Goal: Information Seeking & Learning: Find specific fact

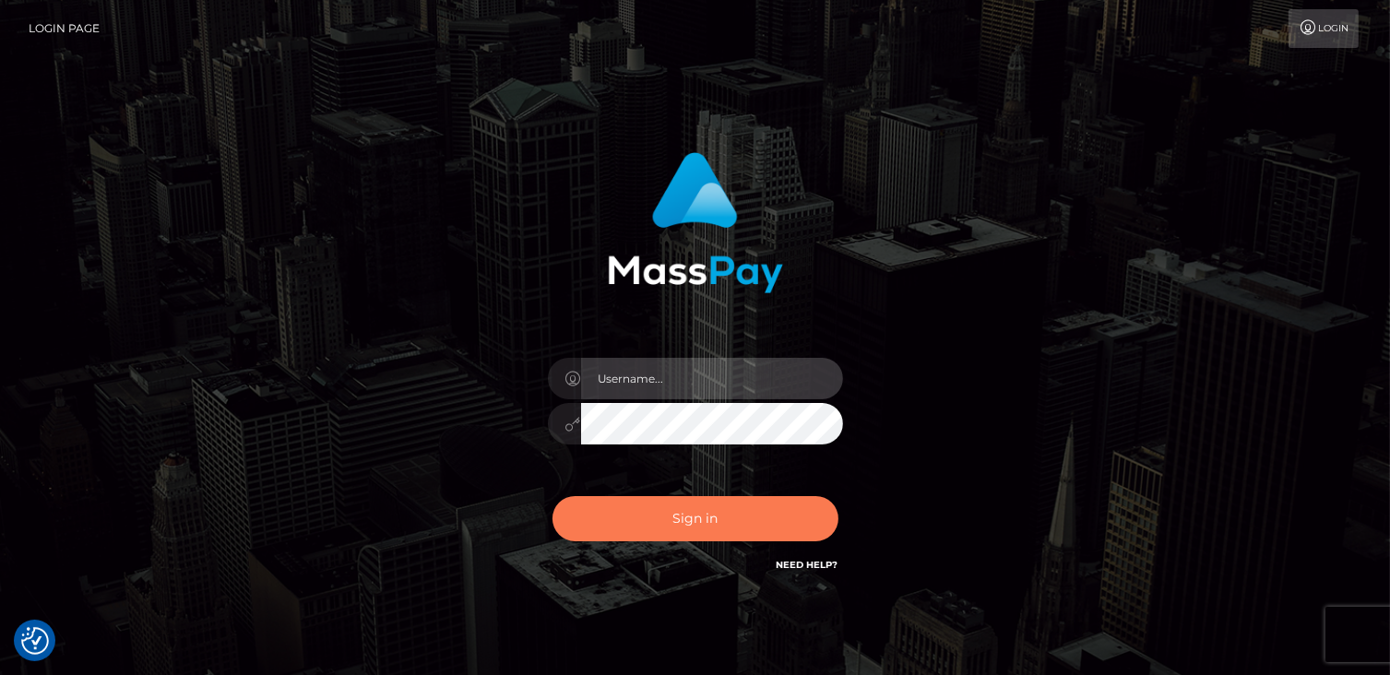
type input "catalinad"
click at [758, 514] on button "Sign in" at bounding box center [695, 518] width 286 height 45
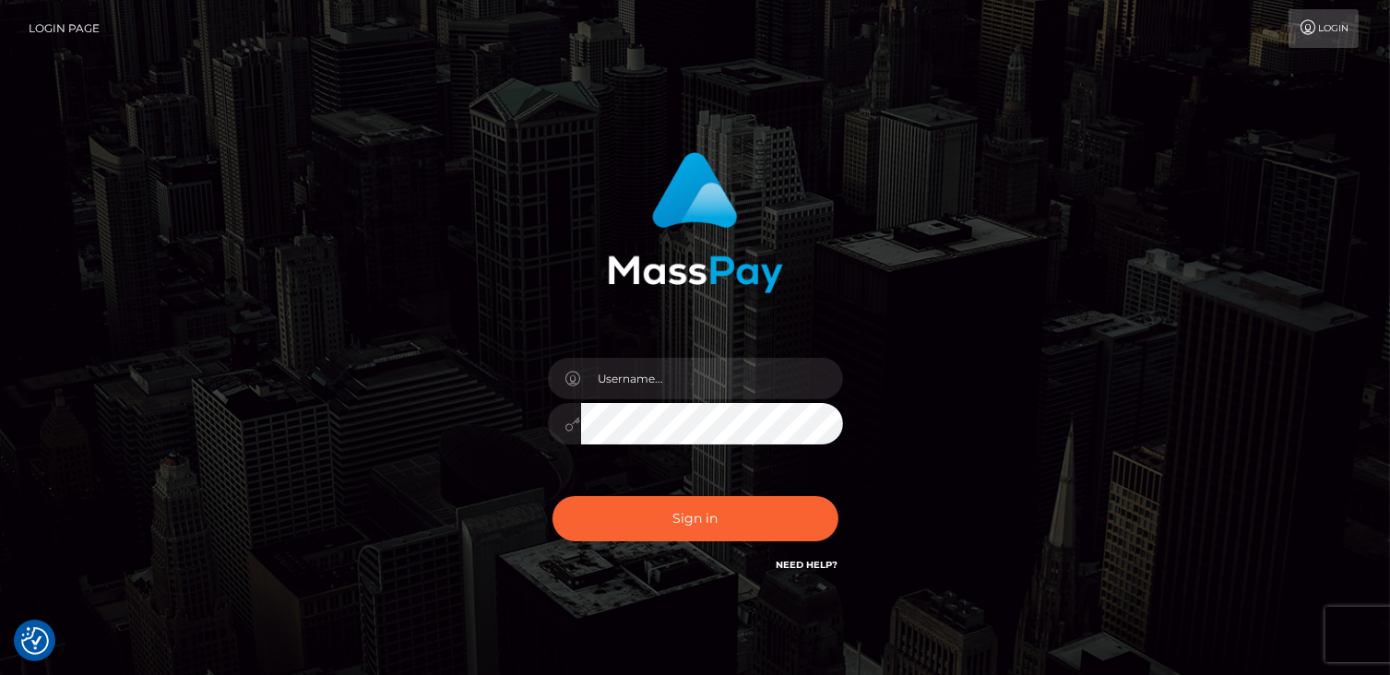
checkbox input "true"
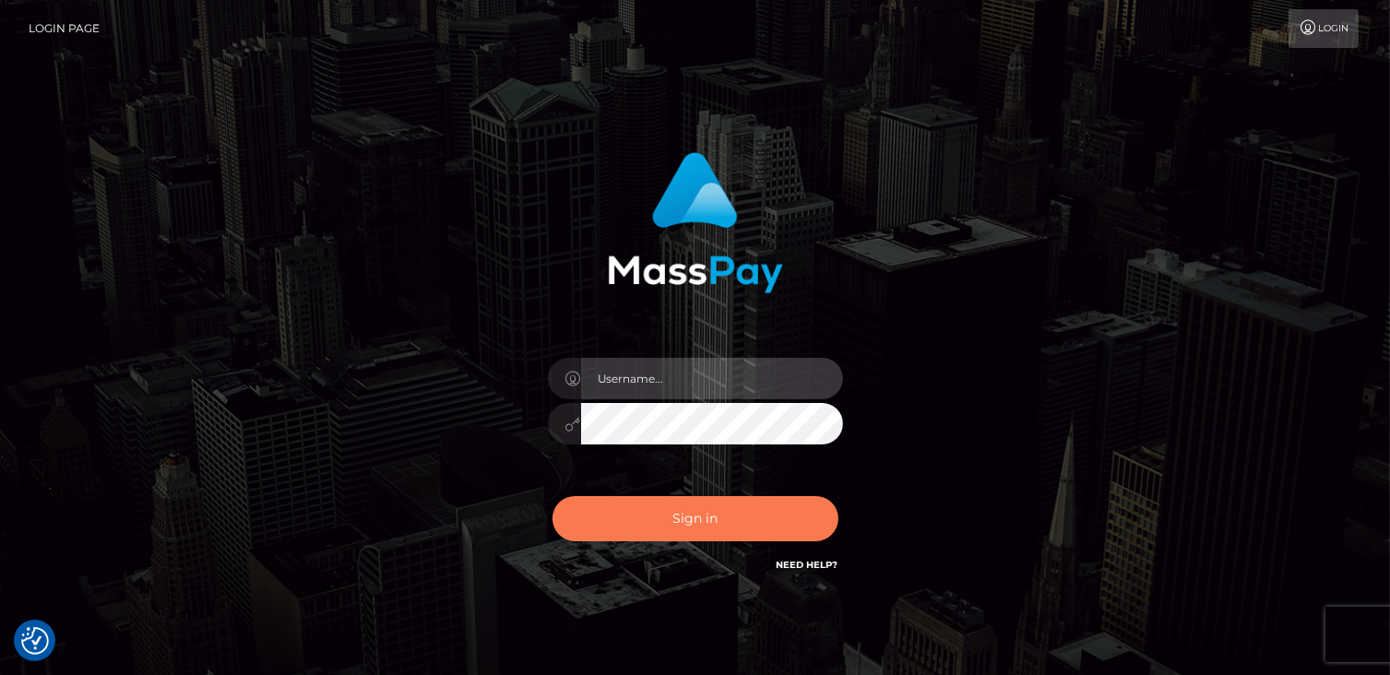
type input "catalinad"
click at [662, 533] on button "Sign in" at bounding box center [695, 518] width 286 height 45
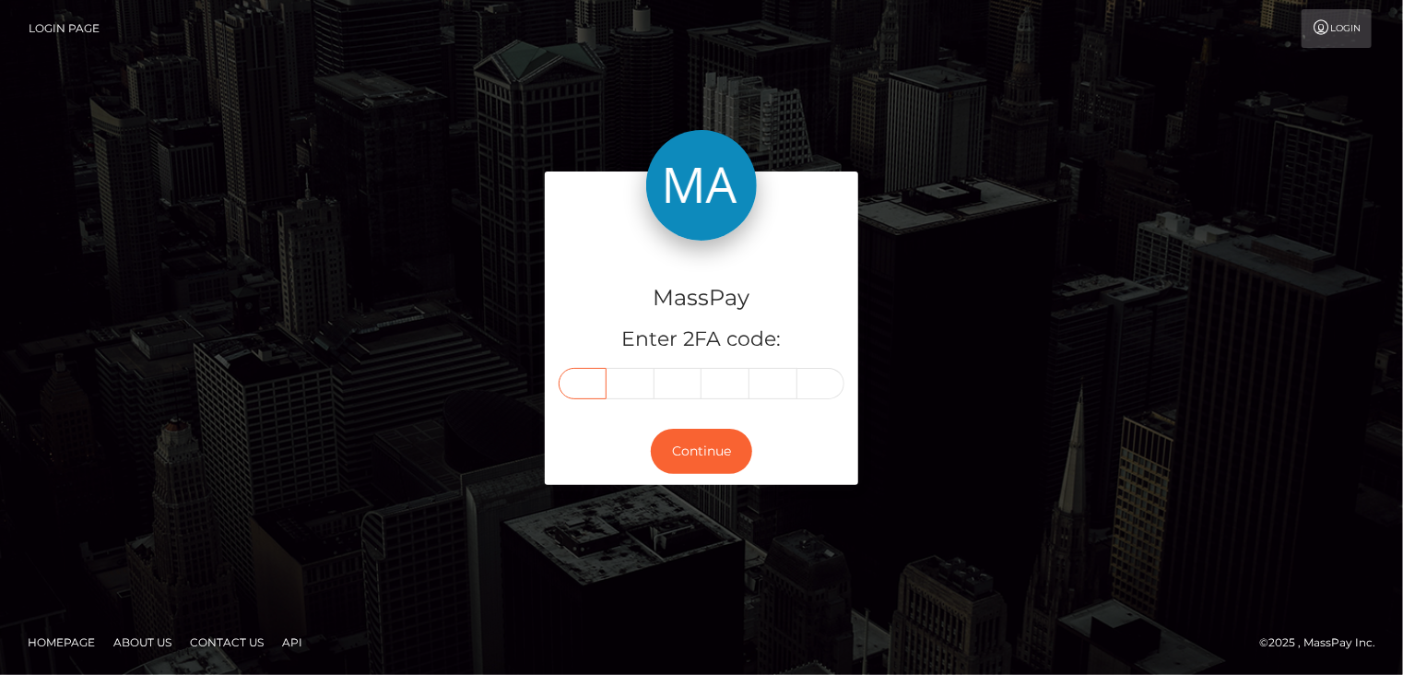
click at [586, 391] on input "text" at bounding box center [583, 383] width 48 height 31
type input "3"
type input "6"
type input "2"
type input "4"
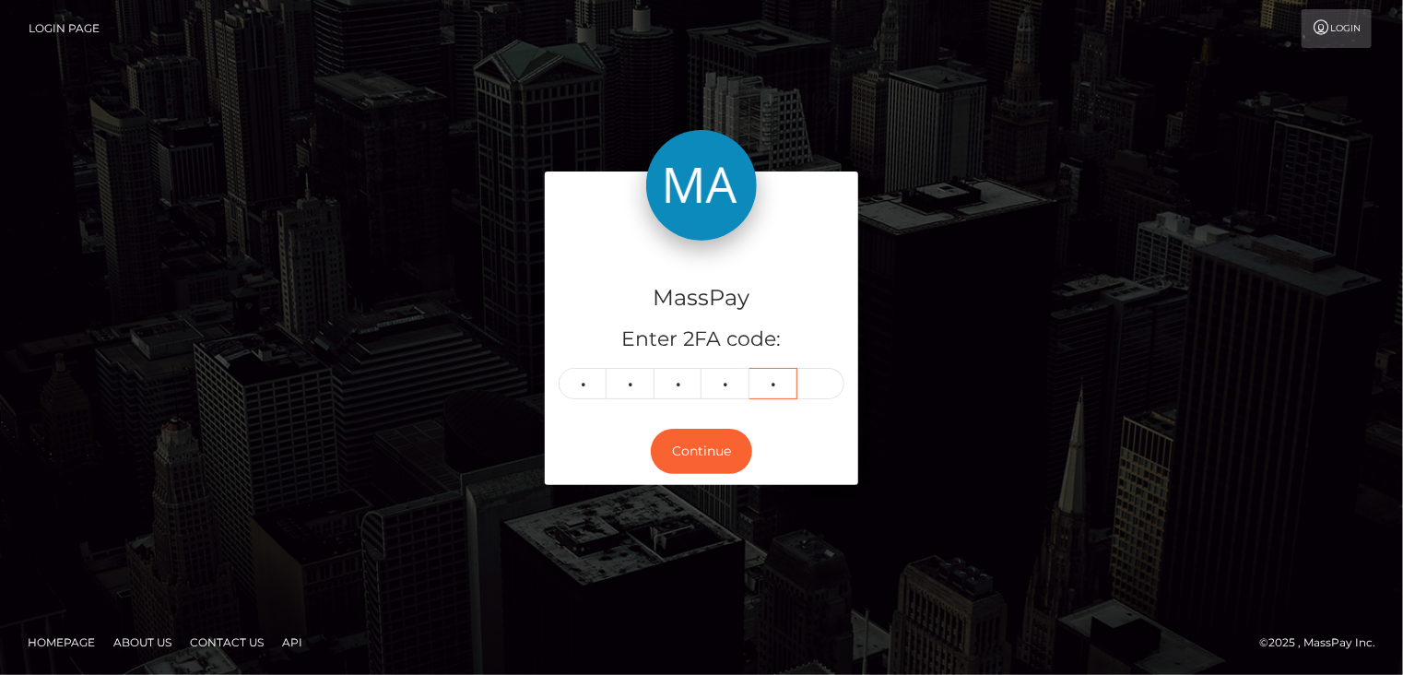
type input "4"
type input "2"
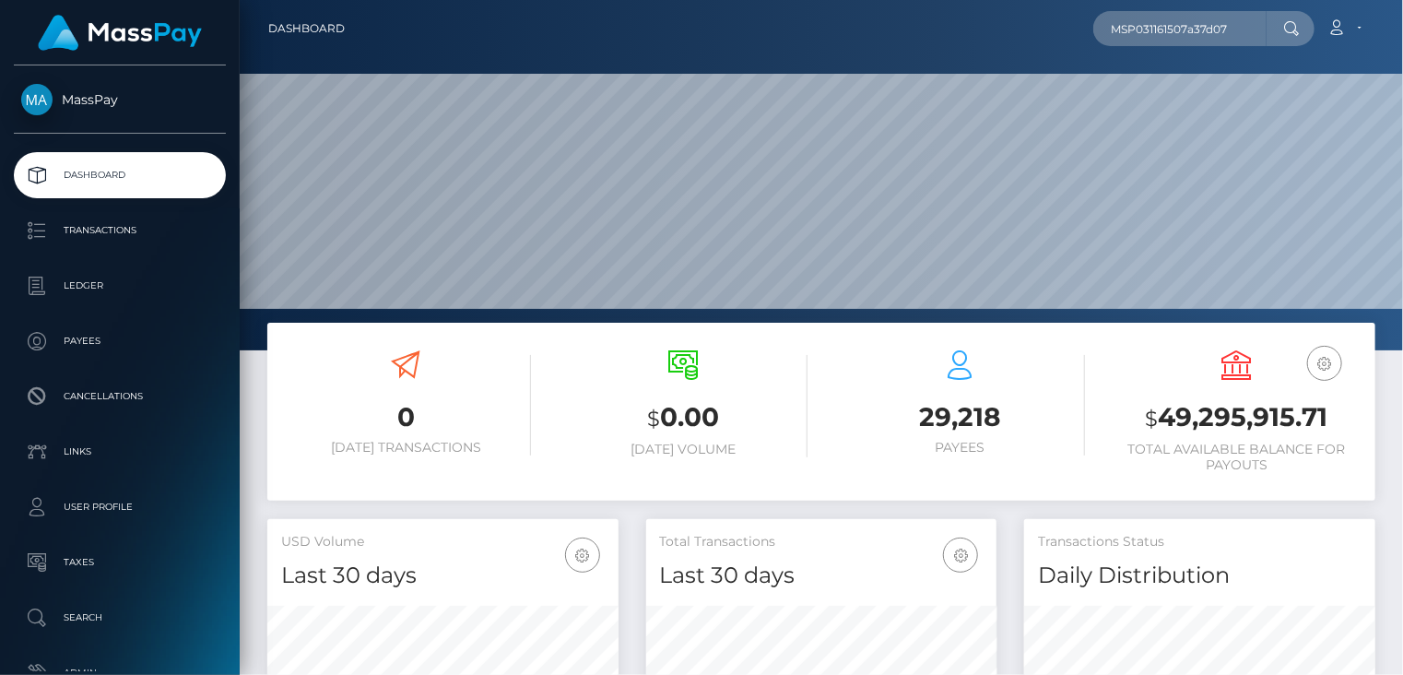
scroll to position [326, 350]
type input "MSP031161507a37d07"
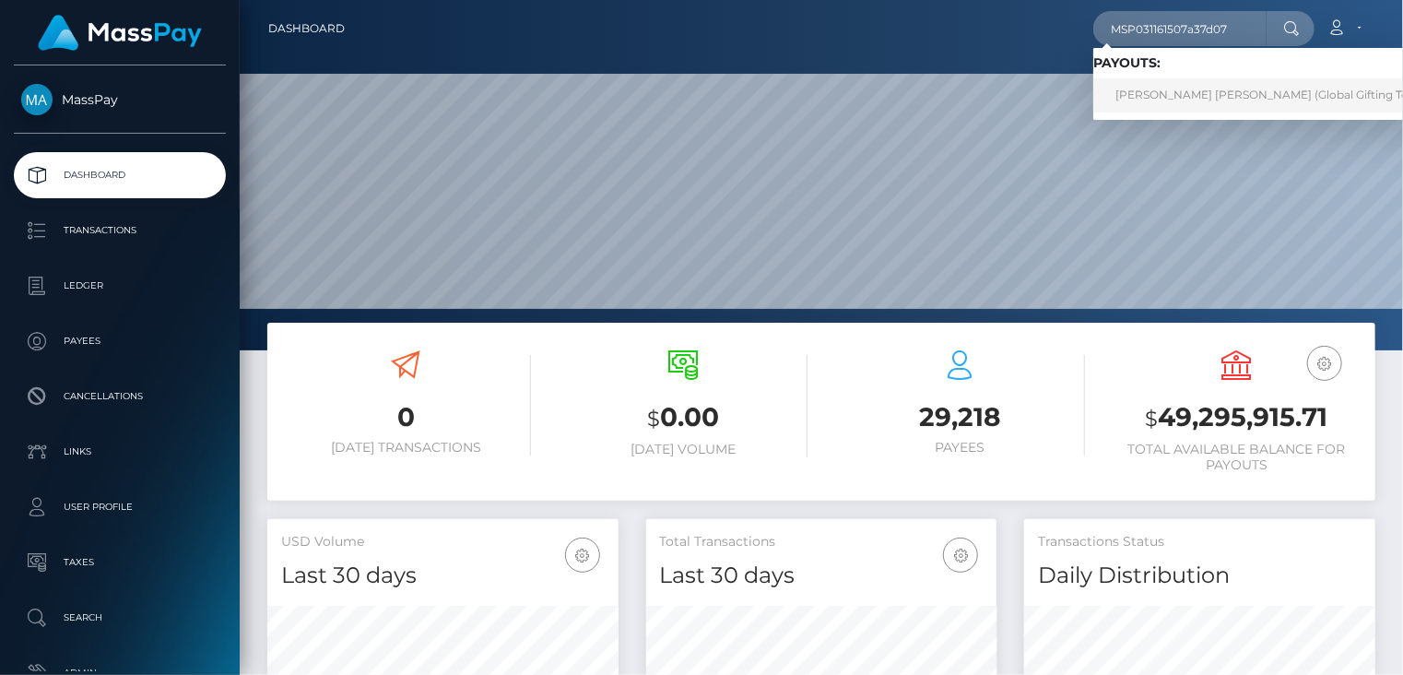
click at [1143, 101] on link "ANA RUTH ORTIZ MUÑOZ (Global Gifting Technologies Inc - Throne)" at bounding box center [1329, 95] width 471 height 34
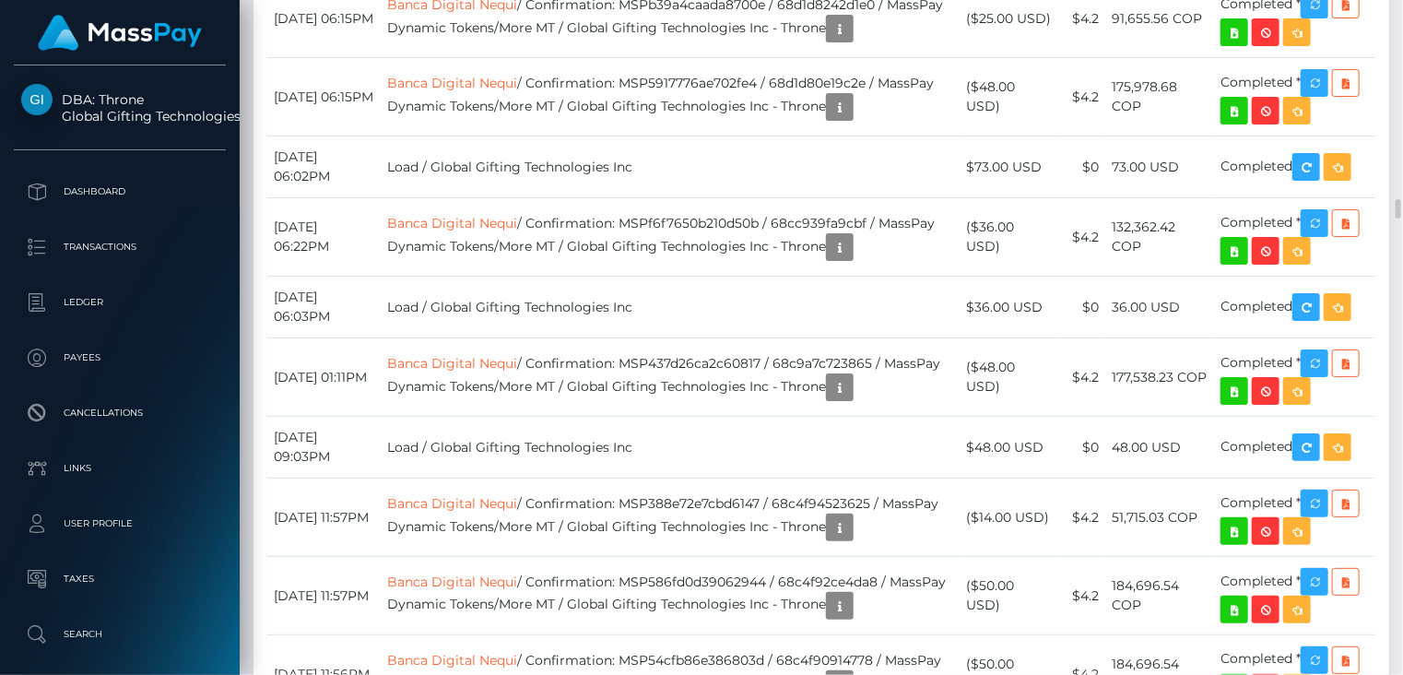
scroll to position [6458, 0]
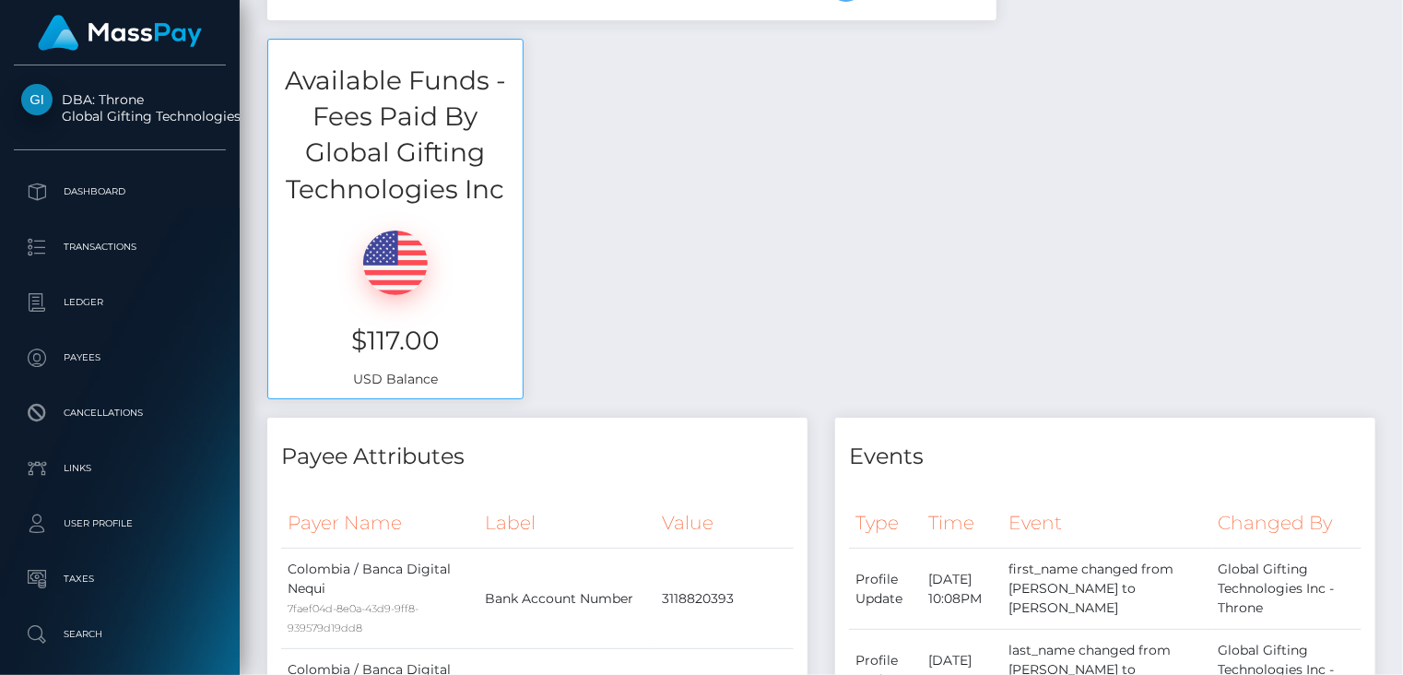
scroll to position [0, 0]
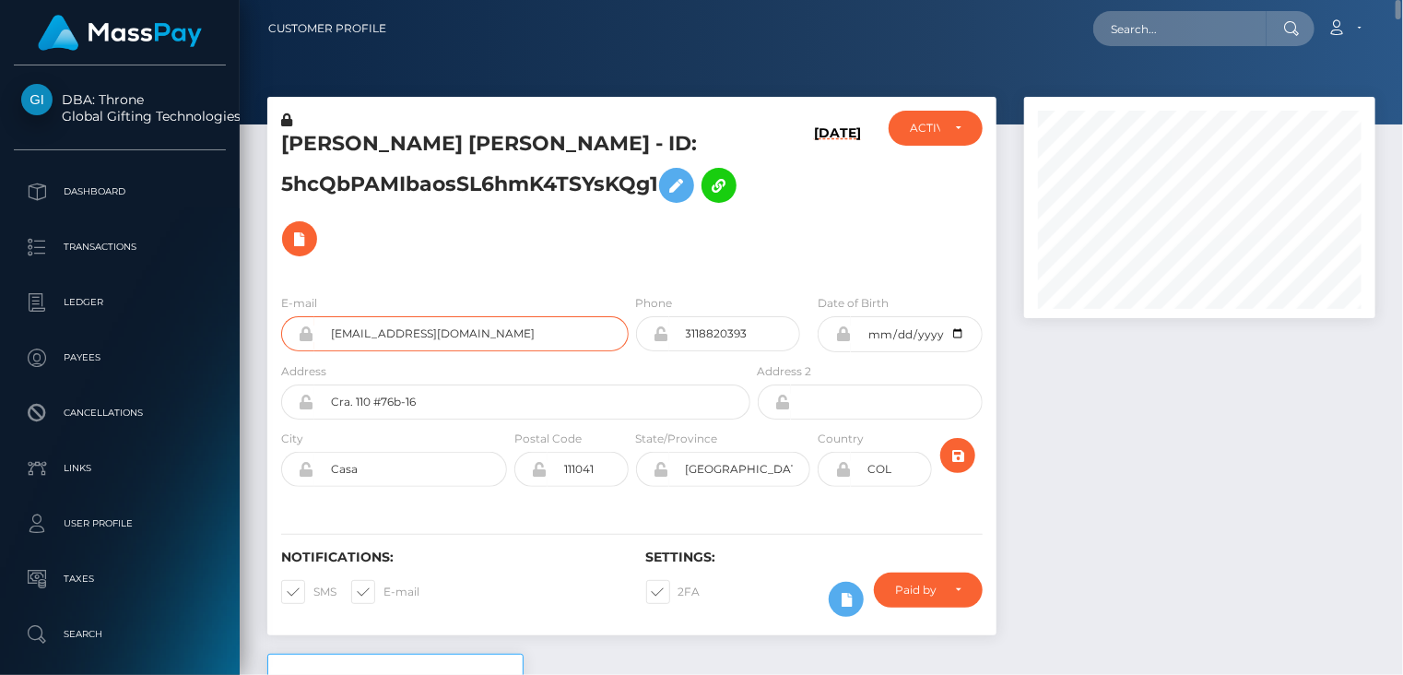
click at [387, 325] on input "analapro1999@gmail.com" at bounding box center [471, 333] width 314 height 35
paste input "MSP76e3e63fd87ae2b"
type input "MSP76e3e63fd87ae2b"
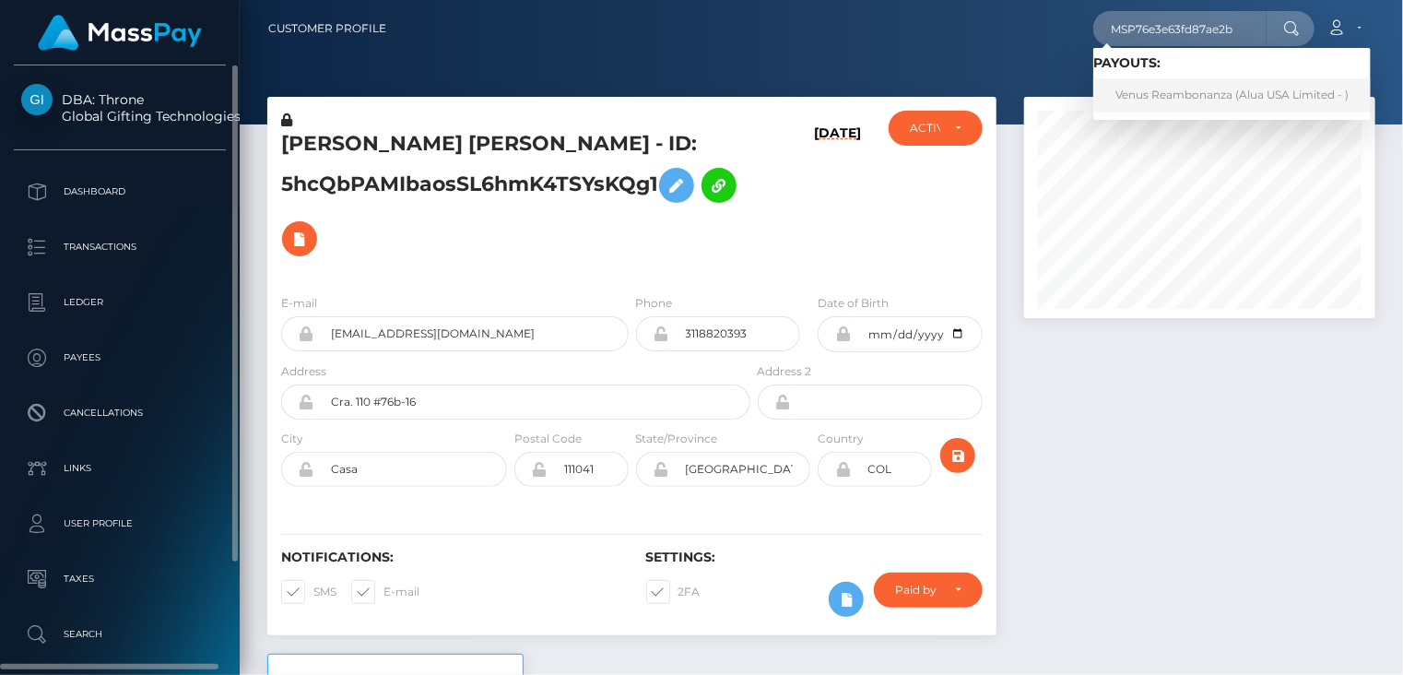
click at [1141, 97] on link "Venus Reambonanza (Alua USA Limited - )" at bounding box center [1233, 95] width 278 height 34
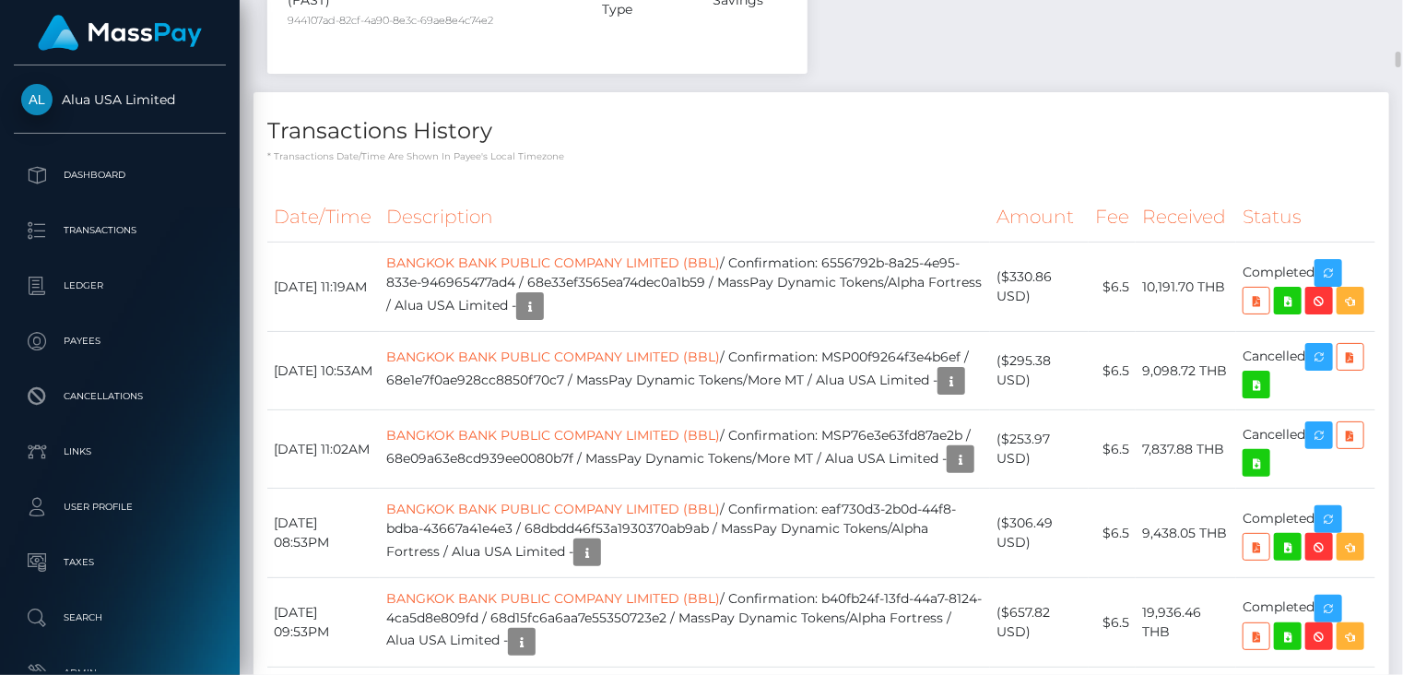
scroll to position [1843, 0]
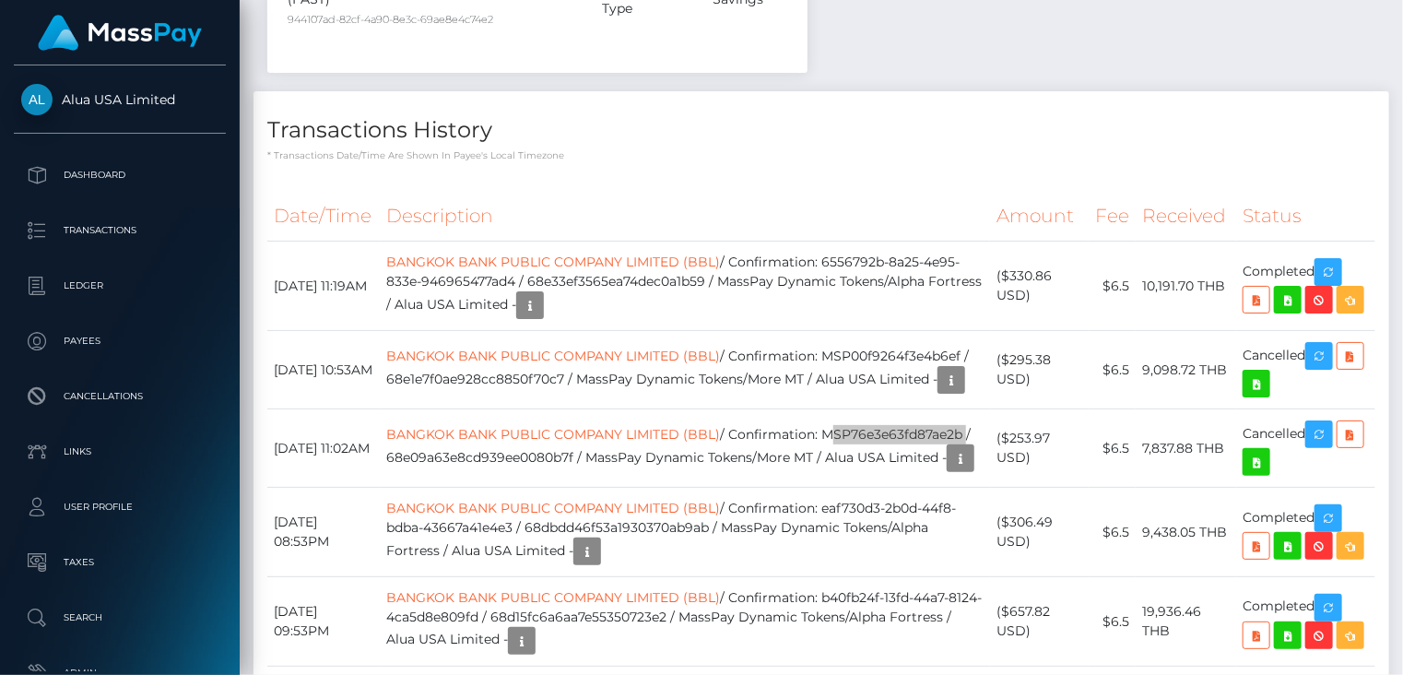
scroll to position [0, 0]
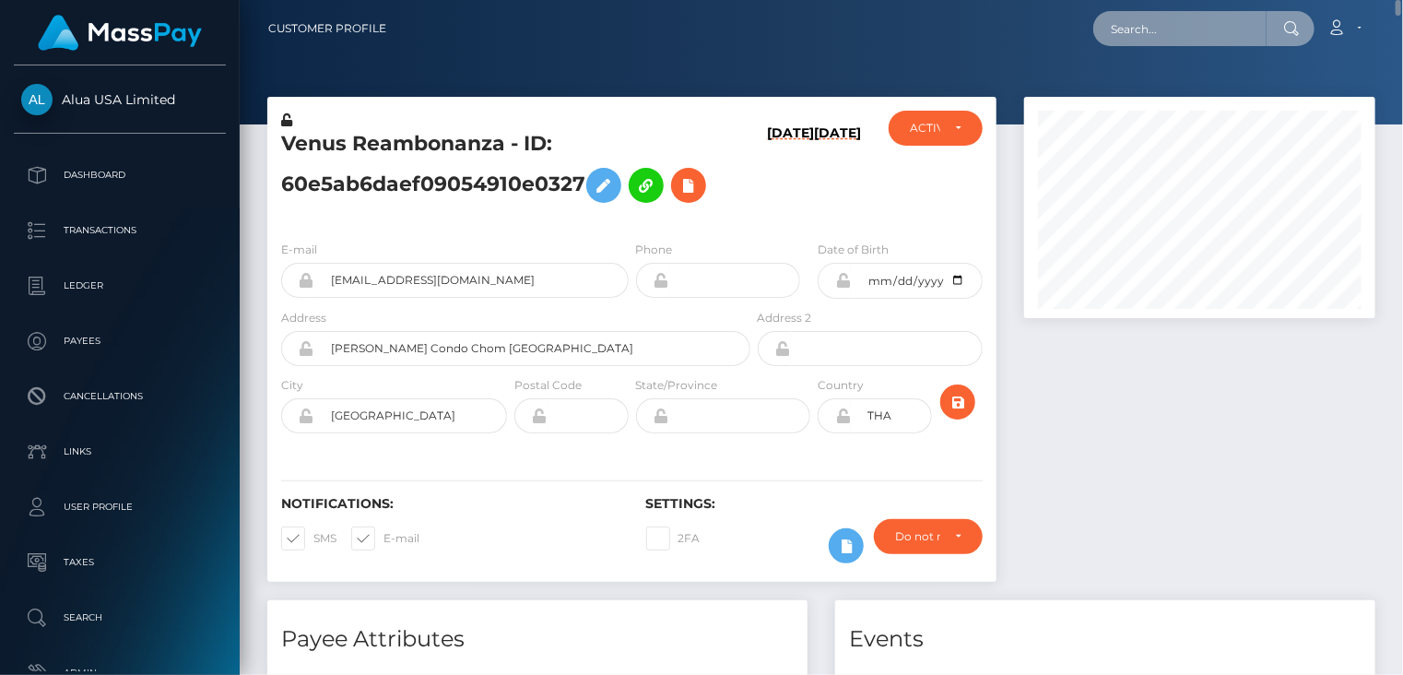
paste input "MSP02cf3601d3cf849"
type input "MSP02cf3601d3cf849"
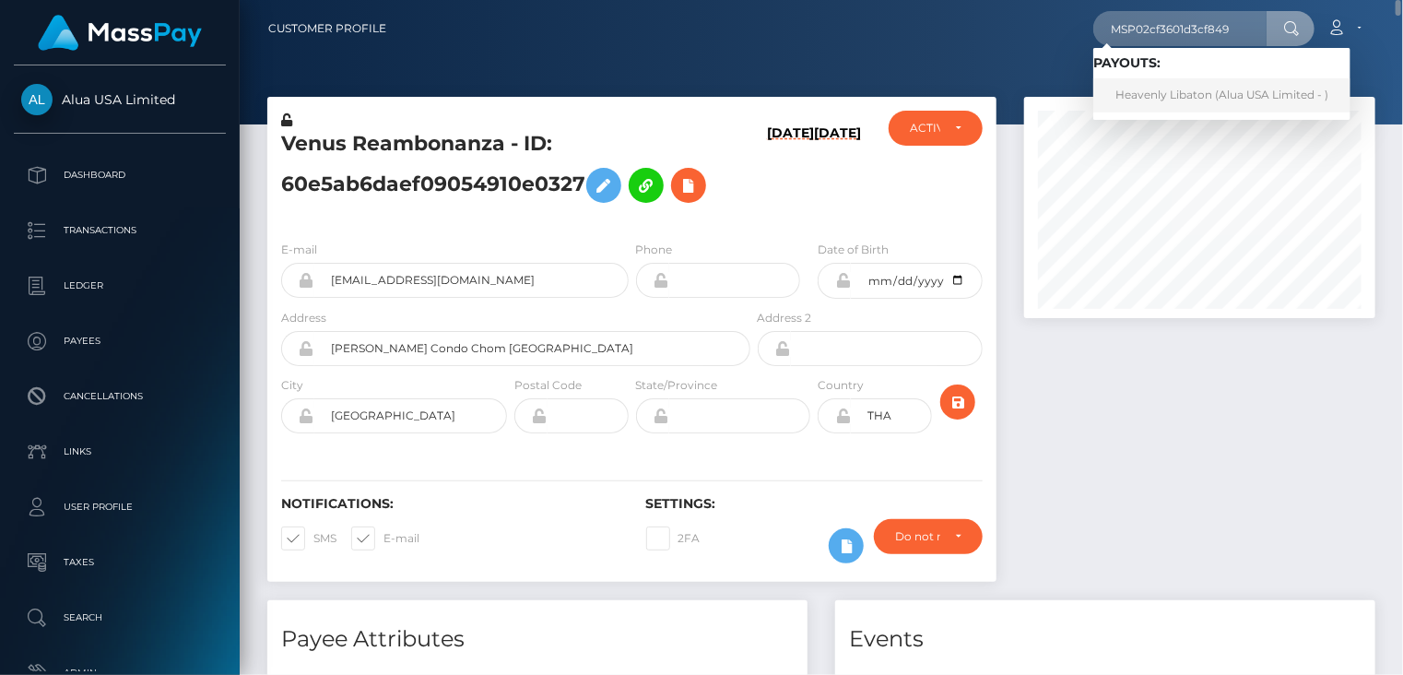
click at [1152, 100] on link "Heavenly Libaton (Alua USA Limited - )" at bounding box center [1222, 95] width 257 height 34
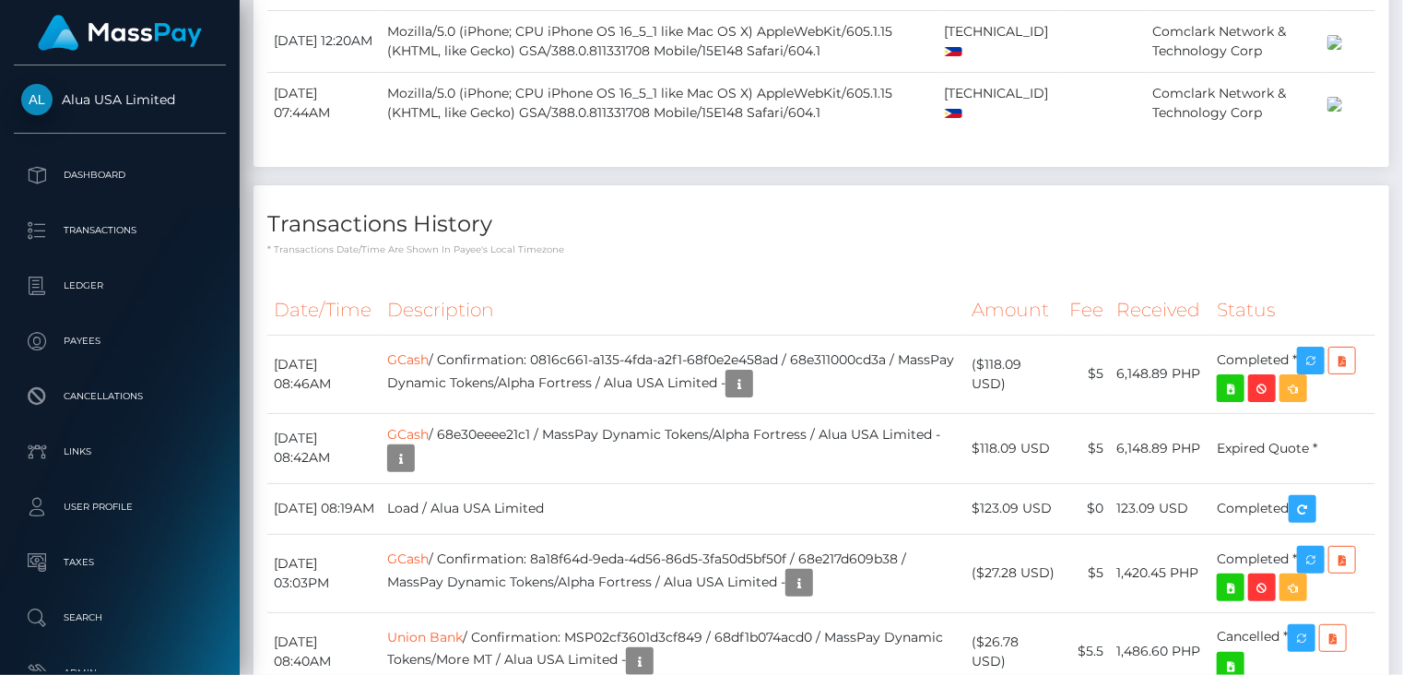
scroll to position [3691, 0]
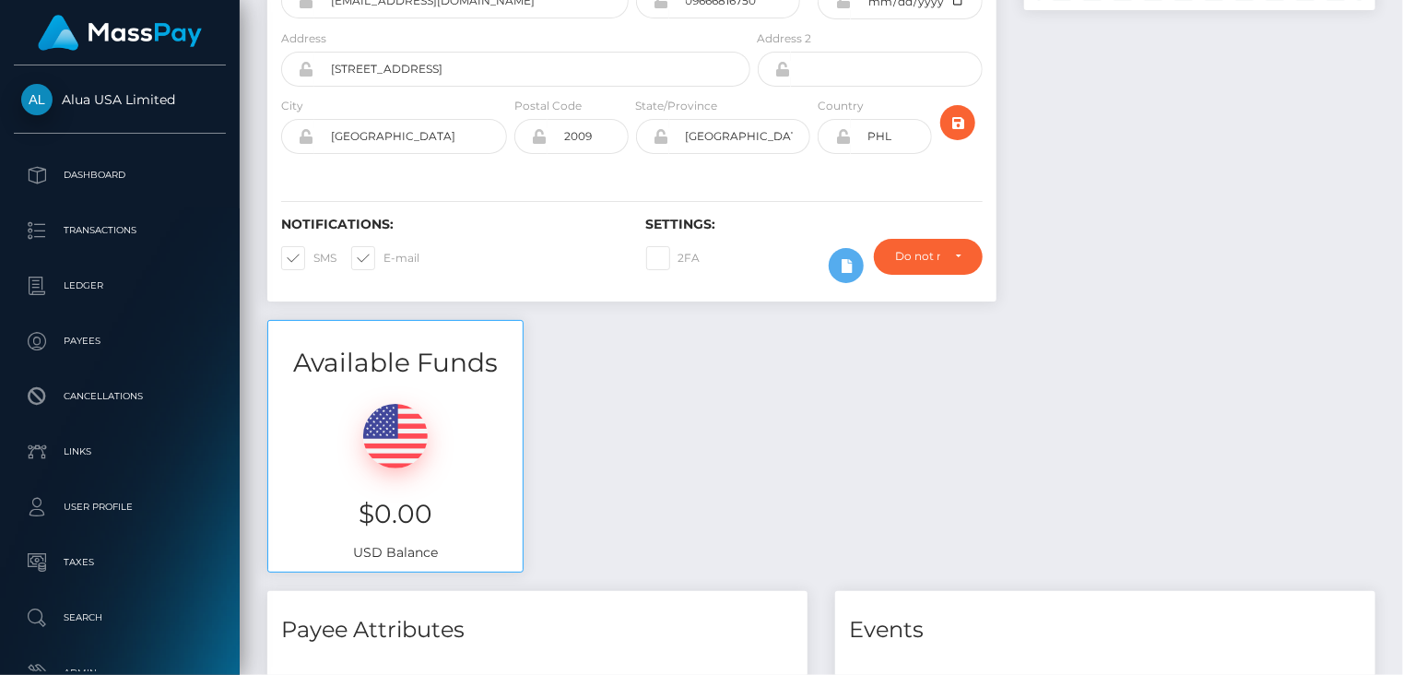
scroll to position [0, 0]
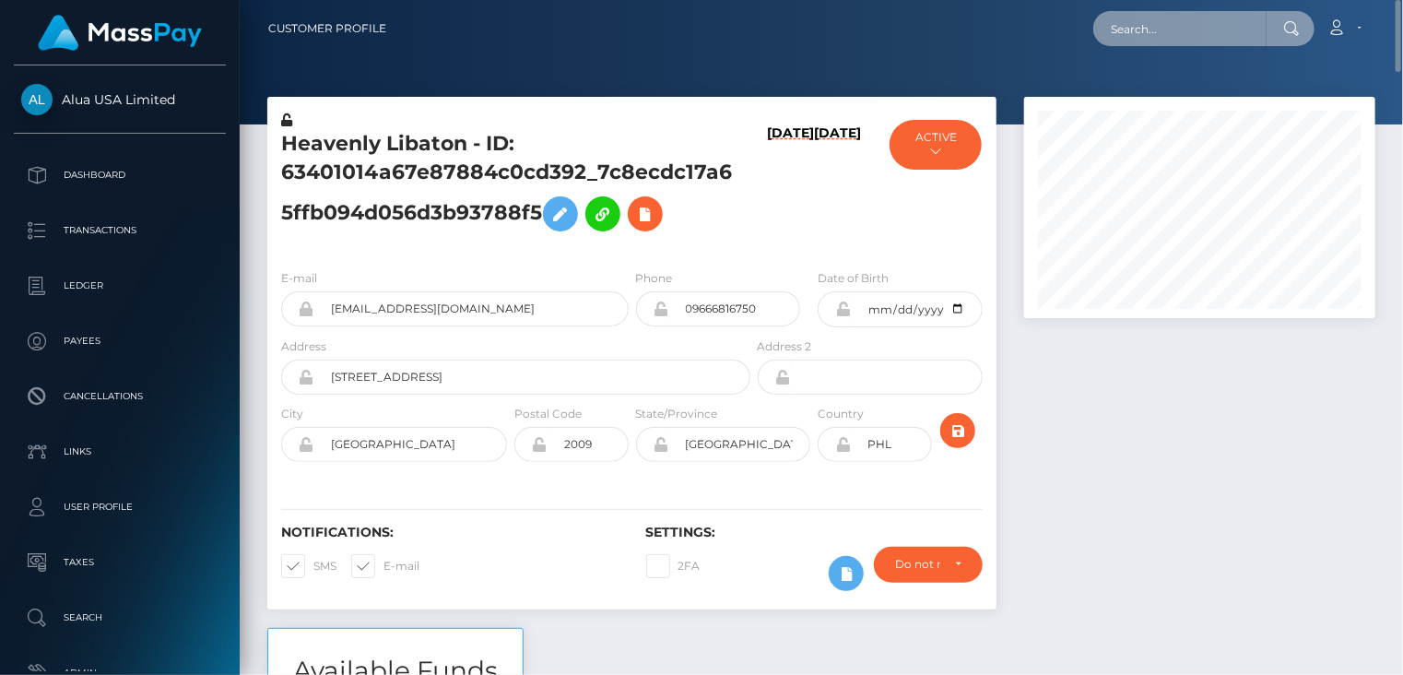
paste input "MSP5a8cd74f8db2292"
type input "MSP5a8cd74f8db2292"
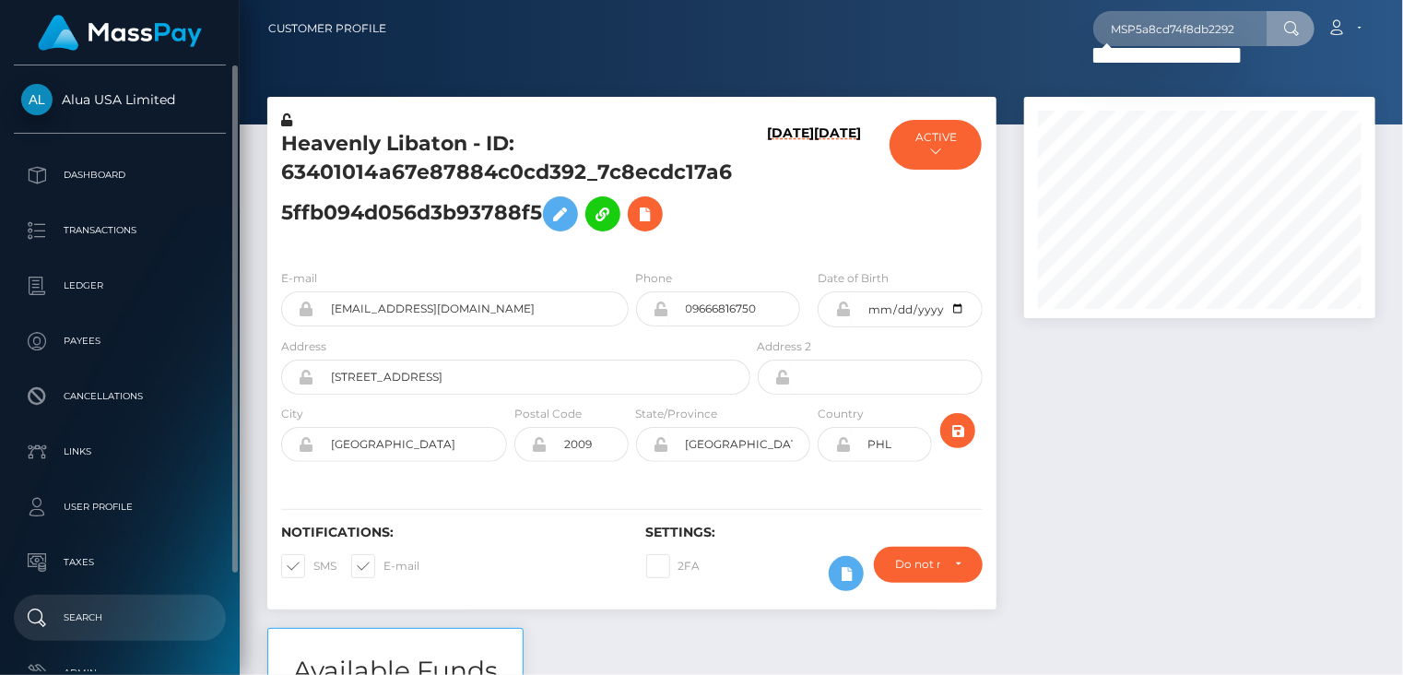
click at [109, 613] on p "Search" at bounding box center [119, 618] width 197 height 28
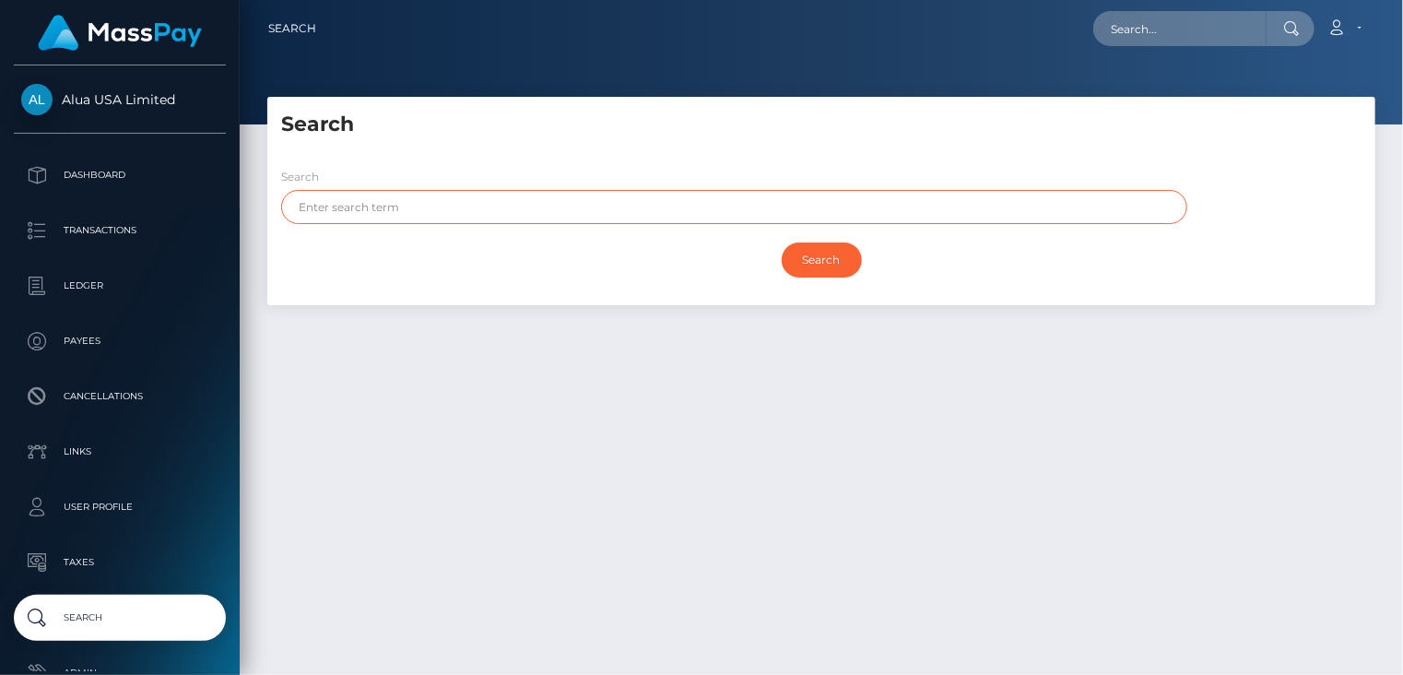
click at [431, 210] on input "text" at bounding box center [734, 207] width 906 height 34
paste input "DAYAN"
click at [782, 243] on input "Search" at bounding box center [822, 260] width 80 height 35
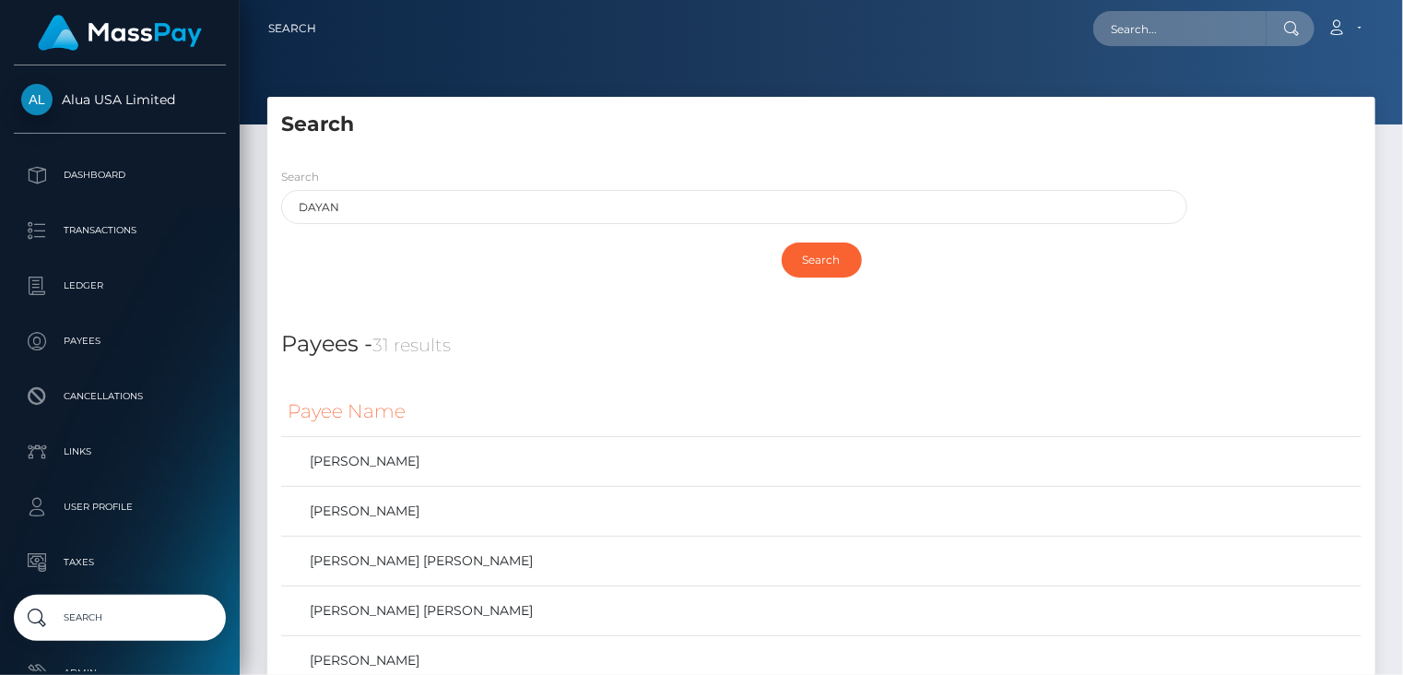
click at [694, 319] on div "Payees - 31 results" at bounding box center [821, 333] width 1108 height 56
click at [834, 90] on div at bounding box center [822, 62] width 1164 height 124
drag, startPoint x: 373, startPoint y: 203, endPoint x: 273, endPoint y: 203, distance: 99.6
click at [273, 203] on div "Search DAYAN" at bounding box center [729, 200] width 924 height 66
paste input "[PERSON_NAME]"
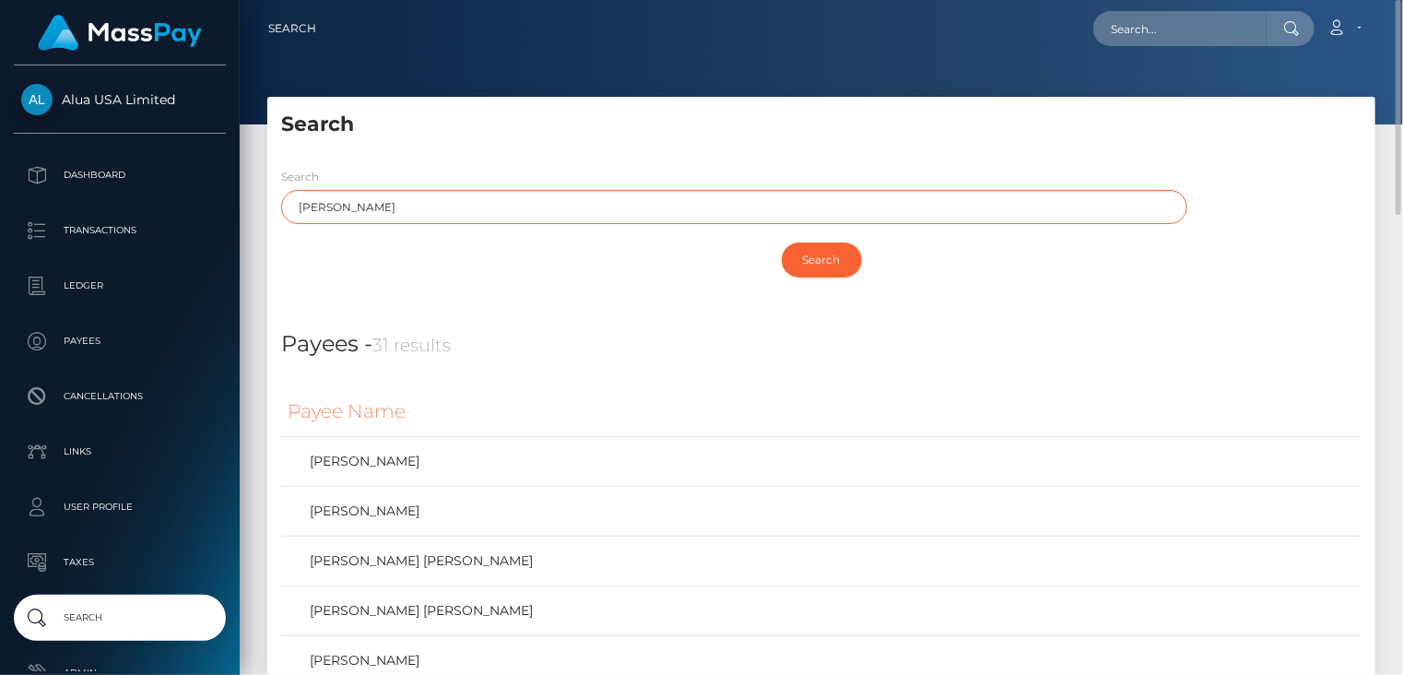
click at [782, 243] on input "Search" at bounding box center [822, 260] width 80 height 35
click at [821, 261] on input "Search" at bounding box center [822, 260] width 80 height 35
click at [647, 239] on div "Search" at bounding box center [821, 259] width 1081 height 53
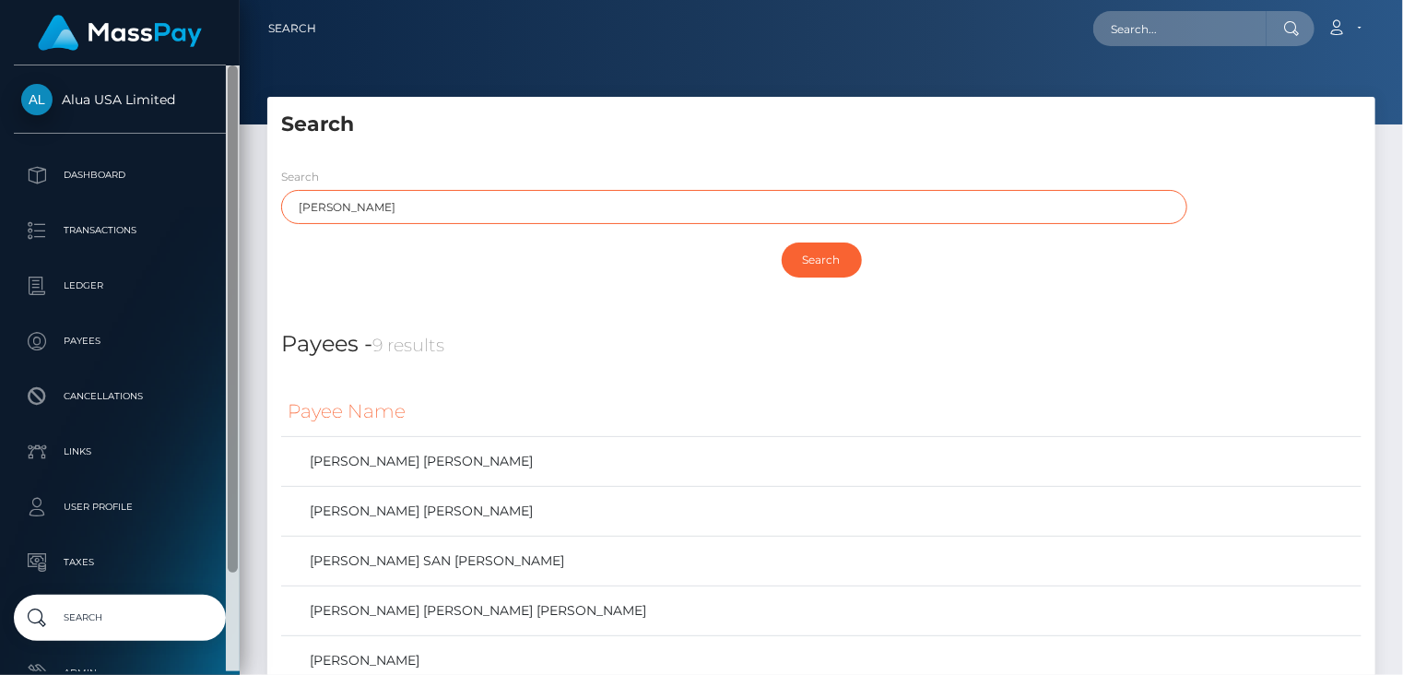
drag, startPoint x: 378, startPoint y: 204, endPoint x: 233, endPoint y: 216, distance: 145.3
click at [233, 215] on div "Alua USA Limited Dashboard Transactions Ledger Payees Cancellations" at bounding box center [701, 337] width 1403 height 675
paste input "GUZMAN"
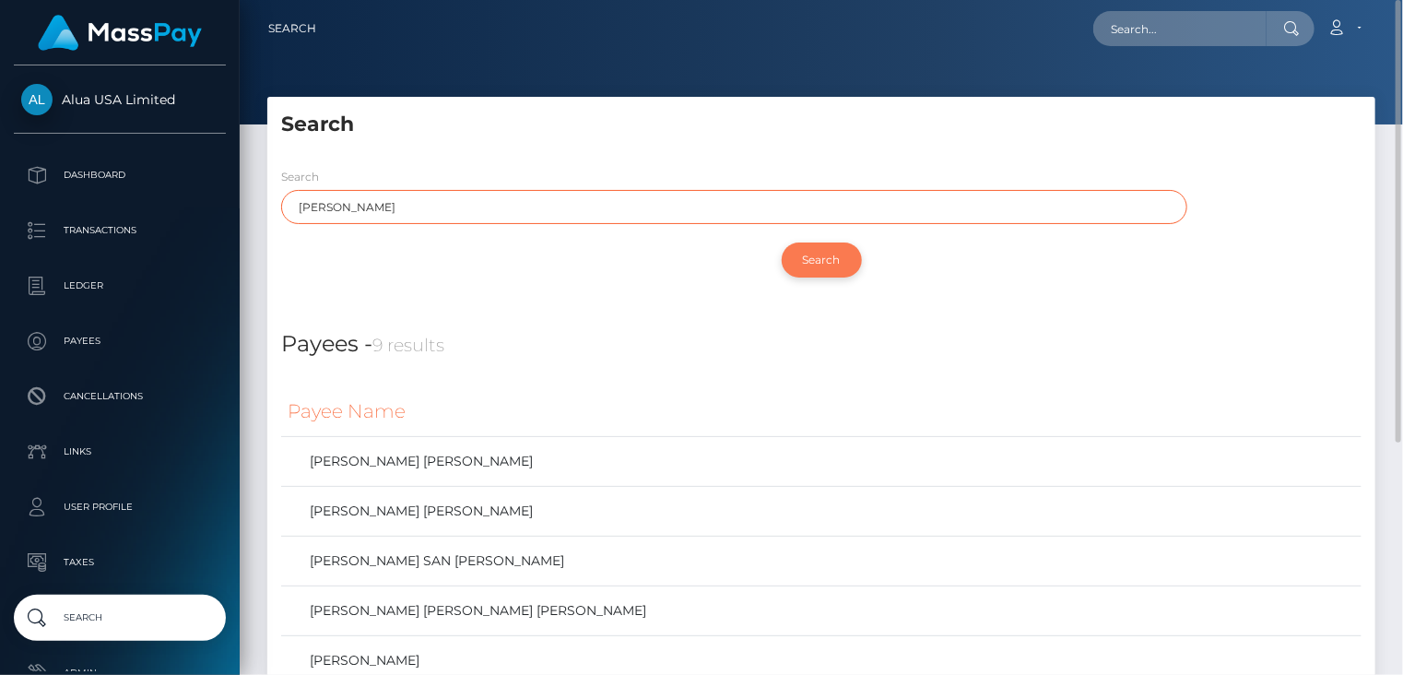
type input "GUZMAN"
click at [830, 260] on input "Search" at bounding box center [822, 260] width 80 height 35
click at [822, 266] on input "Search" at bounding box center [822, 260] width 80 height 35
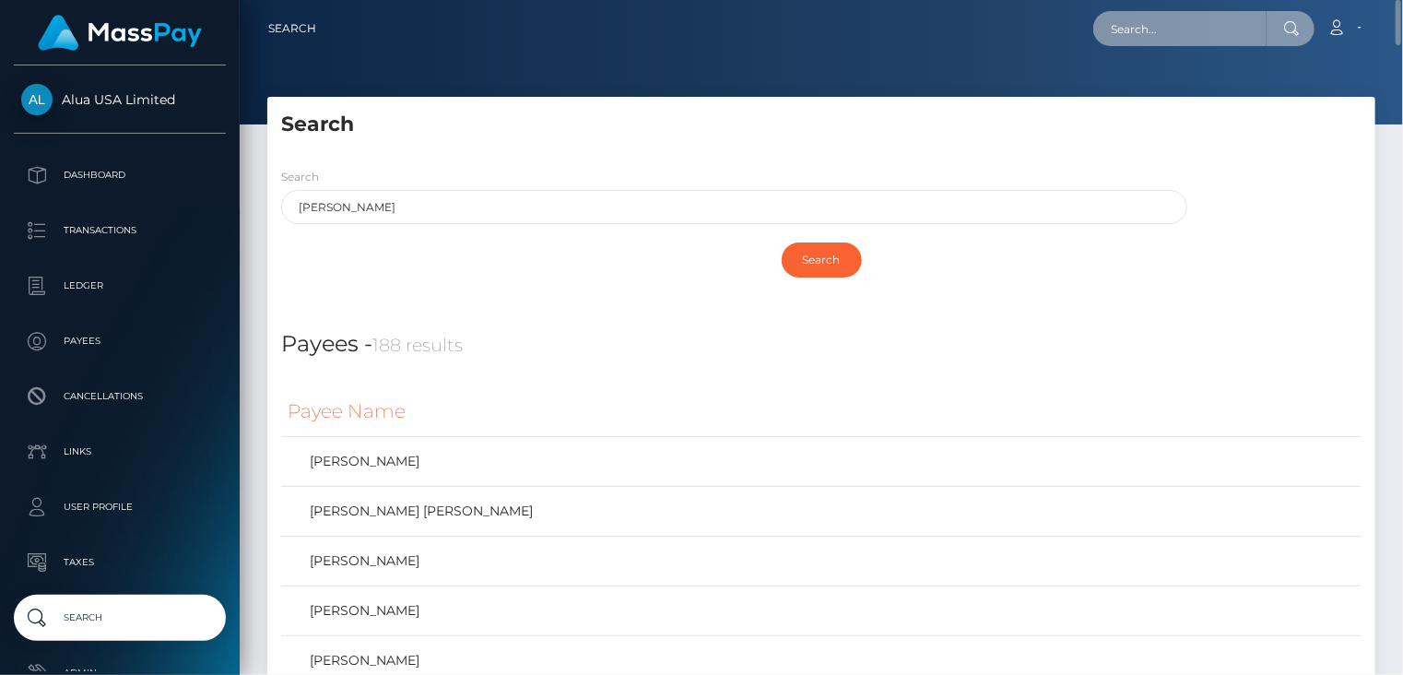
paste input "MSPeb85576e6d534a3"
type input "MSPeb85576e6d534a3"
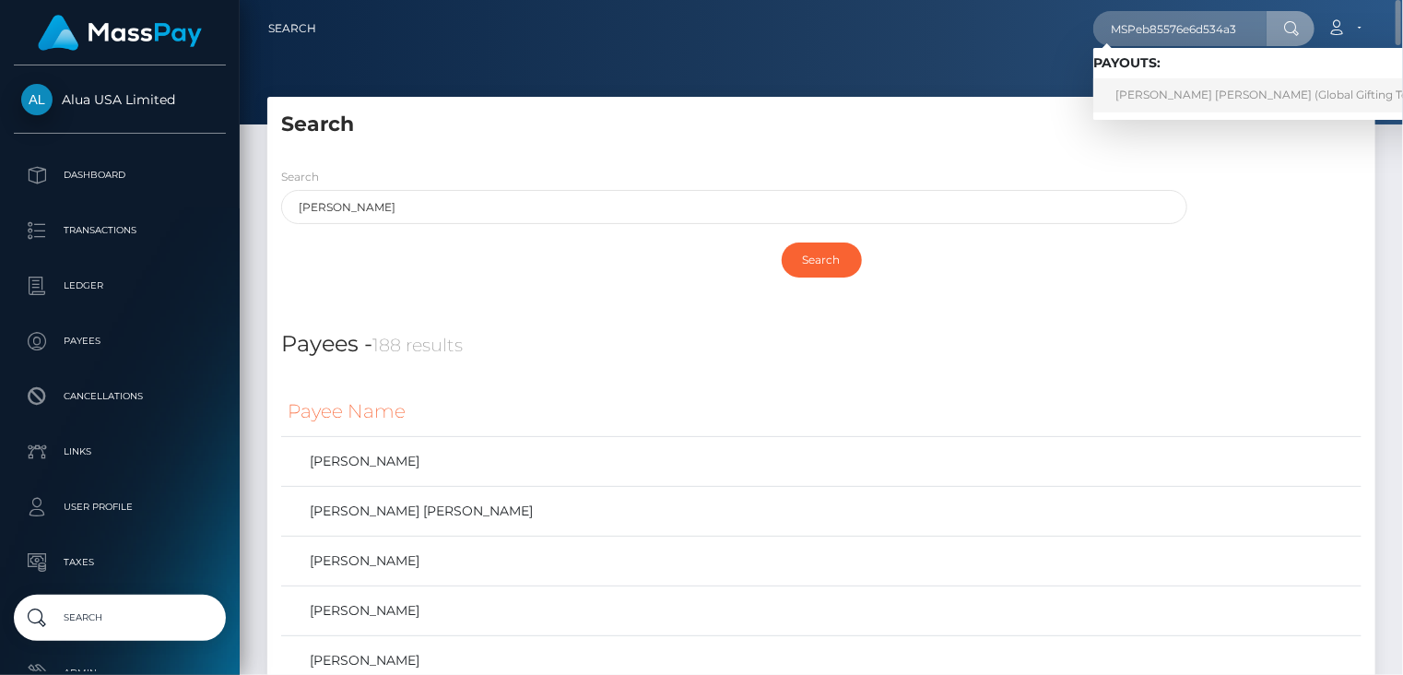
click at [1138, 91] on link "ANA RUTH ORTIZ MUÑOZ (Global Gifting Technologies Inc - Throne)" at bounding box center [1329, 95] width 471 height 34
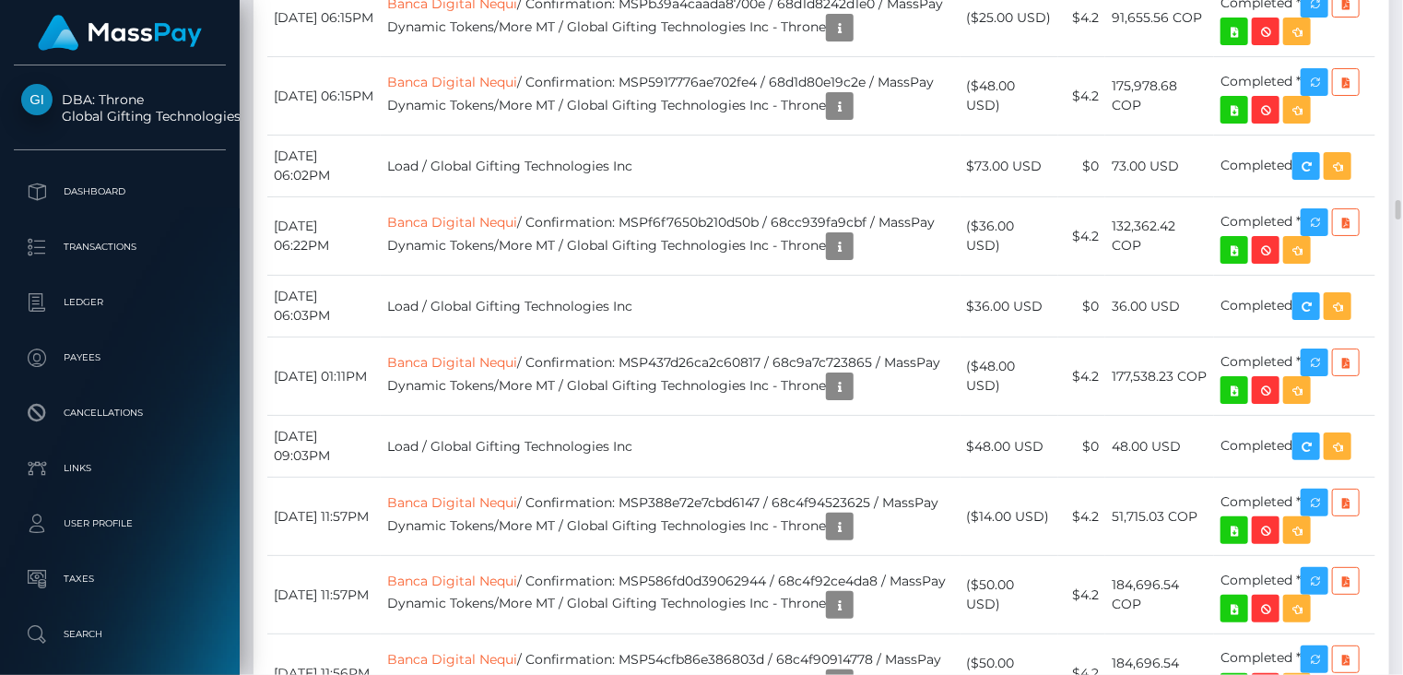
scroll to position [6459, 0]
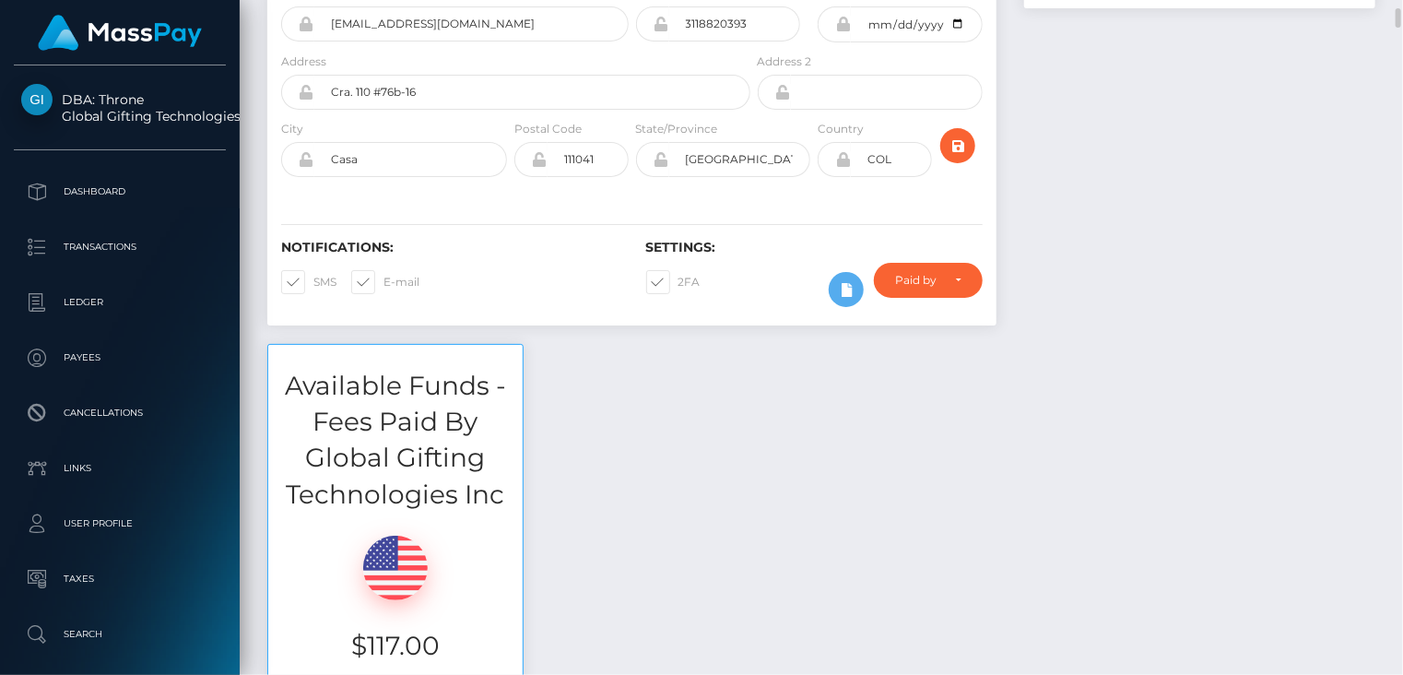
scroll to position [0, 0]
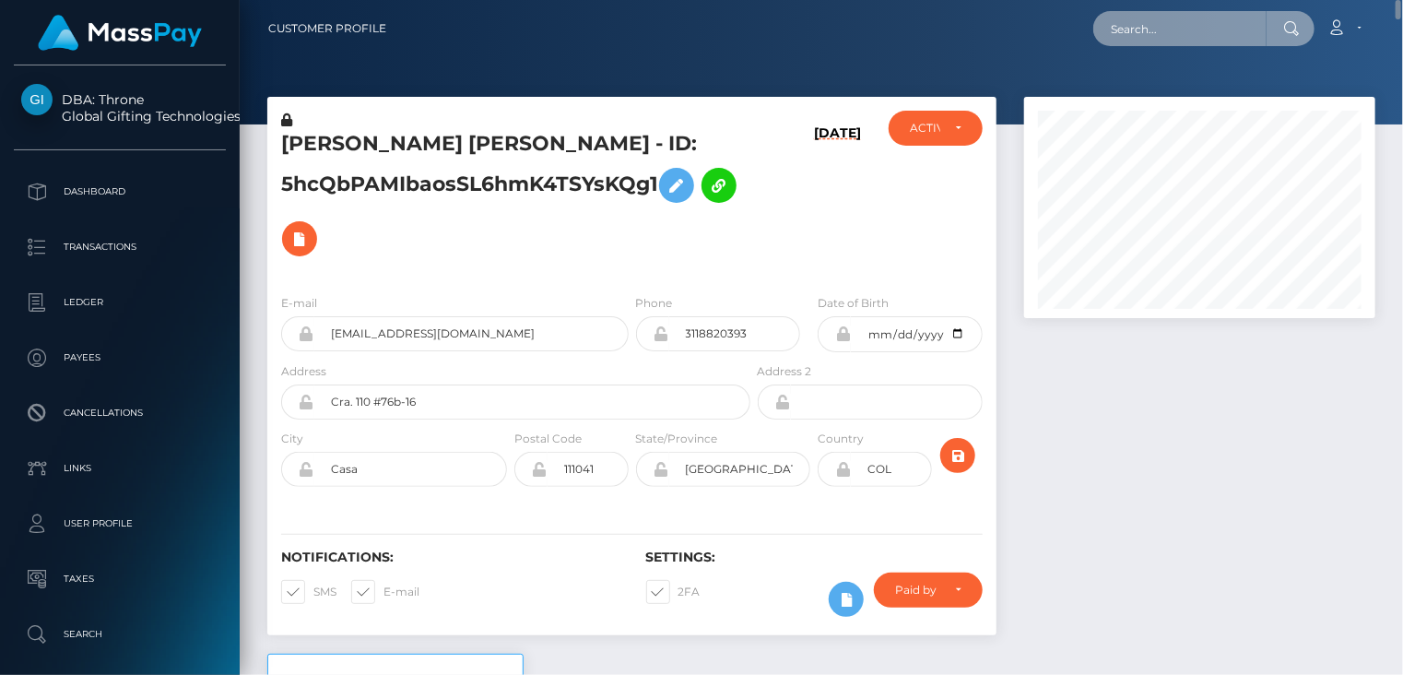
paste input "MSPa8b3d6ecd1c0efa"
type input "MSPa8b3d6ecd1c0efa"
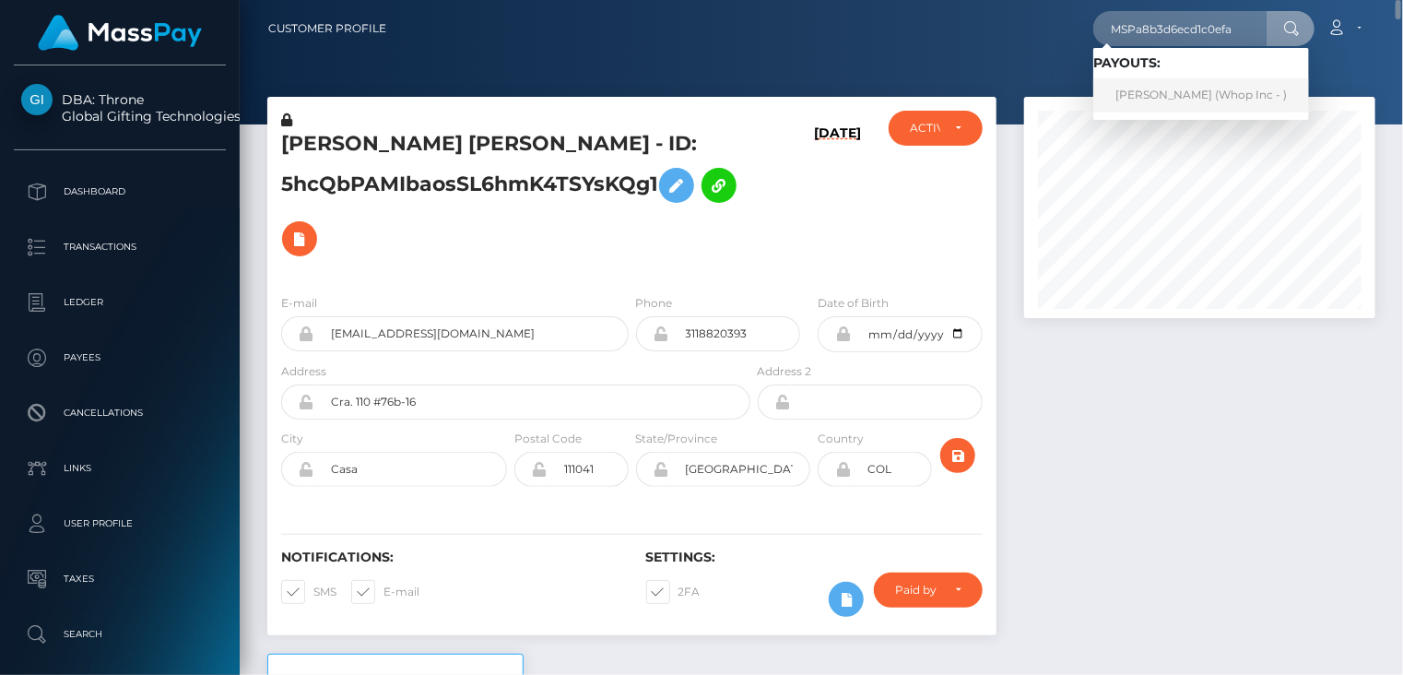
click at [1131, 104] on link "ABDUL SAMI (Whop Inc - )" at bounding box center [1202, 95] width 216 height 34
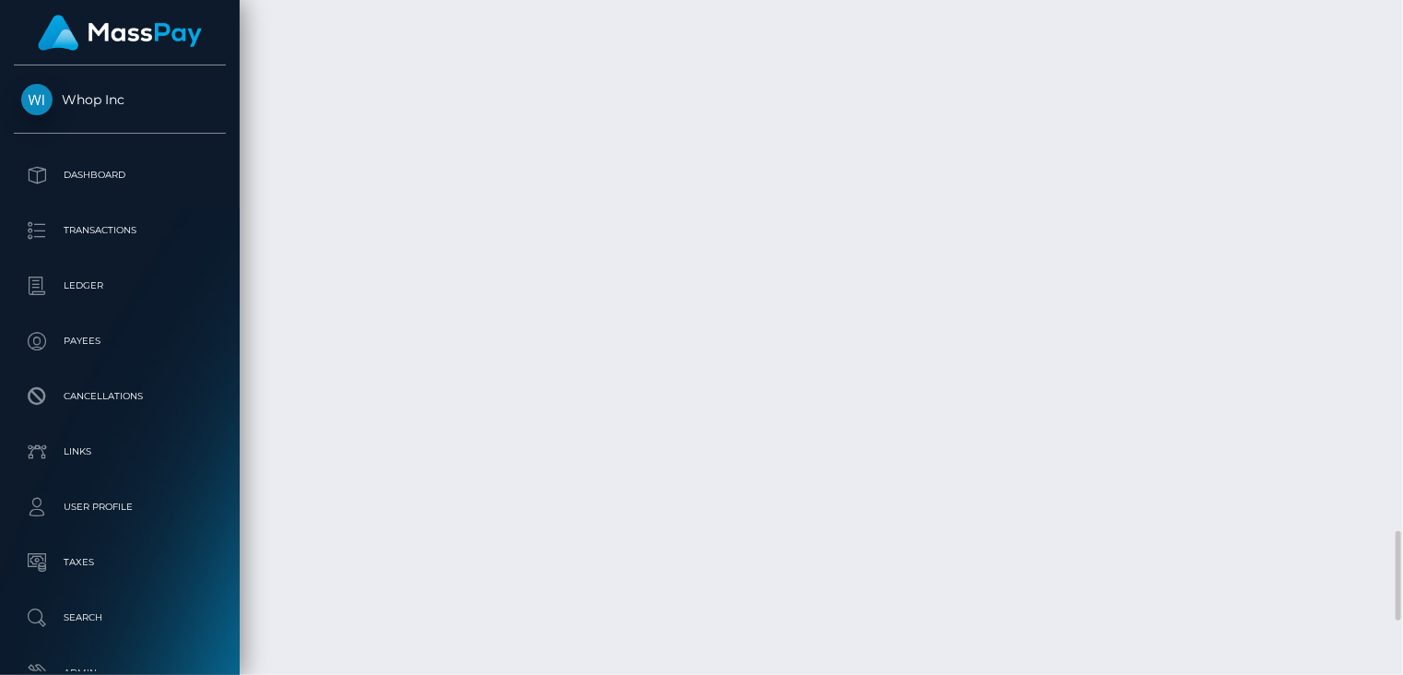
scroll to position [4406, 0]
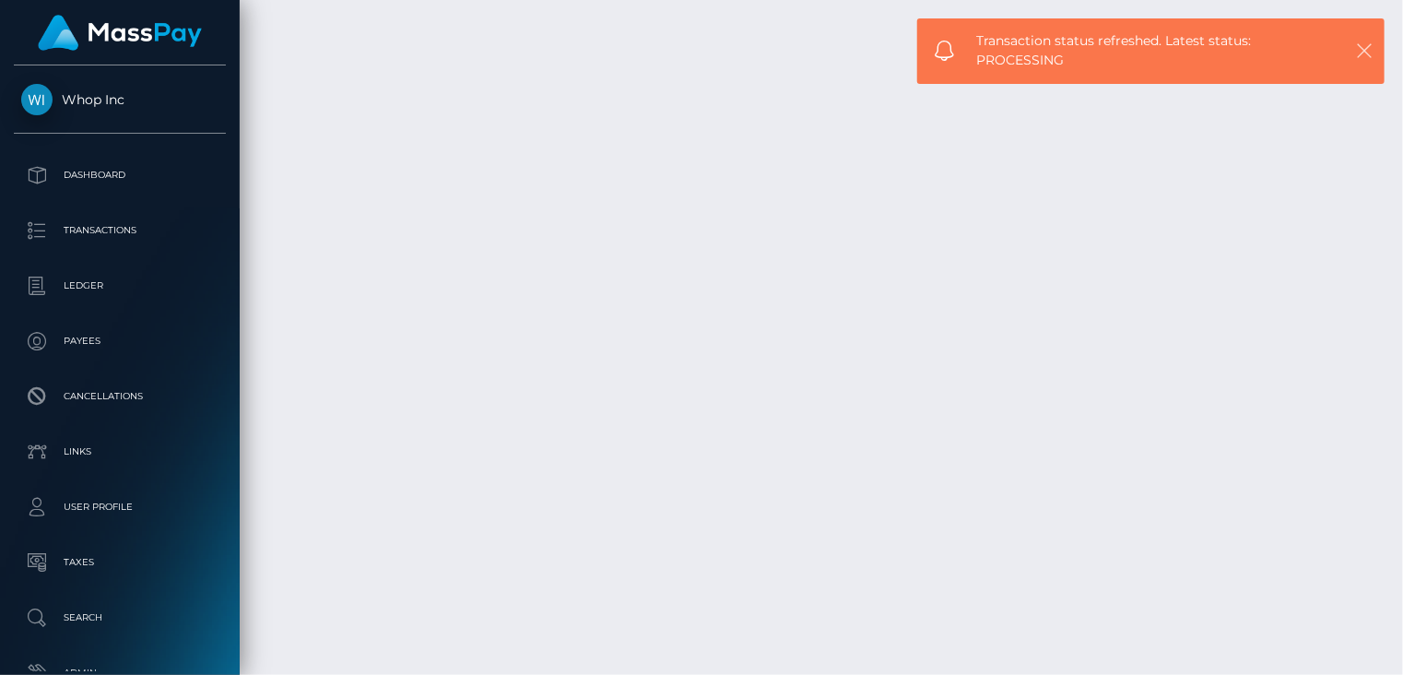
click at [1367, 49] on icon "button" at bounding box center [1364, 50] width 18 height 18
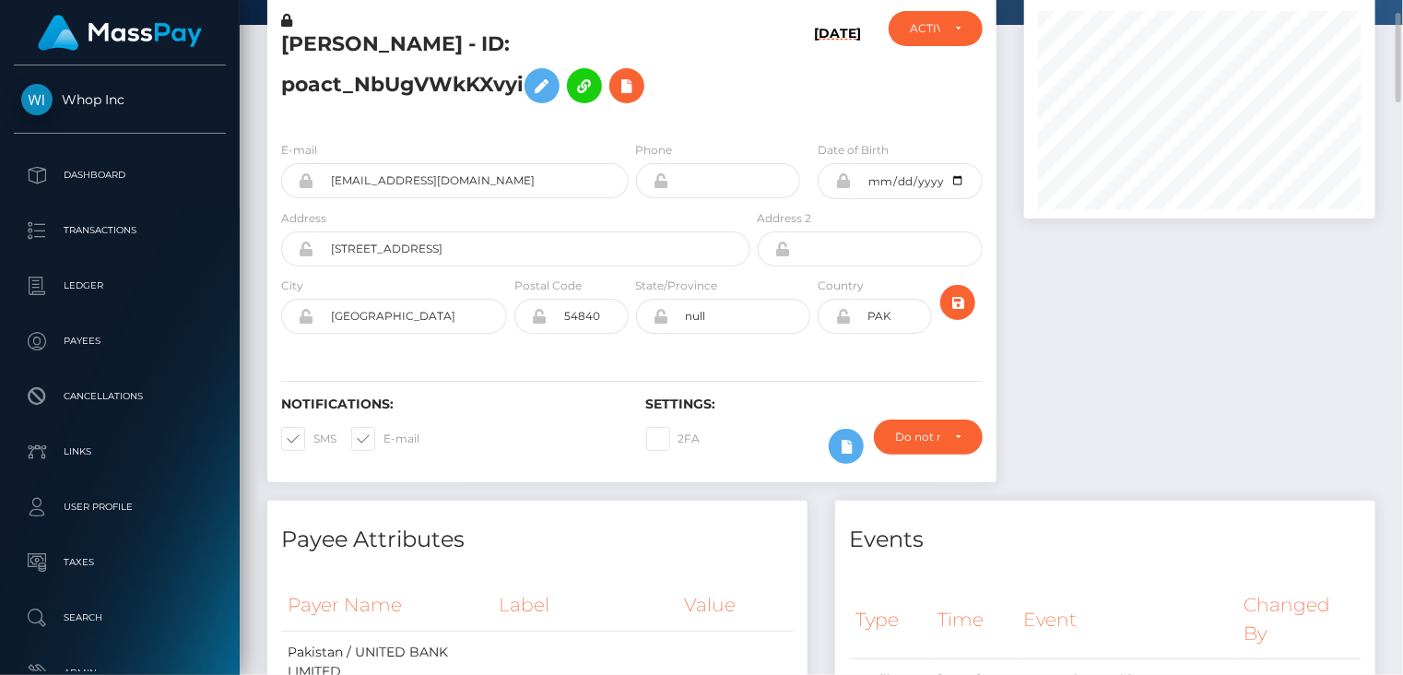
scroll to position [0, 0]
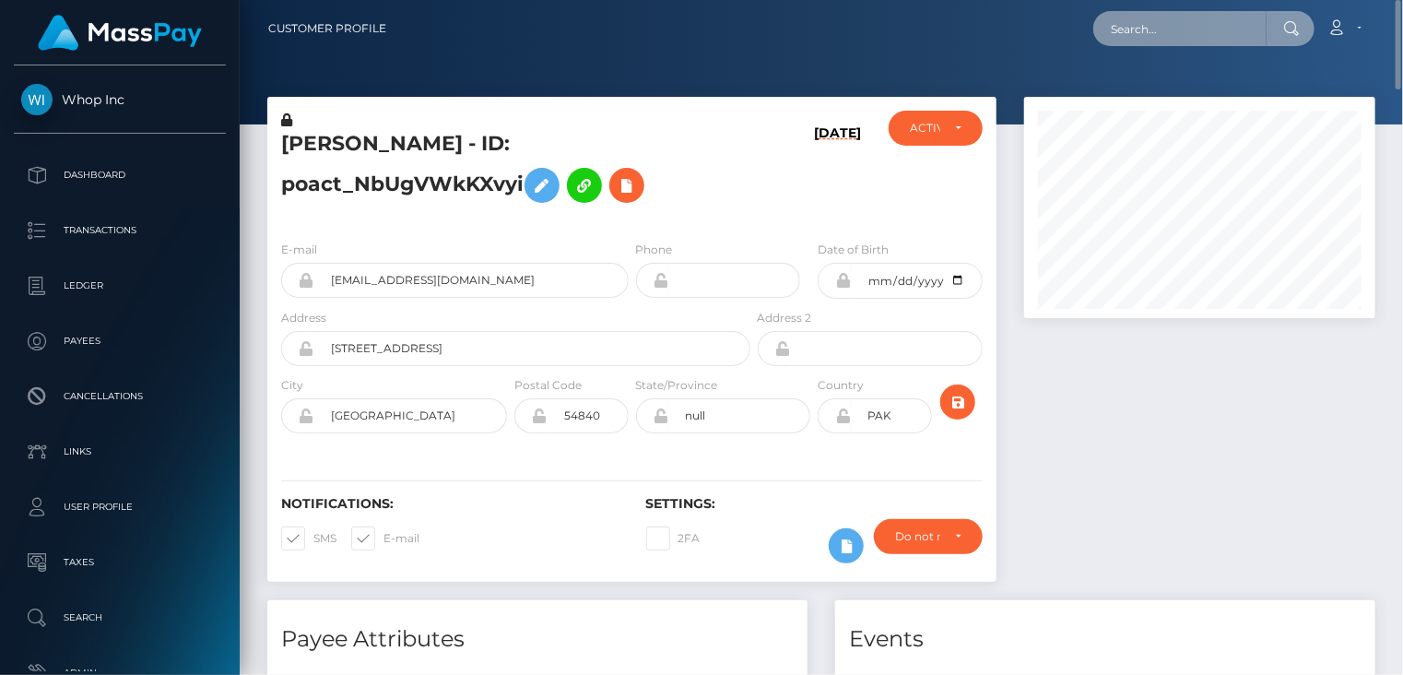
paste input "68e2c2483caf3c91cbcbd7b7"
type input "68e2c2483caf3c91cbcbd7b7"
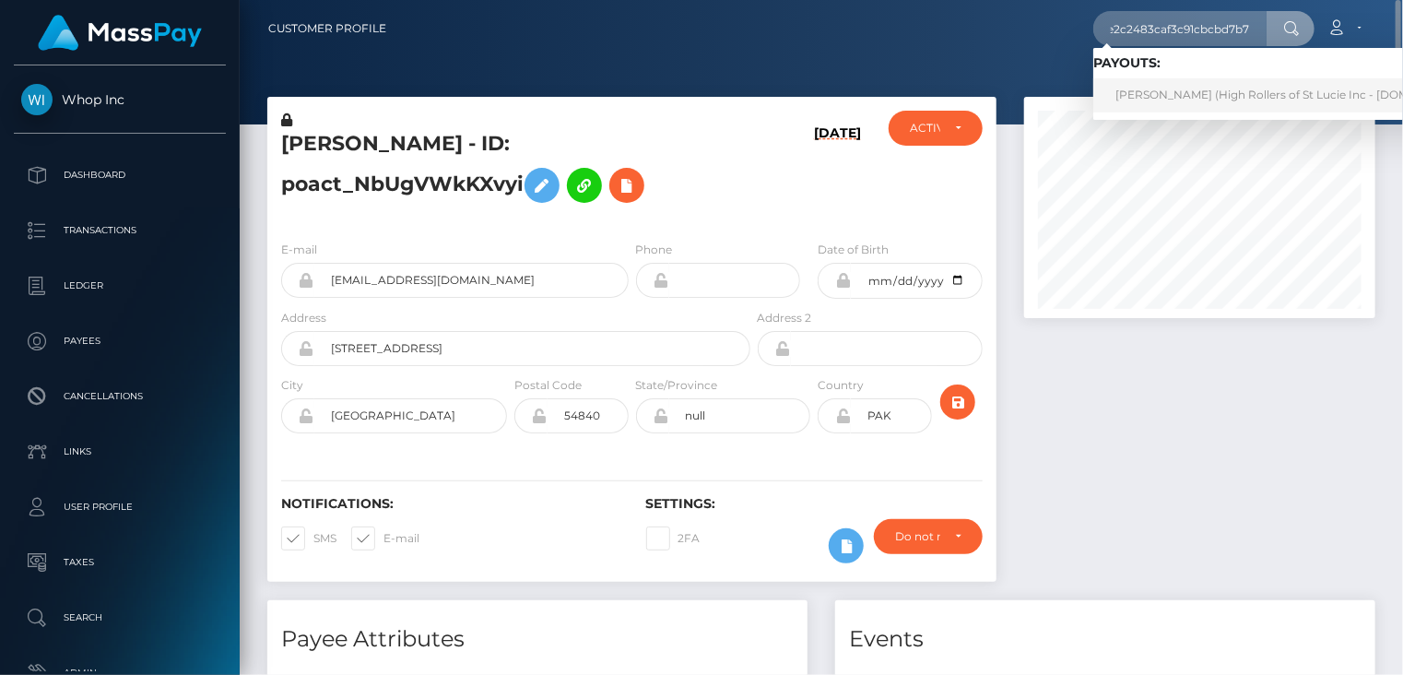
scroll to position [0, 0]
click at [1187, 86] on link "Laura Perea (High Rollers of St Lucie Inc - Luckyrush.io)" at bounding box center [1297, 95] width 407 height 34
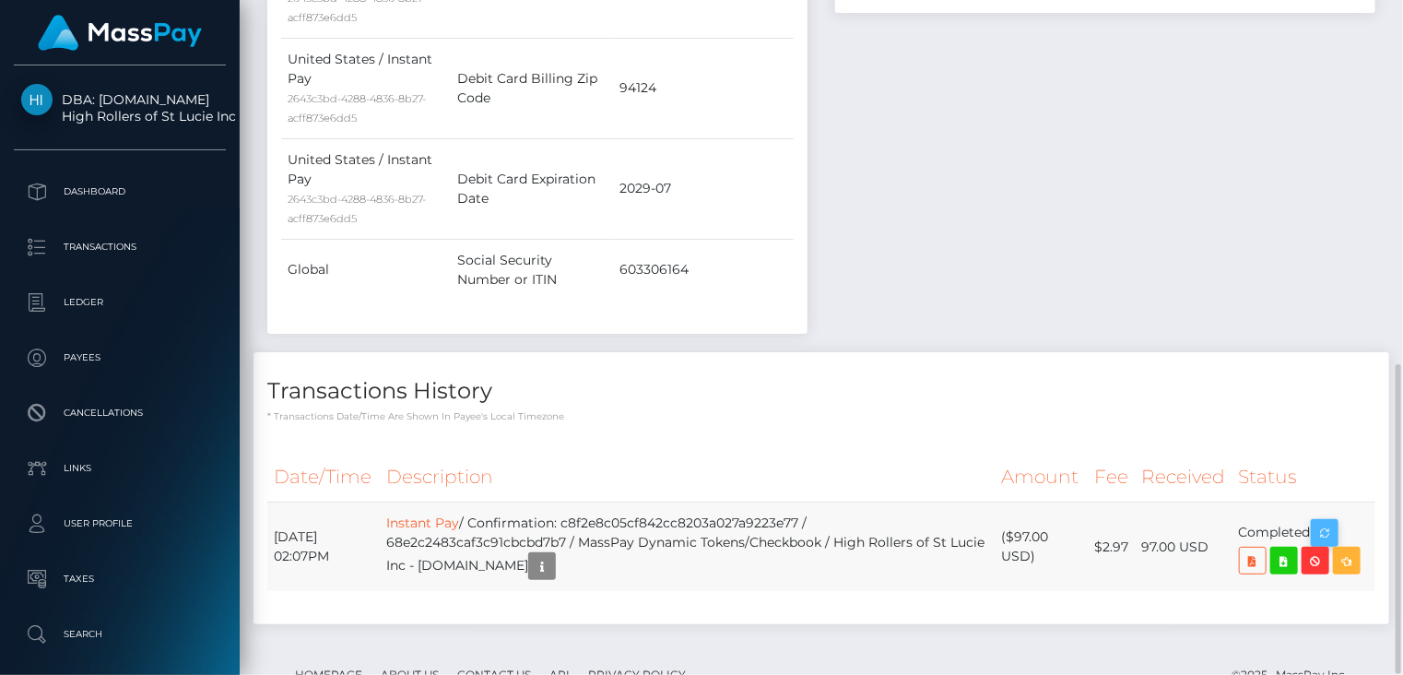
scroll to position [221, 350]
drag, startPoint x: 1328, startPoint y: 472, endPoint x: 43, endPoint y: 394, distance: 1286.8
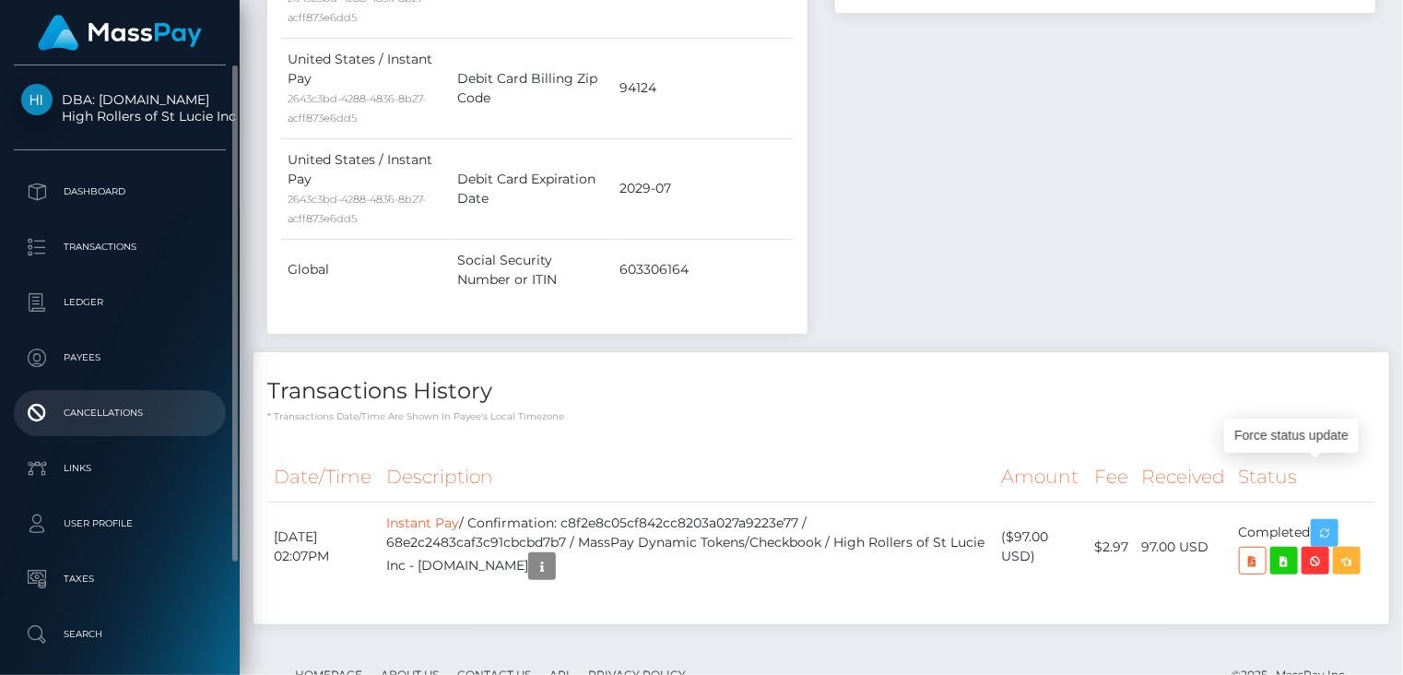
click at [1328, 522] on icon "button" at bounding box center [1325, 533] width 22 height 23
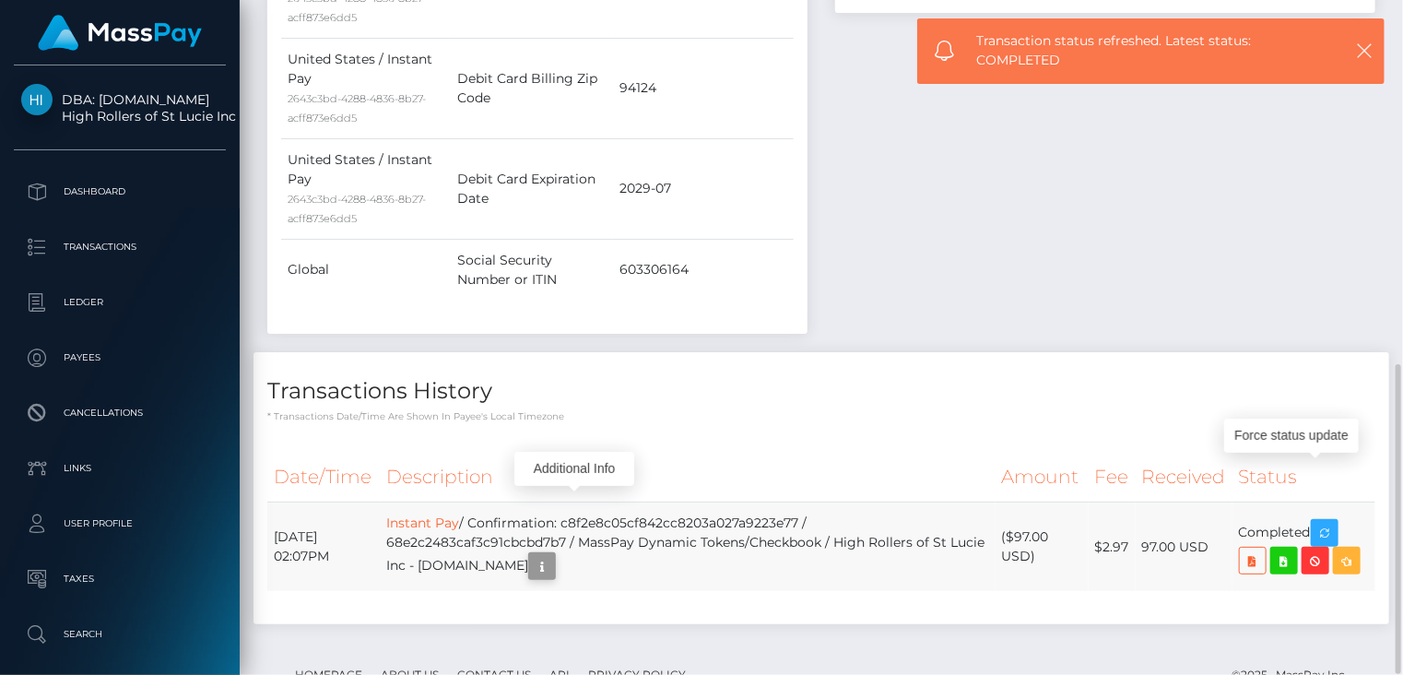
click at [553, 555] on icon "button" at bounding box center [542, 566] width 22 height 23
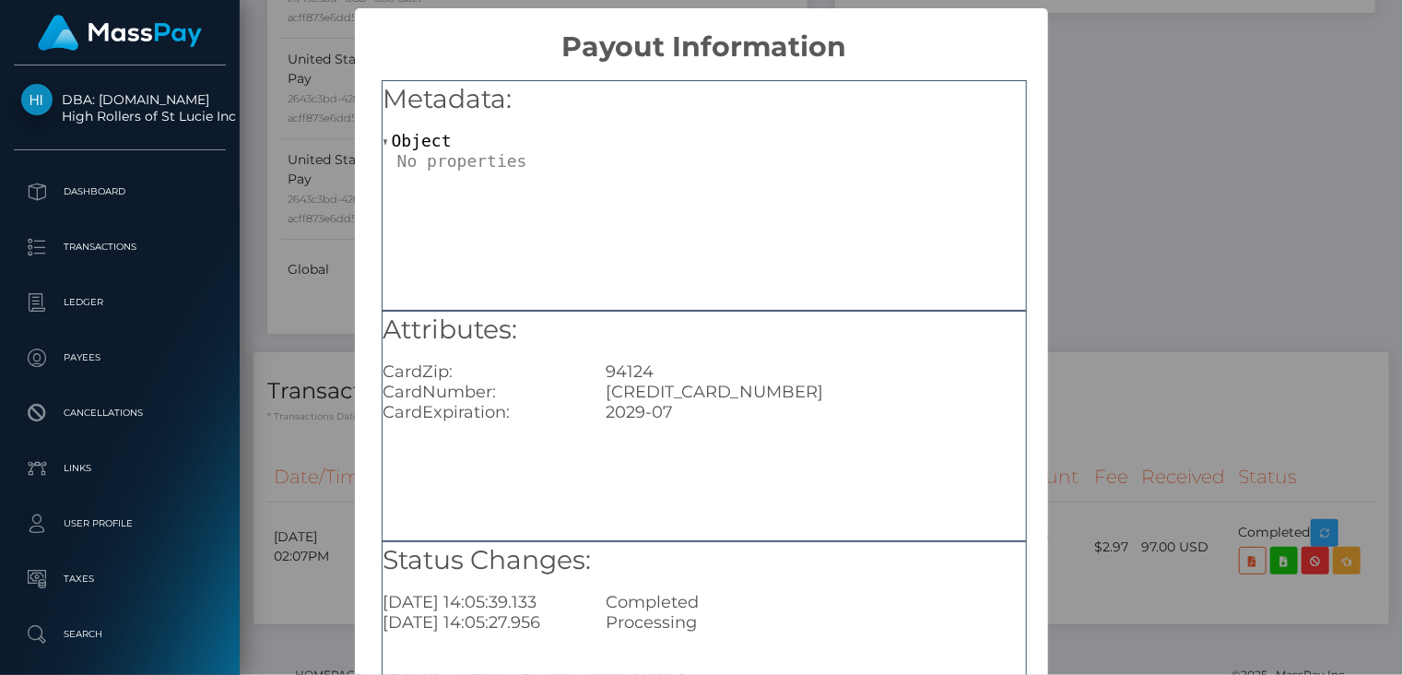
click at [1166, 307] on div "× Payout Information Metadata: Object Attributes: CardZip: 94124 CardNumber: [C…" at bounding box center [701, 337] width 1403 height 675
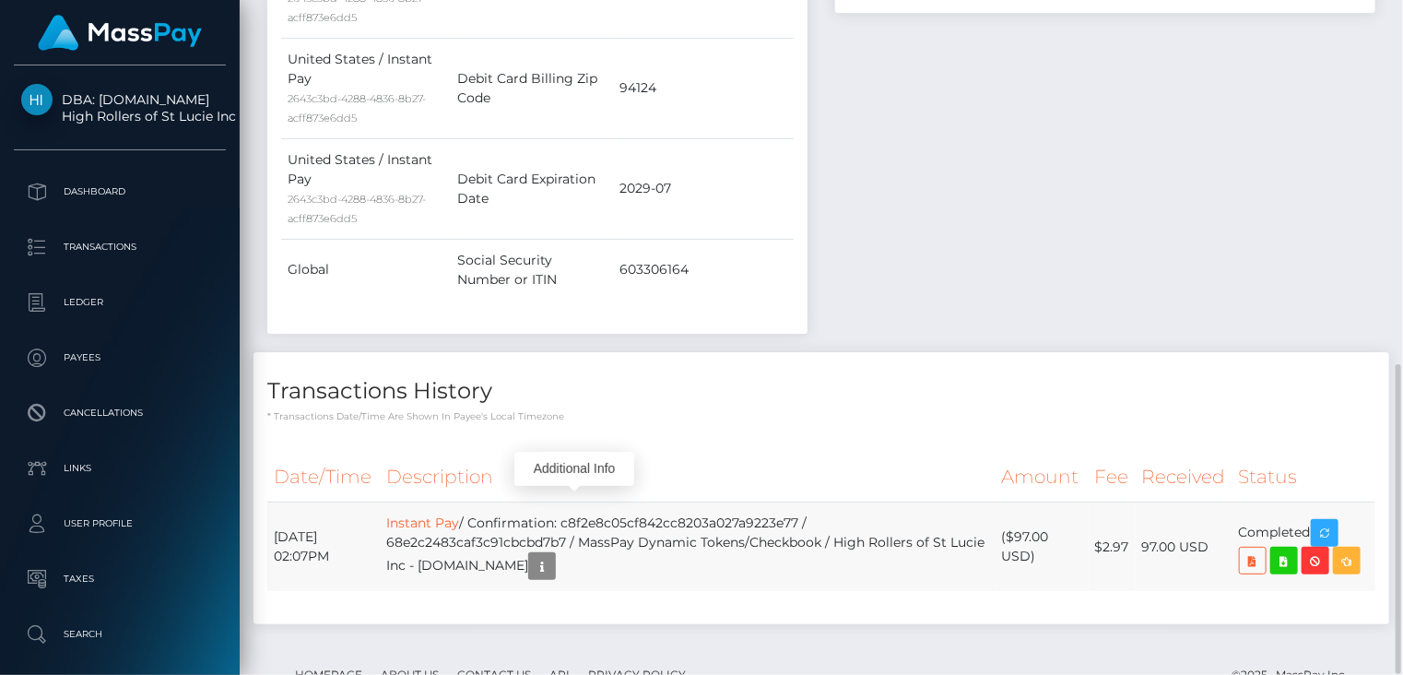
click at [672, 503] on td "Instant Pay / Confirmation: c8f2e8c05cf842cc8203a027a9223e77 / 68e2c2483caf3c91…" at bounding box center [688, 547] width 616 height 89
copy td "c8f2e8c05cf842cc8203a027a9223e77"
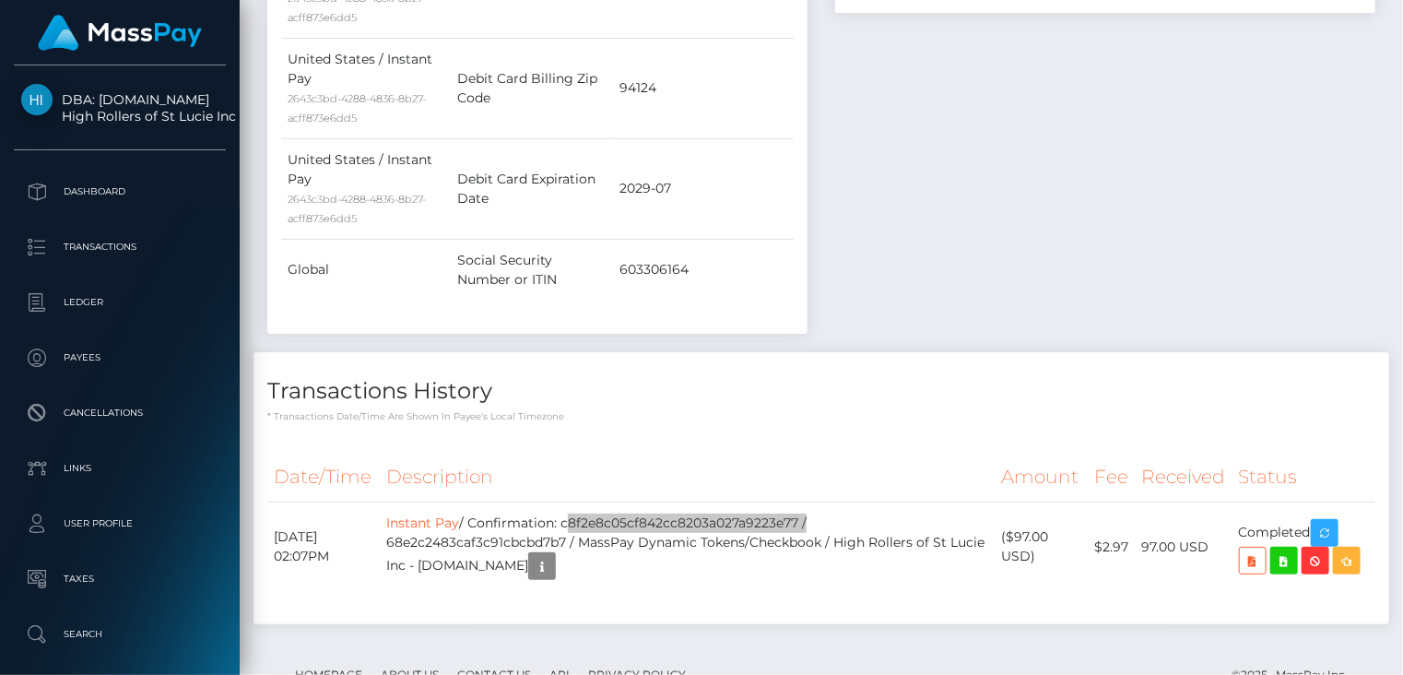
scroll to position [0, 0]
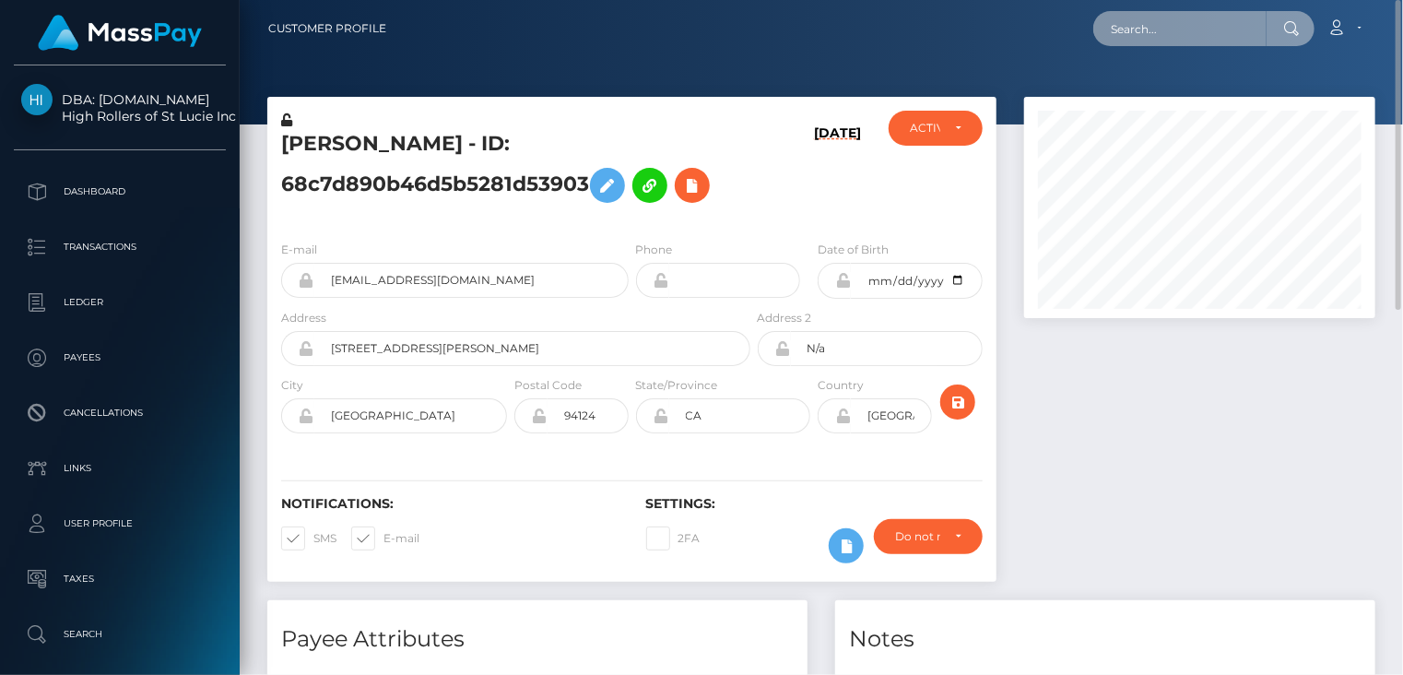
paste input "MSP07ff78d209dc8ce"
type input "MSP07ff78d209dc8ce"
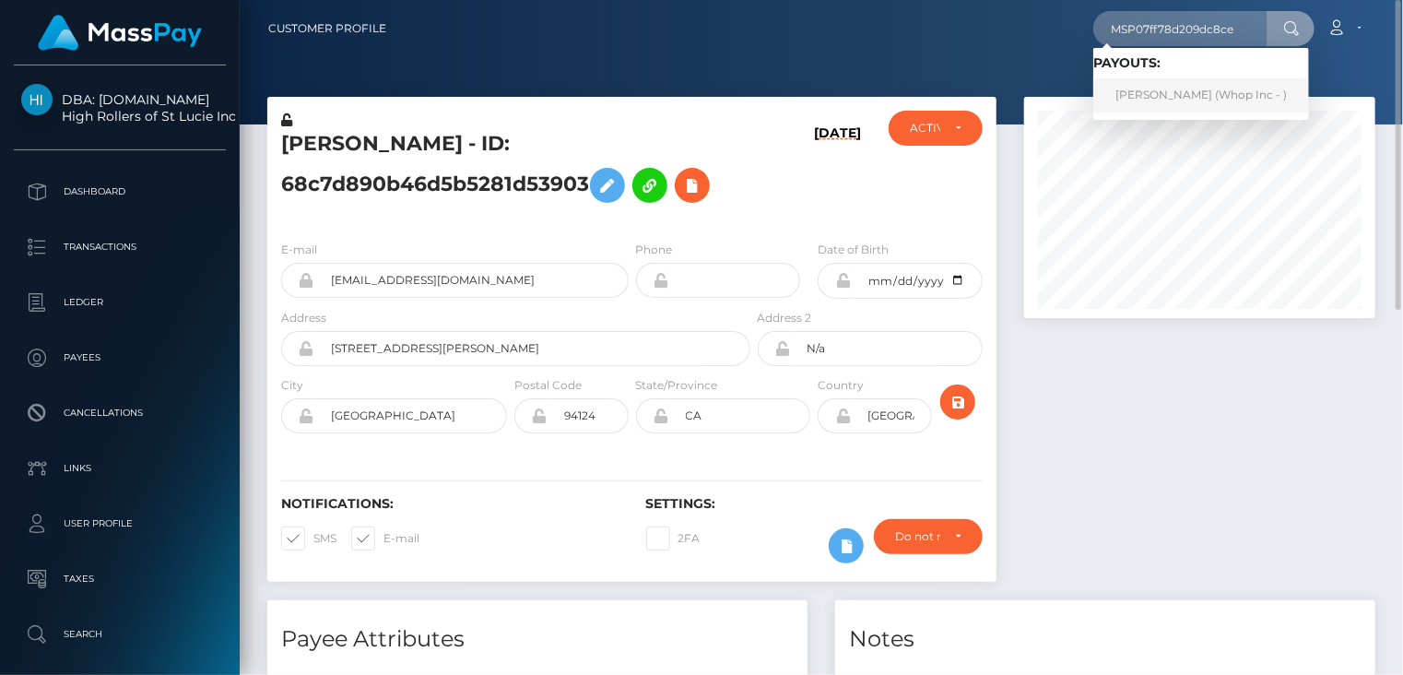
click at [1183, 105] on link "[PERSON_NAME] (Whop Inc - )" at bounding box center [1202, 95] width 216 height 34
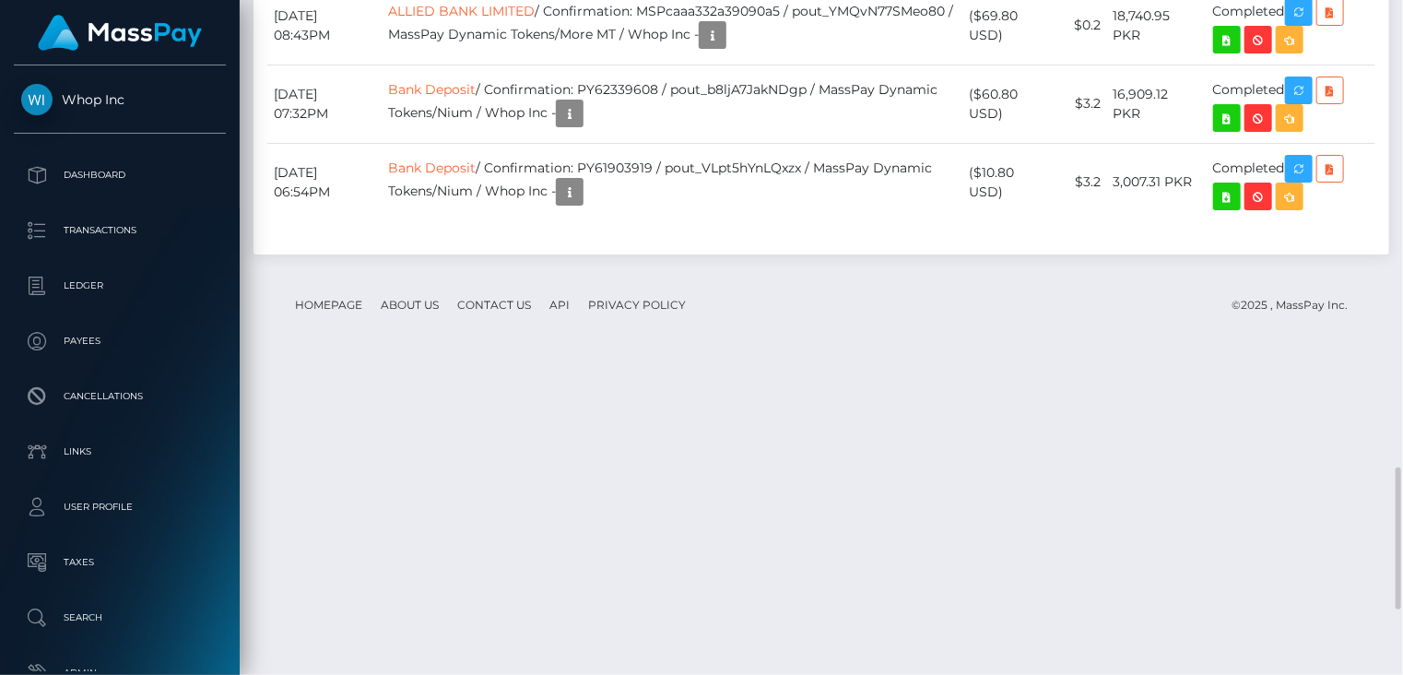
scroll to position [221, 350]
drag, startPoint x: 1308, startPoint y: 324, endPoint x: 384, endPoint y: 171, distance: 936.5
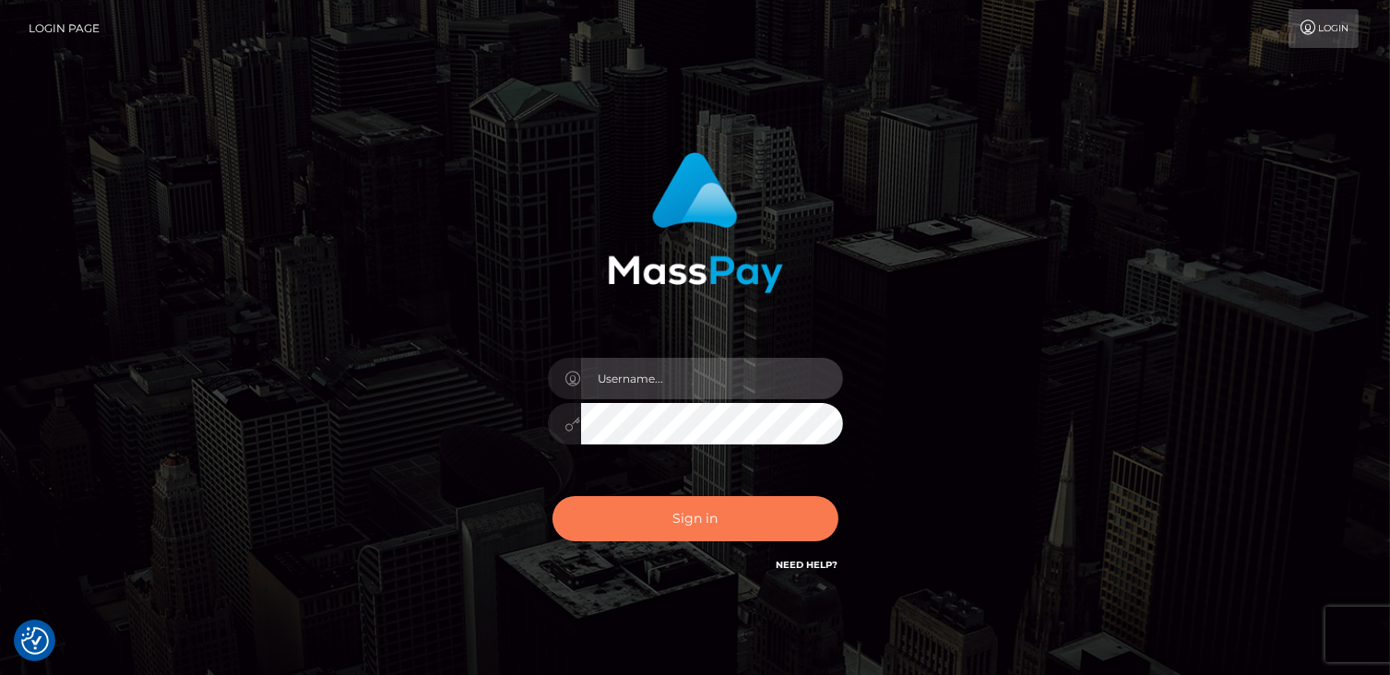
type input "catalinad"
click at [742, 513] on button "Sign in" at bounding box center [695, 518] width 286 height 45
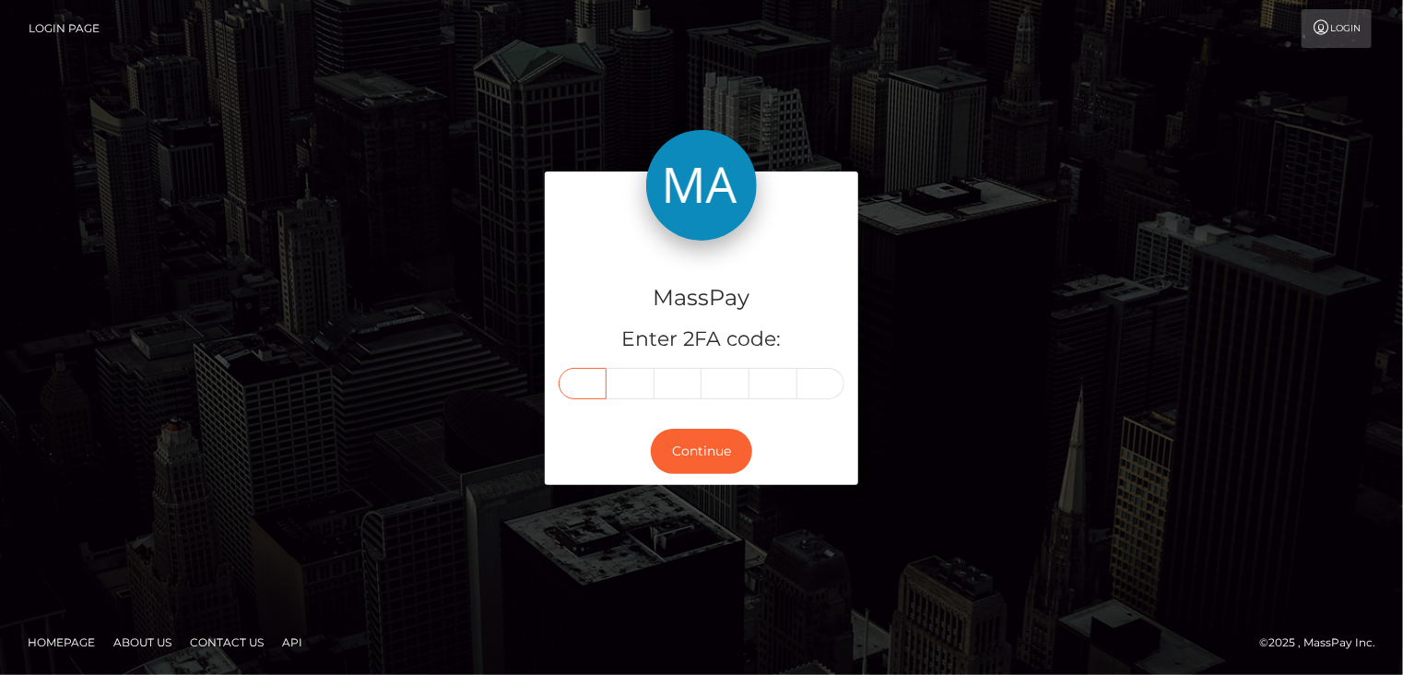
click at [590, 385] on input "text" at bounding box center [583, 383] width 48 height 31
type input "4"
type input "0"
type input "3"
type input "9"
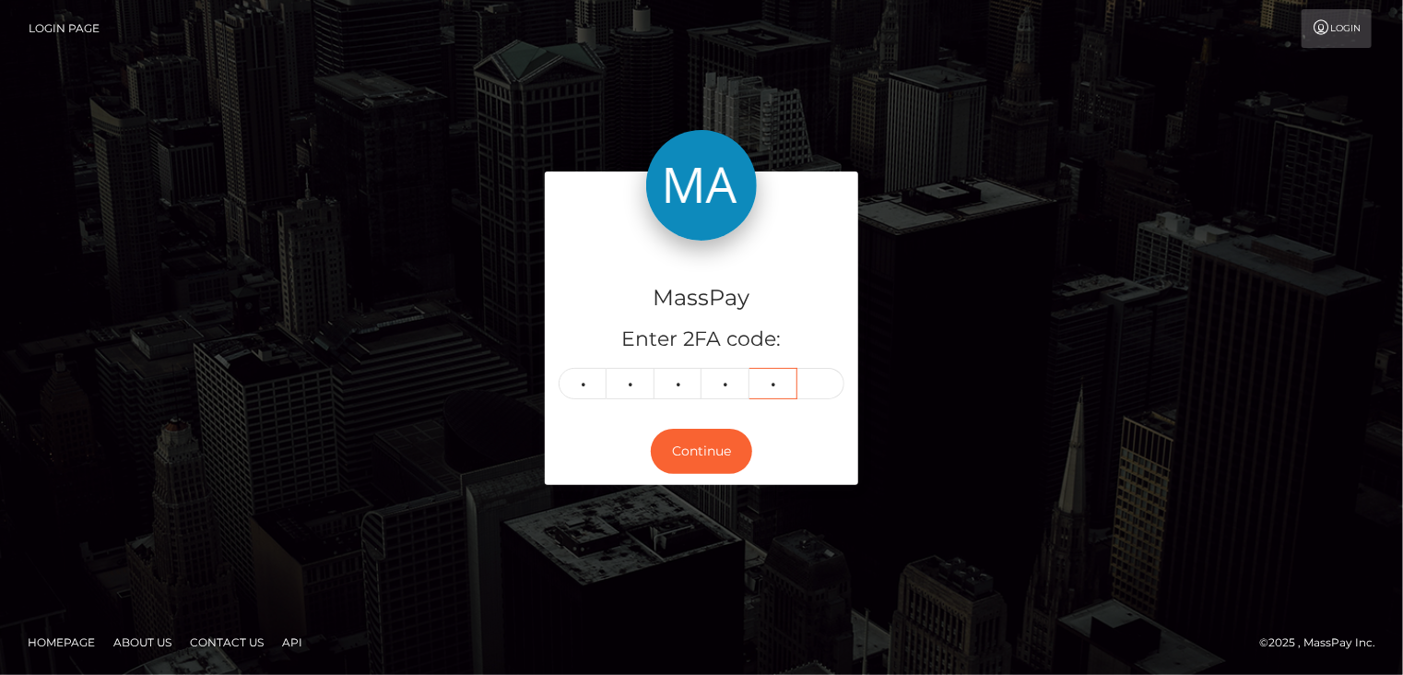
type input "1"
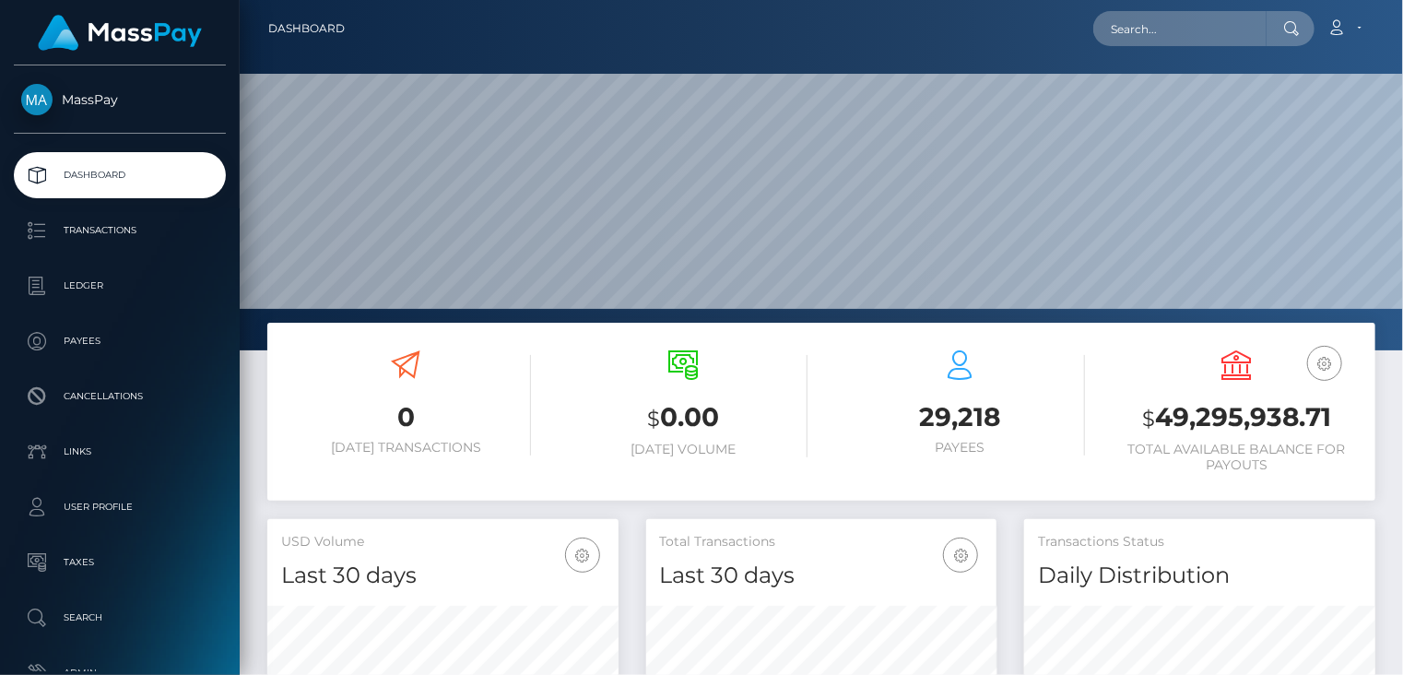
scroll to position [326, 350]
paste input "poact_hqWpTDUpfVb9"
type input "poact_hqWpTDUpfVb9"
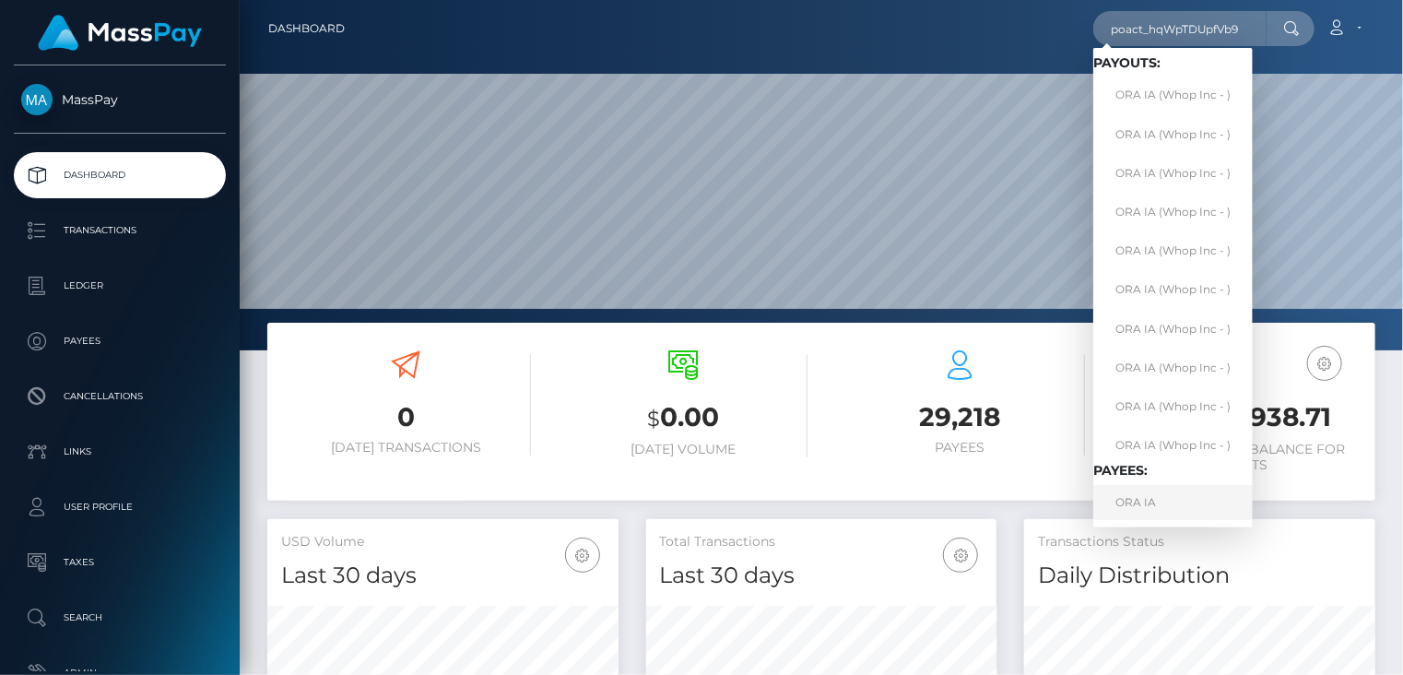
click at [1130, 509] on link "ORA IA" at bounding box center [1174, 502] width 160 height 34
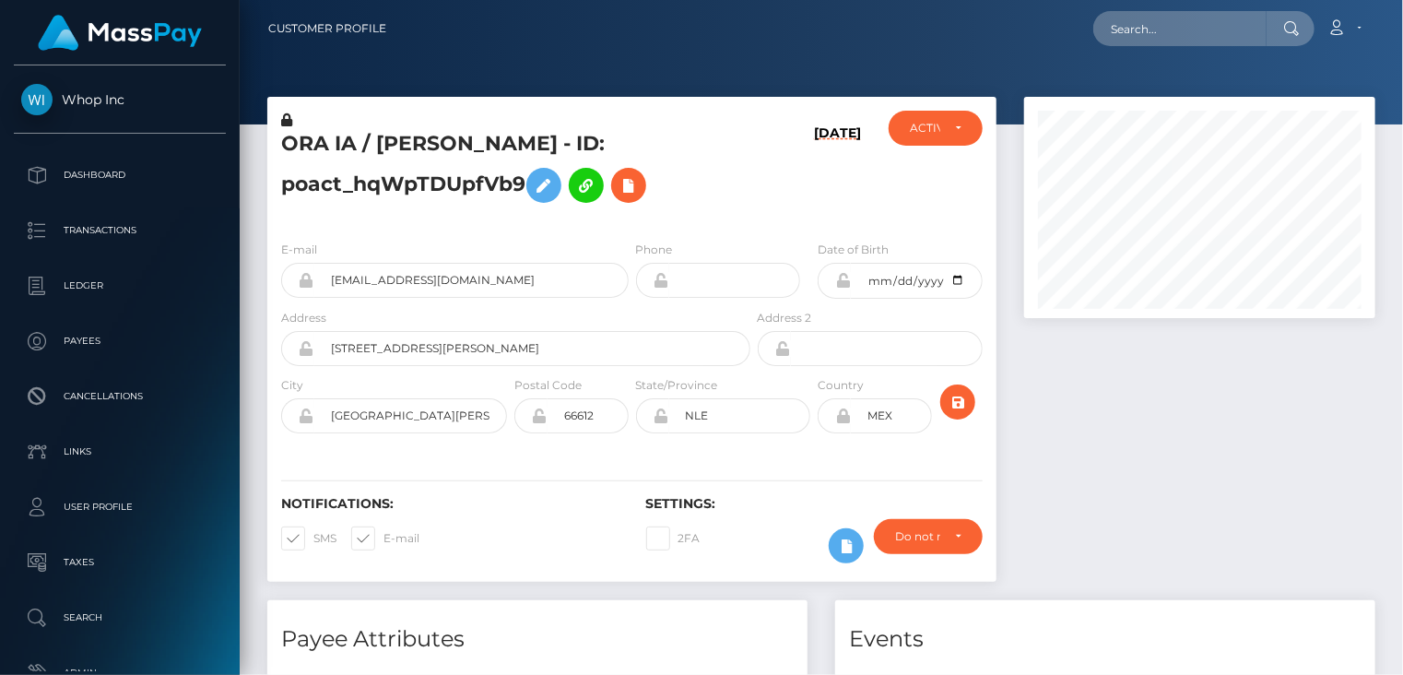
scroll to position [221, 350]
drag, startPoint x: 446, startPoint y: 337, endPoint x: 399, endPoint y: 332, distance: 47.3
click at [446, 298] on input "javiercantu@b360agencia.com" at bounding box center [471, 280] width 314 height 35
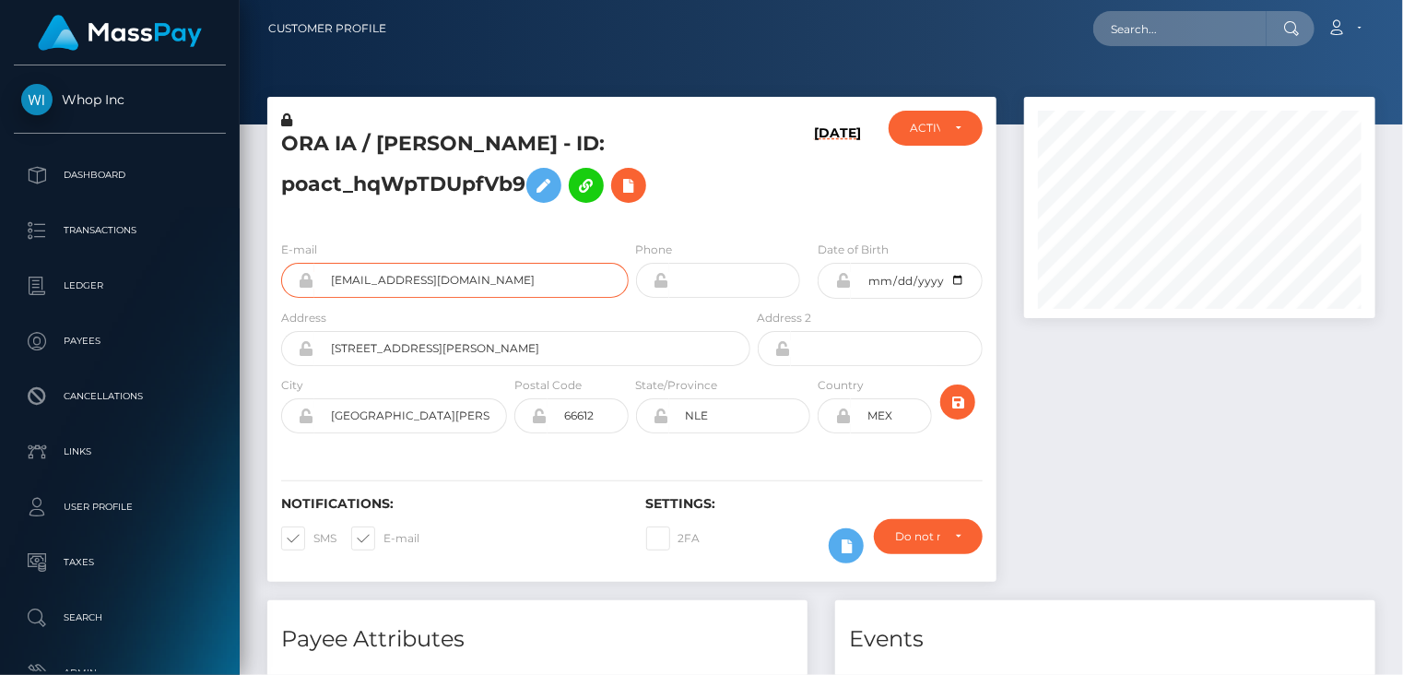
click at [397, 298] on input "javiercantu@b360agencia.com" at bounding box center [471, 280] width 314 height 35
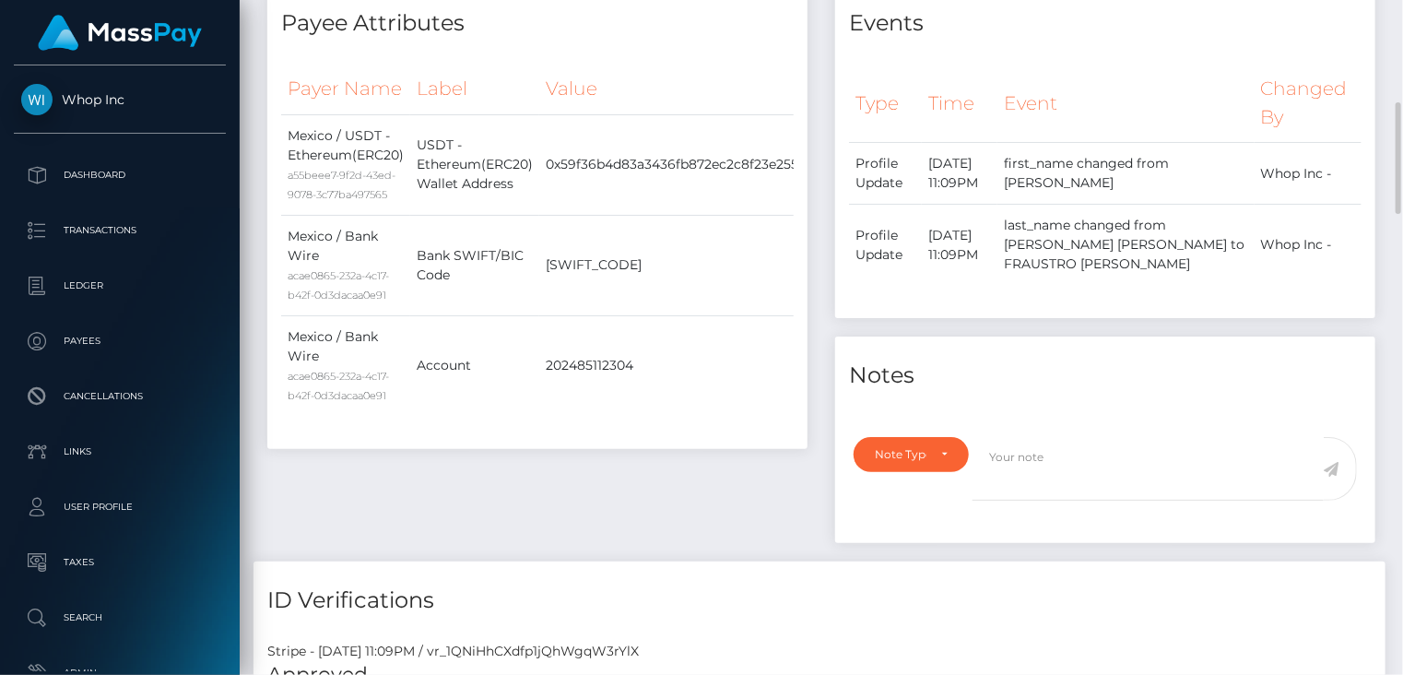
scroll to position [0, 0]
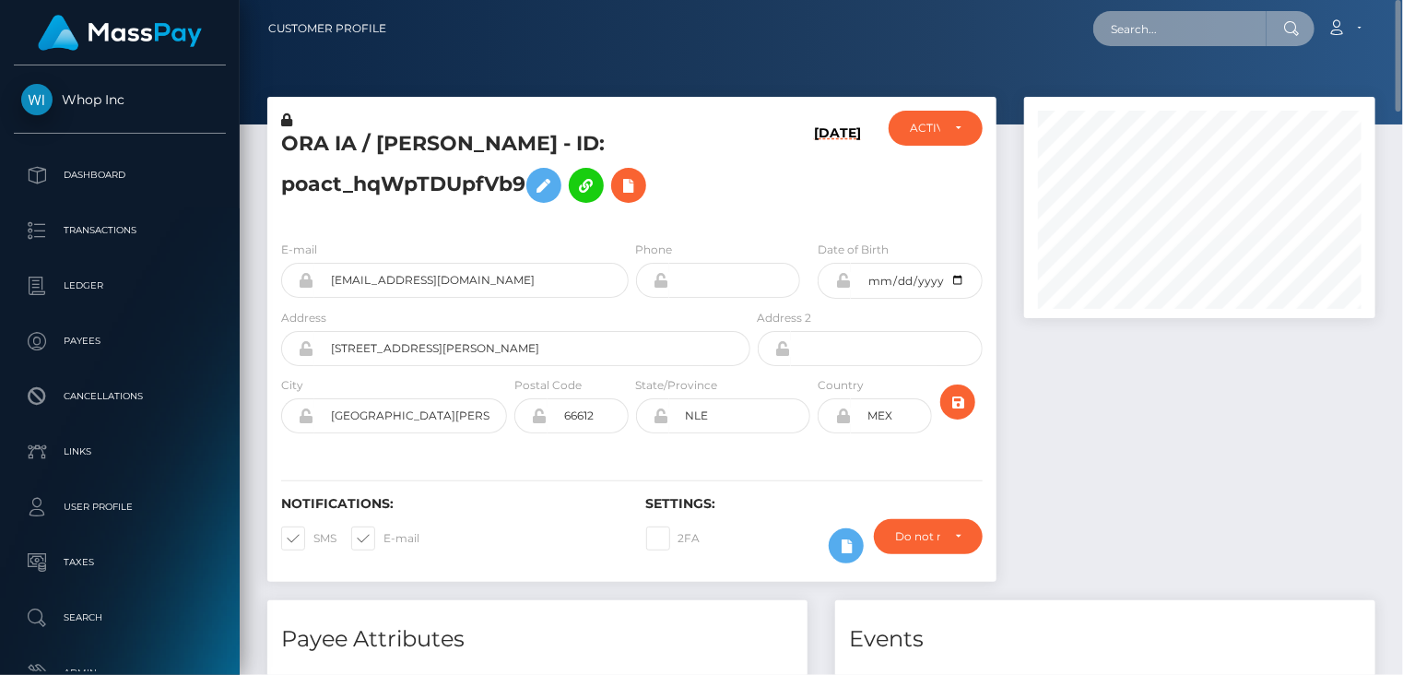
paste input "MSP53fa26a090523b6"
type input "MSP53fa26a090523b6"
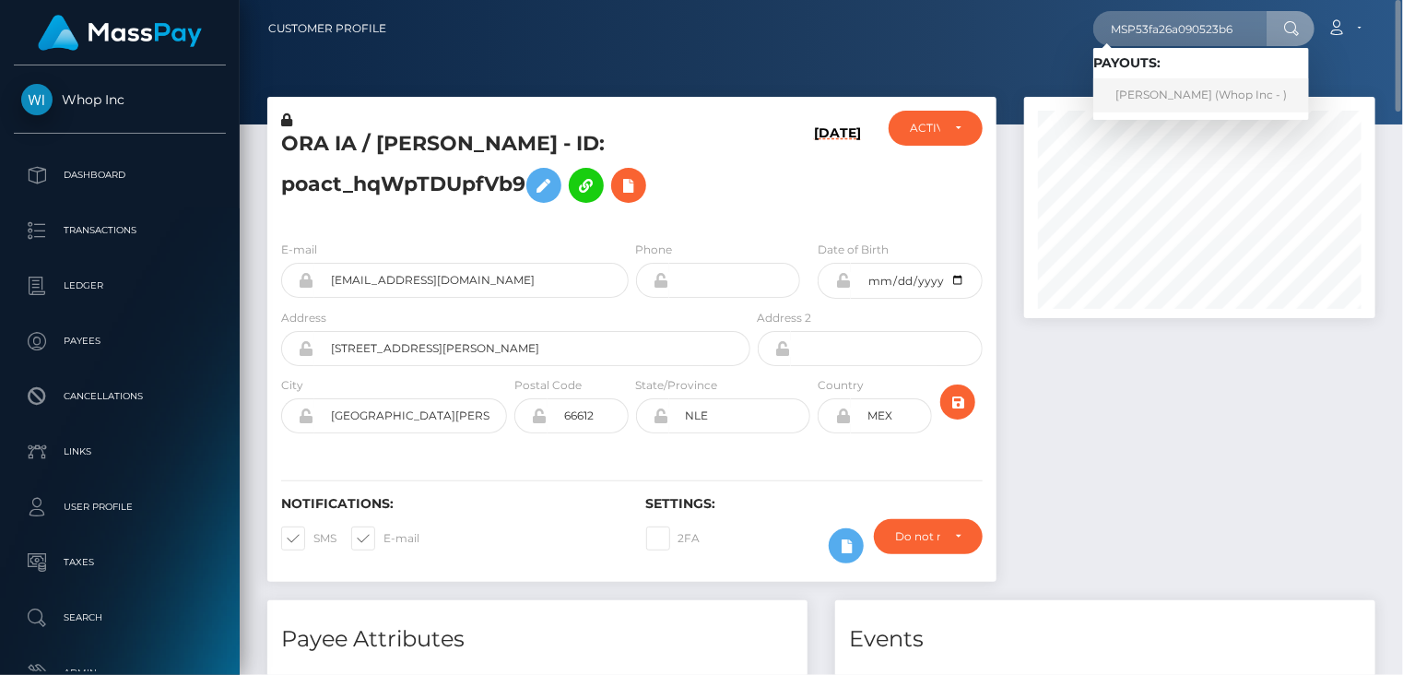
click at [1219, 105] on link "MUHAMMAD HASNAIN (Whop Inc - )" at bounding box center [1202, 95] width 216 height 34
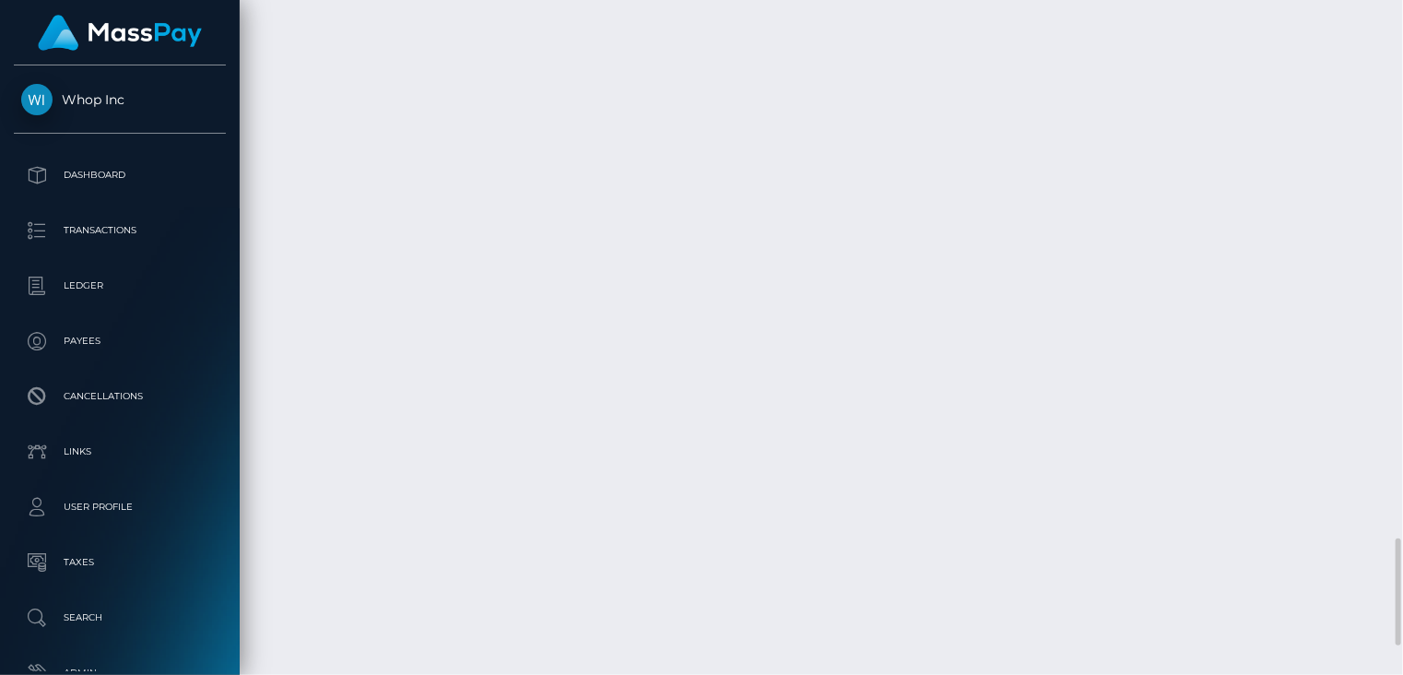
scroll to position [3567, 0]
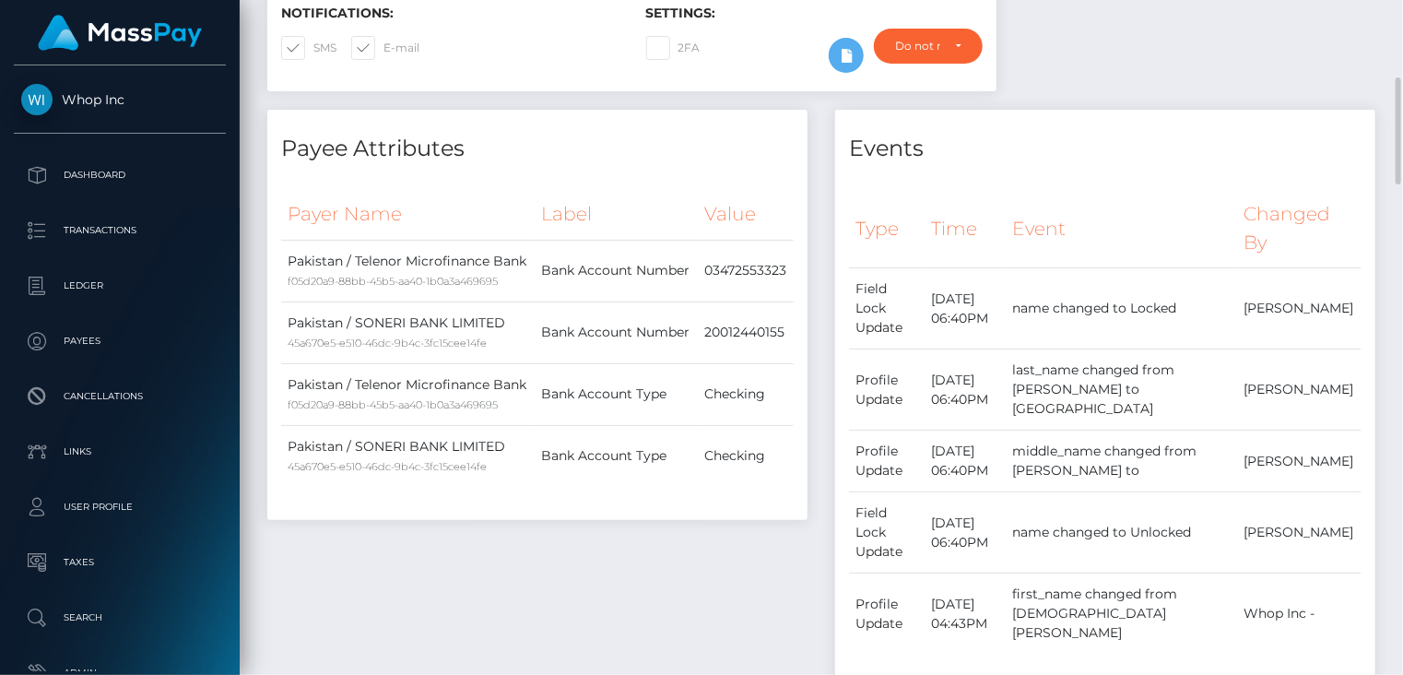
scroll to position [0, 0]
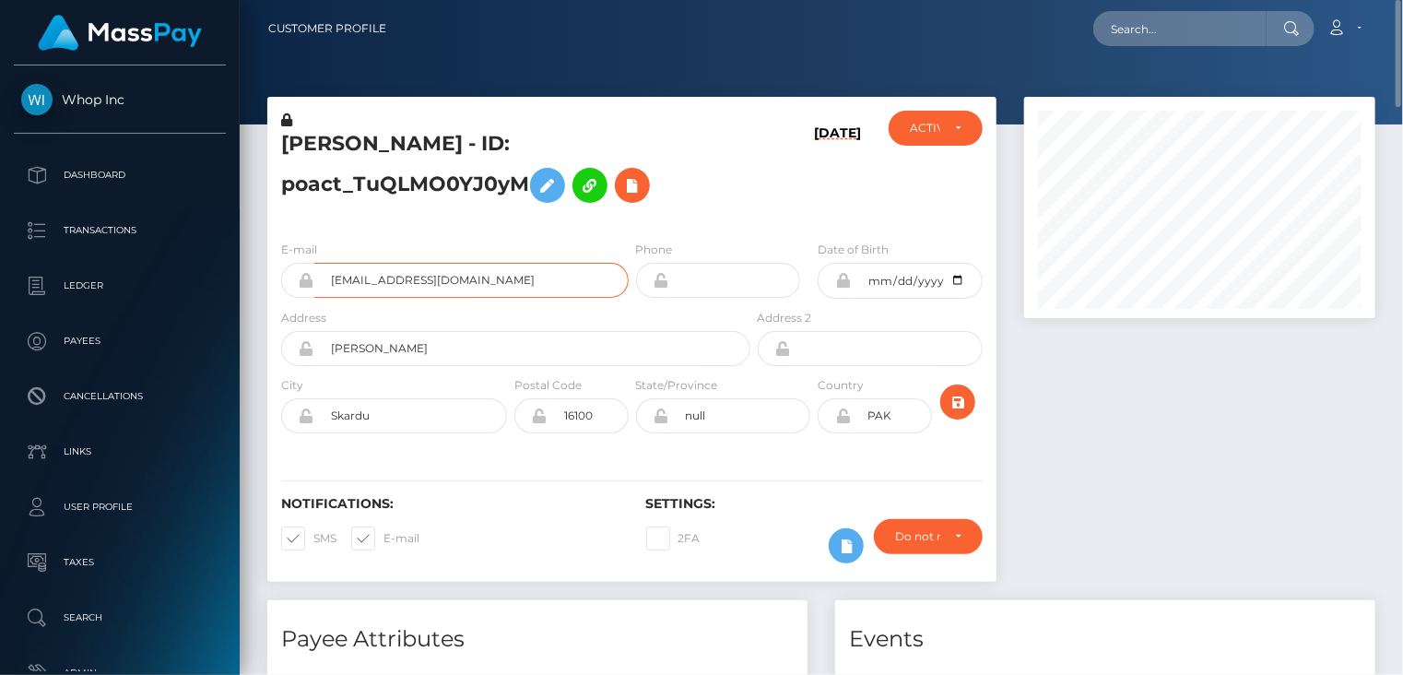
click at [421, 274] on input "shandymariane@gmail.com" at bounding box center [471, 280] width 314 height 35
click at [1239, 434] on div at bounding box center [1200, 348] width 379 height 503
paste input "poact_DdewmaK5Ttj1"
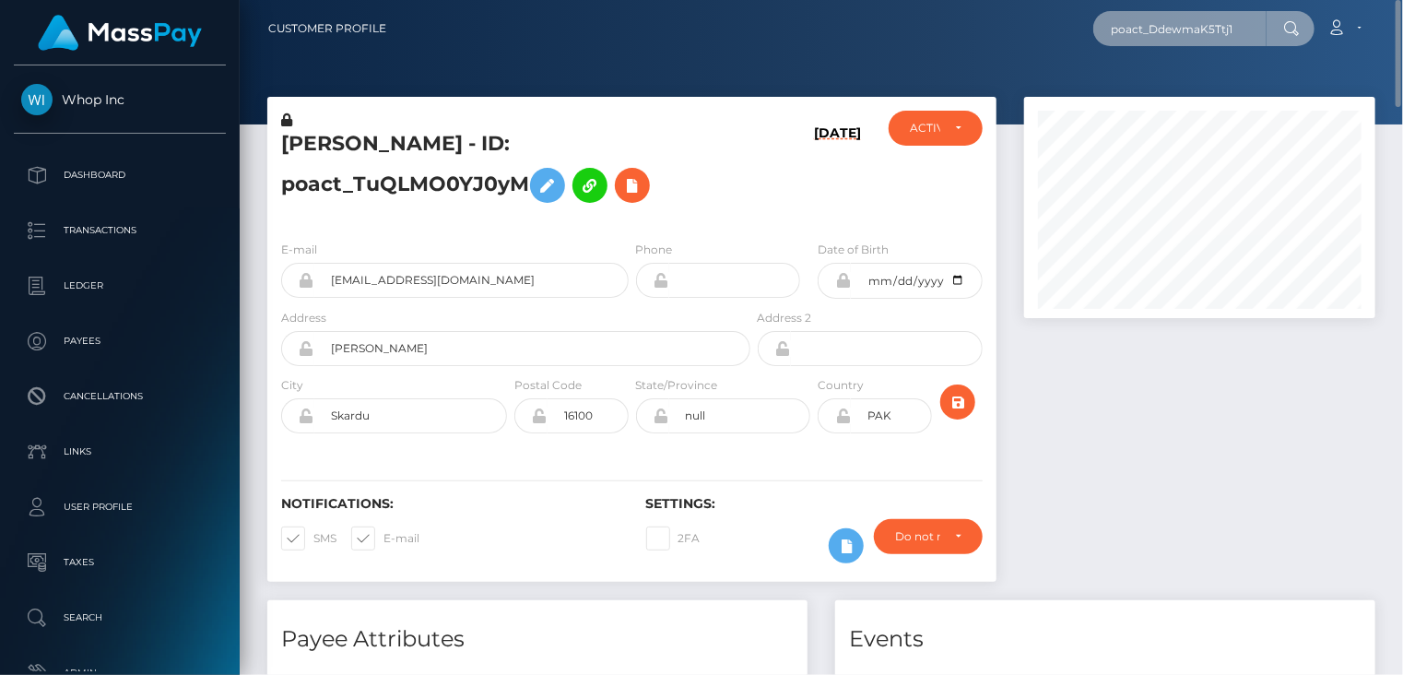
type input "poact_DdewmaK5Ttj1"
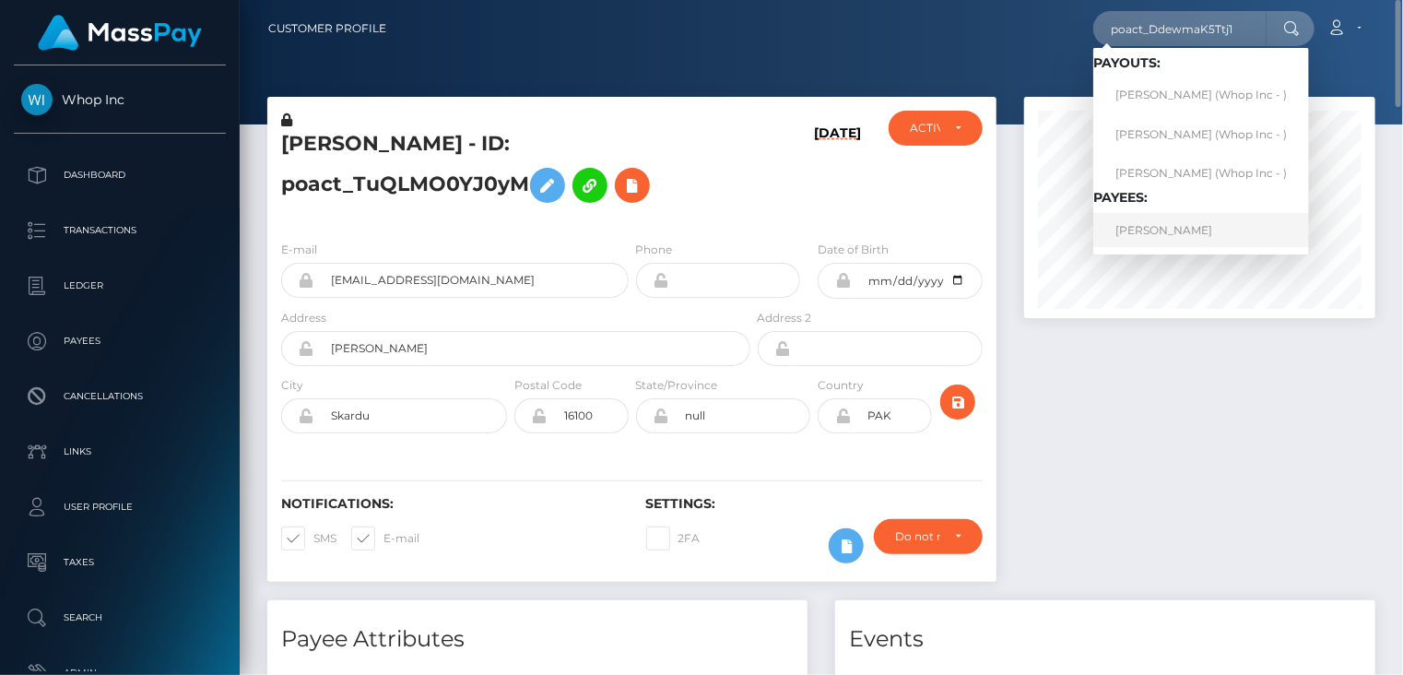
drag, startPoint x: 1167, startPoint y: 225, endPoint x: 516, endPoint y: 183, distance: 652.3
click at [1168, 224] on link "JOSEPH ELEOJO MAHA" at bounding box center [1202, 230] width 216 height 34
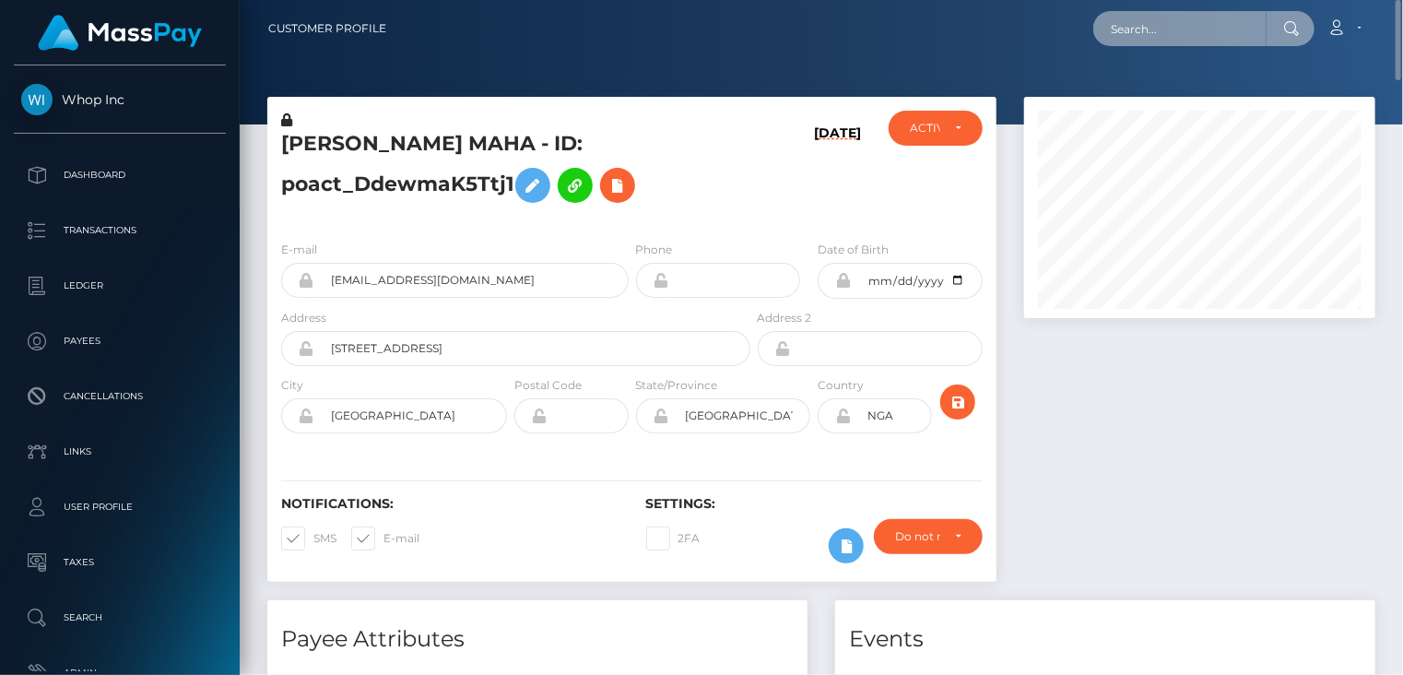
paste input "MSP204b2536500eda2"
type input "MSP204b2536500eda2"
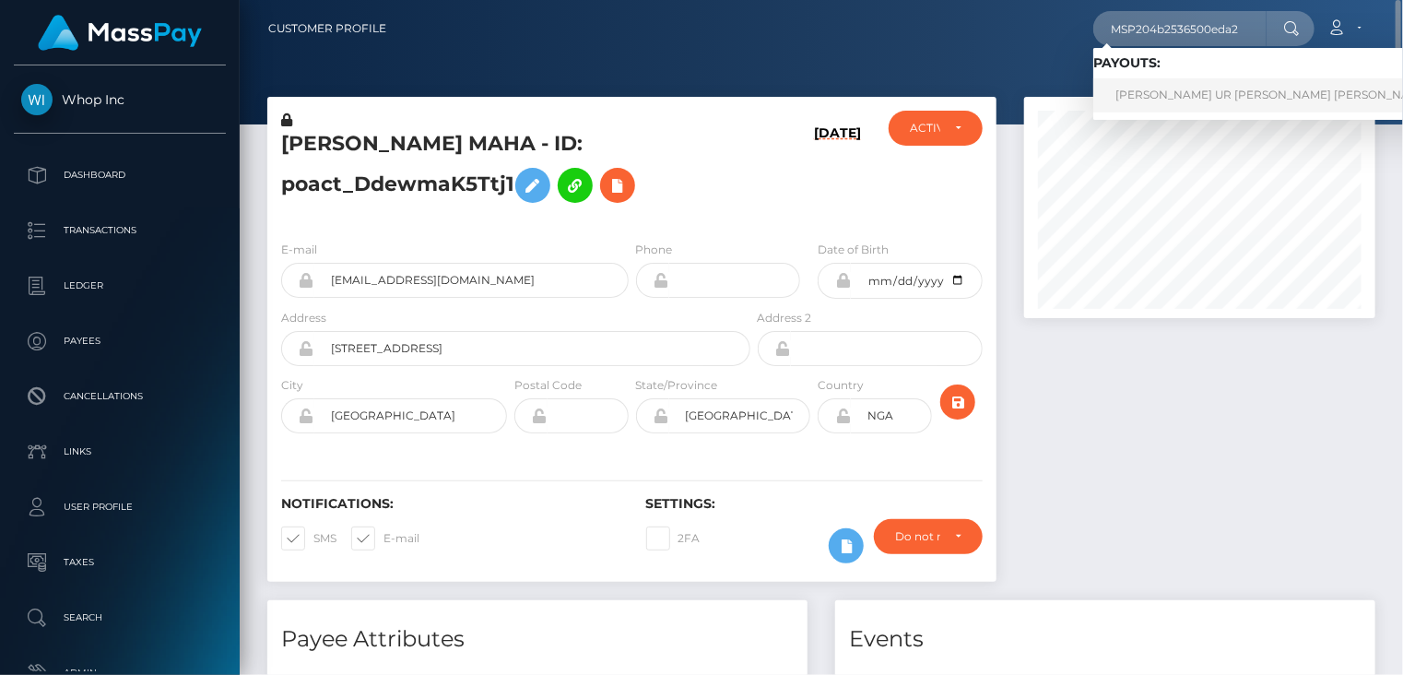
click at [1191, 97] on link "[PERSON_NAME] UR [PERSON_NAME] [PERSON_NAME] (Whop Inc - )" at bounding box center [1311, 95] width 434 height 34
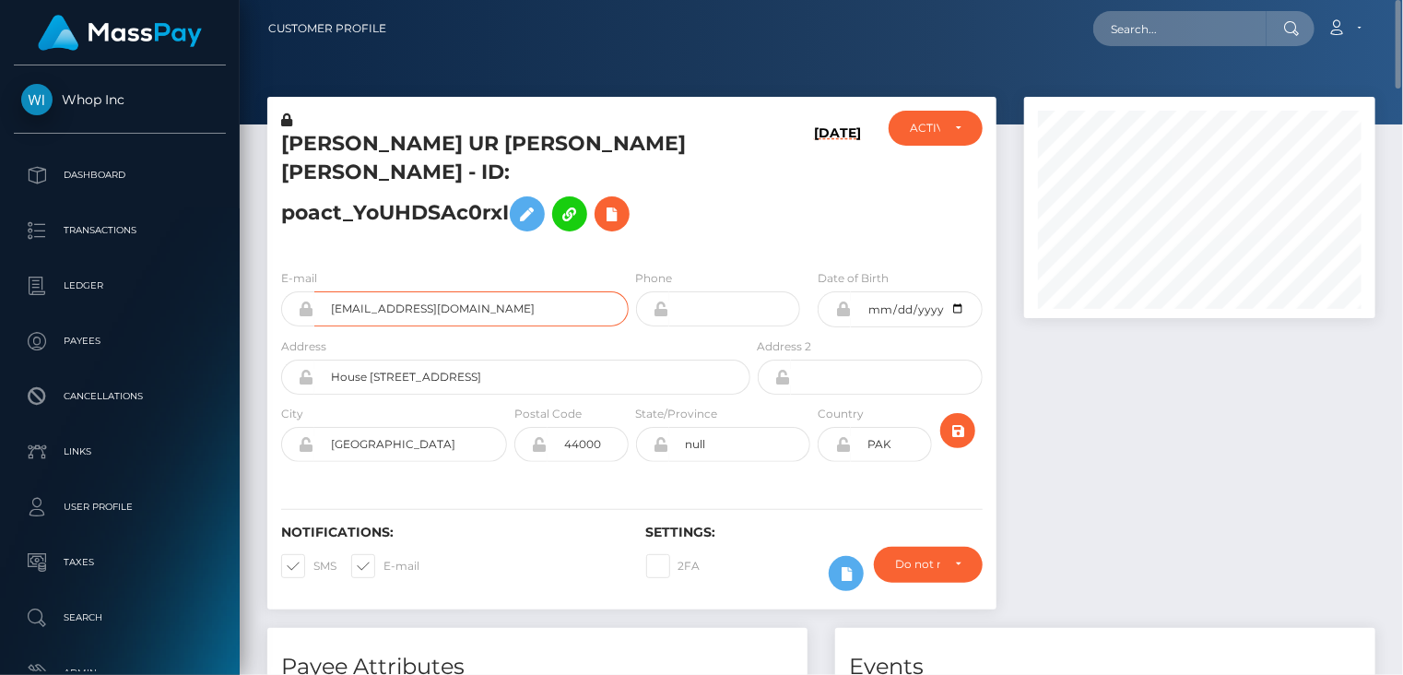
click at [454, 291] on input "haseeburrehman008+23385fedc8@gmail.com" at bounding box center [471, 308] width 314 height 35
click at [513, 147] on h5 "MALIK HASEEB UR REHMAN Rehman - ID: poact_YoUHDSAc0rxI" at bounding box center [510, 185] width 459 height 111
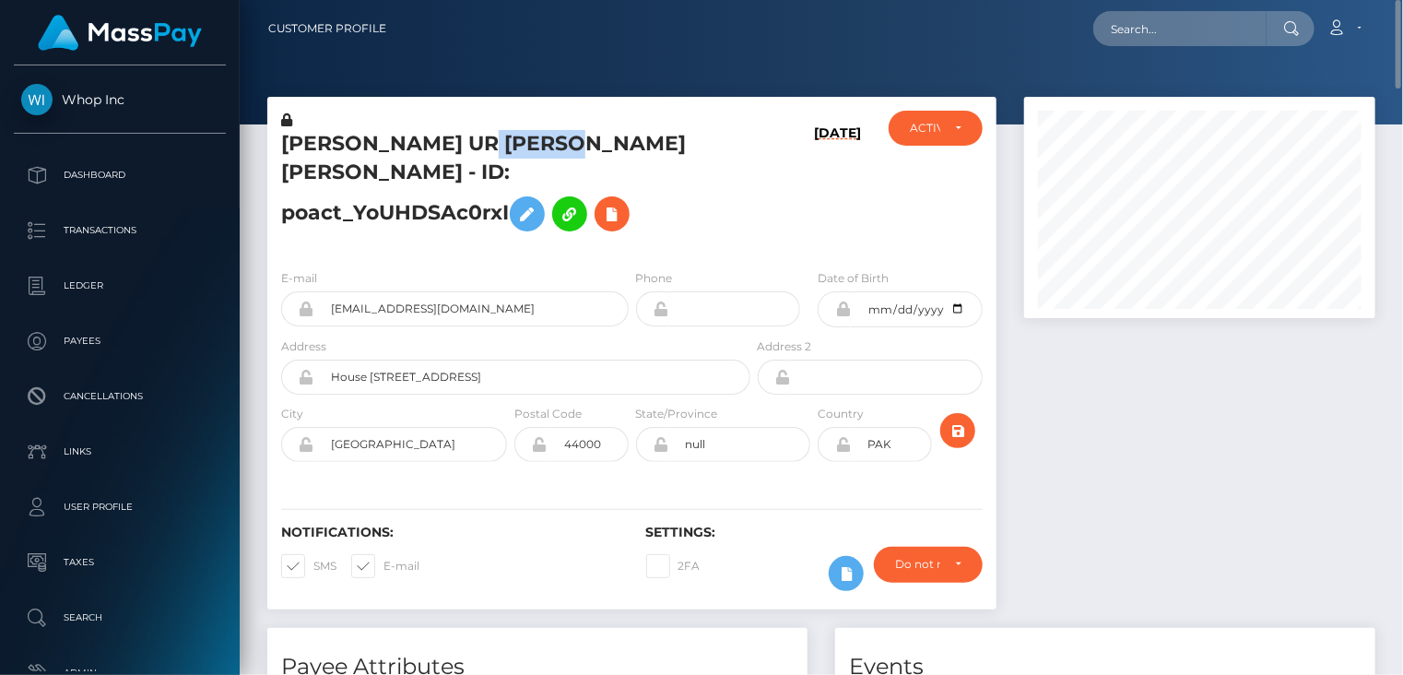
click at [513, 147] on h5 "MALIK HASEEB UR REHMAN Rehman - ID: poact_YoUHDSAc0rxI" at bounding box center [510, 185] width 459 height 111
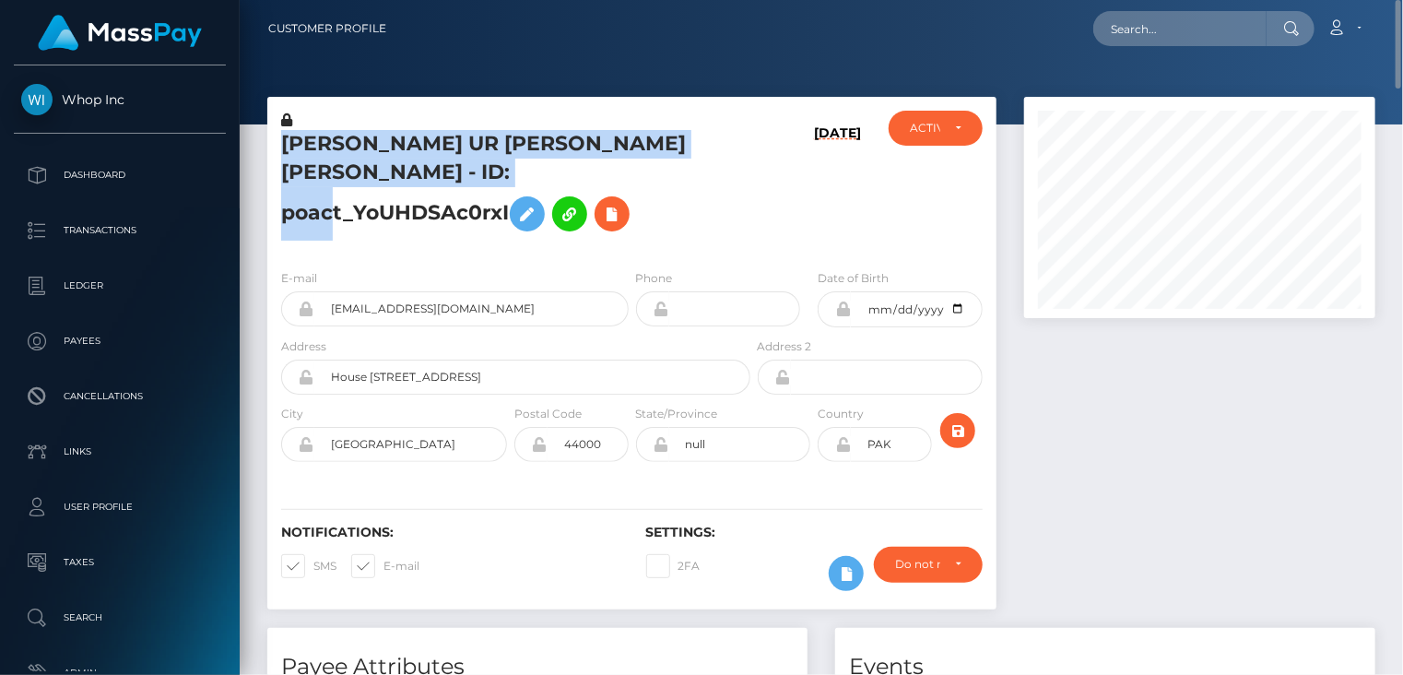
copy h5 "MALIK HASEEB UR REHMAN Rehman - ID: poact_YoUHDSAc0rxI"
click at [539, 138] on h5 "MALIK HASEEB UR REHMAN Rehman - ID: poact_YoUHDSAc0rxI" at bounding box center [510, 185] width 459 height 111
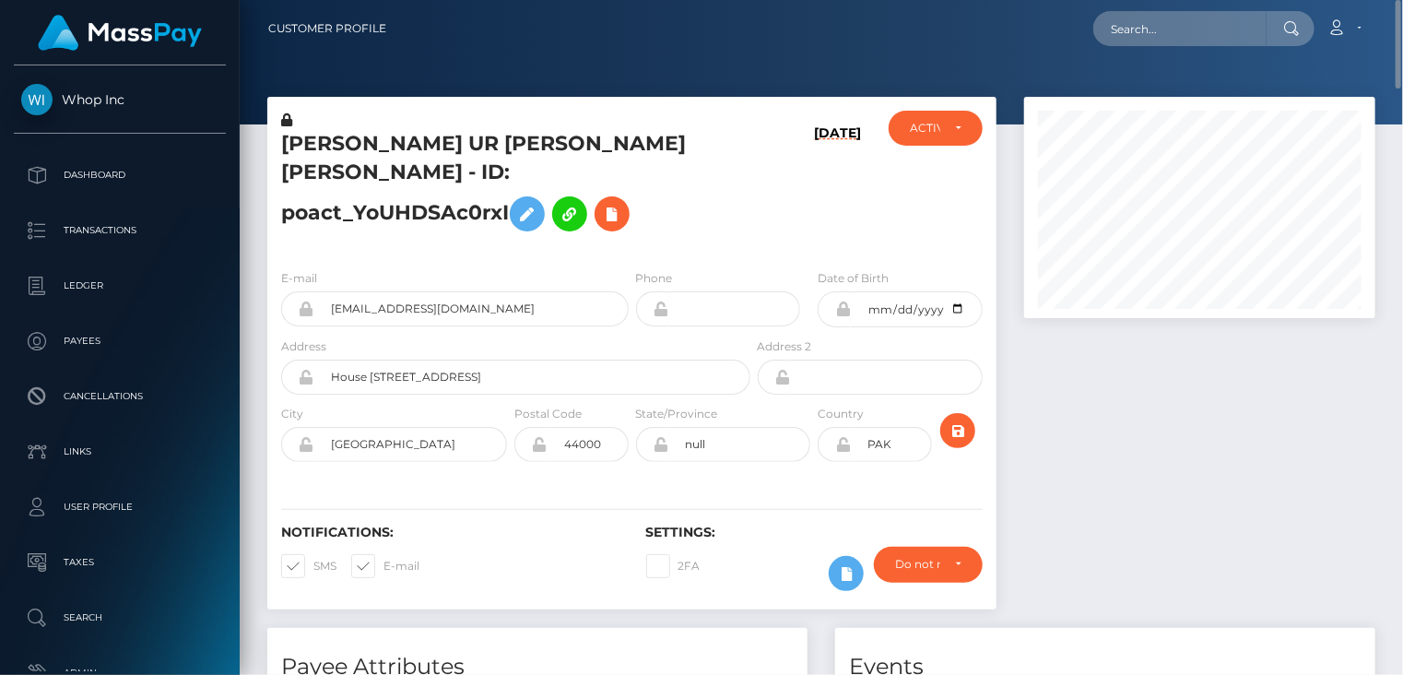
click at [539, 138] on h5 "MALIK HASEEB UR REHMAN Rehman - ID: poact_YoUHDSAc0rxI" at bounding box center [510, 185] width 459 height 111
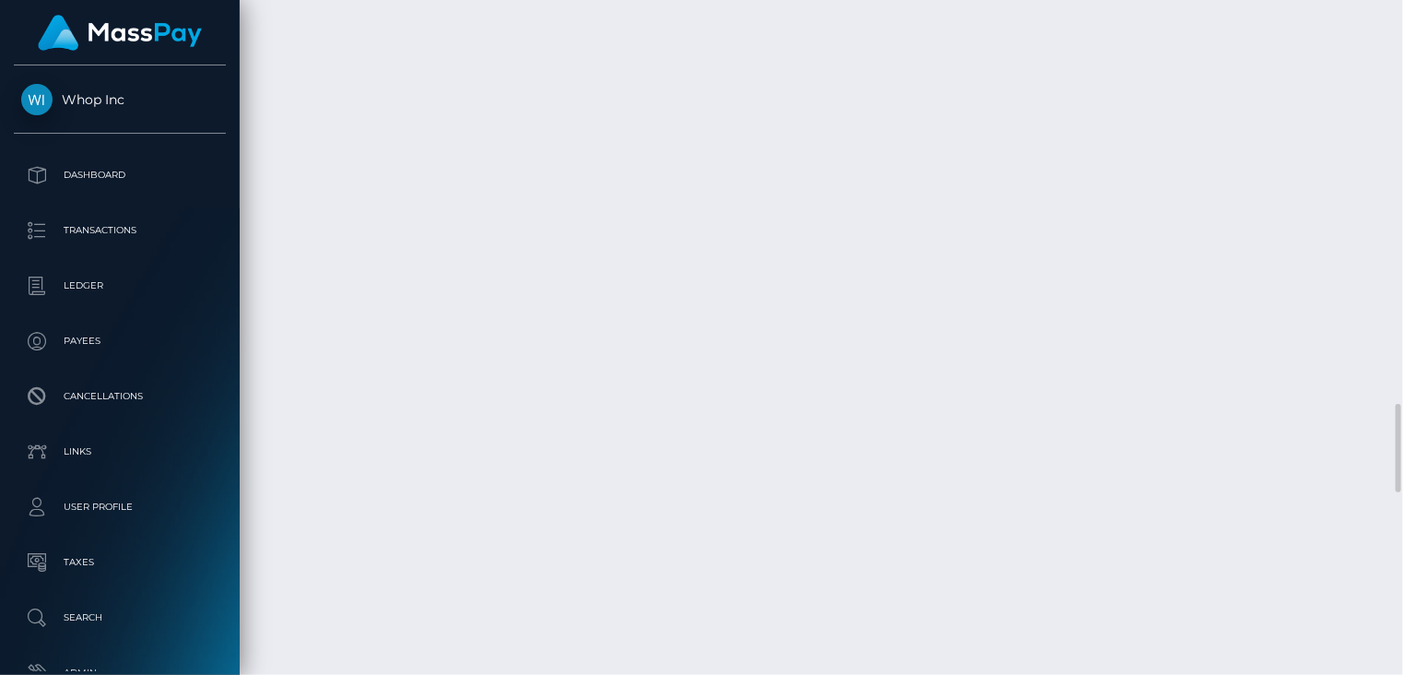
scroll to position [4458, 0]
drag, startPoint x: 651, startPoint y: 478, endPoint x: 957, endPoint y: 472, distance: 306.2
copy td "MSP204b2536500eda2 / pout_OSDcuP6gDnd1e"
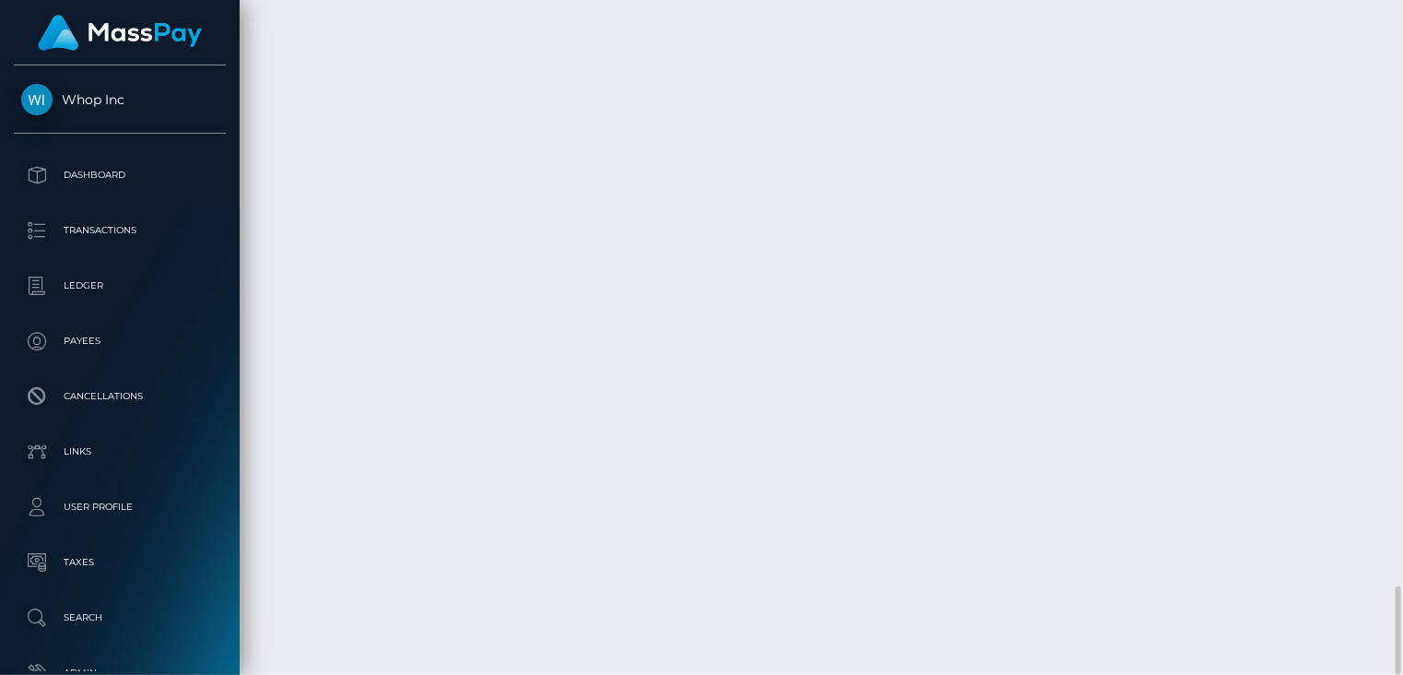
copy td "MSP204b2536500eda2"
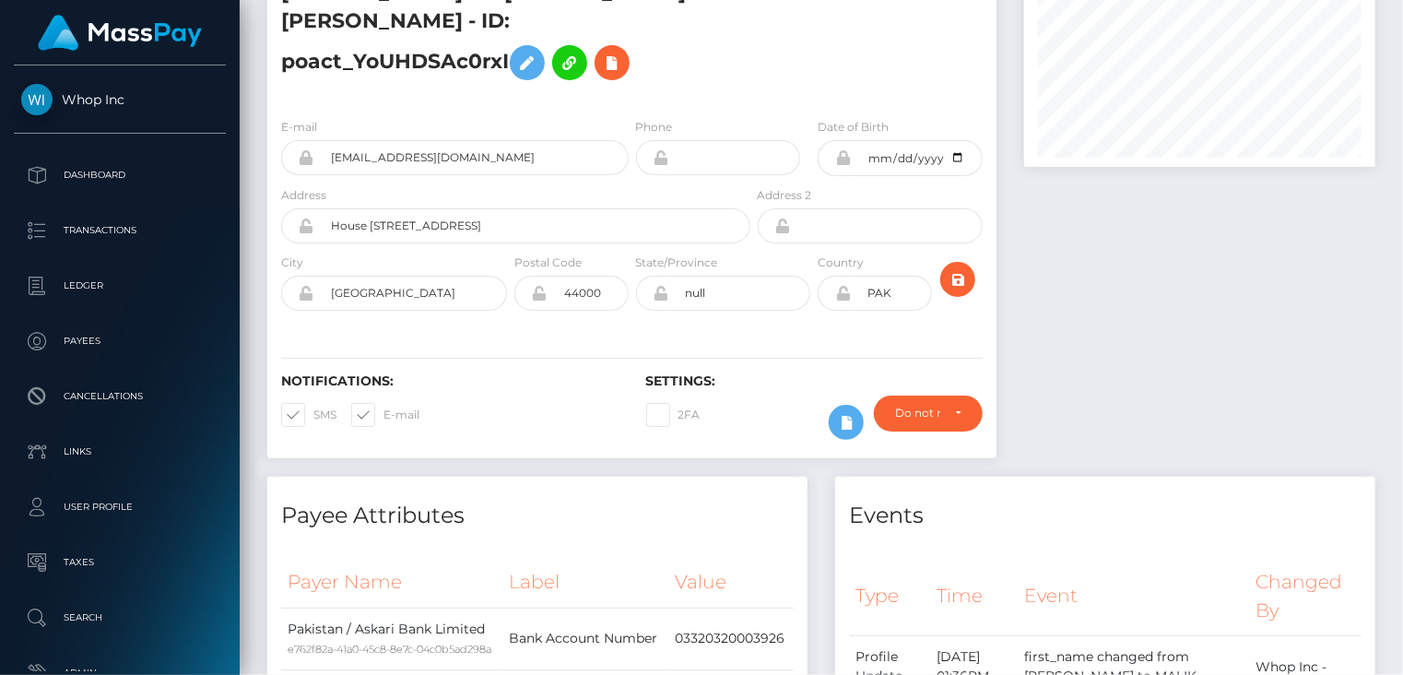
scroll to position [0, 0]
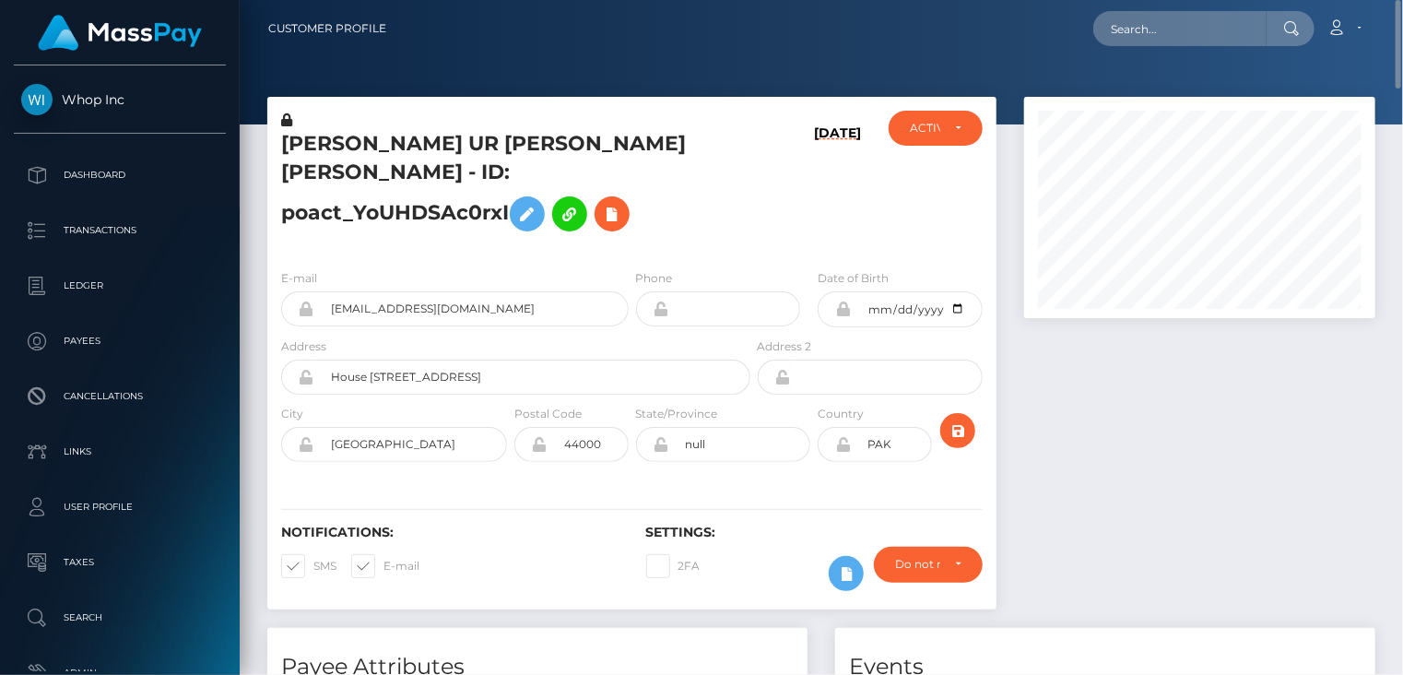
click at [420, 162] on h5 "MALIK HASEEB UR REHMAN Rehman - ID: poact_YoUHDSAc0rxI" at bounding box center [510, 185] width 459 height 111
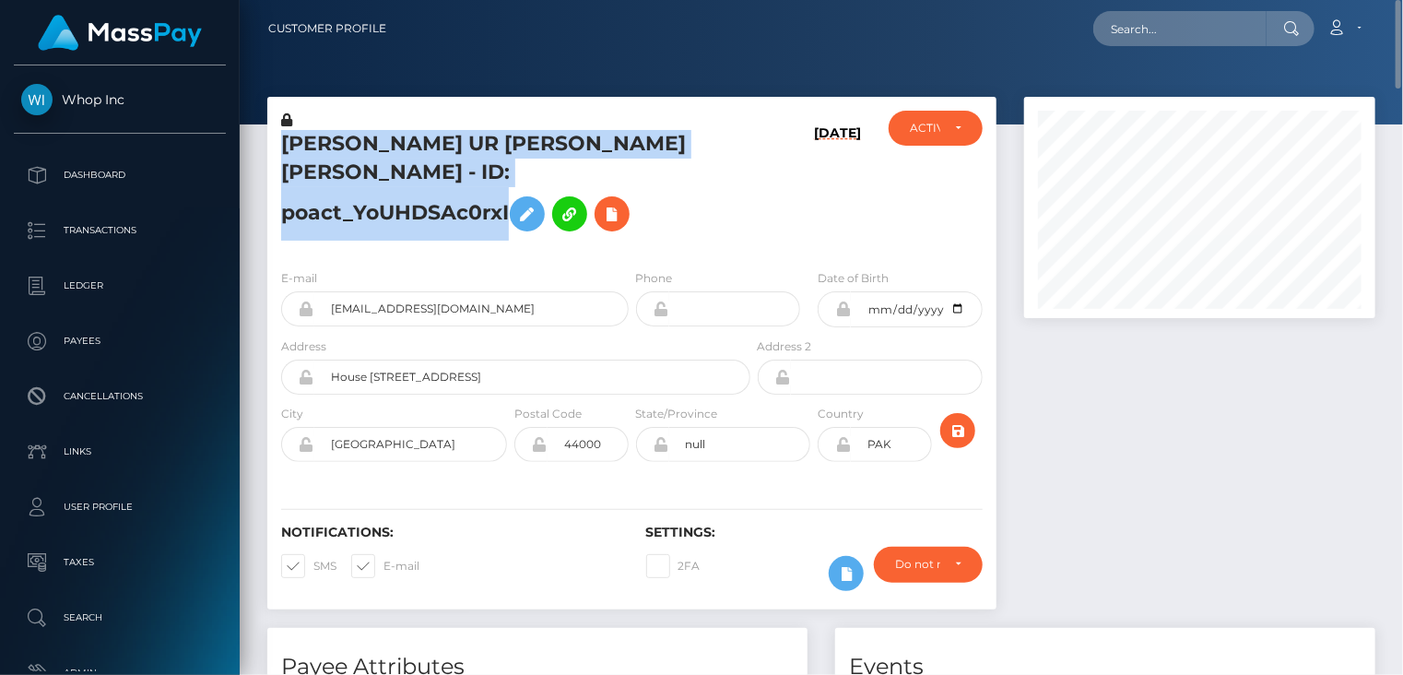
click at [420, 162] on h5 "MALIK HASEEB UR REHMAN Rehman - ID: poact_YoUHDSAc0rxI" at bounding box center [510, 185] width 459 height 111
copy h5 "MALIK HASEEB UR REHMAN Rehman - ID: poact_YoUHDSAc0rxI"
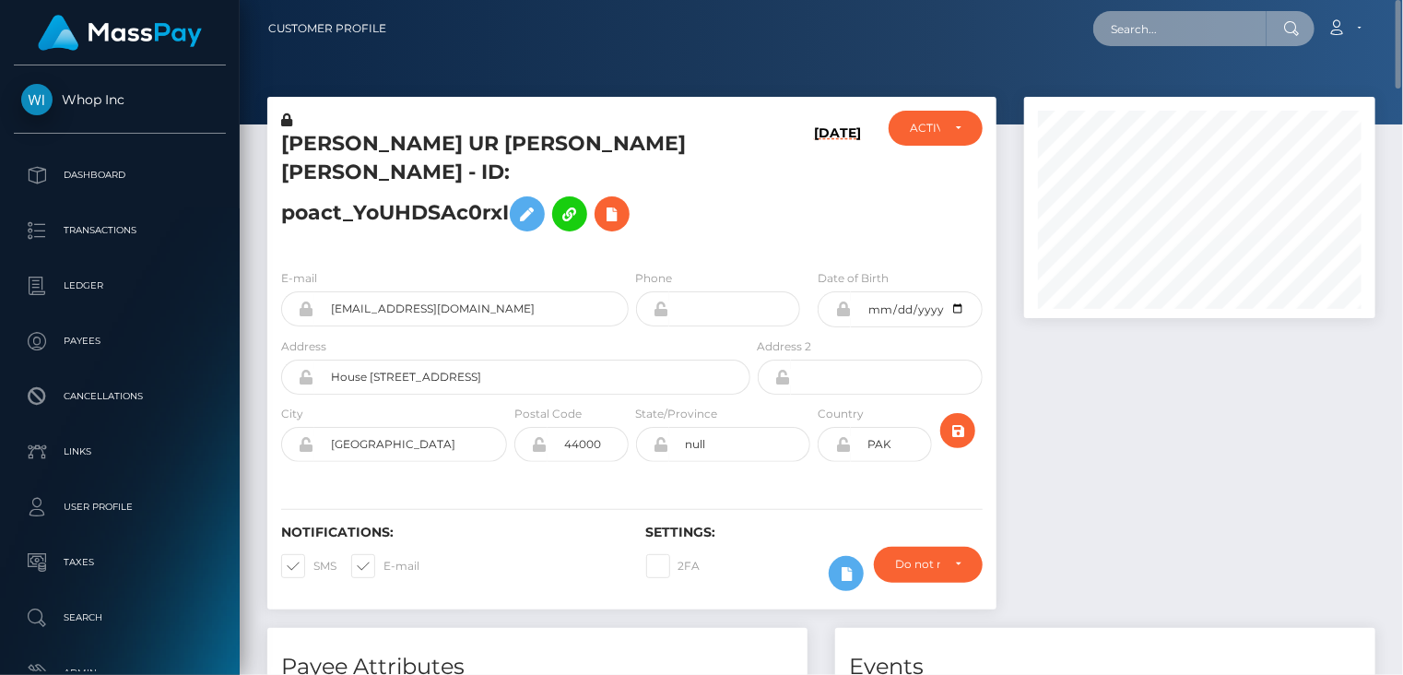
paste input "pout_754IHVD1uD8jp"
type input "pout_754IHVD1uD8jp"
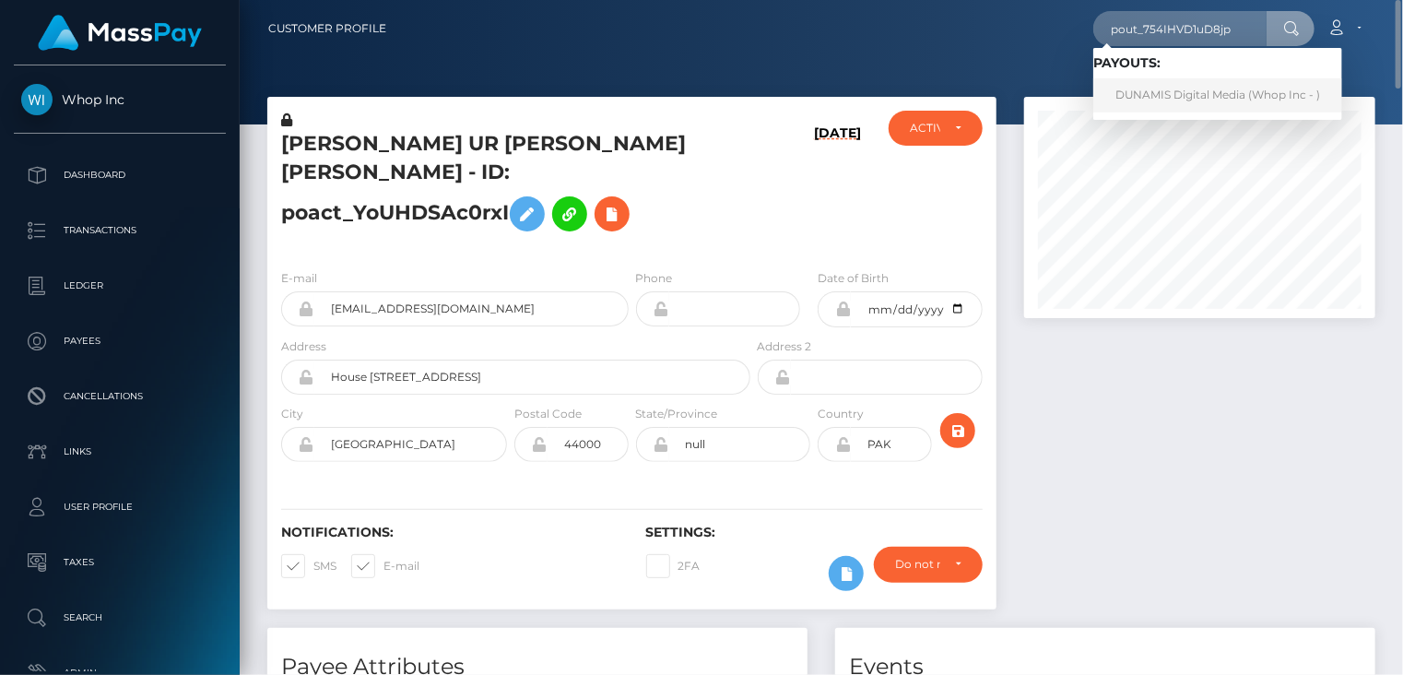
click at [1188, 95] on link "DUNAMIS Digital Media (Whop Inc - )" at bounding box center [1218, 95] width 249 height 34
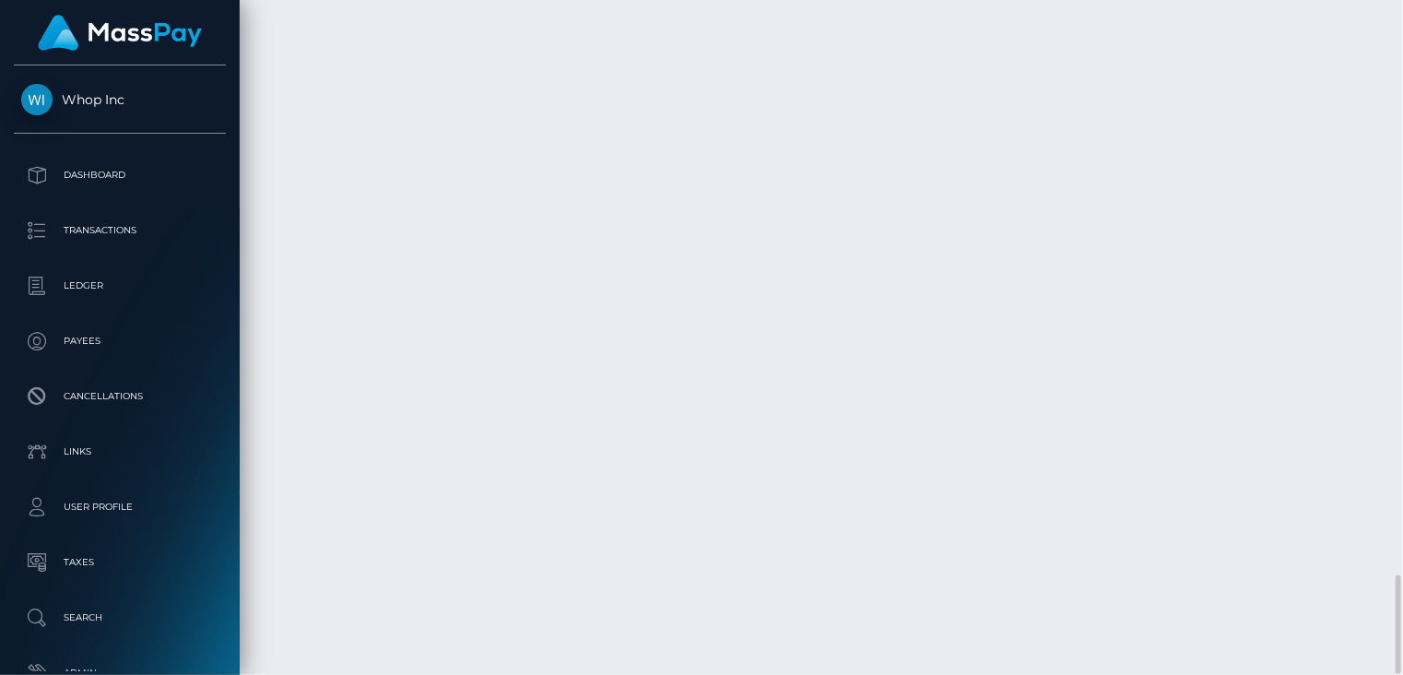
scroll to position [221, 350]
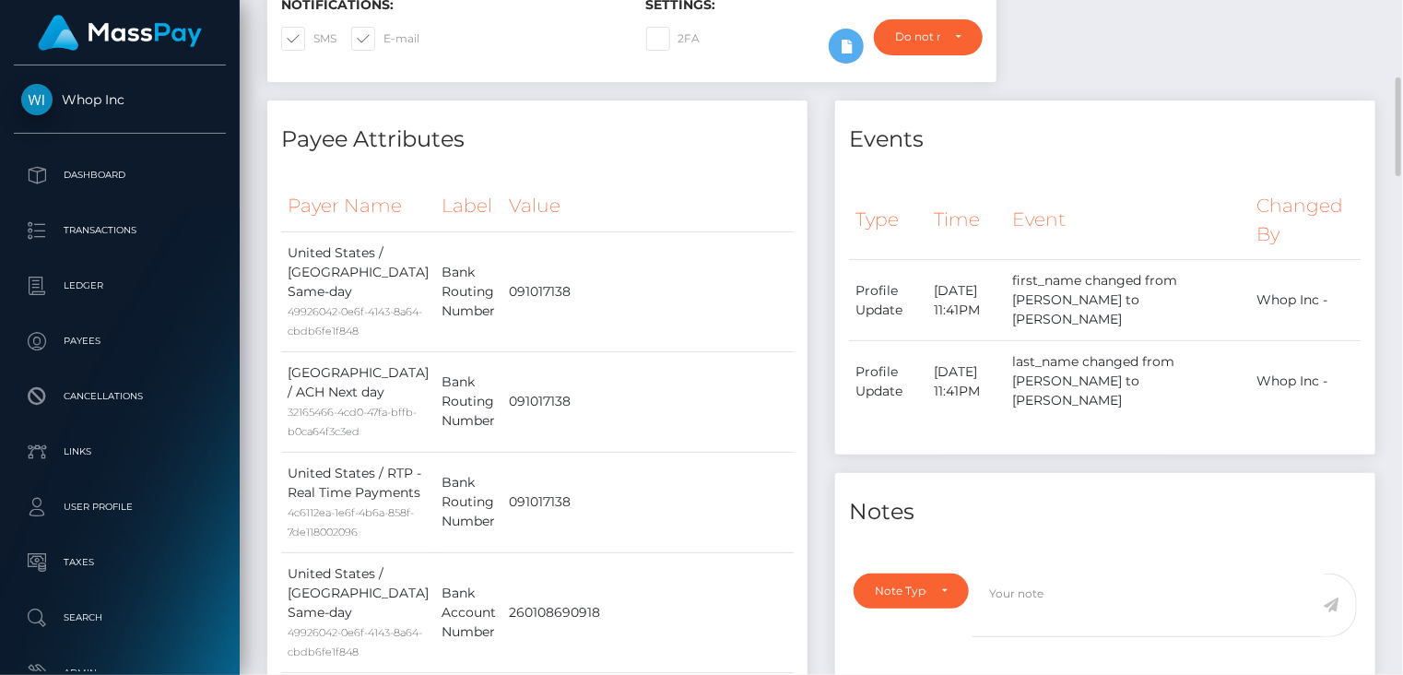
scroll to position [0, 0]
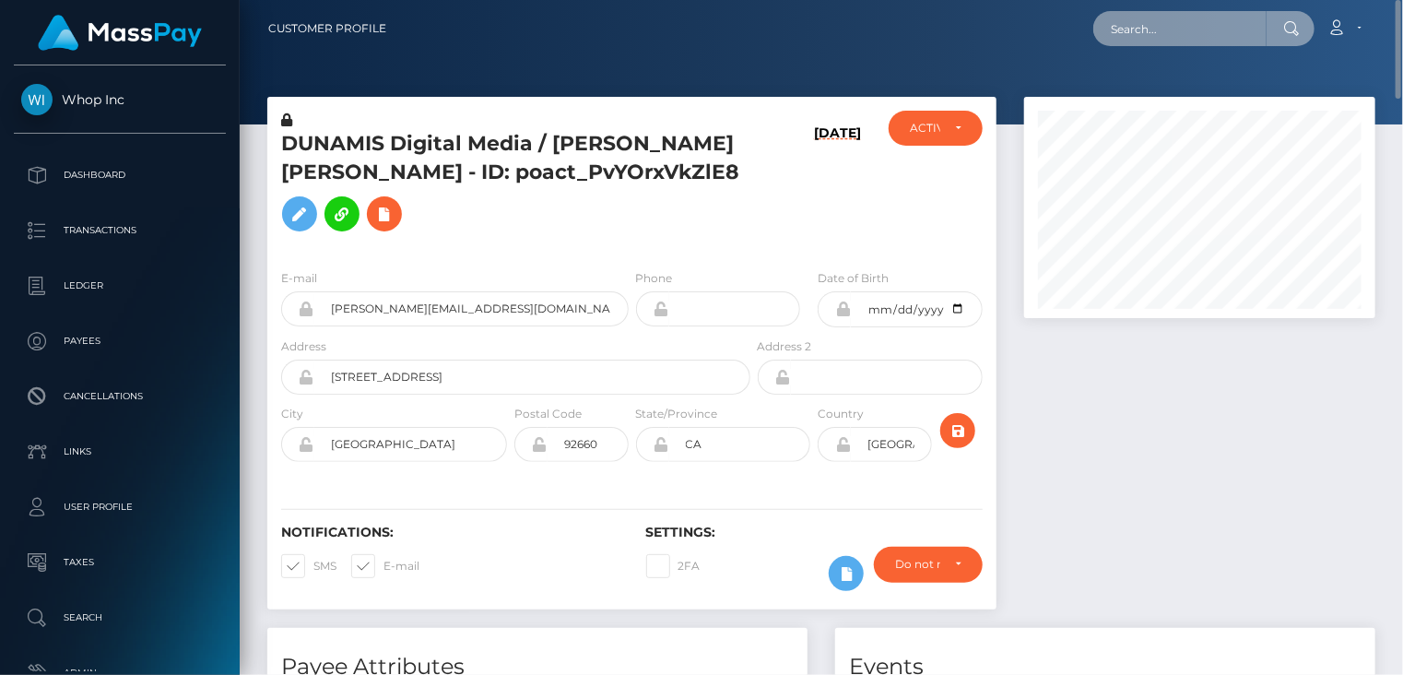
paste input "MSP25a2007bc53808c"
type input "MSP25a2007bc53808c"
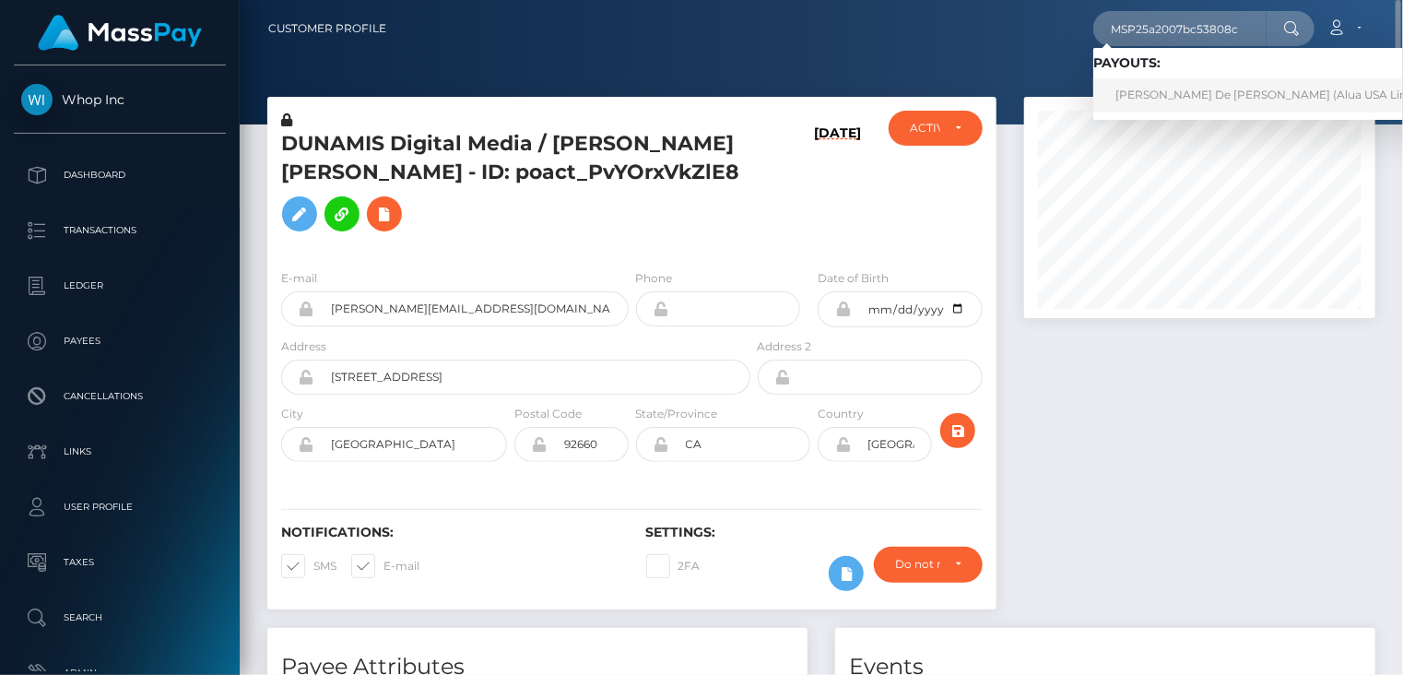
click at [1165, 97] on link "Angeline De Jesus (Alua USA Limited - )" at bounding box center [1281, 95] width 375 height 34
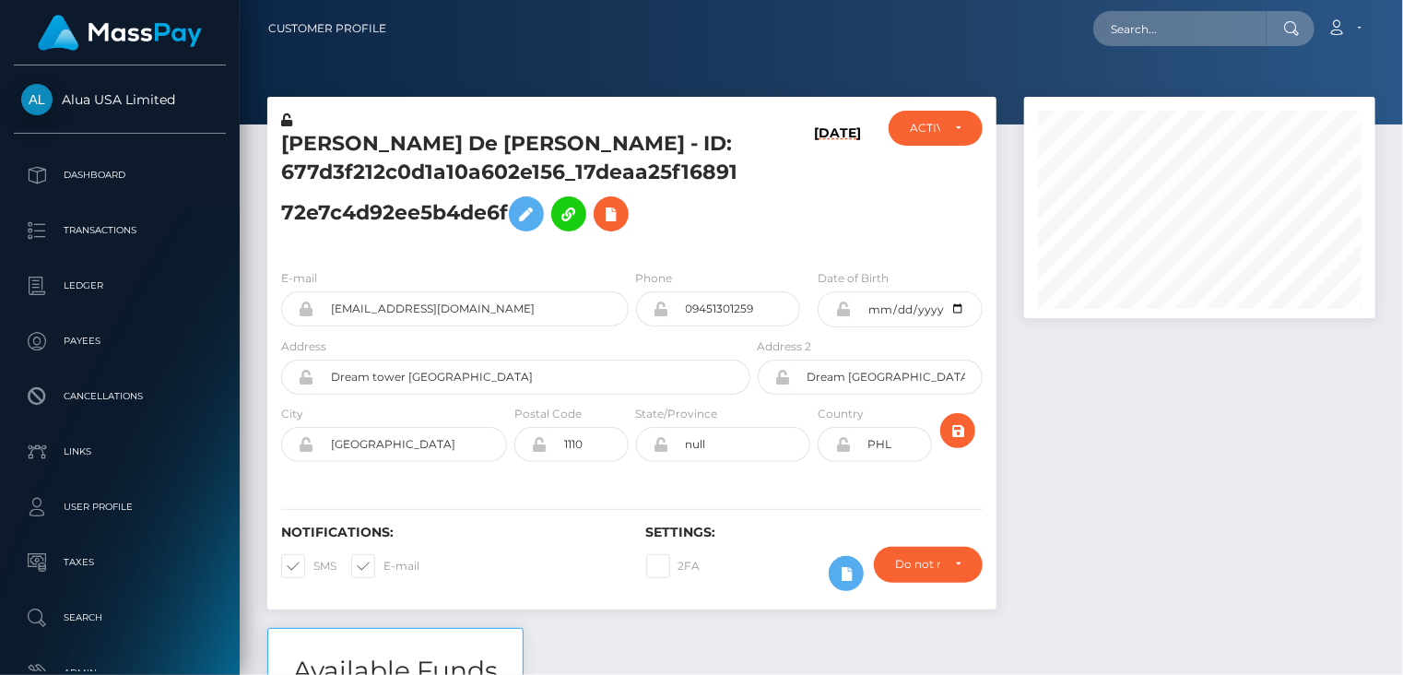
scroll to position [221, 350]
click at [1114, 480] on div at bounding box center [1200, 362] width 379 height 531
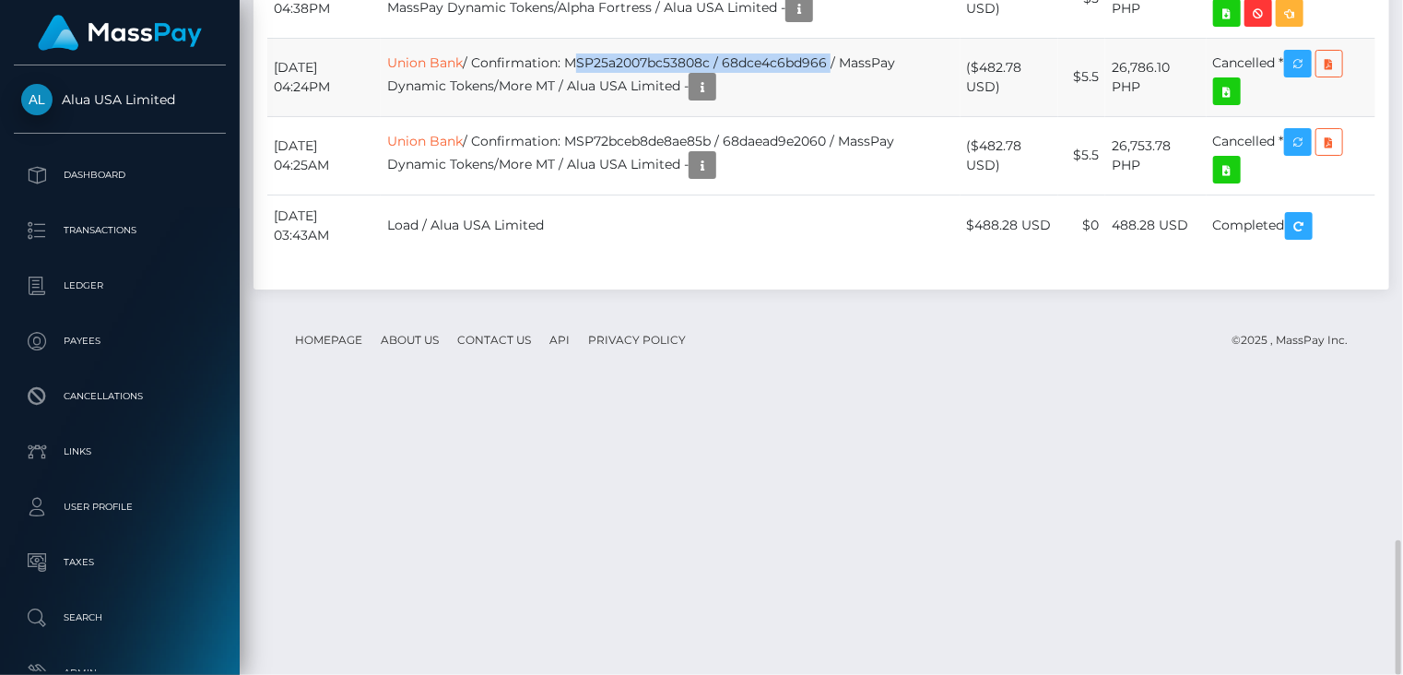
drag, startPoint x: 607, startPoint y: 333, endPoint x: 870, endPoint y: 333, distance: 263.7
click at [870, 116] on td "Union Bank / Confirmation: MSP25a2007bc53808c / 68dce4c6bd966 / MassPay Dynamic…" at bounding box center [670, 77] width 579 height 78
copy td "MSP25a2007bc53808c / 68dce4c6bd966"
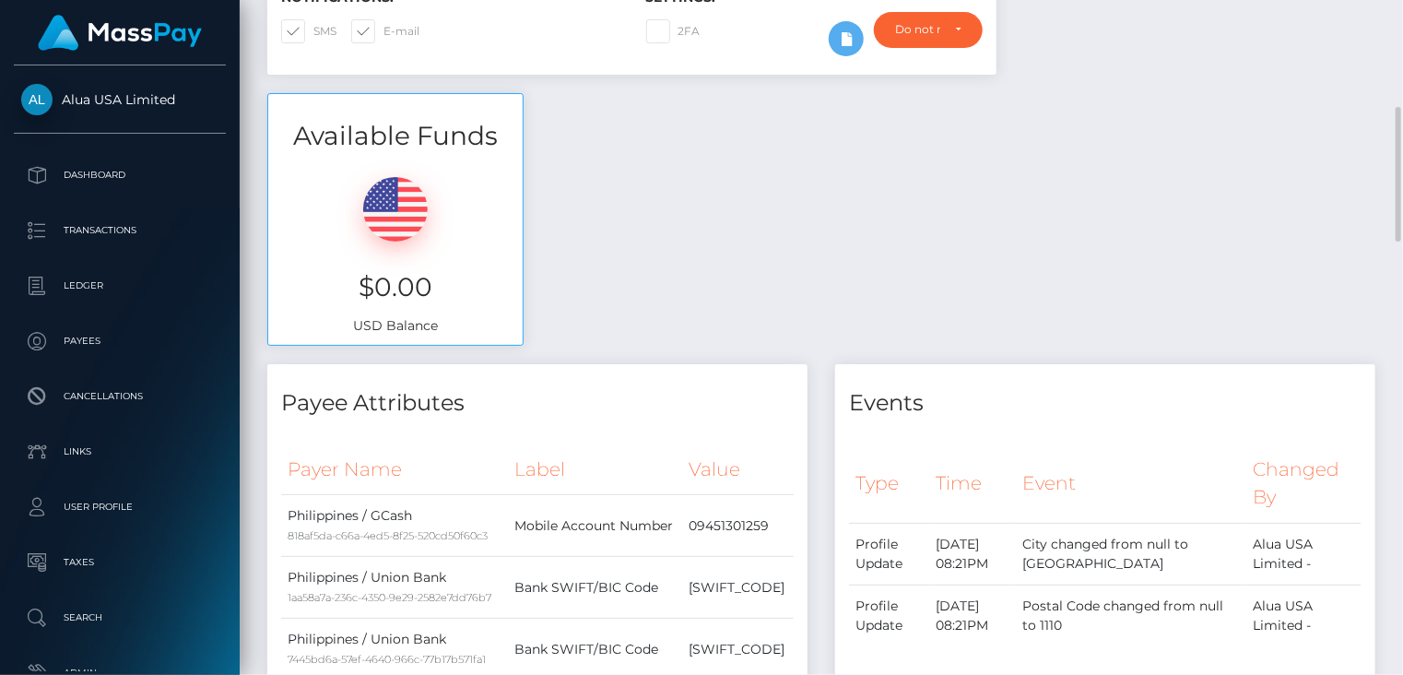
scroll to position [0, 0]
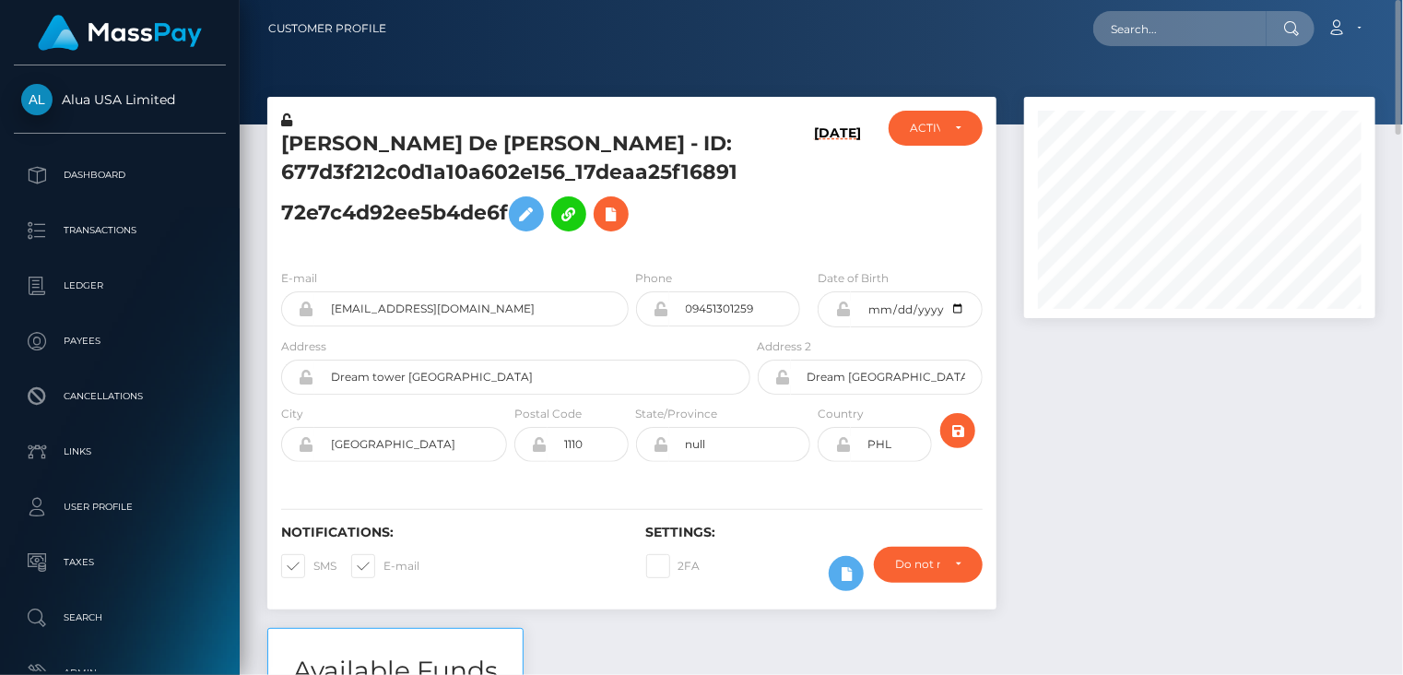
click at [388, 145] on h5 "Angeline De Jesus - ID: 677d3f212c0d1a10a602e156_17deaa25f1689172e7c4d92ee5b4de…" at bounding box center [510, 185] width 459 height 111
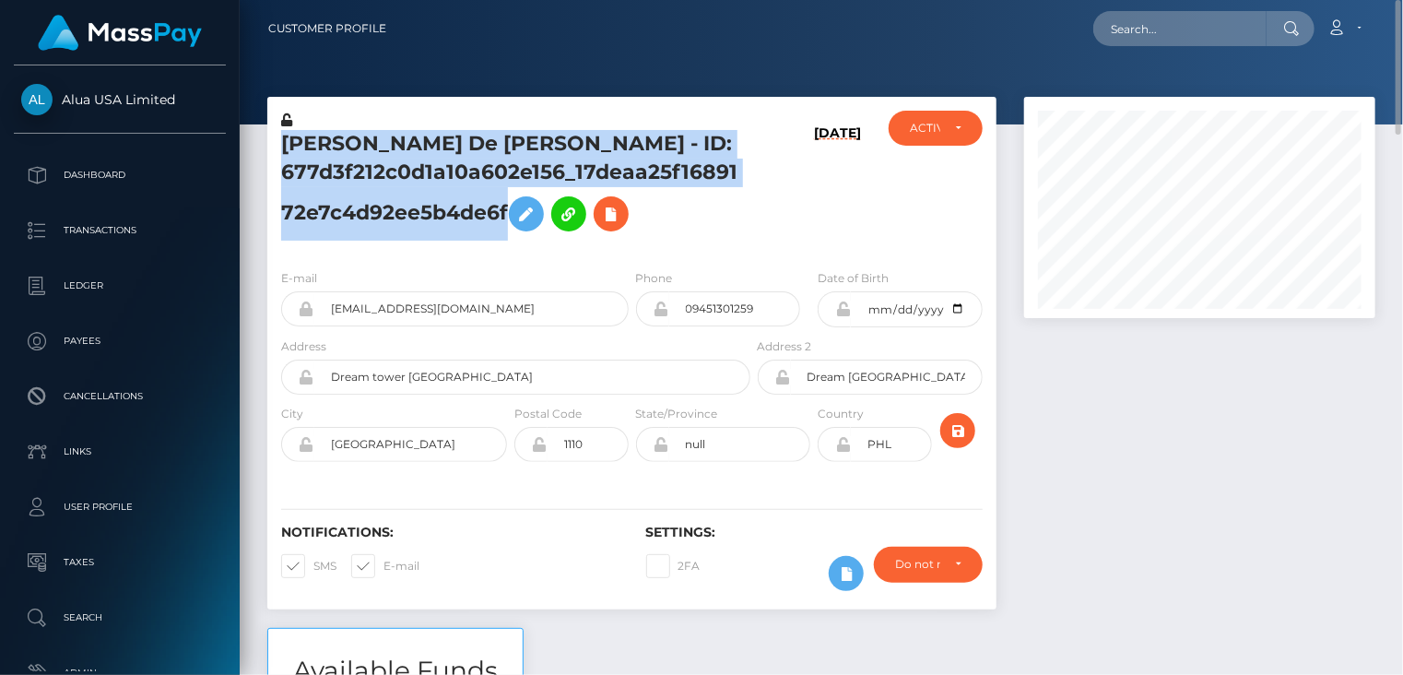
click at [388, 145] on h5 "Angeline De Jesus - ID: 677d3f212c0d1a10a602e156_17deaa25f1689172e7c4d92ee5b4de…" at bounding box center [510, 185] width 459 height 111
copy h5 "Angeline De Jesus - ID: 677d3f212c0d1a10a602e156_17deaa25f1689172e7c4d92ee5b4de…"
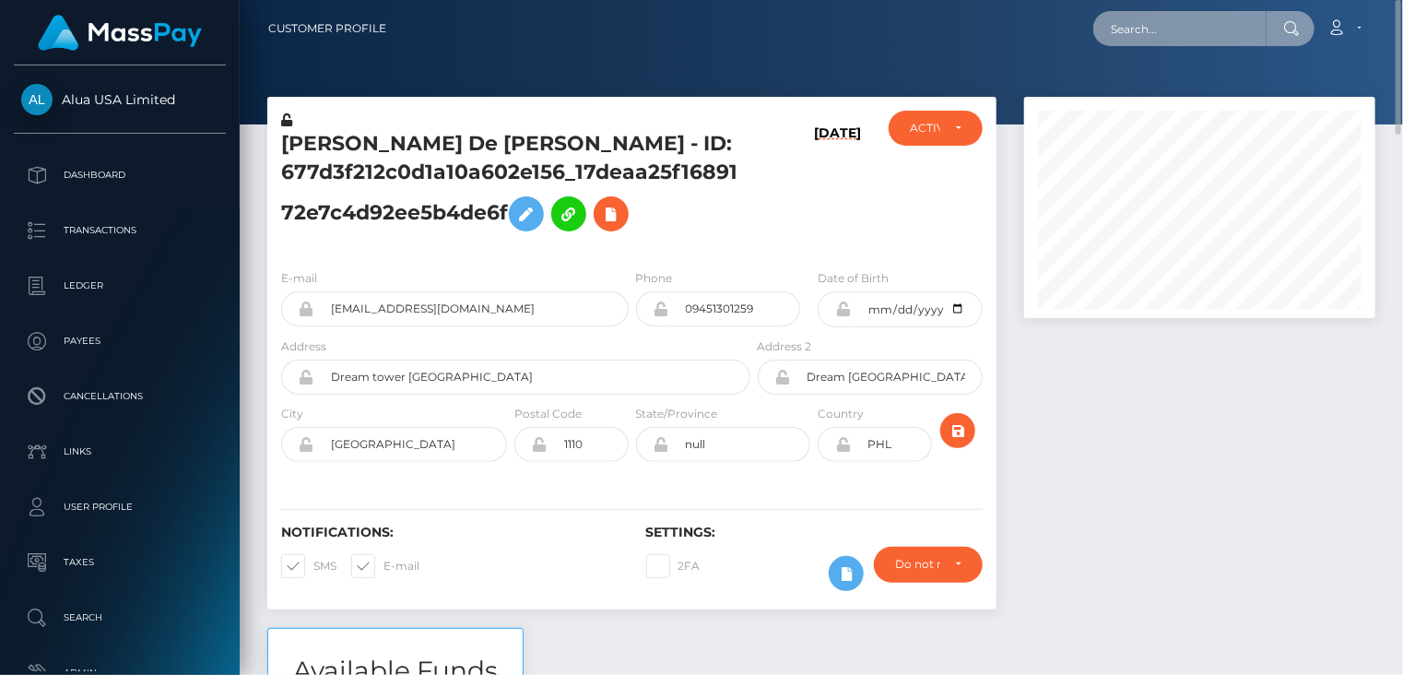
paste input "MSPea0cead3a22e85c"
type input "MSPea0cead3a22e85c"
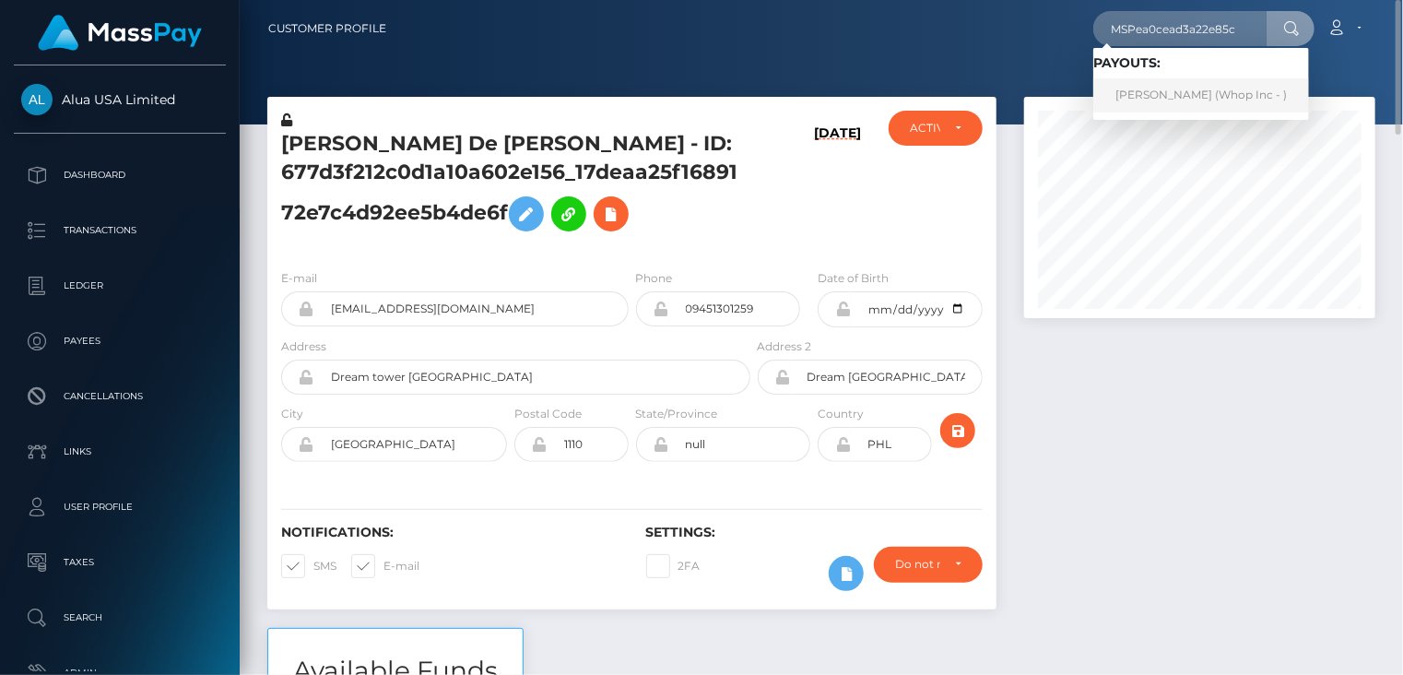
click at [1186, 103] on link "SEDAT DINÇ (Whop Inc - )" at bounding box center [1202, 95] width 216 height 34
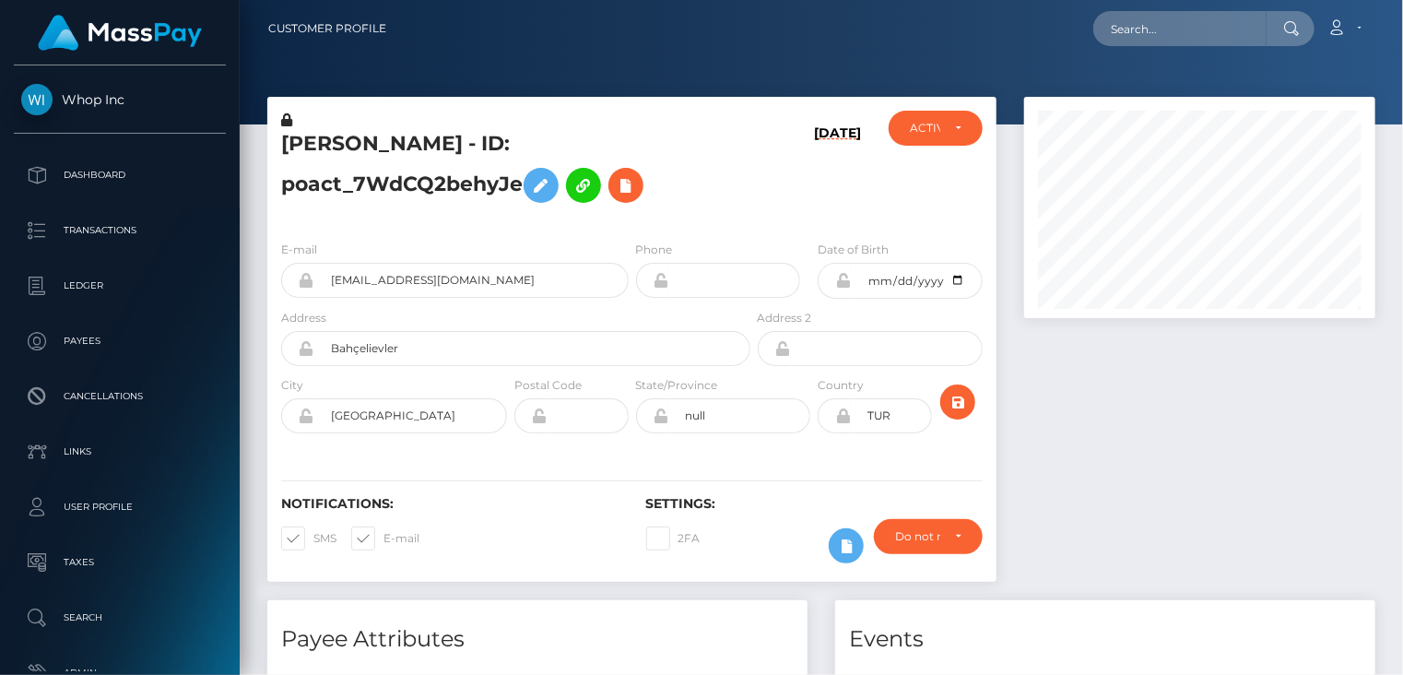
scroll to position [221, 350]
paste input "MSPefe97c9691b7676"
type input "MSPefe97c9691b7676"
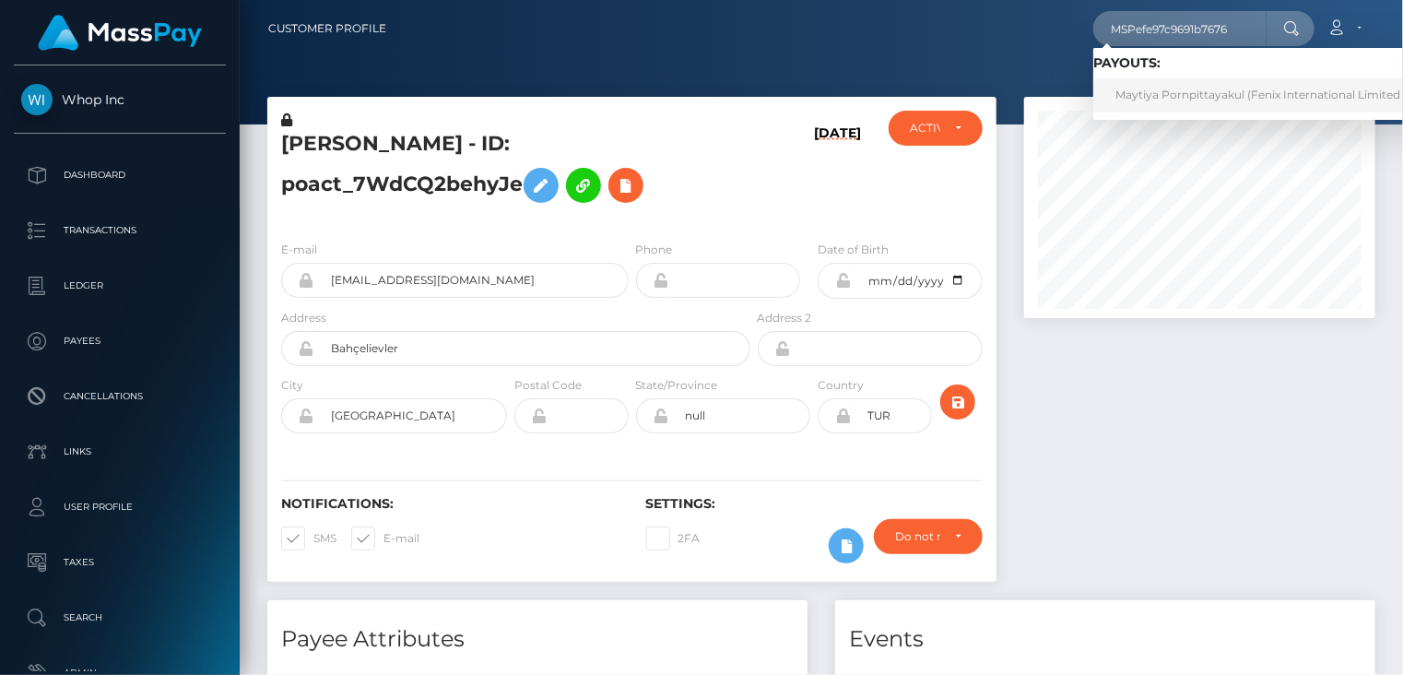
click at [1168, 95] on link "Maytiya Pornpittayakul (Fenix International Limited - )" at bounding box center [1265, 95] width 343 height 34
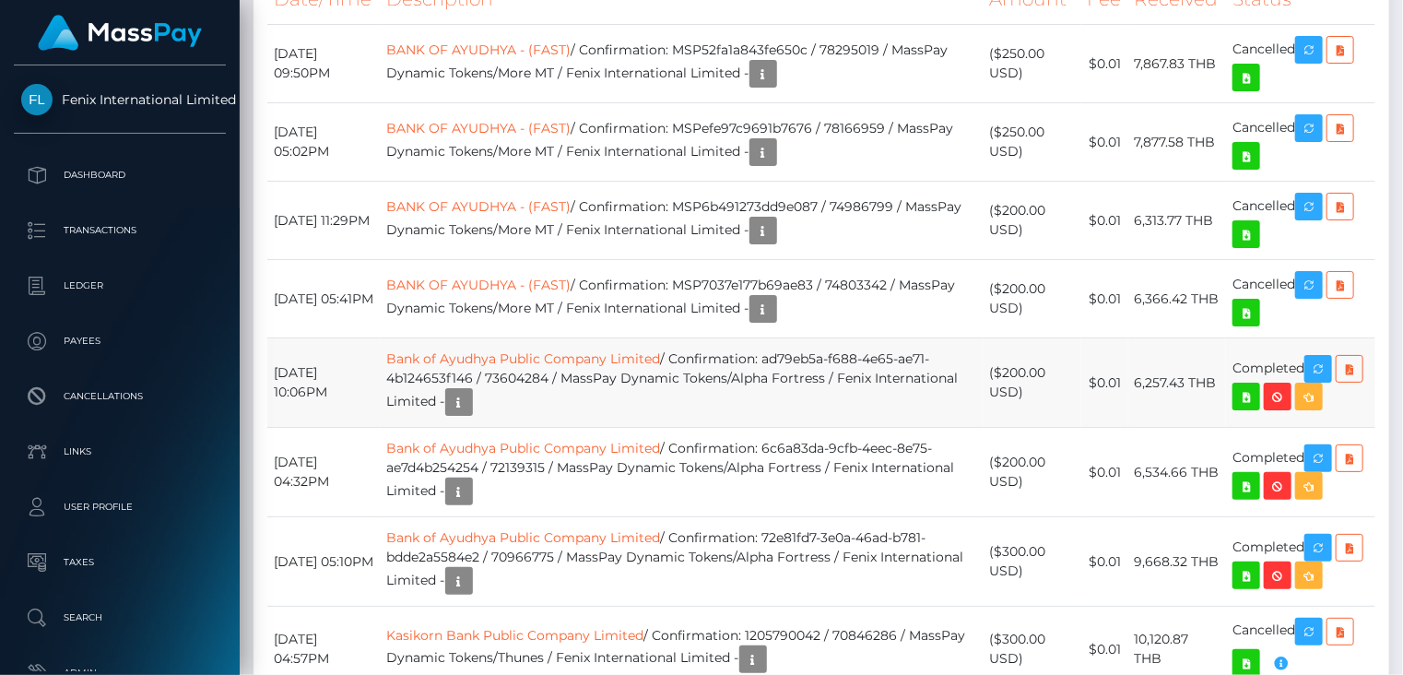
scroll to position [1845, 0]
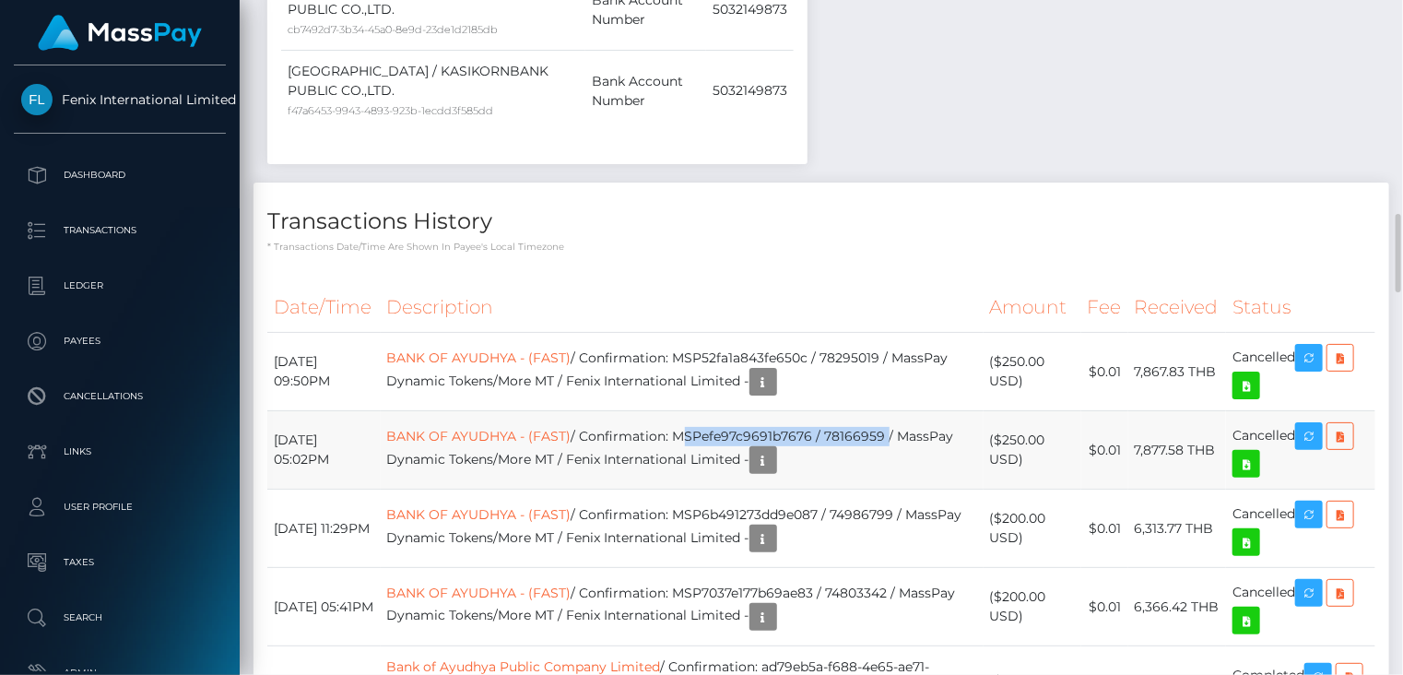
drag, startPoint x: 701, startPoint y: 433, endPoint x: 907, endPoint y: 425, distance: 206.7
click at [907, 425] on td "BANK OF AYUDHYA - (FAST) / Confirmation: MSPefe97c9691b7676 / 78166959 / MassPa…" at bounding box center [682, 450] width 603 height 78
copy td "MSPefe97c9691b7676 / 78166959"
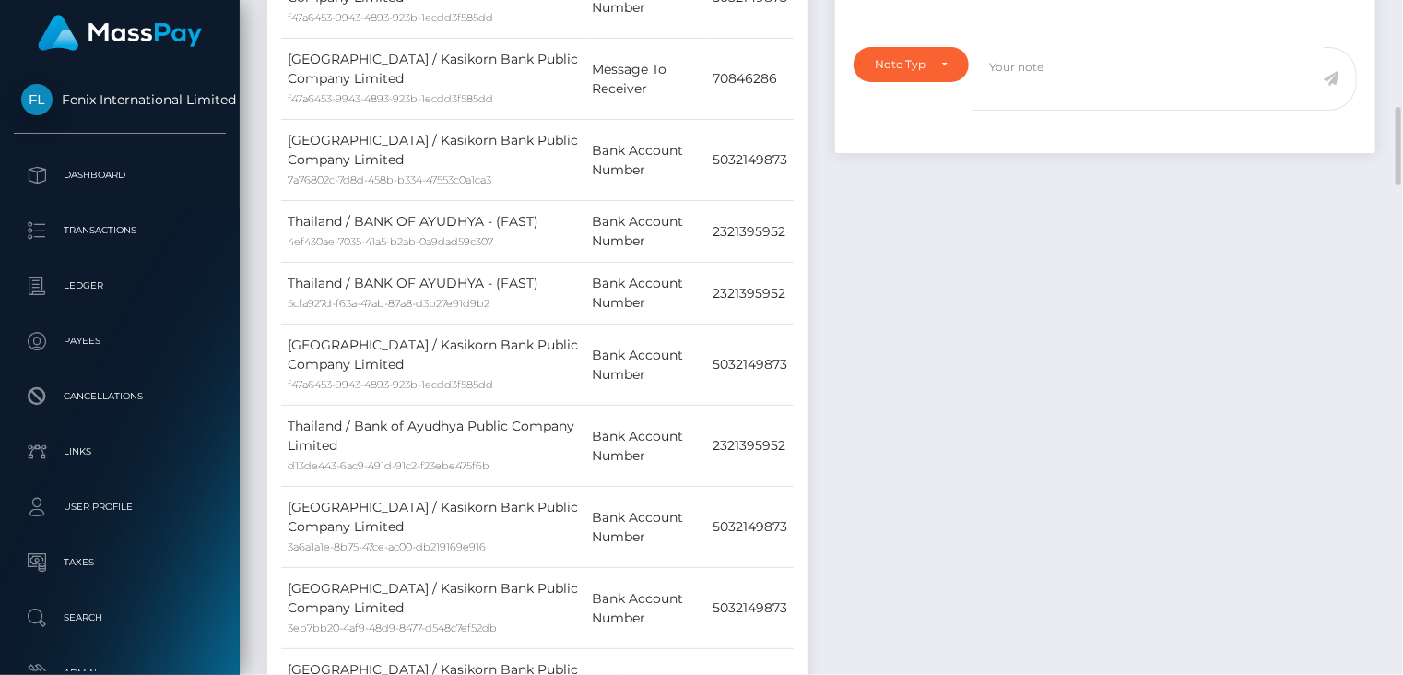
scroll to position [0, 0]
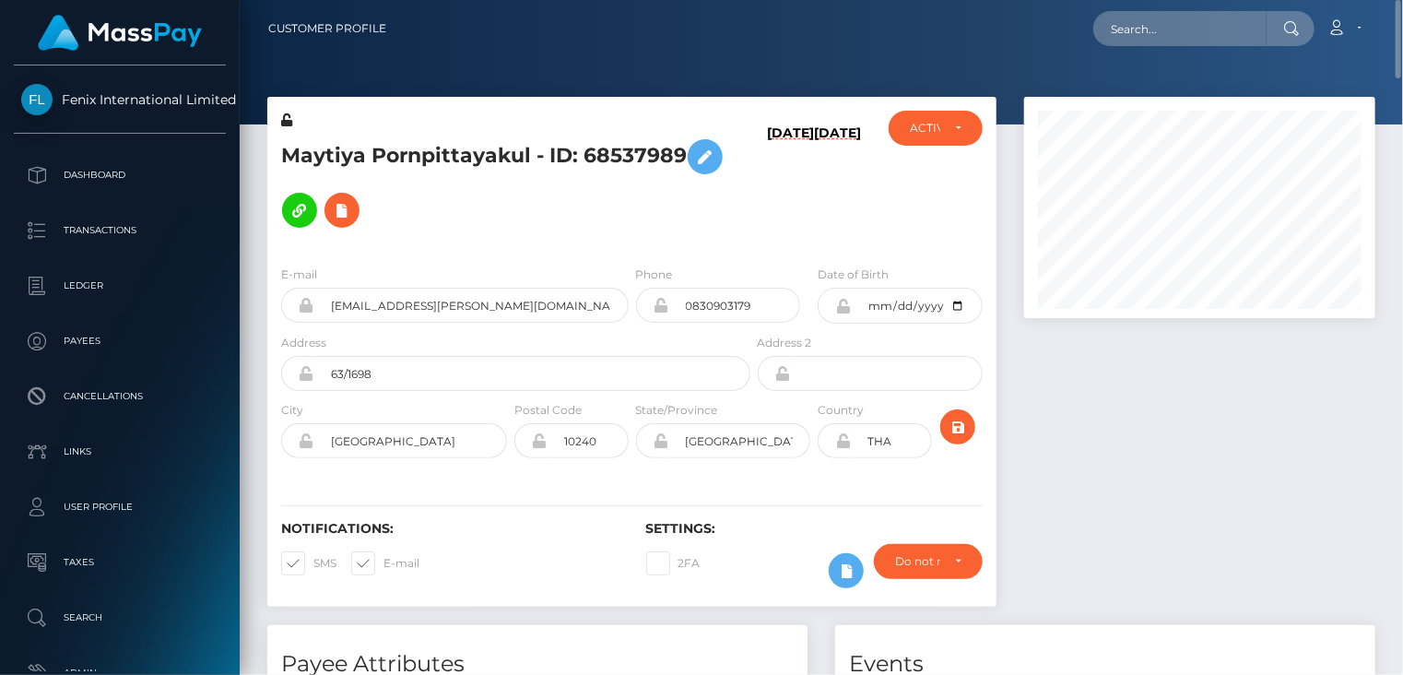
click at [458, 143] on h5 "Maytiya Pornpittayakul - ID: 68537989" at bounding box center [510, 183] width 459 height 107
click at [458, 144] on h5 "Maytiya Pornpittayakul - ID: 68537989" at bounding box center [510, 183] width 459 height 107
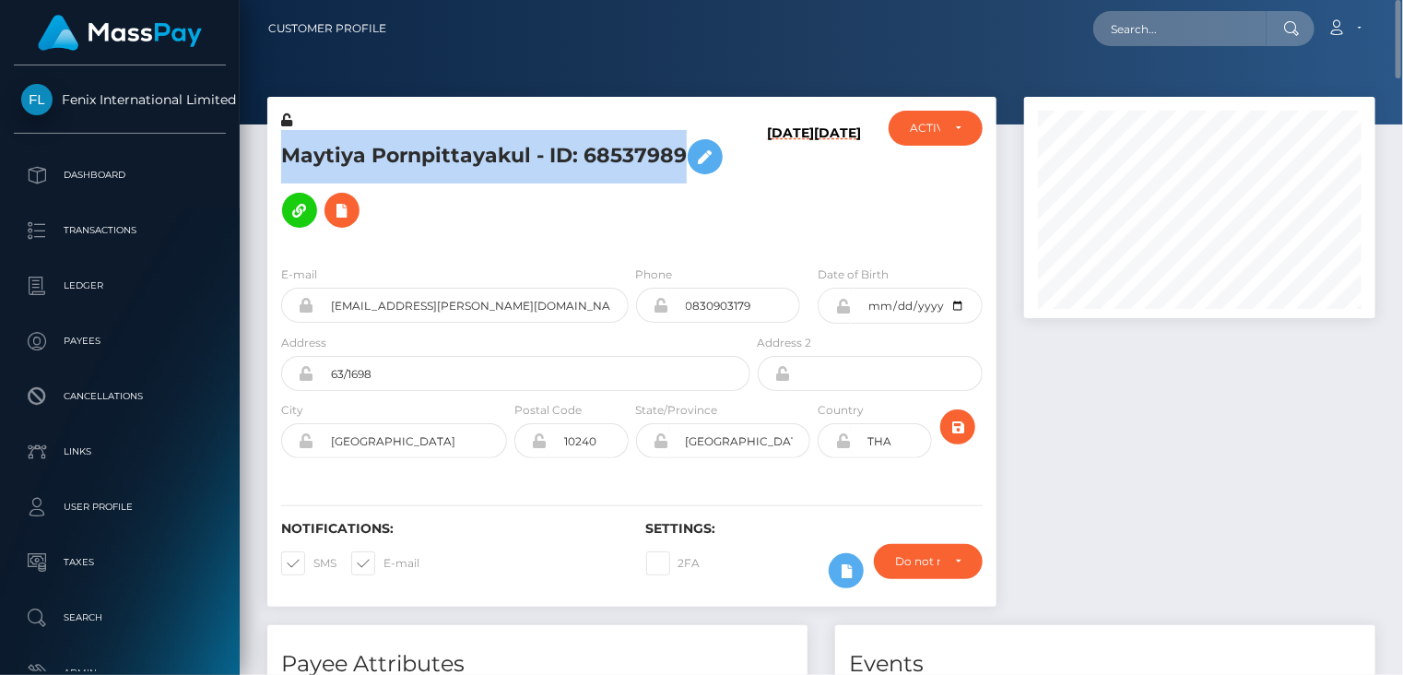
click at [458, 144] on h5 "Maytiya Pornpittayakul - ID: 68537989" at bounding box center [510, 183] width 459 height 107
copy h5 "Maytiya Pornpittayakul - ID: 68537989"
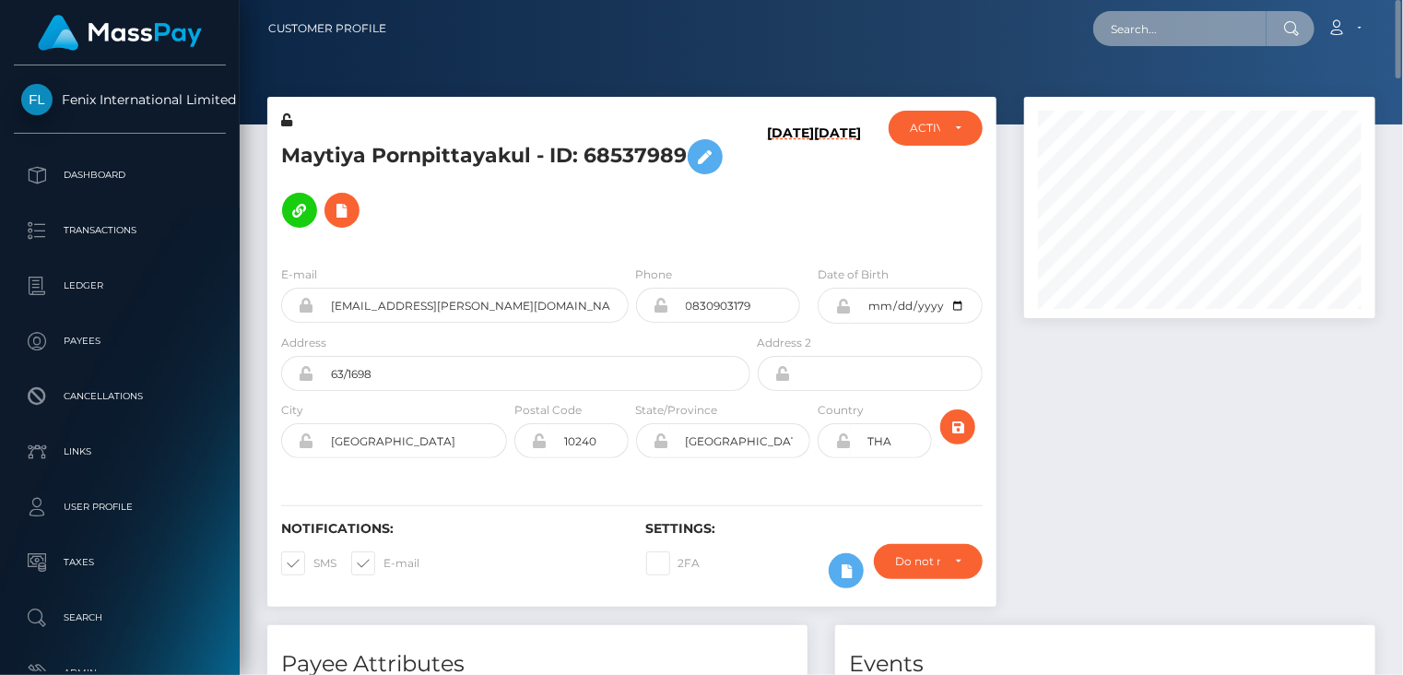
paste input "MSPfaf0a42c8eba449"
type input "MSPfaf0a42c8eba449"
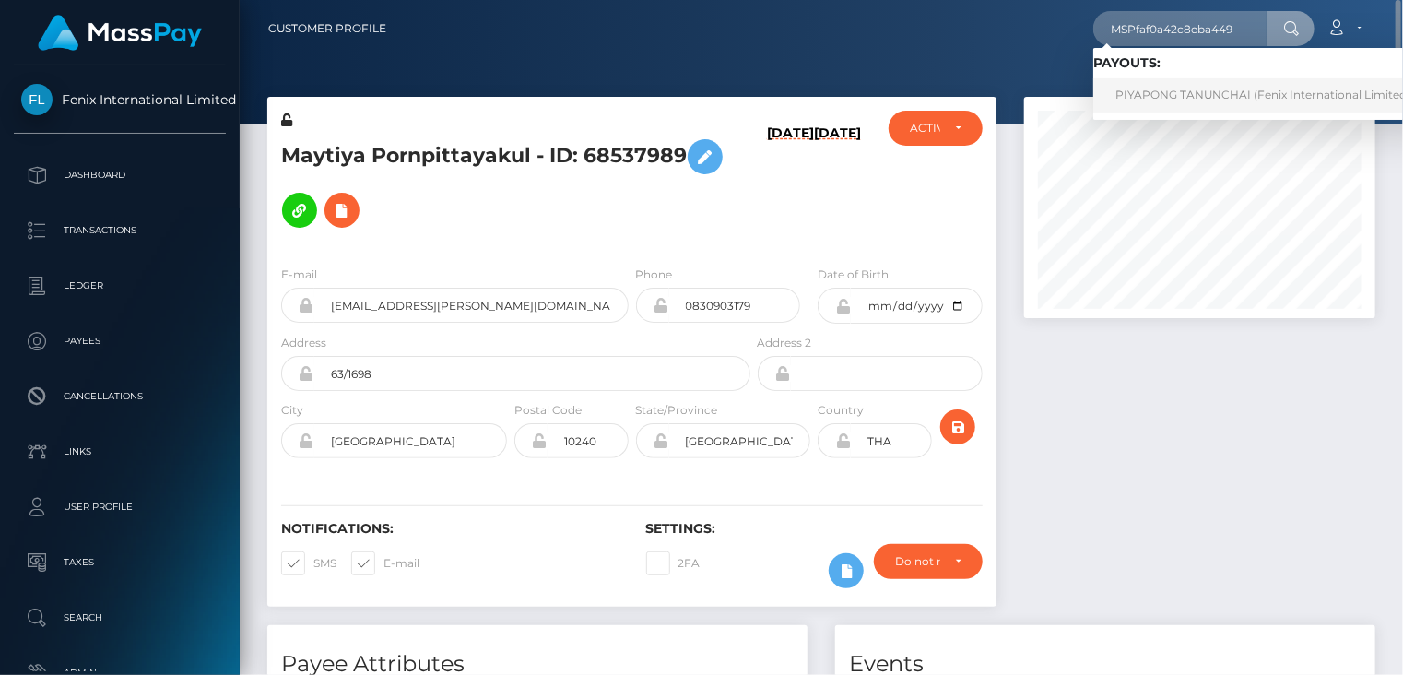
click at [1244, 97] on link "PIYAPONG TANUNCHAI (Fenix International Limited - )" at bounding box center [1268, 95] width 349 height 34
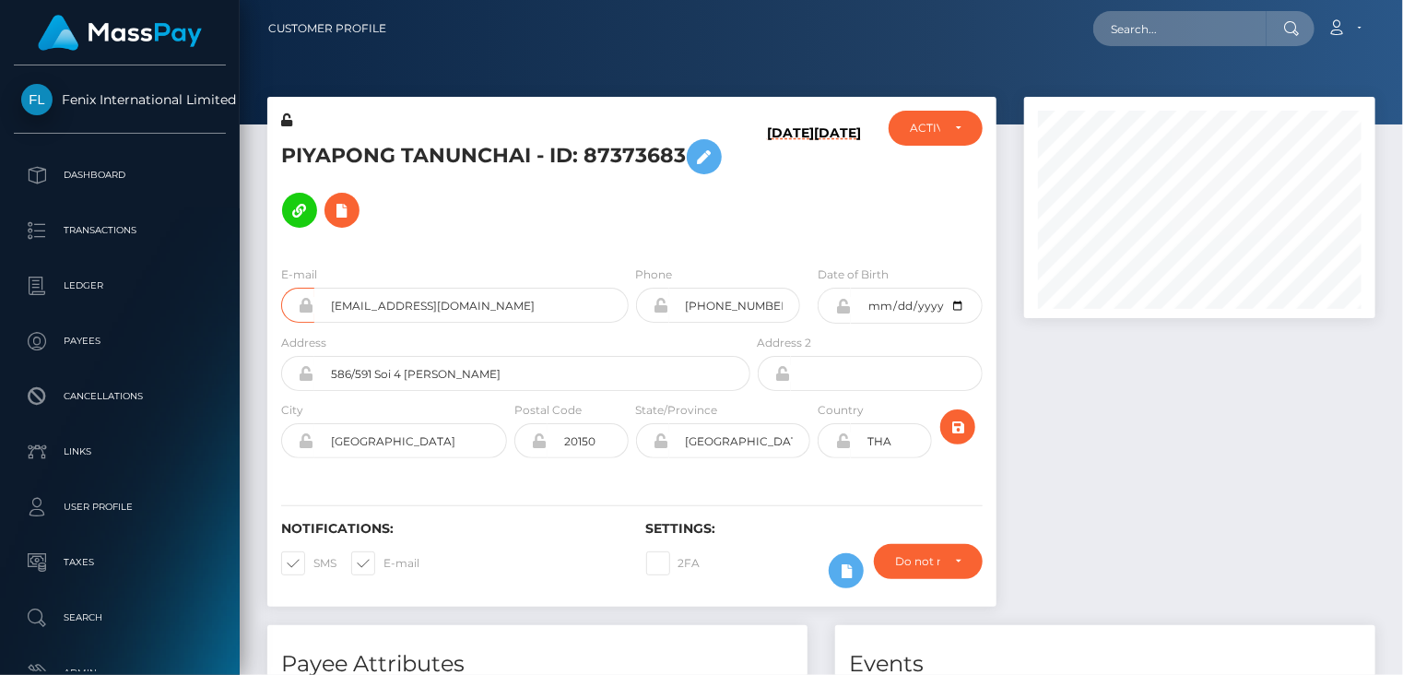
drag, startPoint x: 0, startPoint y: 0, endPoint x: 373, endPoint y: 310, distance: 485.2
click at [465, 147] on h5 "PIYAPONG TANUNCHAI - ID: 87373683" at bounding box center [510, 183] width 459 height 107
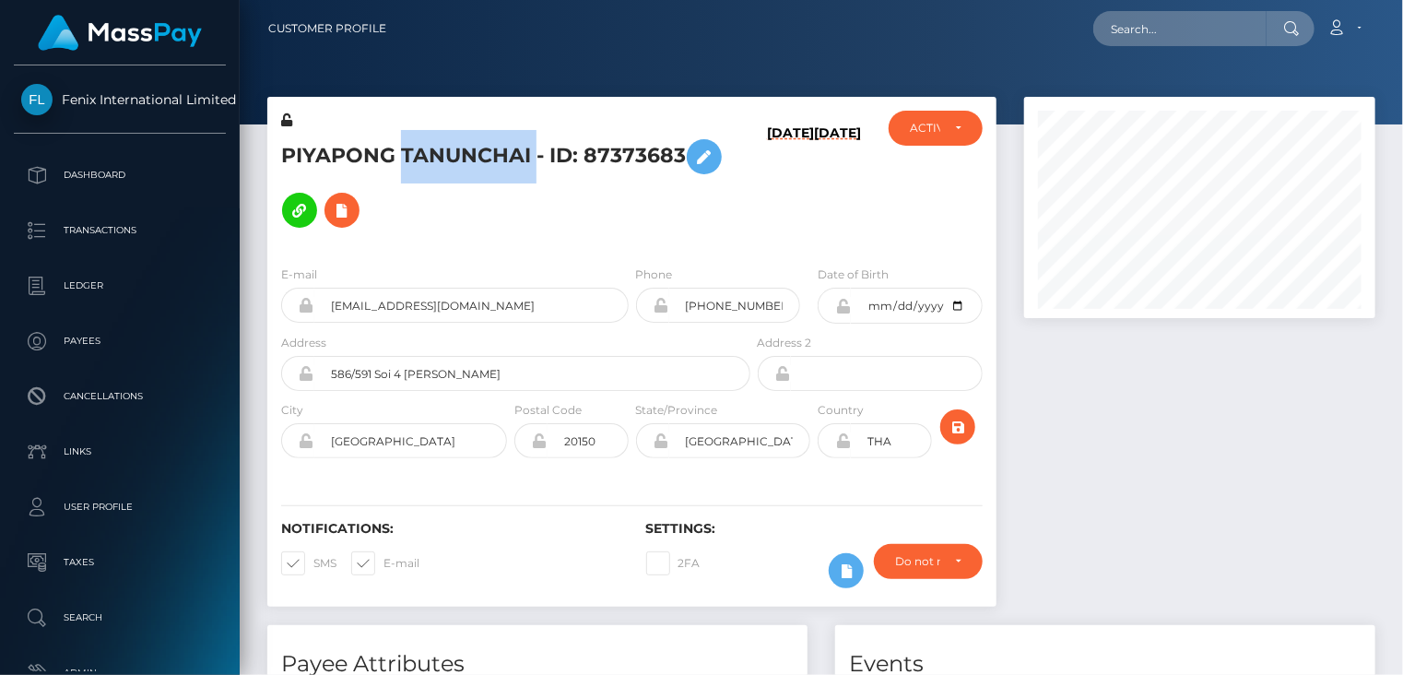
copy h5 "PIYAPONG TANUNCHAI - ID: 87373683"
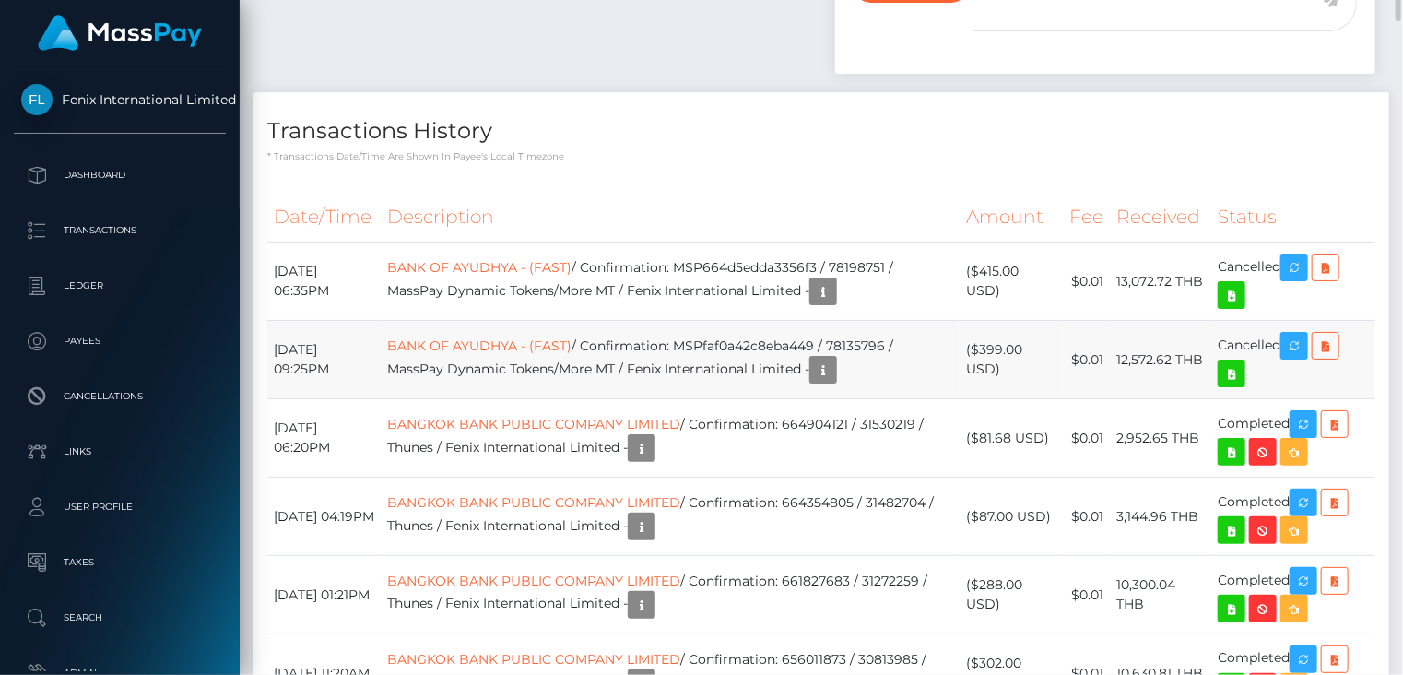
scroll to position [1084, 0]
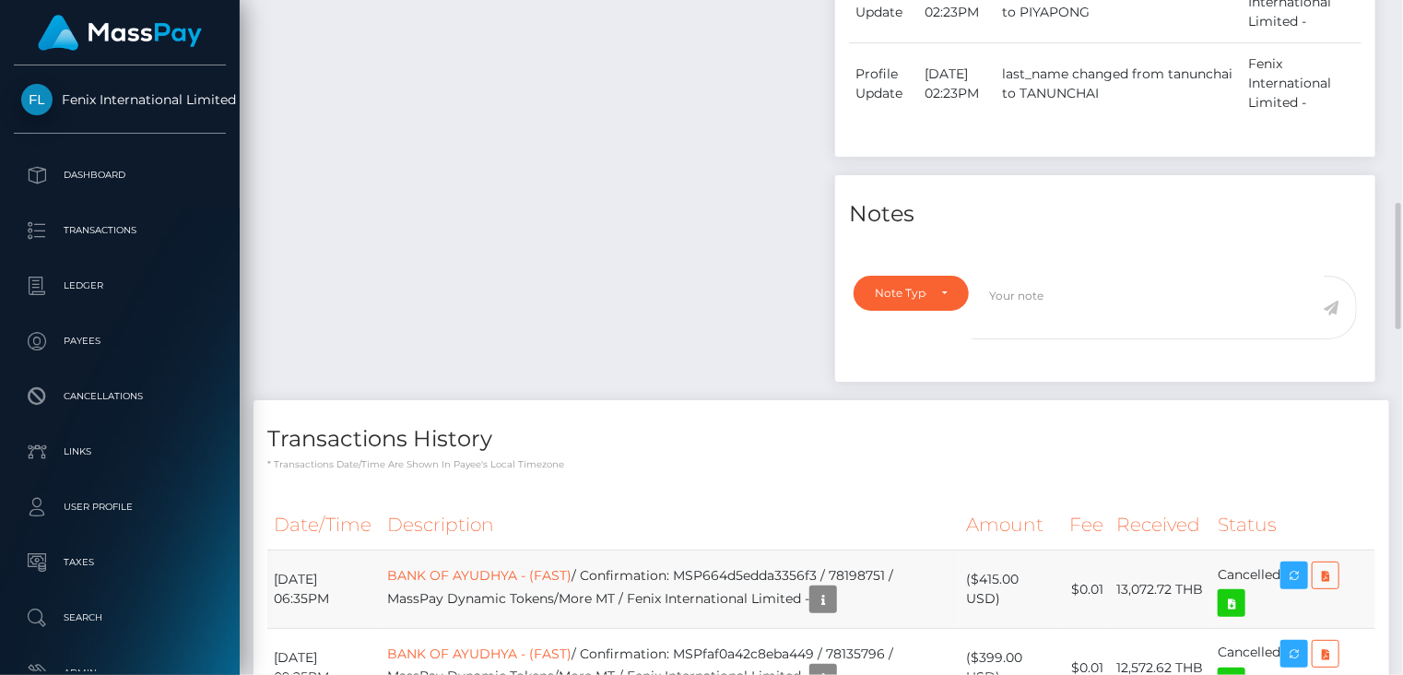
click at [771, 550] on td "BANK OF AYUDHYA - (FAST) / Confirmation: MSP664d5edda3356f3 / 78198751 / MassPa…" at bounding box center [670, 589] width 579 height 78
copy td "MSP664d5edda3356f3"
drag, startPoint x: 754, startPoint y: 521, endPoint x: 708, endPoint y: 500, distance: 50.7
click at [708, 500] on th "Description" at bounding box center [670, 525] width 579 height 51
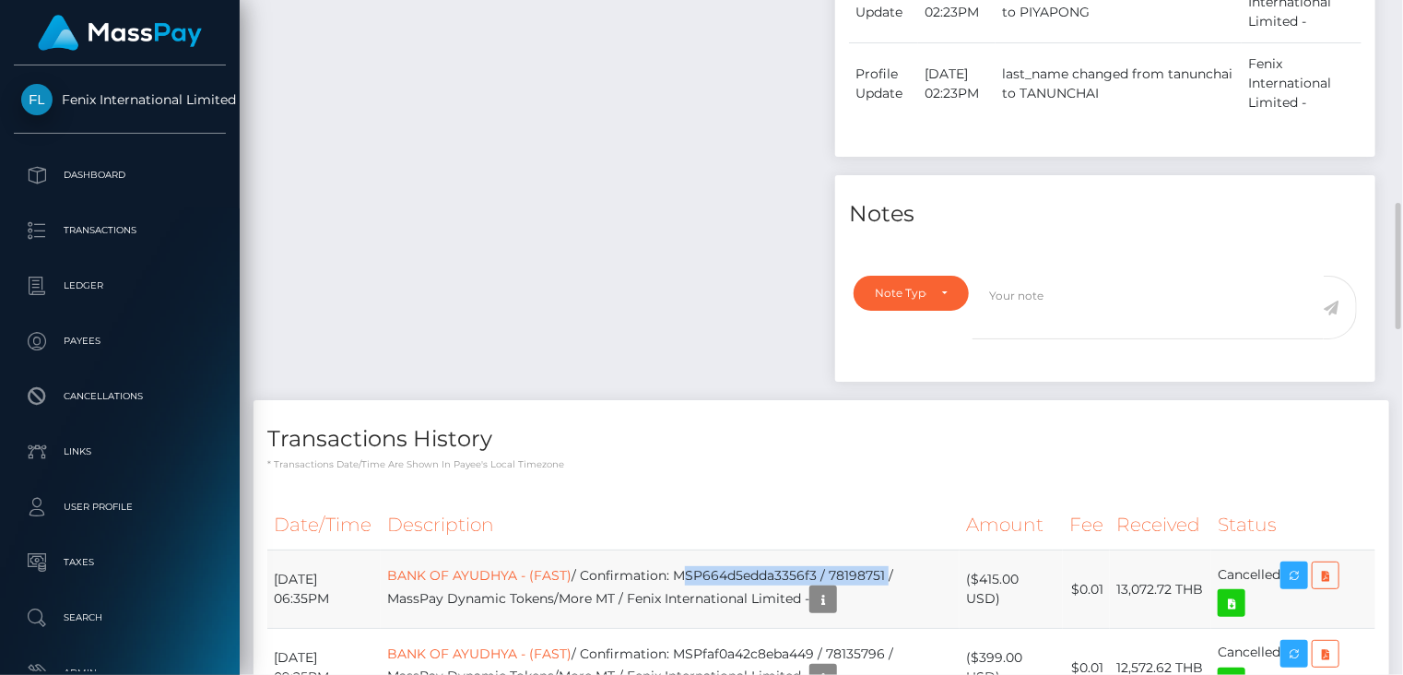
drag, startPoint x: 704, startPoint y: 525, endPoint x: 916, endPoint y: 521, distance: 211.2
click at [916, 550] on td "BANK OF AYUDHYA - (FAST) / Confirmation: MSP664d5edda3356f3 / 78198751 / MassPa…" at bounding box center [670, 589] width 579 height 78
copy td "MSP664d5edda3356f3 / 78198751"
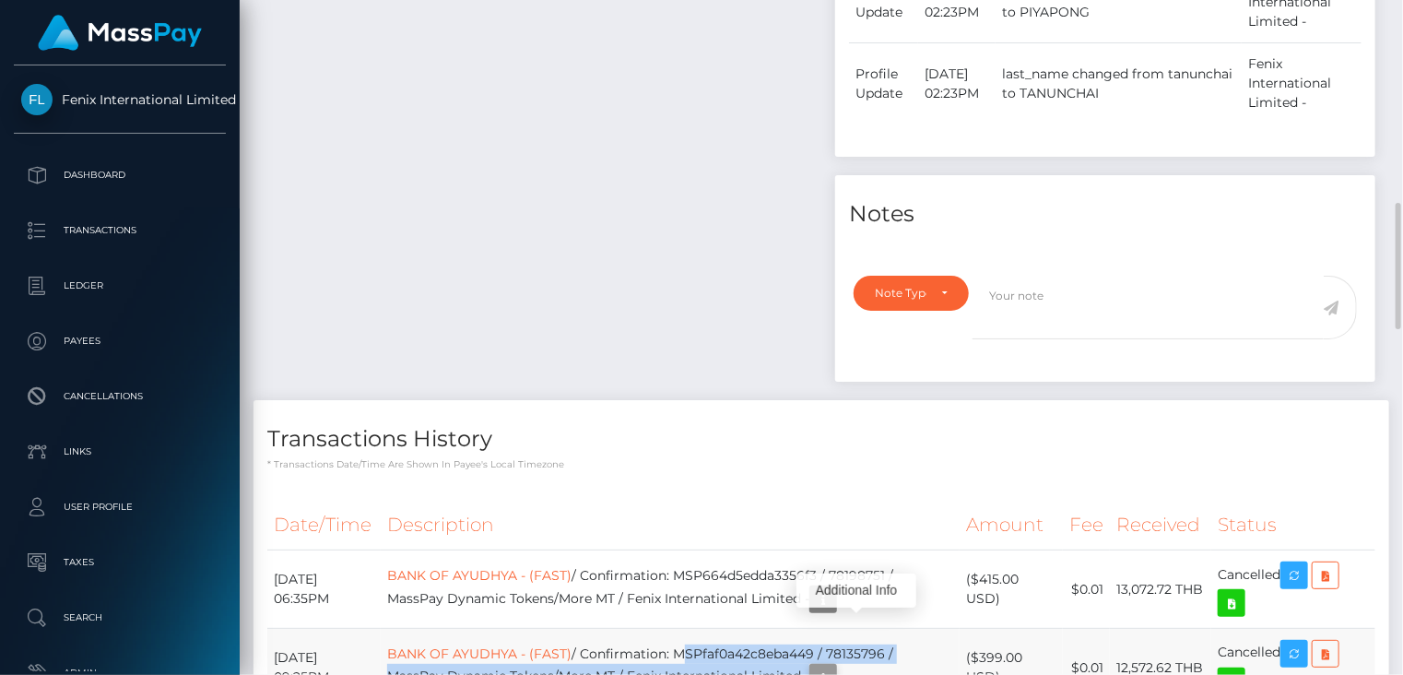
scroll to position [221, 350]
drag, startPoint x: 706, startPoint y: 606, endPoint x: 651, endPoint y: 664, distance: 80.2
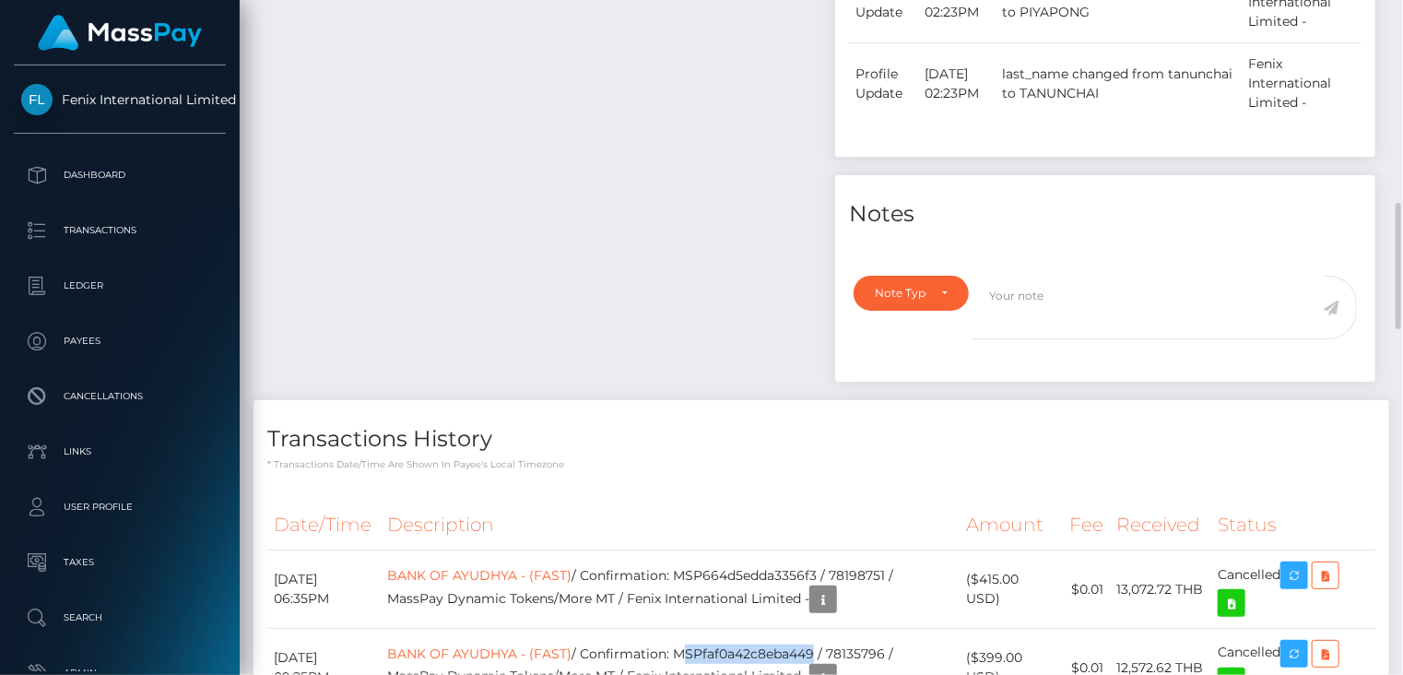
click at [837, 629] on td "BANK OF AYUDHYA - (FAST) / Confirmation: MSPfaf0a42c8eba449 / 78135796 / MassPa…" at bounding box center [670, 668] width 579 height 78
click at [775, 564] on td "BANK OF AYUDHYA - (FAST) / Confirmation: MSP664d5edda3356f3 / 78198751 / MassPa…" at bounding box center [670, 589] width 579 height 78
drag, startPoint x: 704, startPoint y: 604, endPoint x: 917, endPoint y: 597, distance: 212.2
click at [917, 629] on td "BANK OF AYUDHYA - (FAST) / Confirmation: MSPfaf0a42c8eba449 / 78135796 / MassPa…" at bounding box center [670, 668] width 579 height 78
copy td "MSPfaf0a42c8eba449 / 78135796"
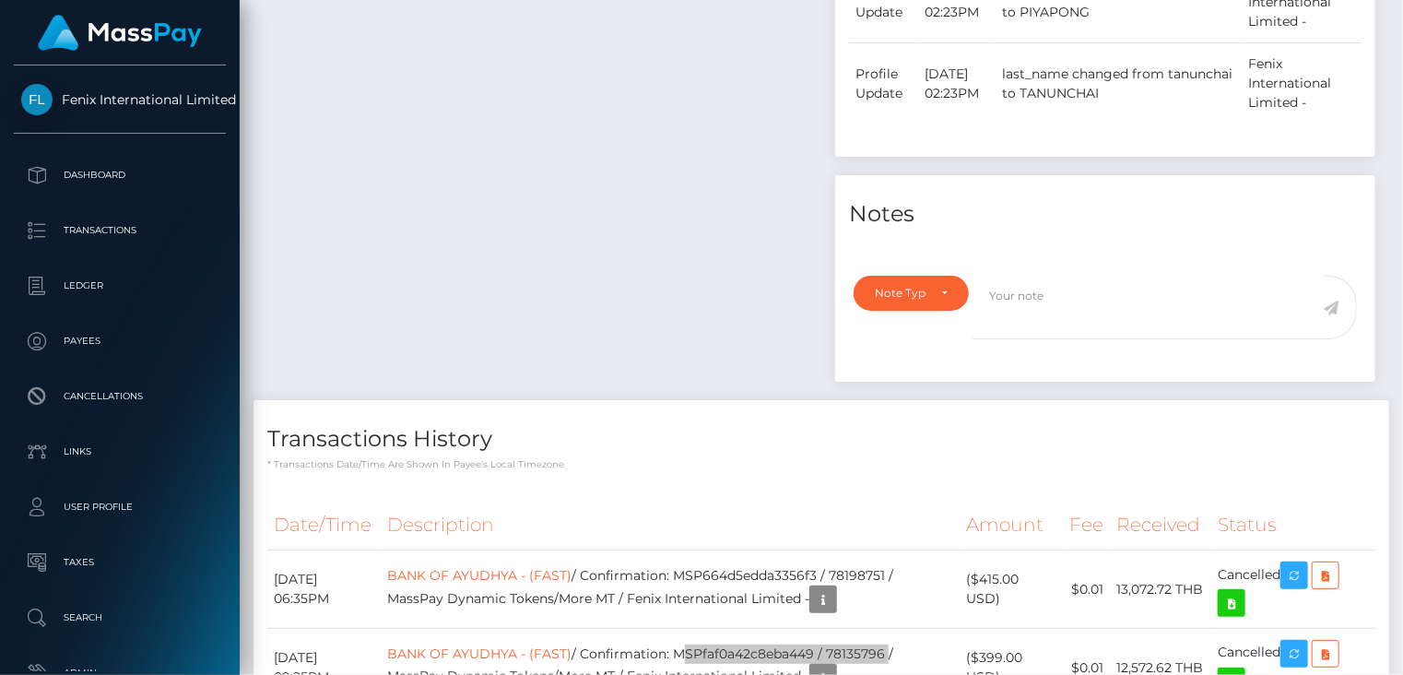
scroll to position [0, 0]
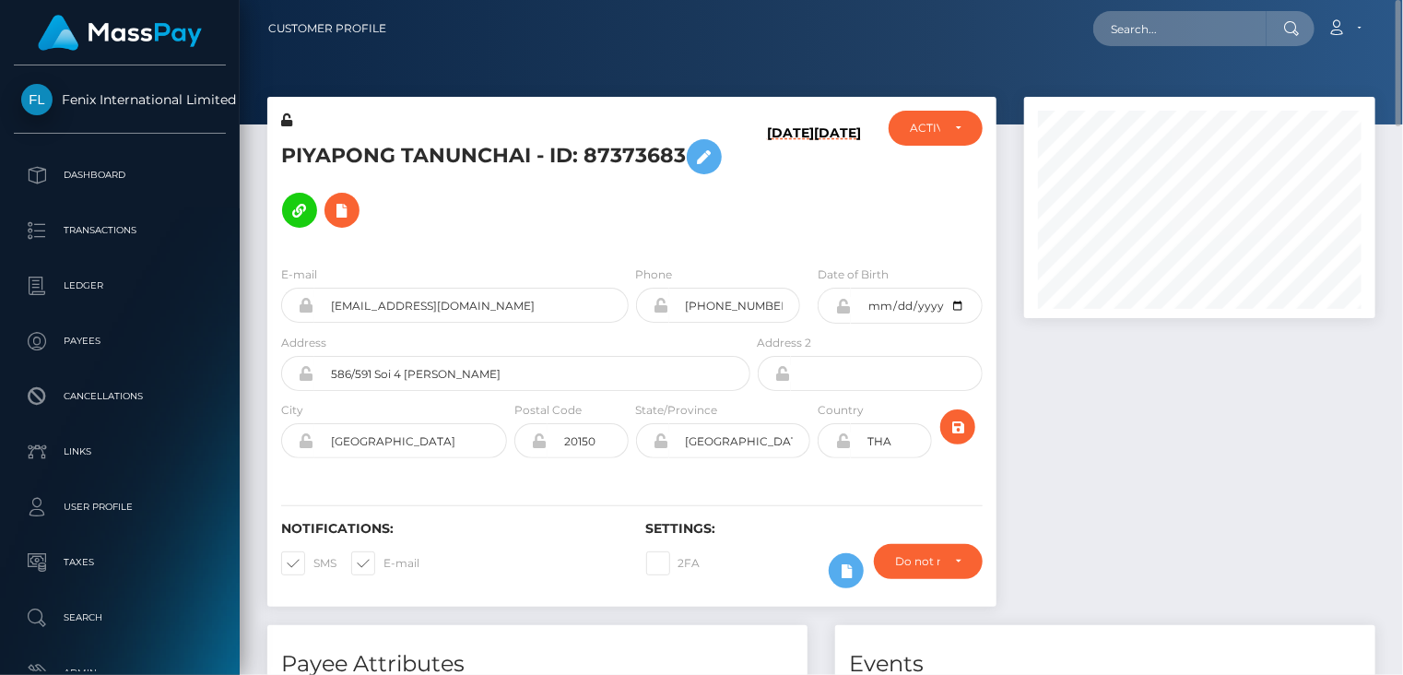
click at [496, 156] on h5 "PIYAPONG TANUNCHAI - ID: 87373683" at bounding box center [510, 183] width 459 height 107
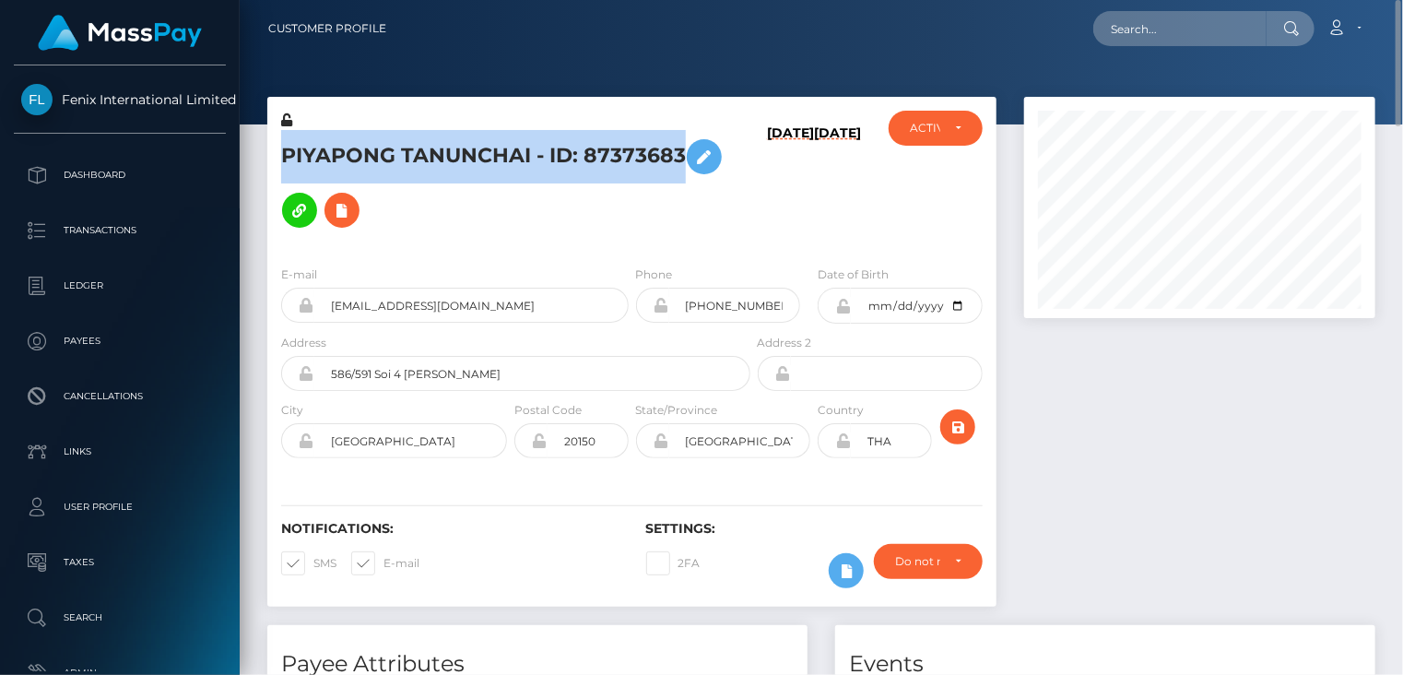
copy h5 "PIYAPONG TANUNCHAI - ID: 87373683"
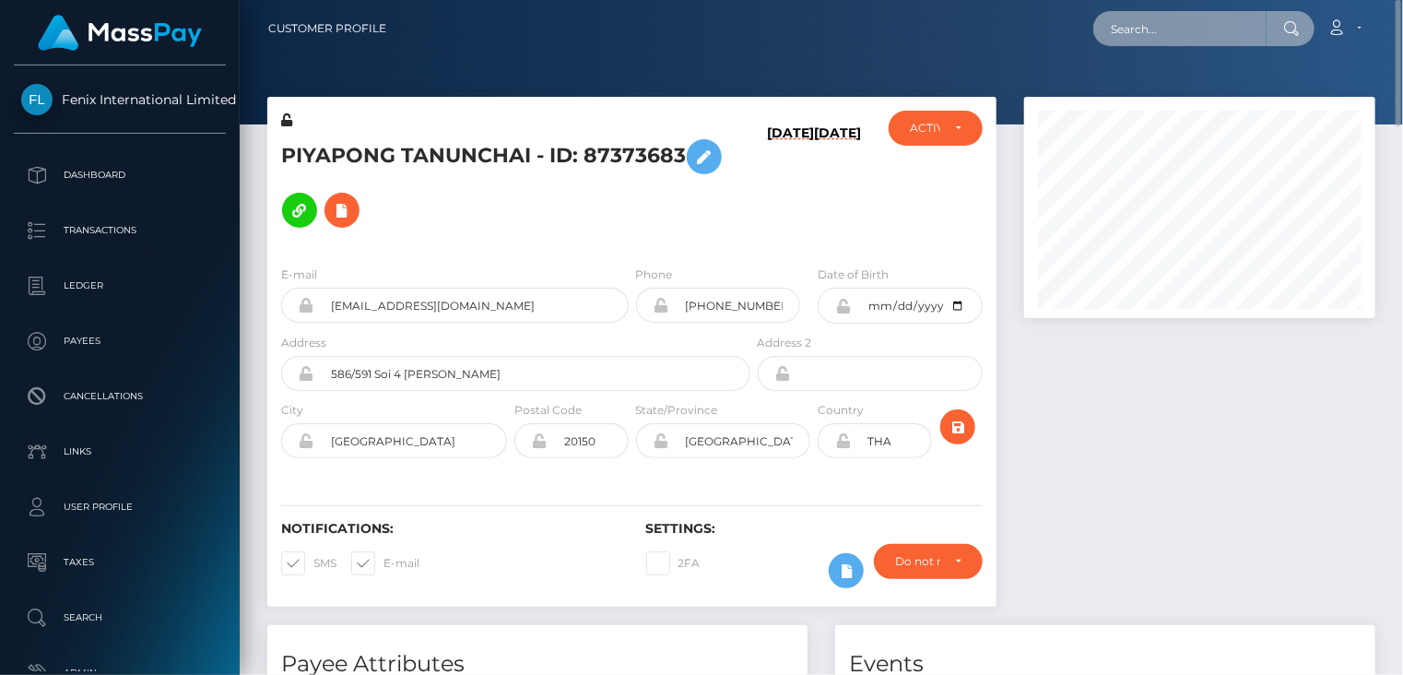
paste input "oliviamachado1305@gmail.com"
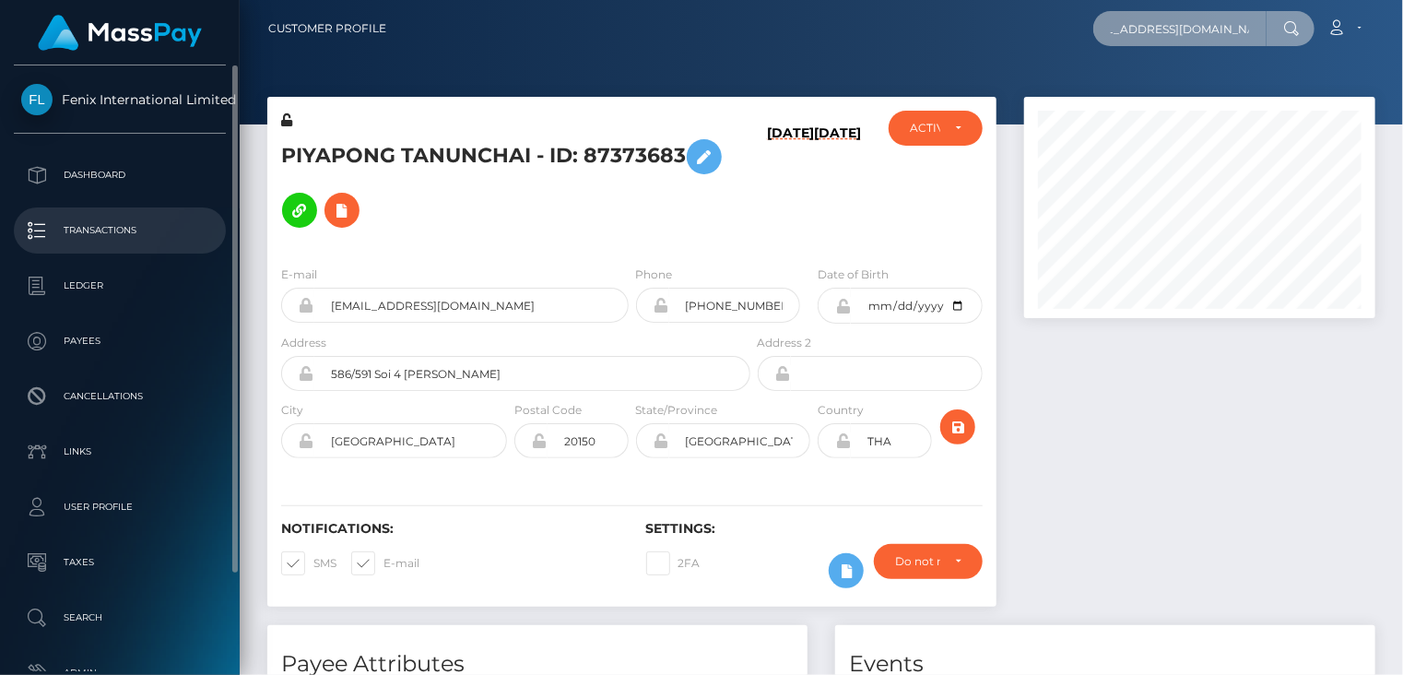
type input "oliviamachado1305@gmail.com"
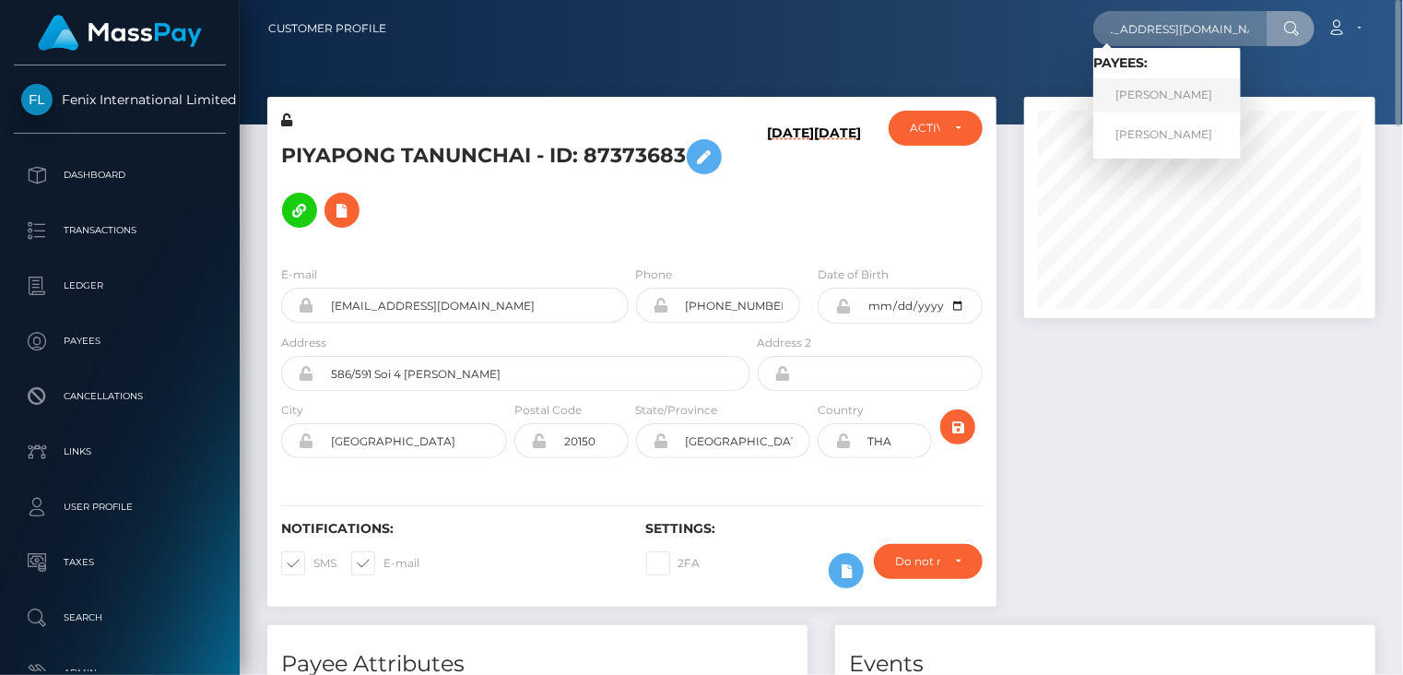
click at [1175, 104] on link "REBECCA MACHADO" at bounding box center [1168, 95] width 148 height 34
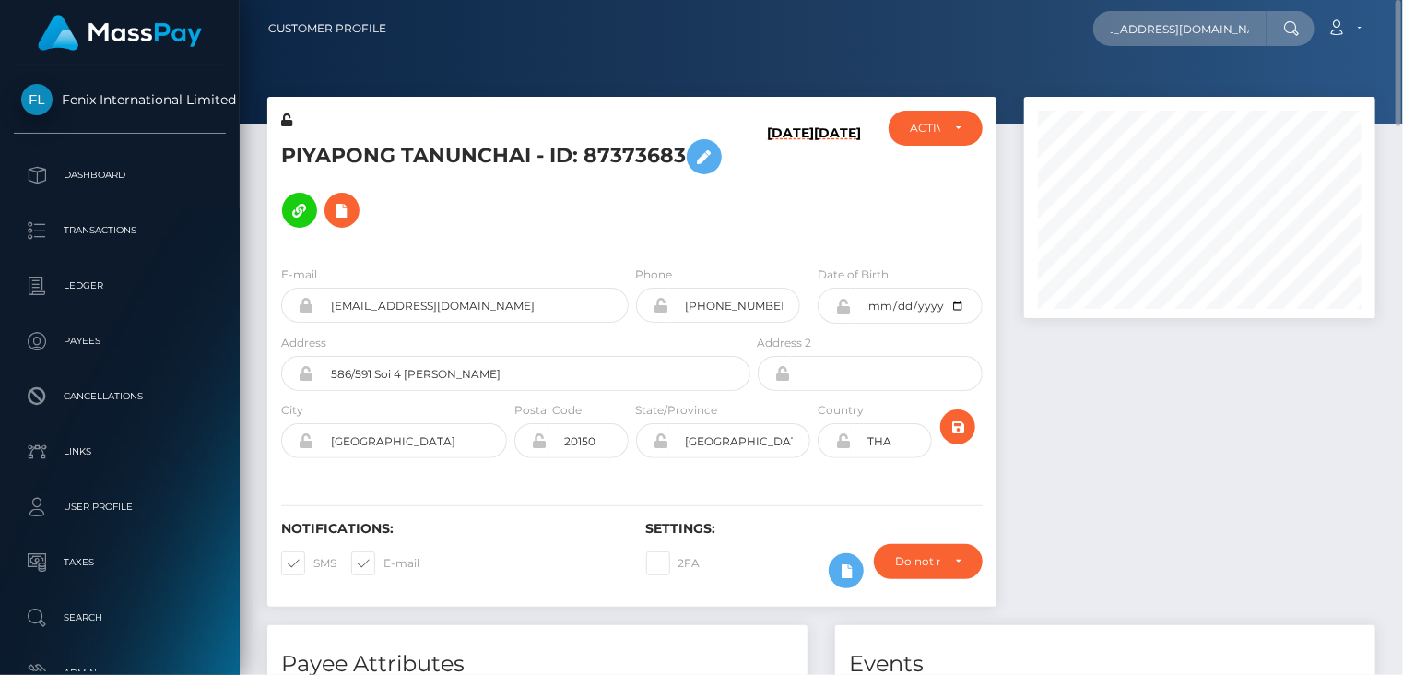
scroll to position [0, 0]
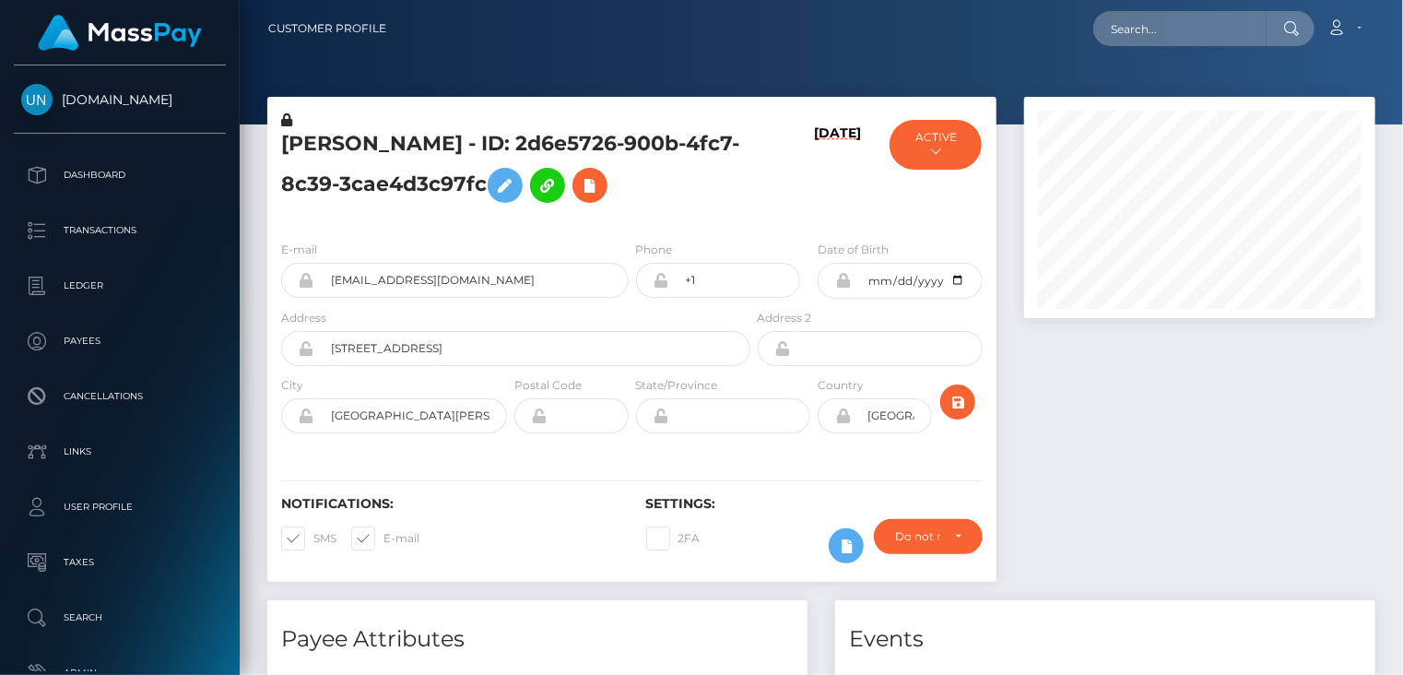
scroll to position [221, 350]
paste input "[EMAIL_ADDRESS][DOMAIN_NAME]"
type input "[EMAIL_ADDRESS][DOMAIN_NAME]"
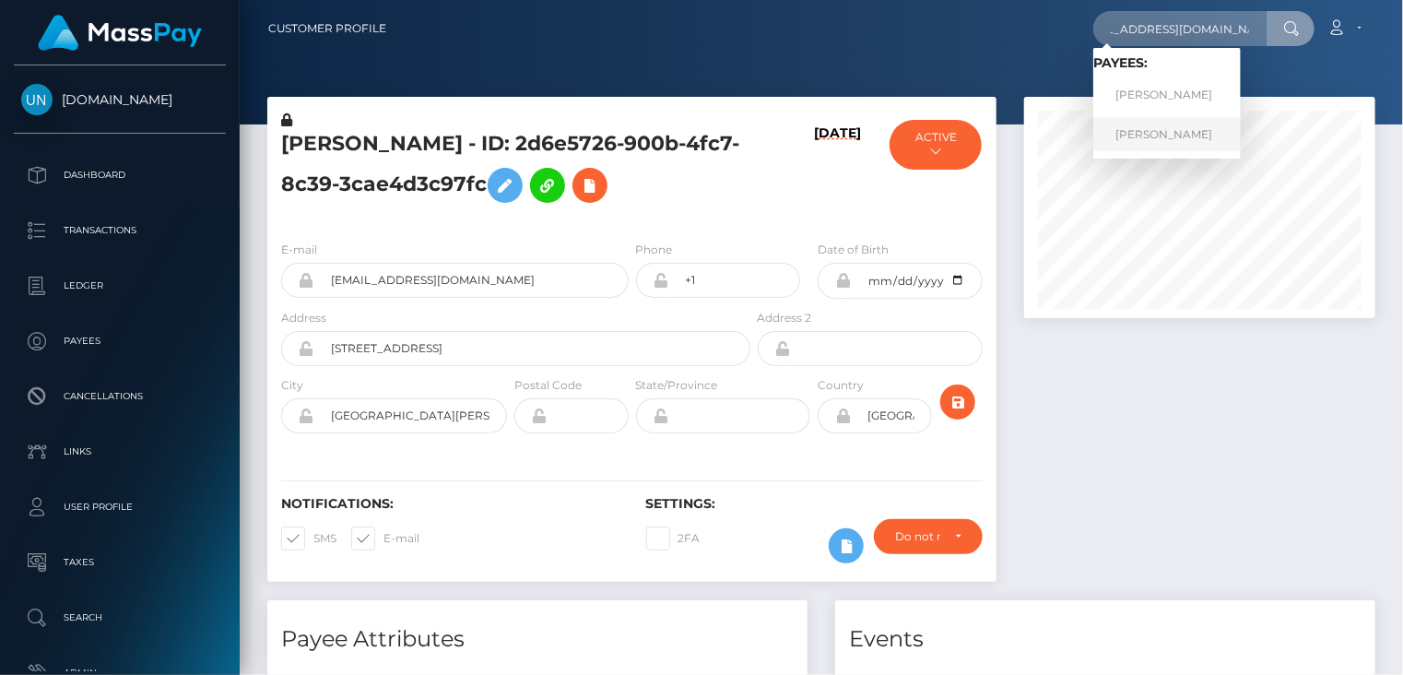
scroll to position [0, 0]
click at [1169, 137] on link "[PERSON_NAME]" at bounding box center [1168, 134] width 148 height 34
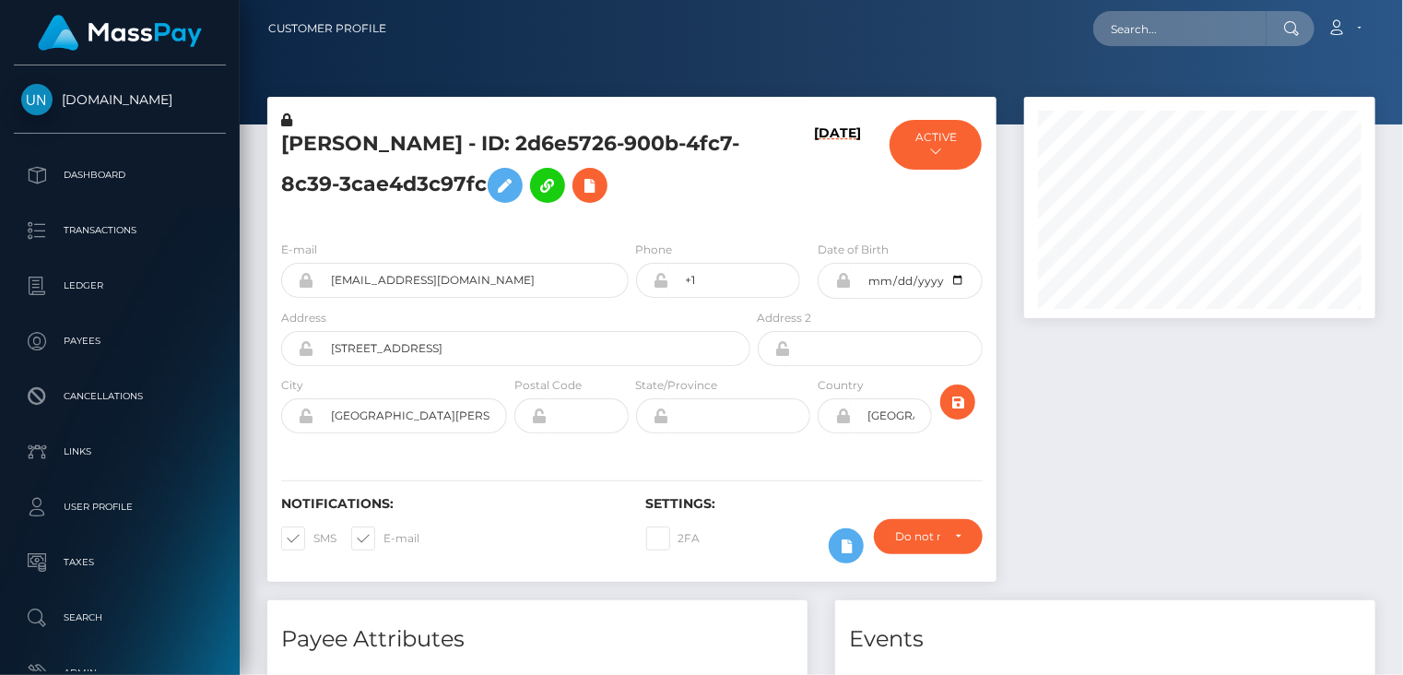
scroll to position [221, 350]
paste input "[EMAIL_ADDRESS][DOMAIN_NAME]"
type input "[EMAIL_ADDRESS][DOMAIN_NAME]"
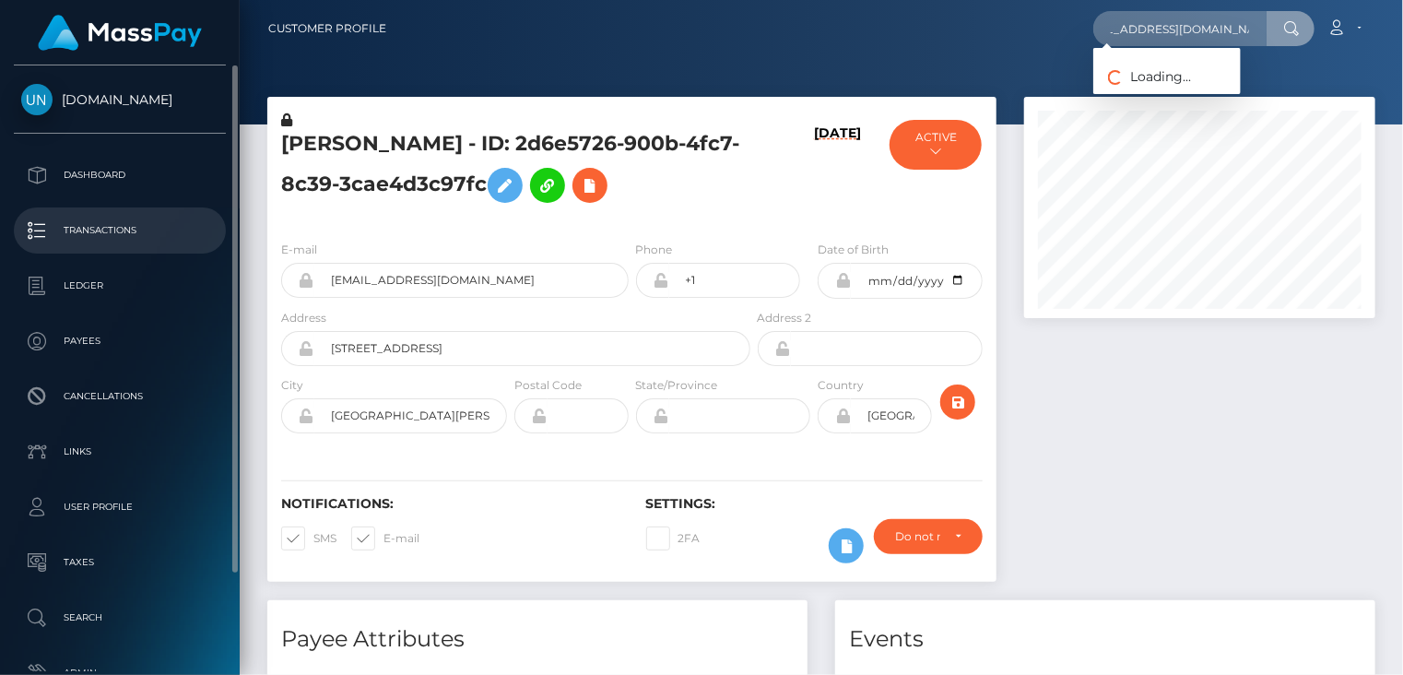
scroll to position [0, 0]
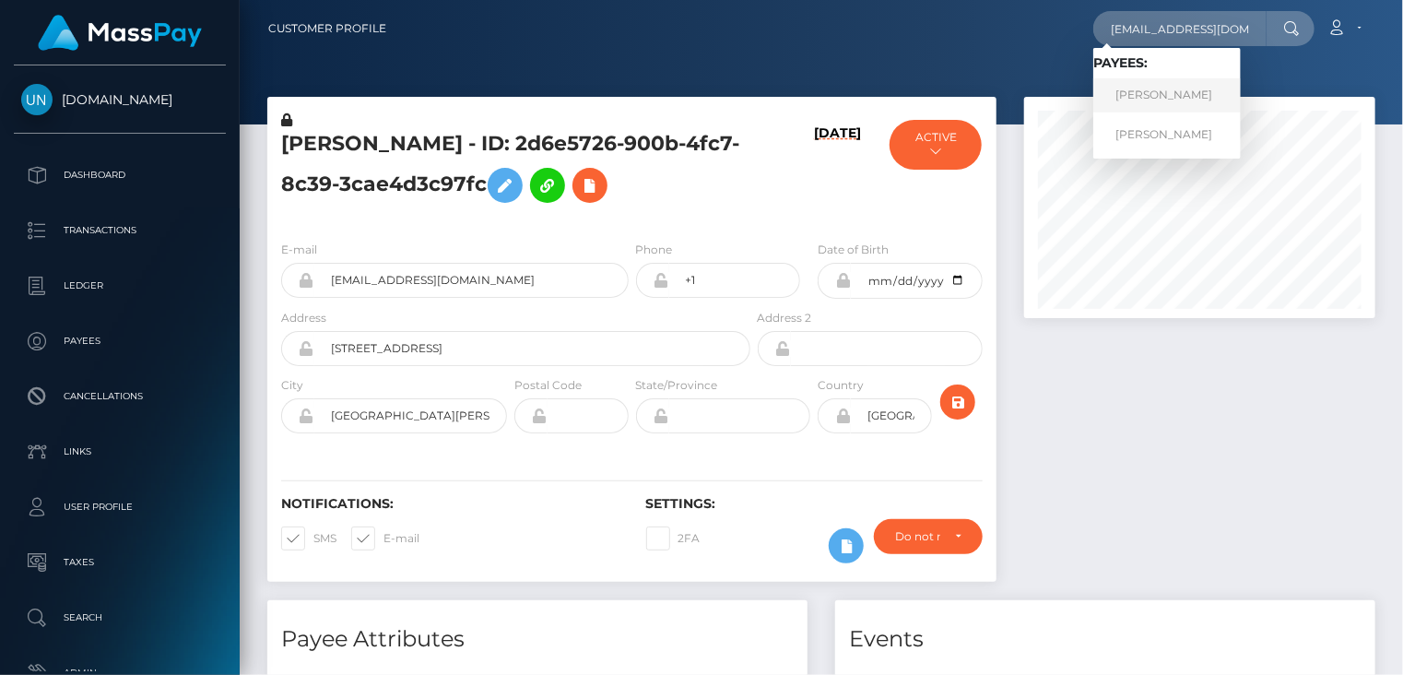
click at [1162, 91] on link "[PERSON_NAME]" at bounding box center [1168, 95] width 148 height 34
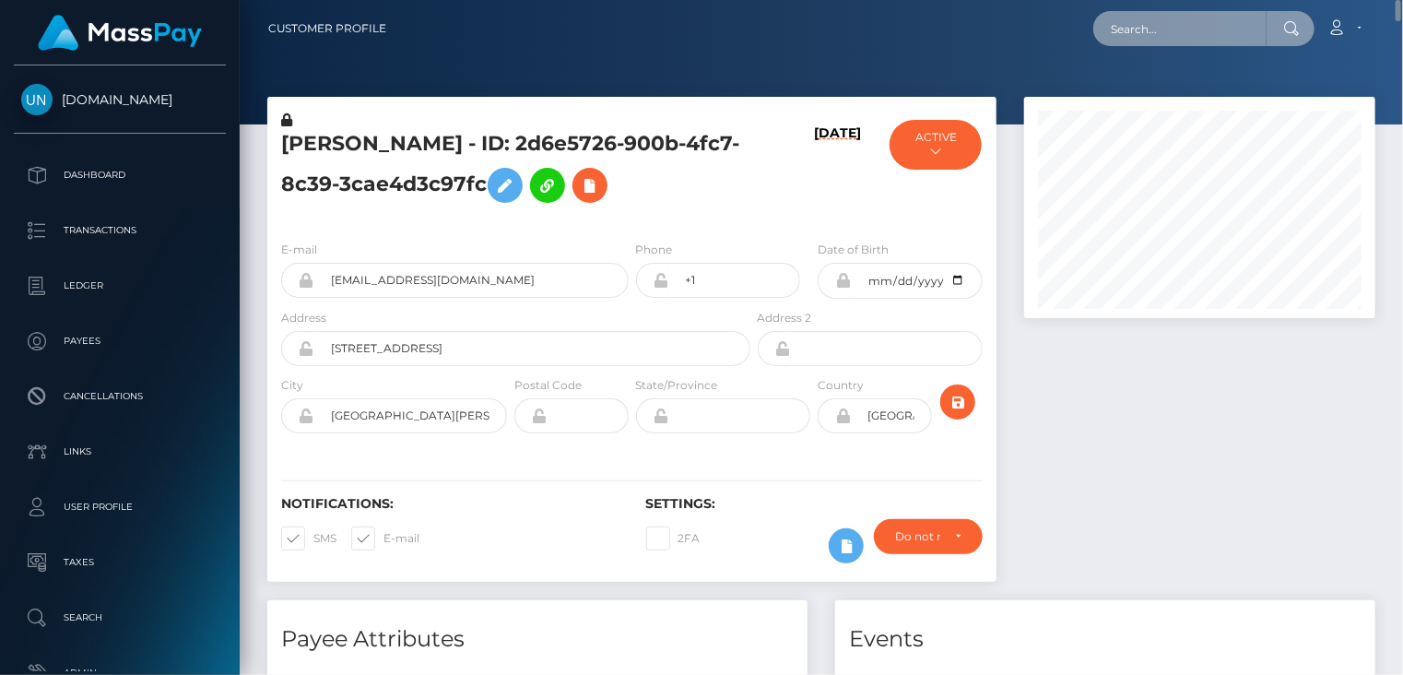
paste input "[EMAIL_ADDRESS][DOMAIN_NAME]"
type input "[EMAIL_ADDRESS][DOMAIN_NAME]"
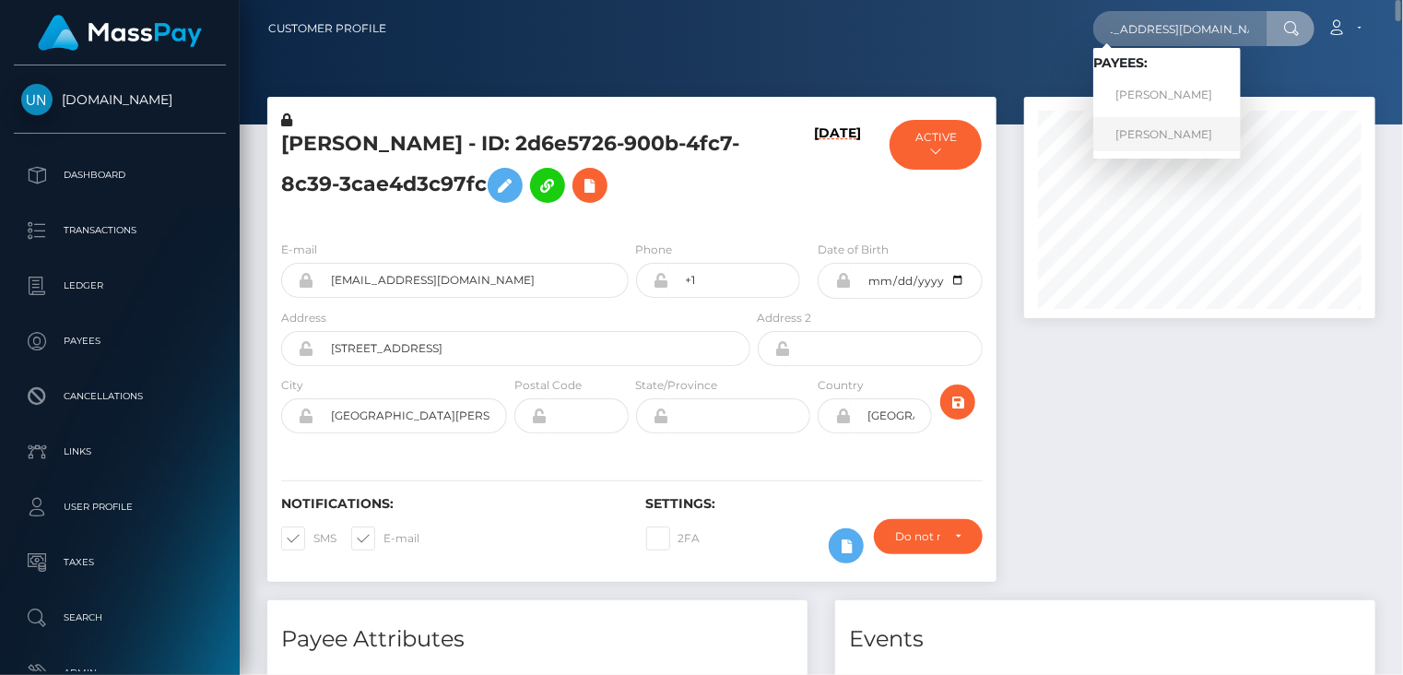
scroll to position [0, 0]
click at [1195, 125] on link "REBECCA MACHADO" at bounding box center [1168, 134] width 148 height 34
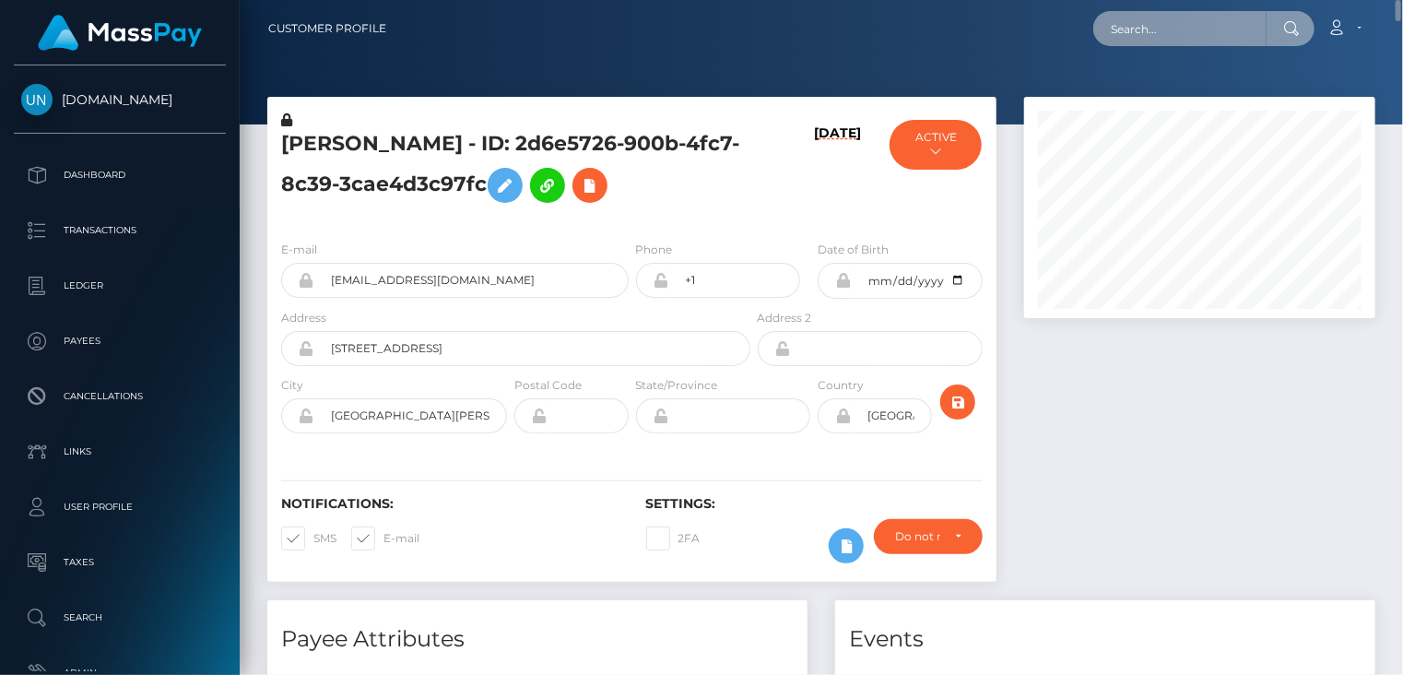
paste input "MSP2c5946c173075d3"
type input "MSP2c5946c173075d3"
click at [1258, 21] on input "MSP2c5946c173075d3" at bounding box center [1180, 28] width 173 height 35
drag, startPoint x: 1250, startPoint y: 16, endPoint x: 1067, endPoint y: 30, distance: 184.1
click at [1067, 30] on div "MSP2c5946c173075d3 Loading... Loading... Account Edit Profile Logout" at bounding box center [888, 28] width 974 height 39
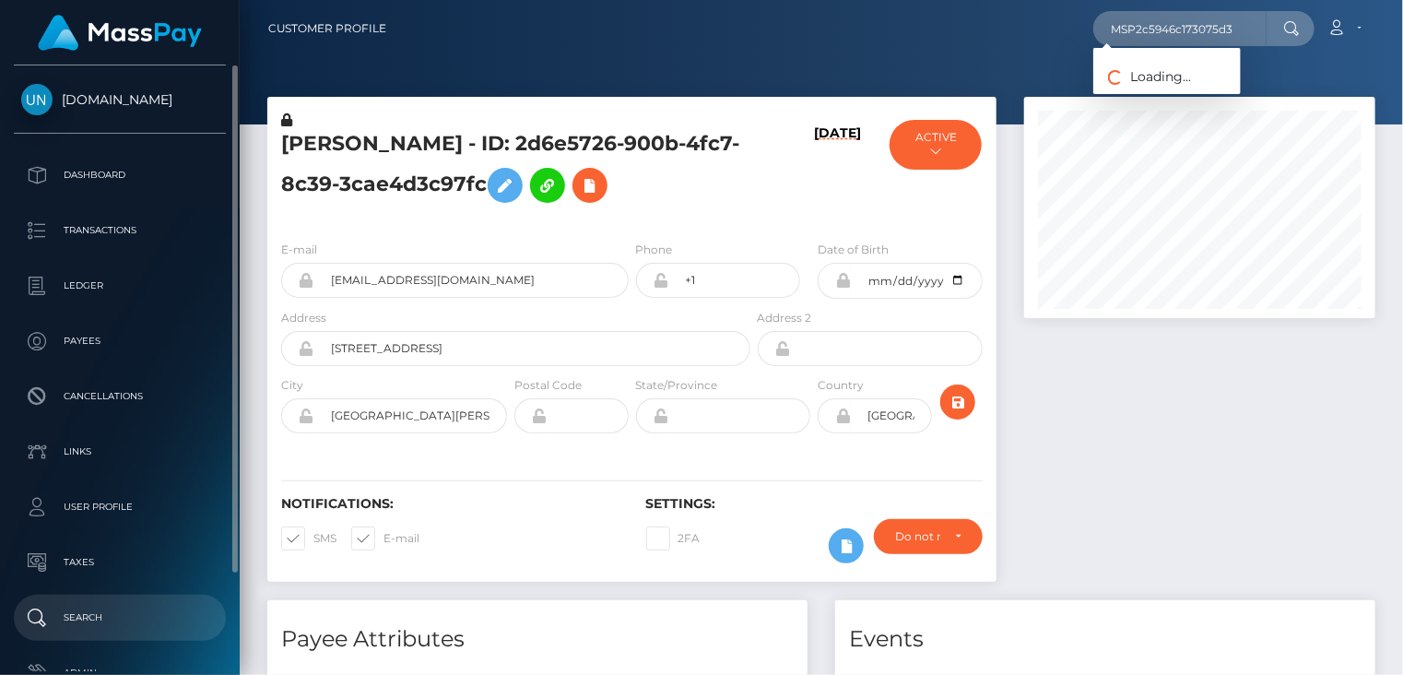
click at [136, 618] on p "Search" at bounding box center [119, 618] width 197 height 28
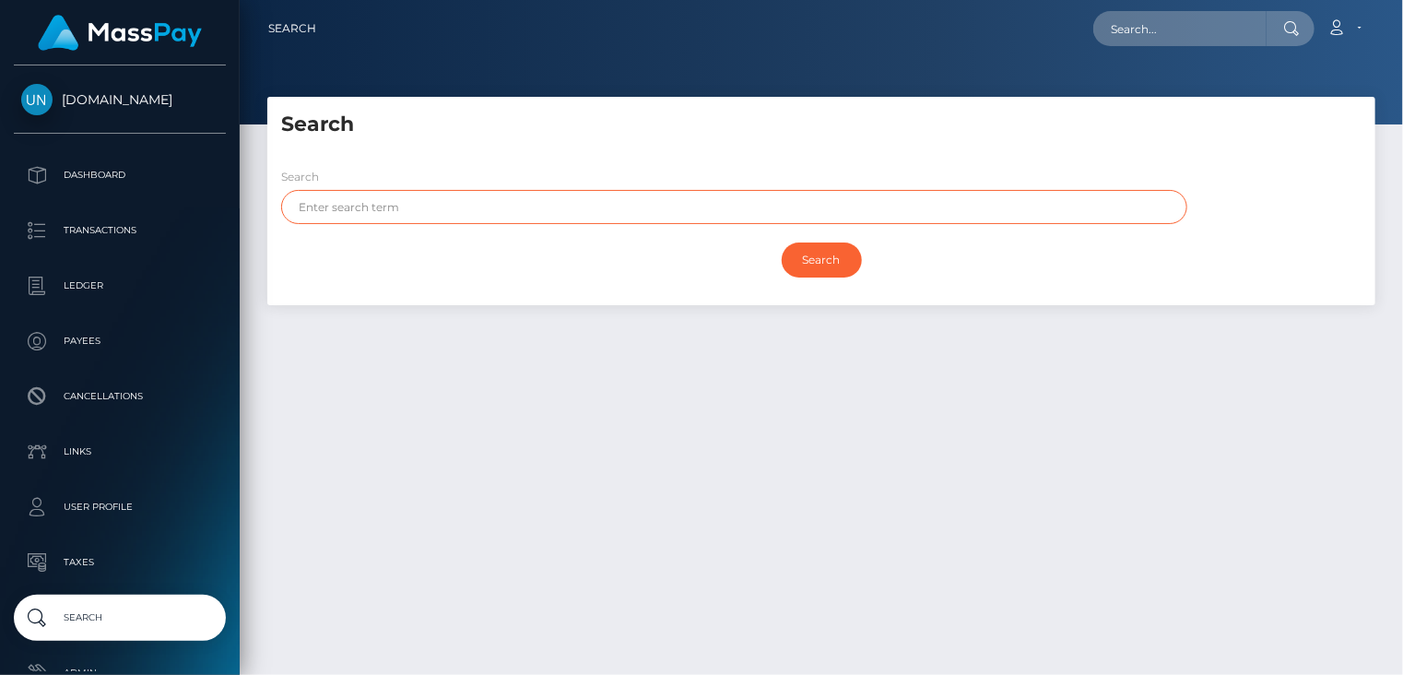
paste input "RAFAY"
type input "RAFAY"
click at [813, 259] on input "Search" at bounding box center [822, 260] width 80 height 35
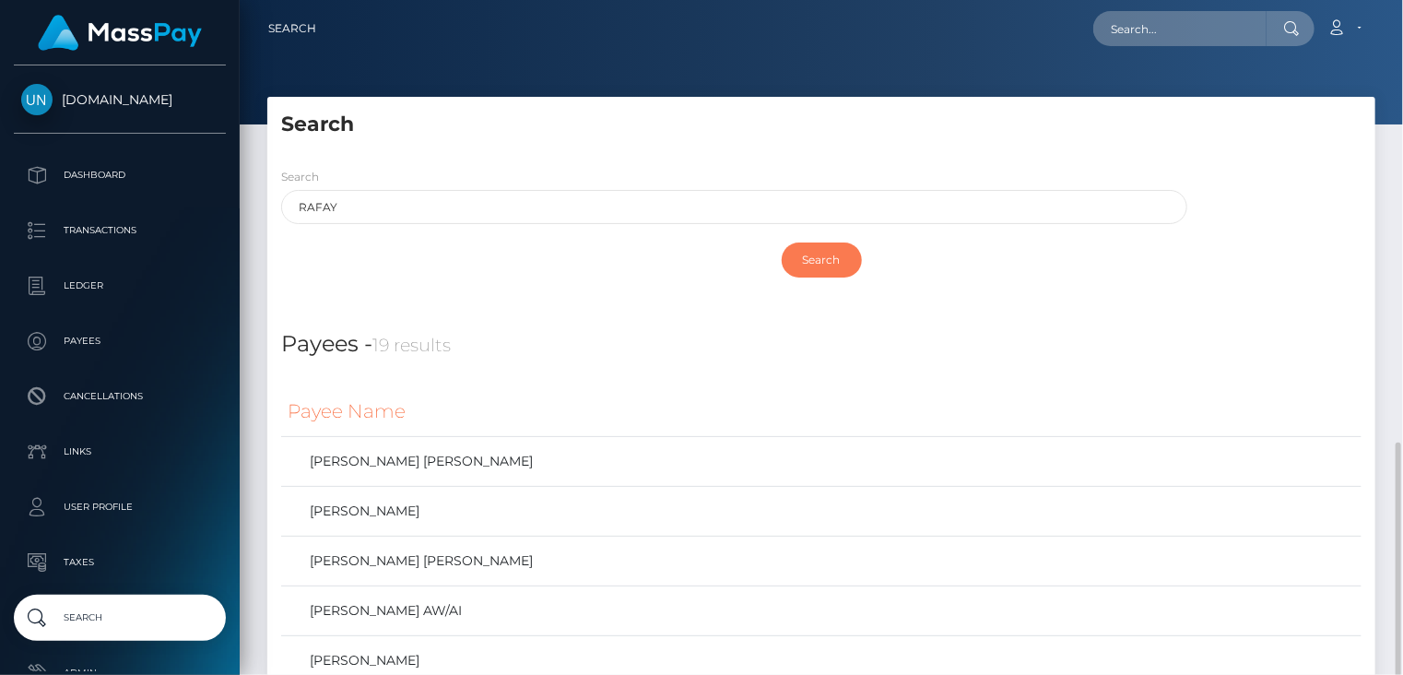
scroll to position [307, 0]
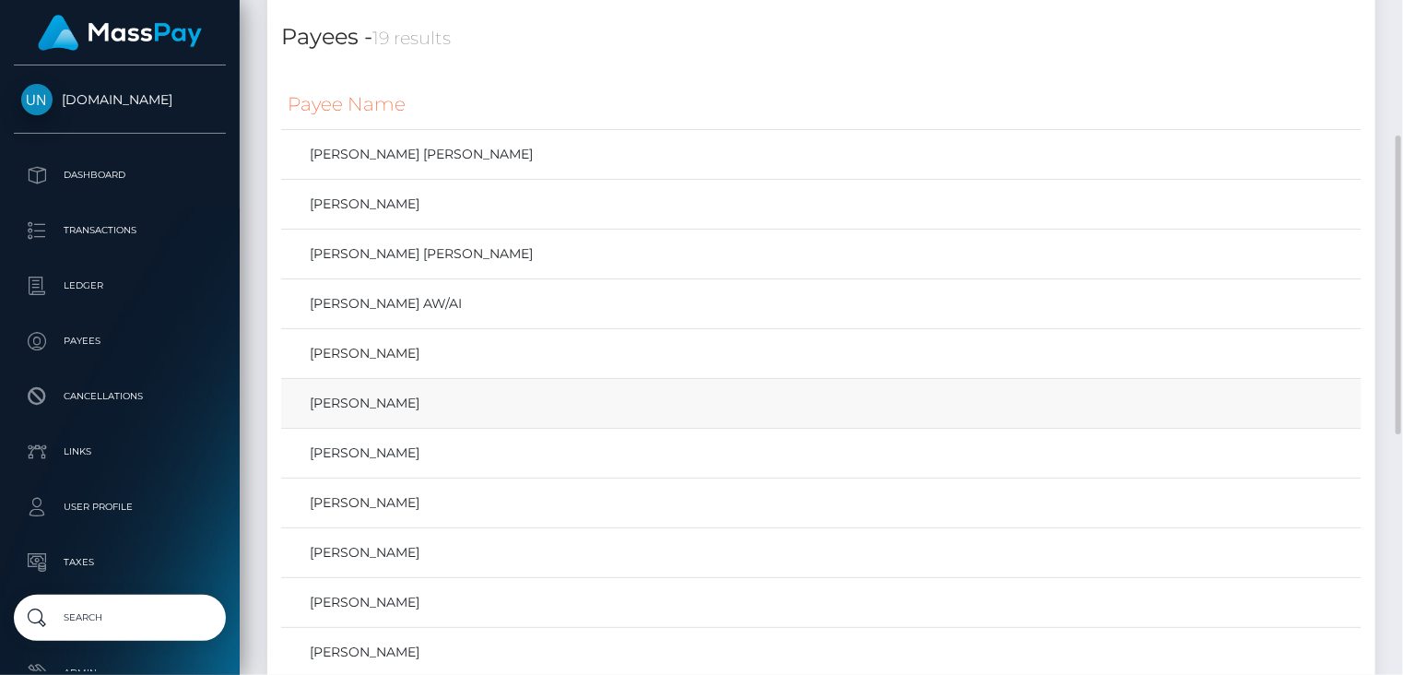
click at [509, 420] on td "[PERSON_NAME]" at bounding box center [821, 404] width 1081 height 50
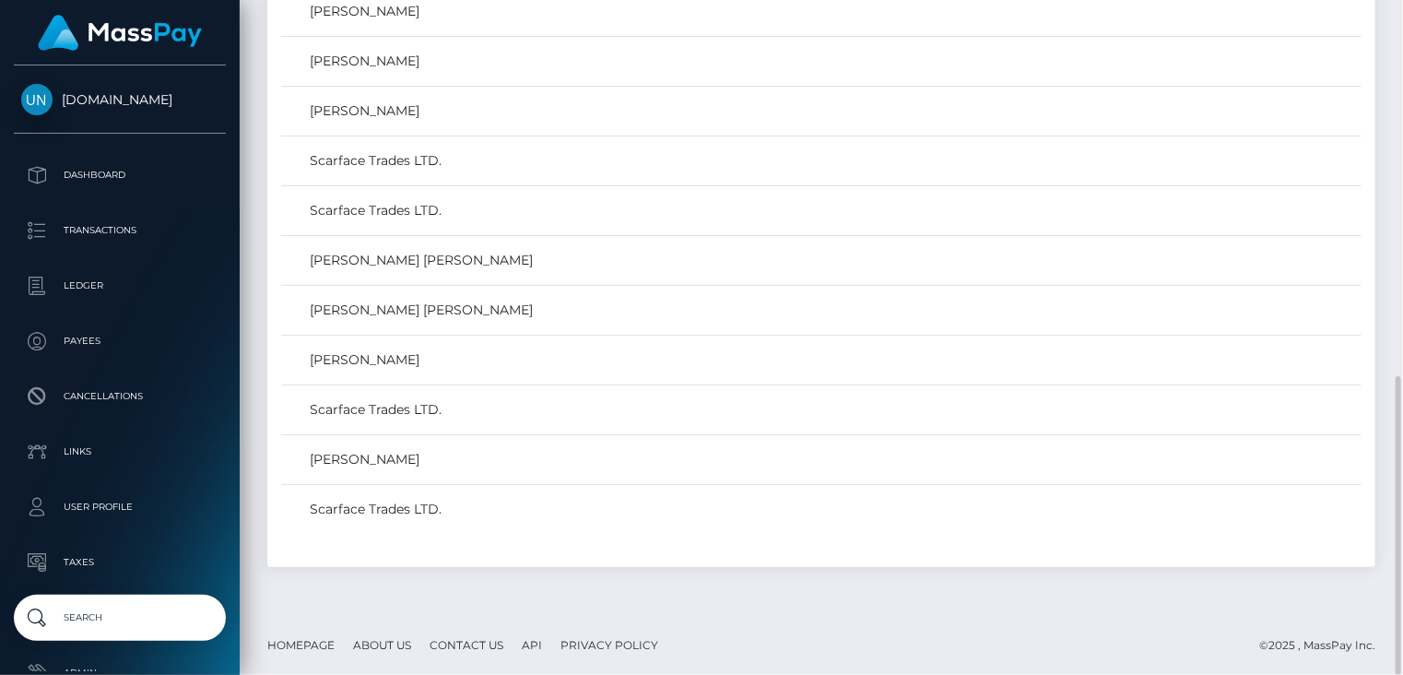
scroll to position [540, 0]
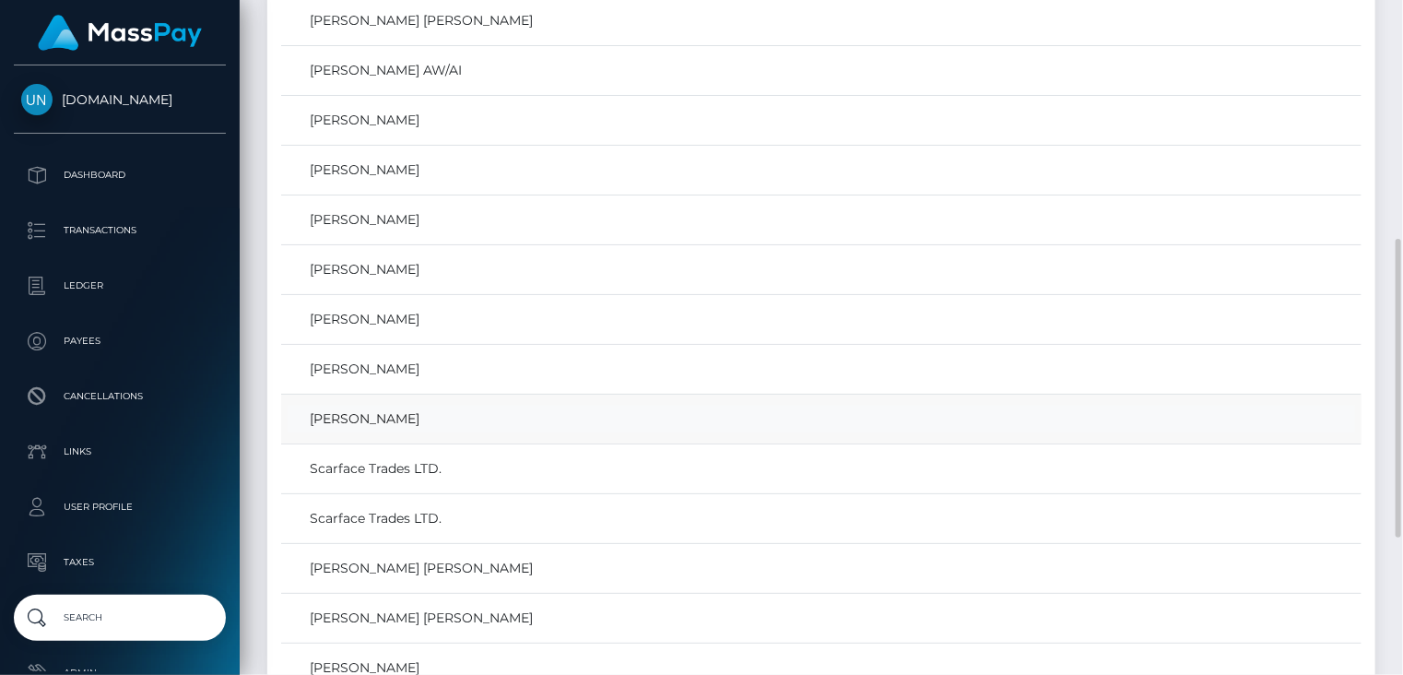
click at [391, 409] on link "[PERSON_NAME]" at bounding box center [822, 419] width 1068 height 27
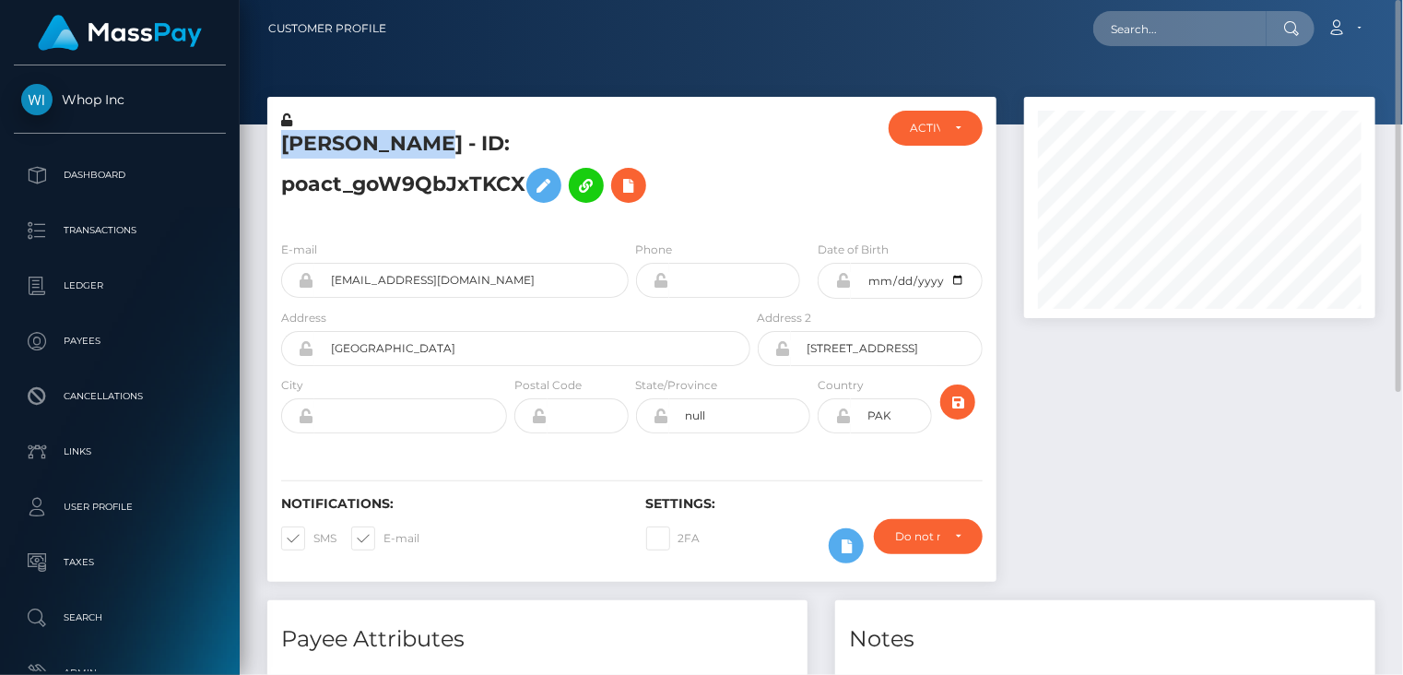
drag, startPoint x: 278, startPoint y: 145, endPoint x: 407, endPoint y: 145, distance: 128.2
click at [407, 145] on div "[PERSON_NAME] - ID: poact_goW9QbJxTKCX" at bounding box center [510, 168] width 487 height 115
copy h5 "[PERSON_NAME]"
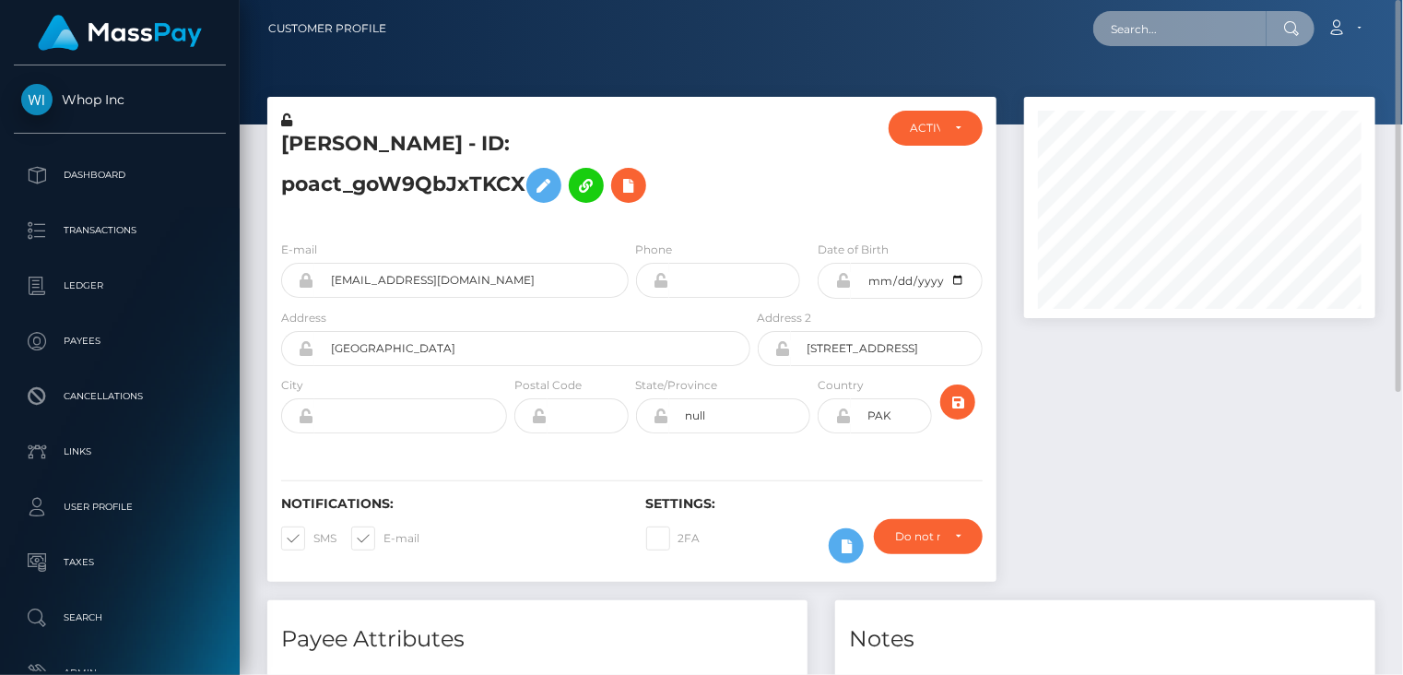
paste input "MSP684b344af106c95"
type input "MSP684b344af106c95"
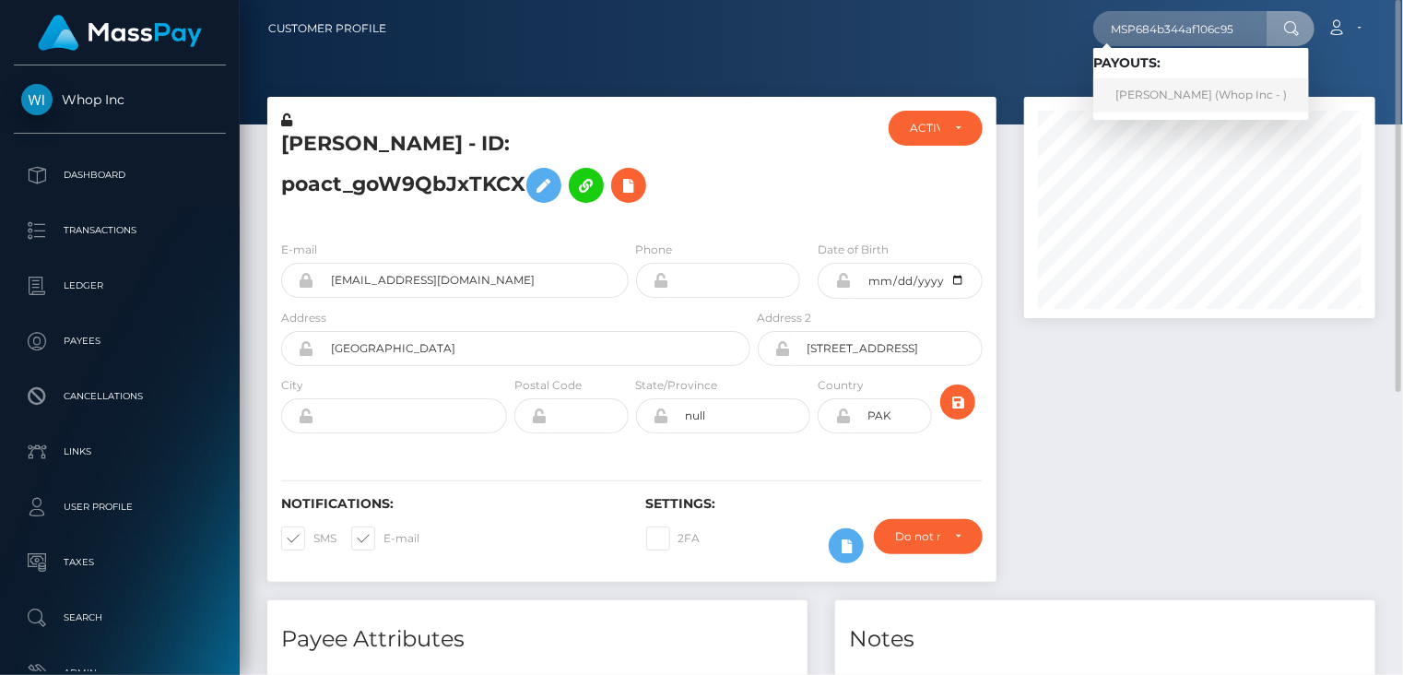
click at [1171, 112] on link "[PERSON_NAME] (Whop Inc - )" at bounding box center [1202, 95] width 216 height 34
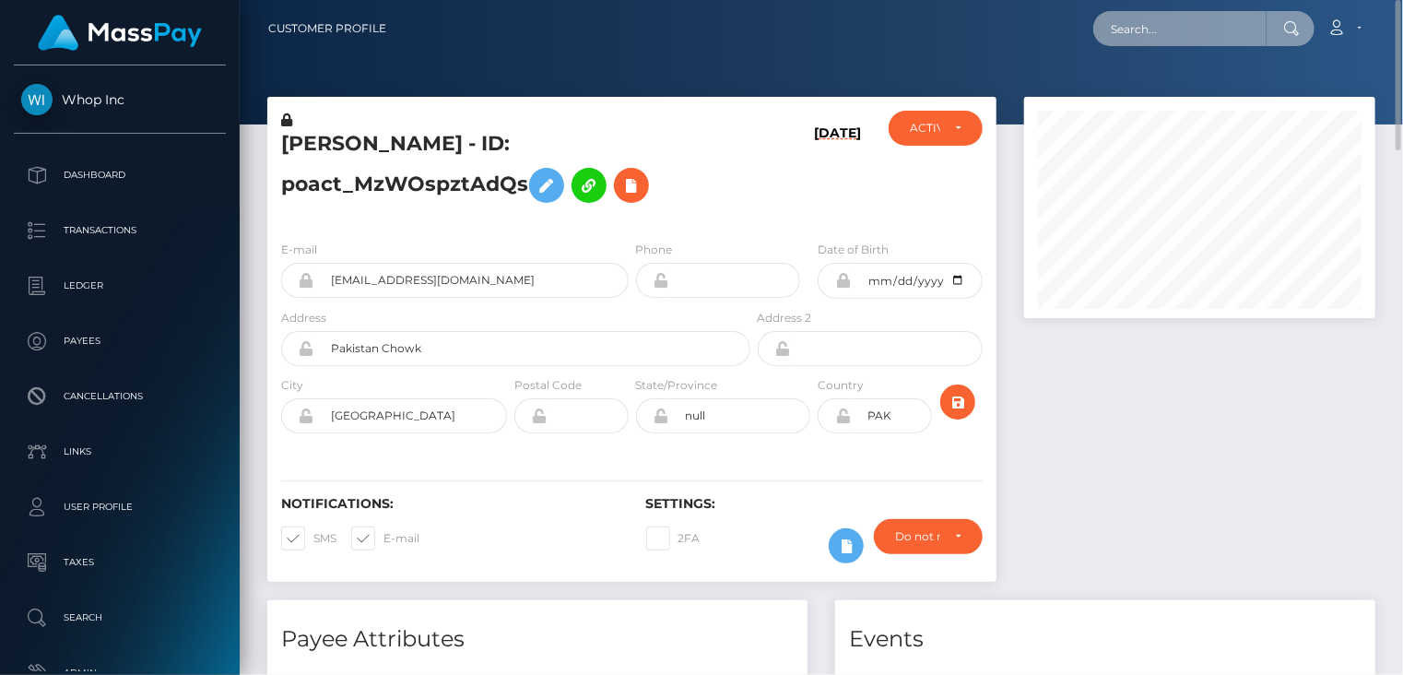
paste input "MSP2C5946C173075D3"
drag, startPoint x: 1246, startPoint y: 30, endPoint x: 1096, endPoint y: 31, distance: 149.4
click at [1096, 31] on input "MSP2c5946c173075d3" at bounding box center [1180, 28] width 173 height 35
paste input "684b344af106c95"
type input "MSP684b344af106c95"
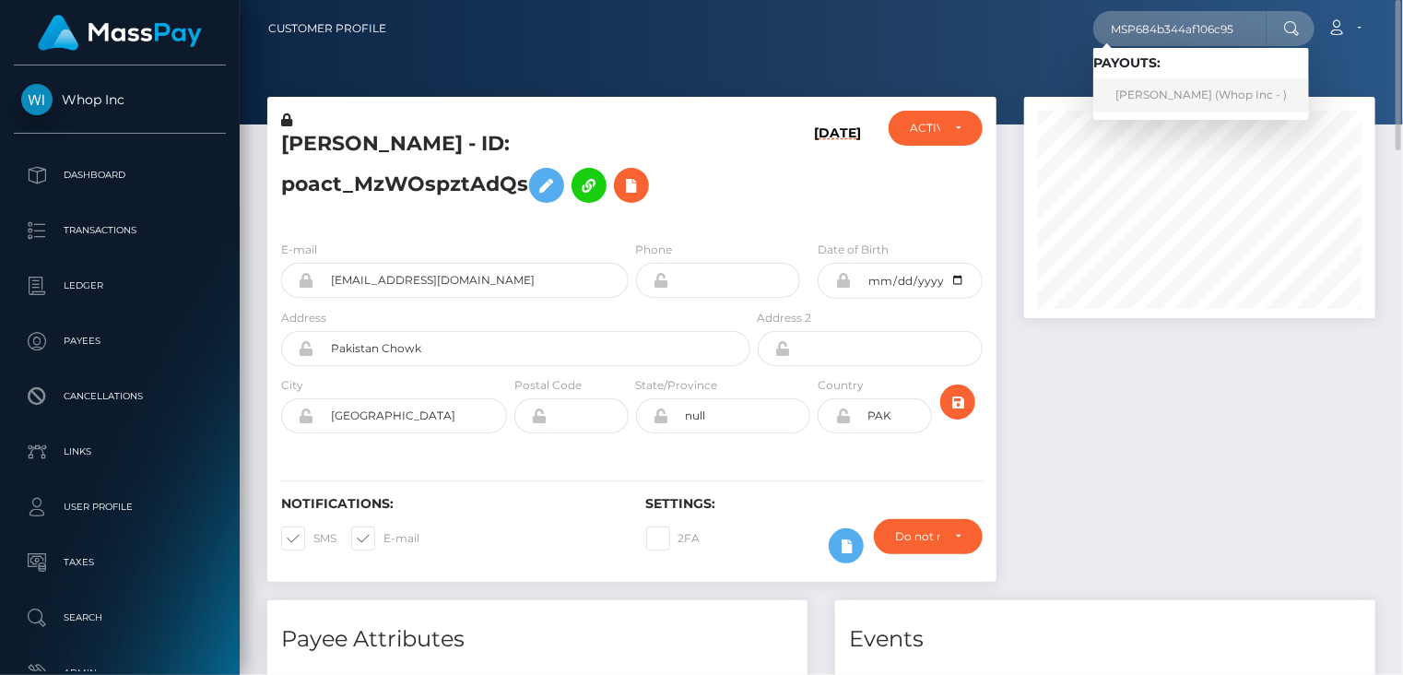
click at [1163, 102] on link "ABDUL RAFAY (Whop Inc - )" at bounding box center [1202, 95] width 216 height 34
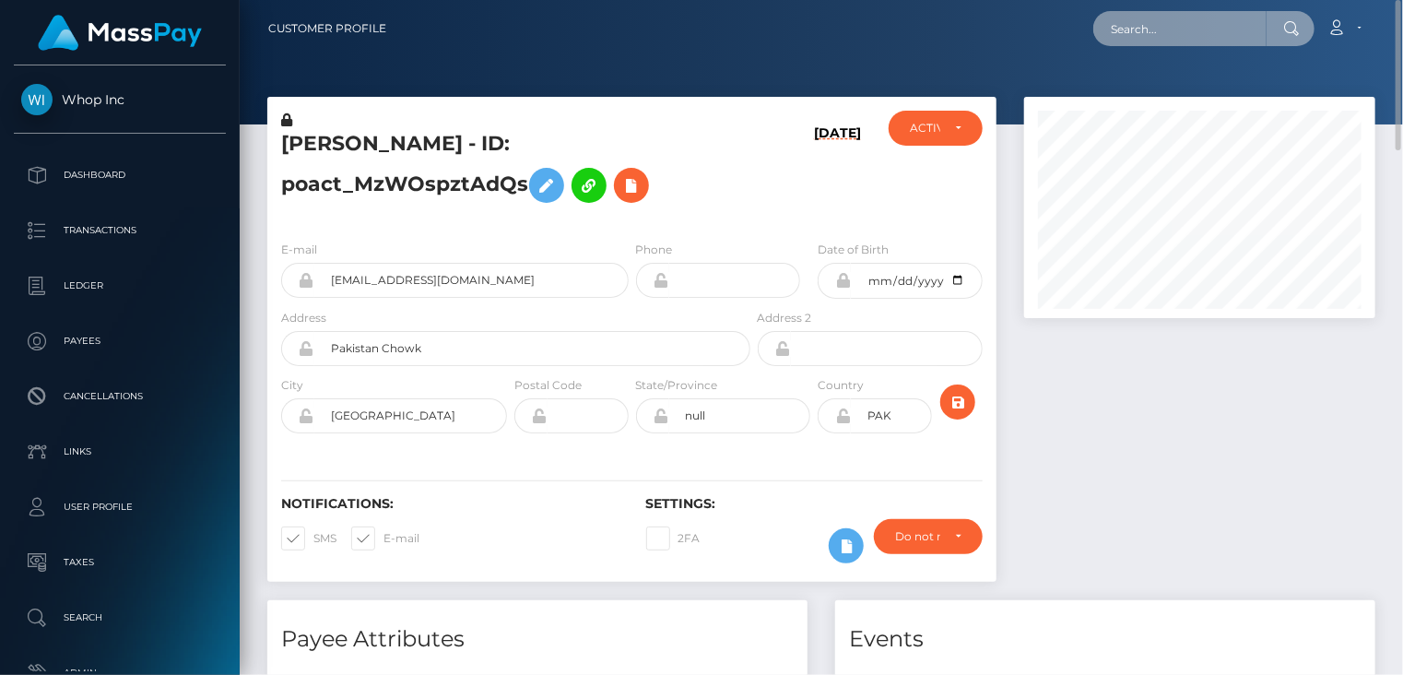
paste input "MSP446af4b8d275fc3"
drag, startPoint x: 1243, startPoint y: 29, endPoint x: 742, endPoint y: 124, distance: 509.6
click at [1088, 52] on nav "Customer Profile MSP446af4b8d275fc3 Loading... Loading..." at bounding box center [822, 28] width 1164 height 57
click at [1233, 32] on input "MSP446af4b8d275fc3" at bounding box center [1180, 28] width 173 height 35
drag, startPoint x: 1233, startPoint y: 32, endPoint x: 1113, endPoint y: 41, distance: 120.2
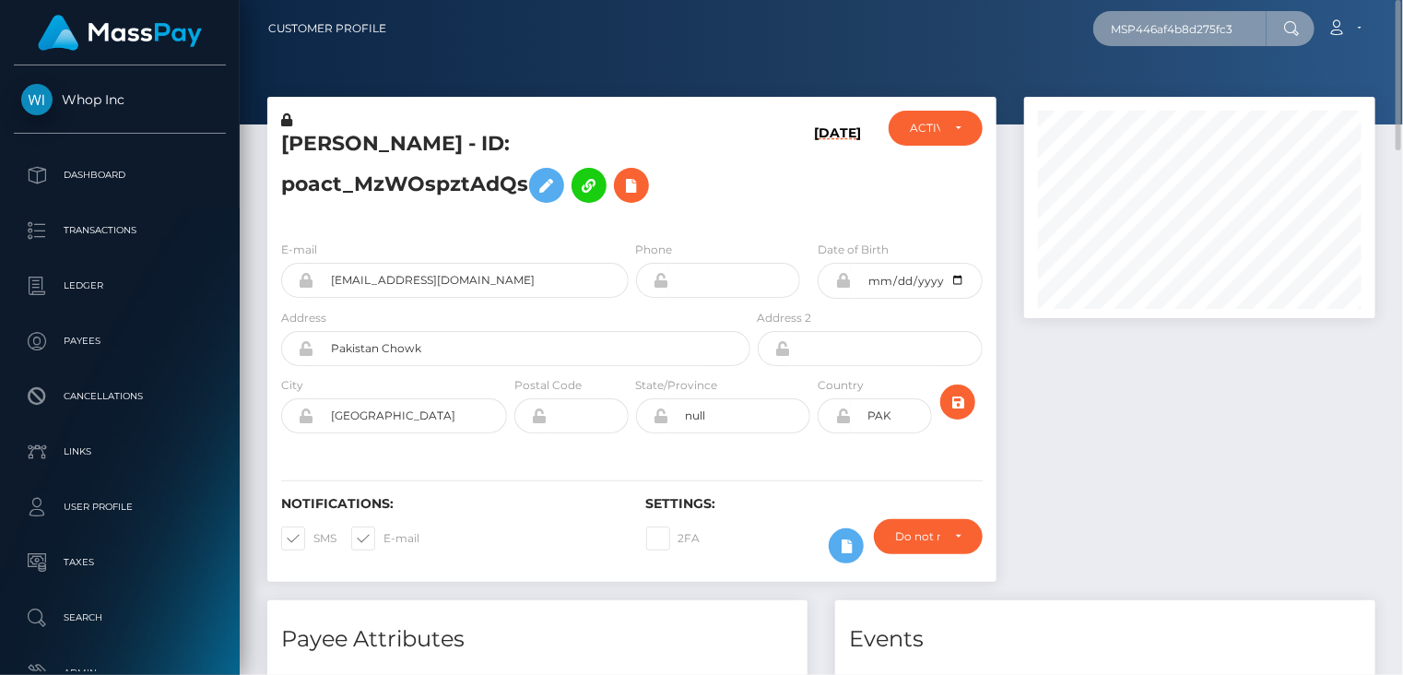
click at [1113, 41] on input "MSP446af4b8d275fc3" at bounding box center [1180, 28] width 173 height 35
paste input "52b878d156648ef"
type input "MSP52b878d156648ef"
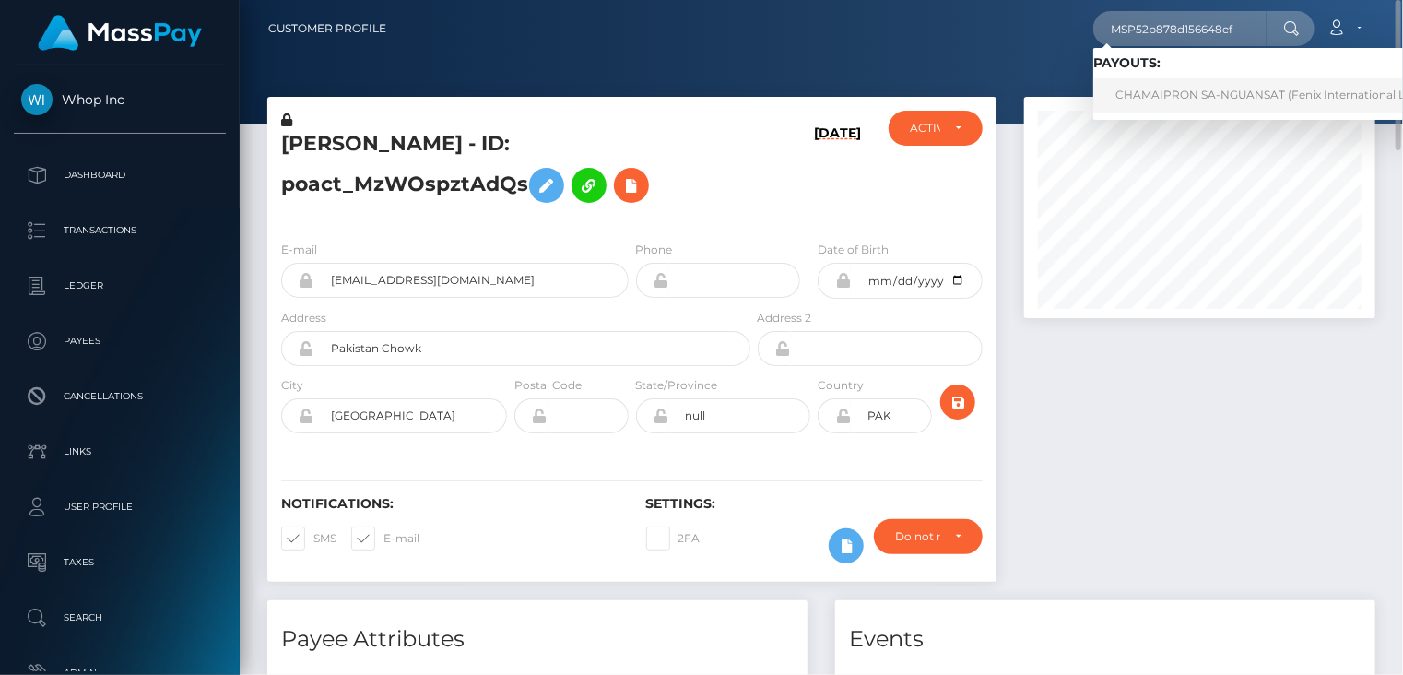
click at [1166, 89] on link "CHAMAIPRON SA-NGUANSAT (Fenix International Limited - )" at bounding box center [1286, 95] width 384 height 34
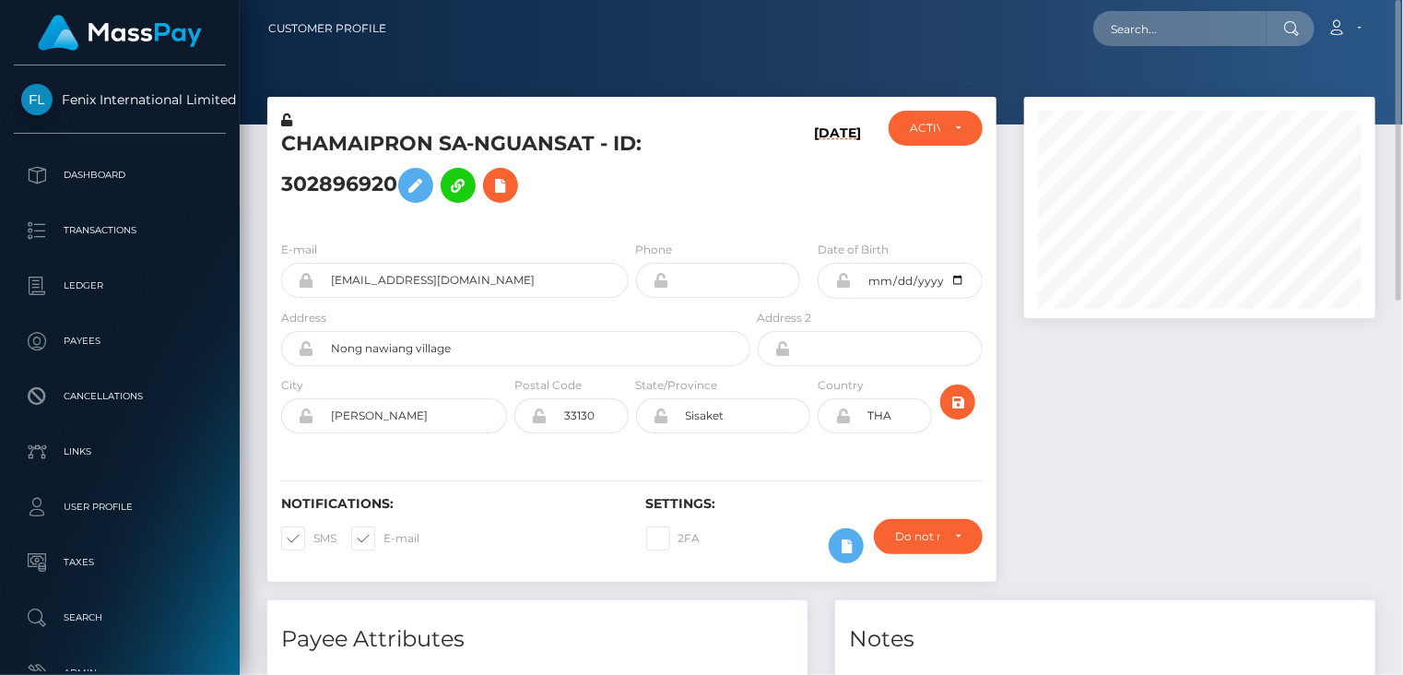
click at [1157, 455] on div at bounding box center [1200, 348] width 379 height 503
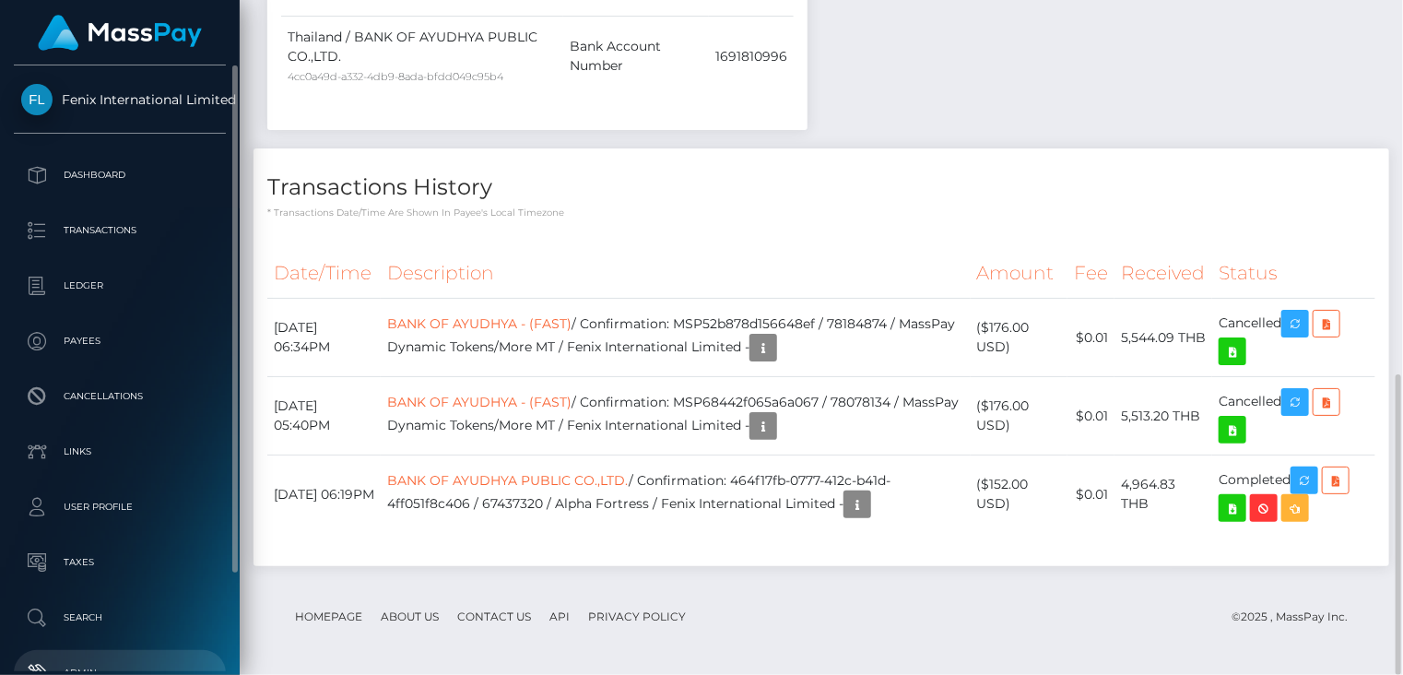
scroll to position [221, 350]
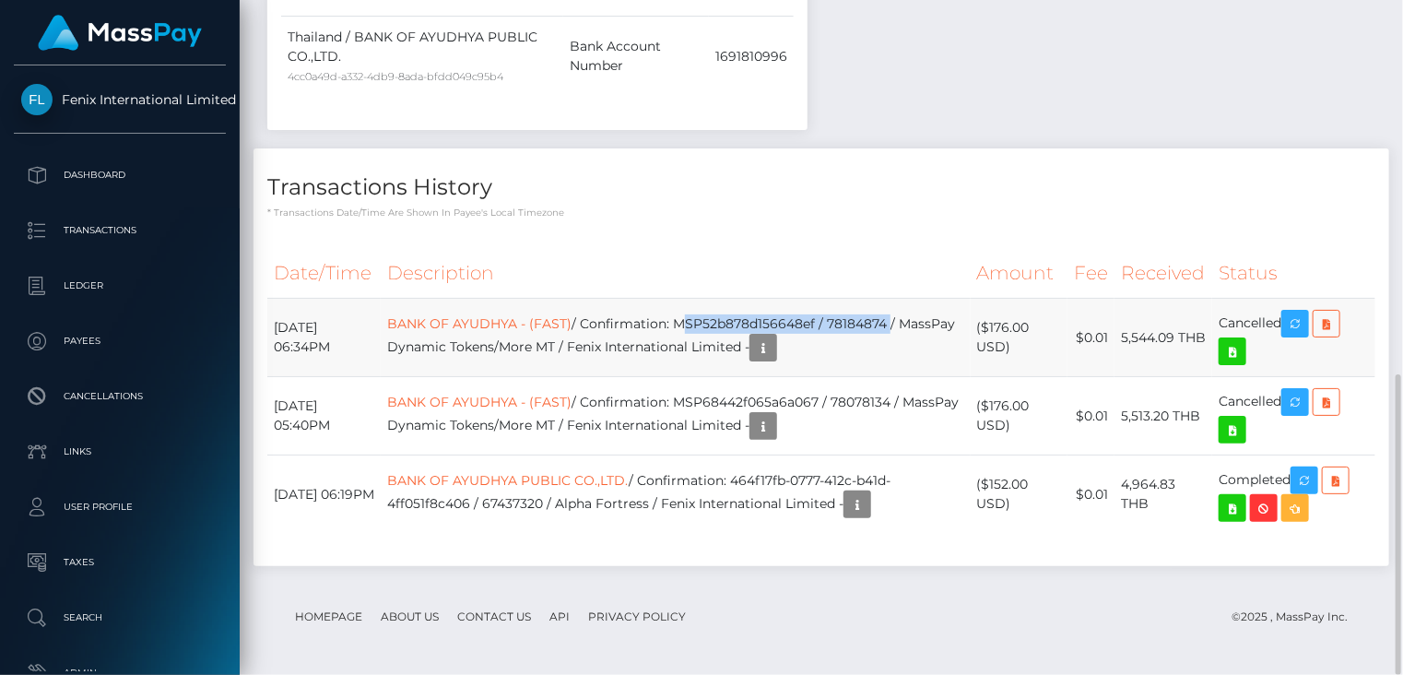
drag, startPoint x: 713, startPoint y: 322, endPoint x: 922, endPoint y: 324, distance: 209.3
click at [922, 324] on td "BANK OF AYUDHYA - (FAST) / Confirmation: MSP52b878d156648ef / 78184874 / MassPa…" at bounding box center [676, 338] width 590 height 78
copy td "MSP52b878d156648ef / 78184874"
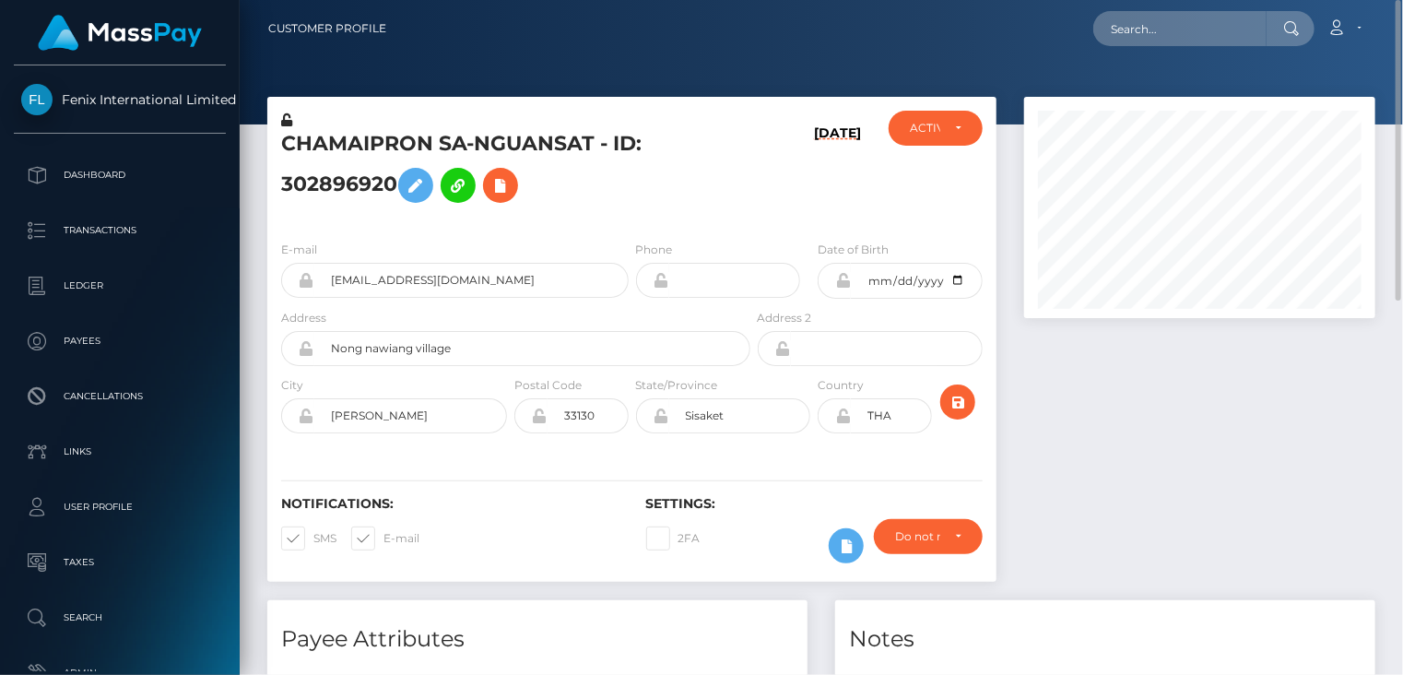
click at [343, 143] on h5 "CHAMAIPRON SA-NGUANSAT - ID: 302896920" at bounding box center [510, 171] width 459 height 82
copy h5 "CHAMAIPRON SA-NGUANSAT - ID: 302896920"
paste input "jenifermenon74@gmail.com"
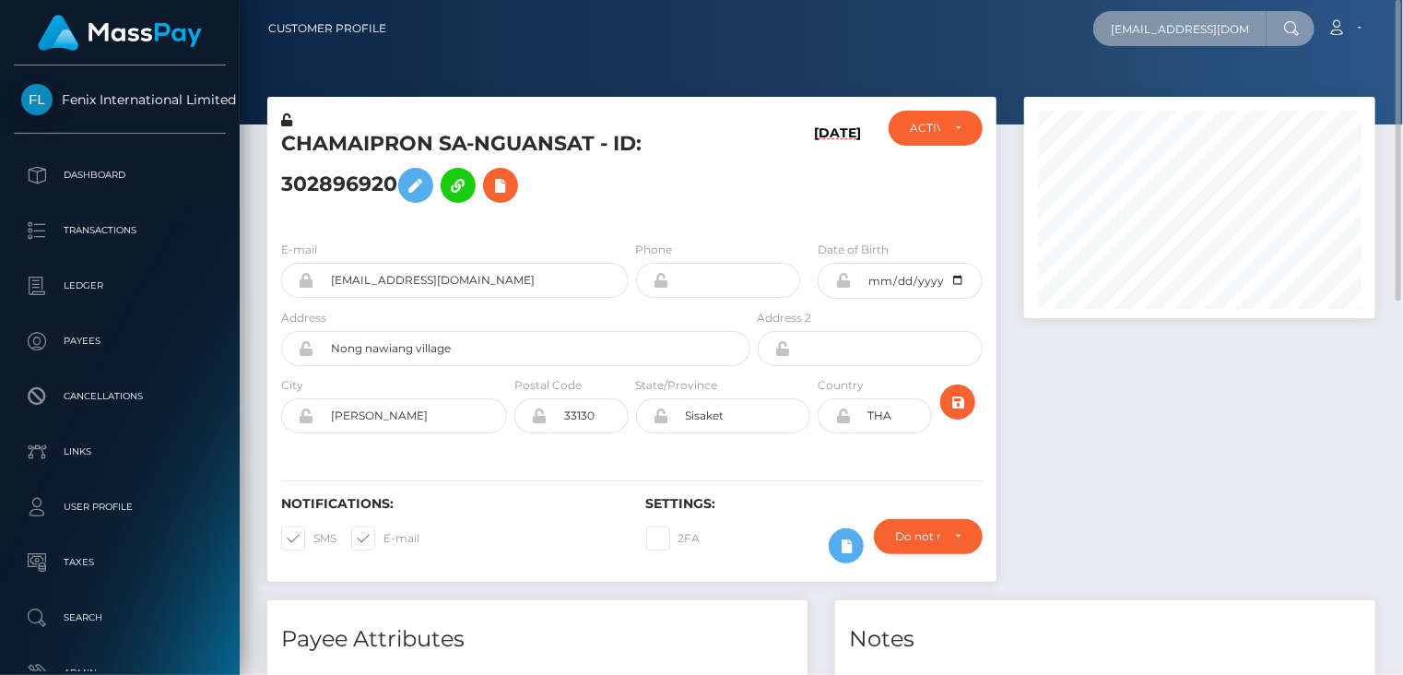
scroll to position [0, 22]
type input "jenifermenon74@gmail.com"
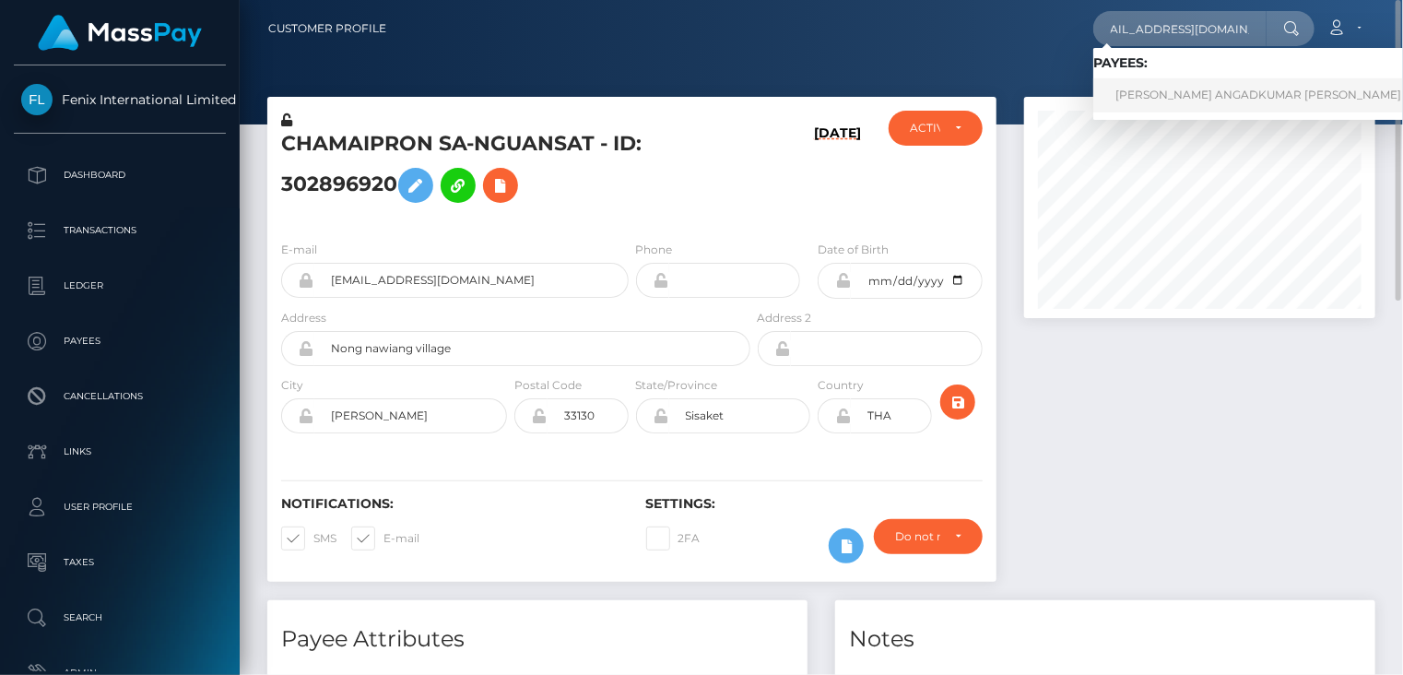
scroll to position [0, 0]
click at [1160, 93] on link "SAKSHI ANGADKUMAR MAURYA" at bounding box center [1259, 95] width 330 height 34
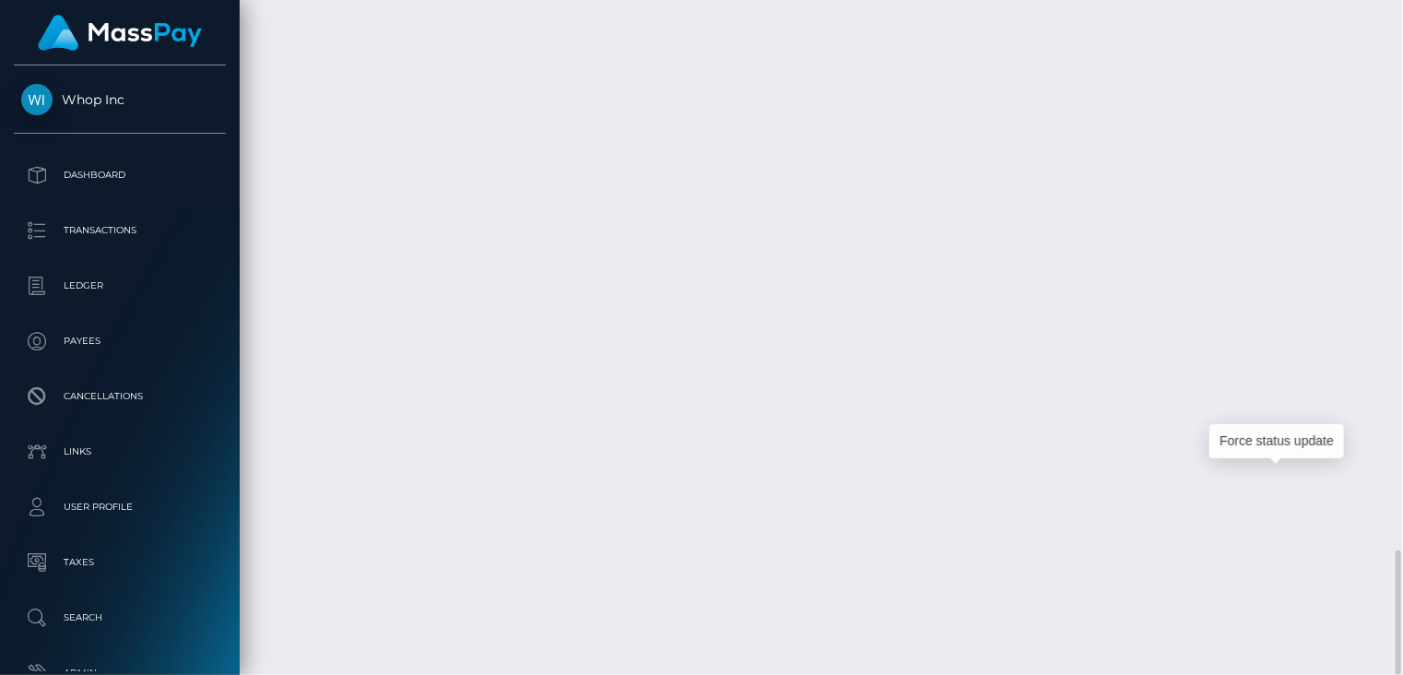
scroll to position [221, 350]
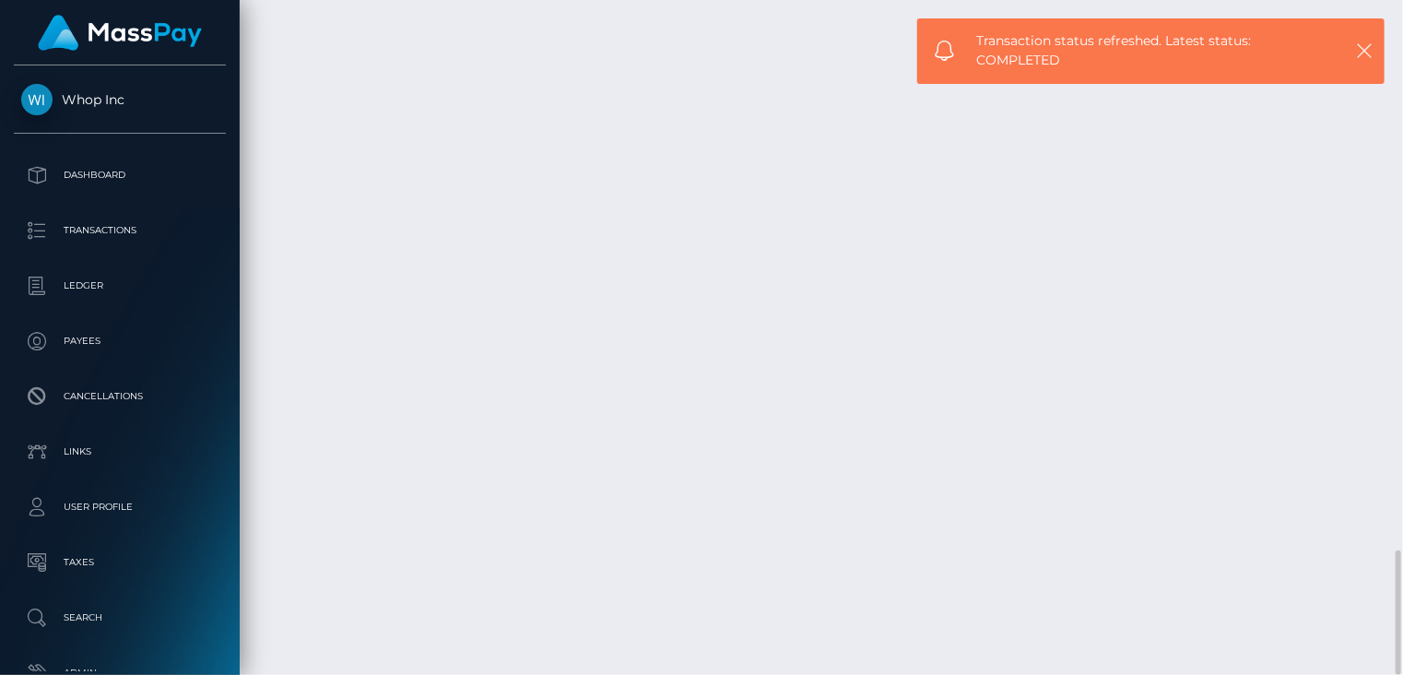
drag, startPoint x: 965, startPoint y: 479, endPoint x: 1012, endPoint y: 482, distance: 47.2
copy td "($19.75"
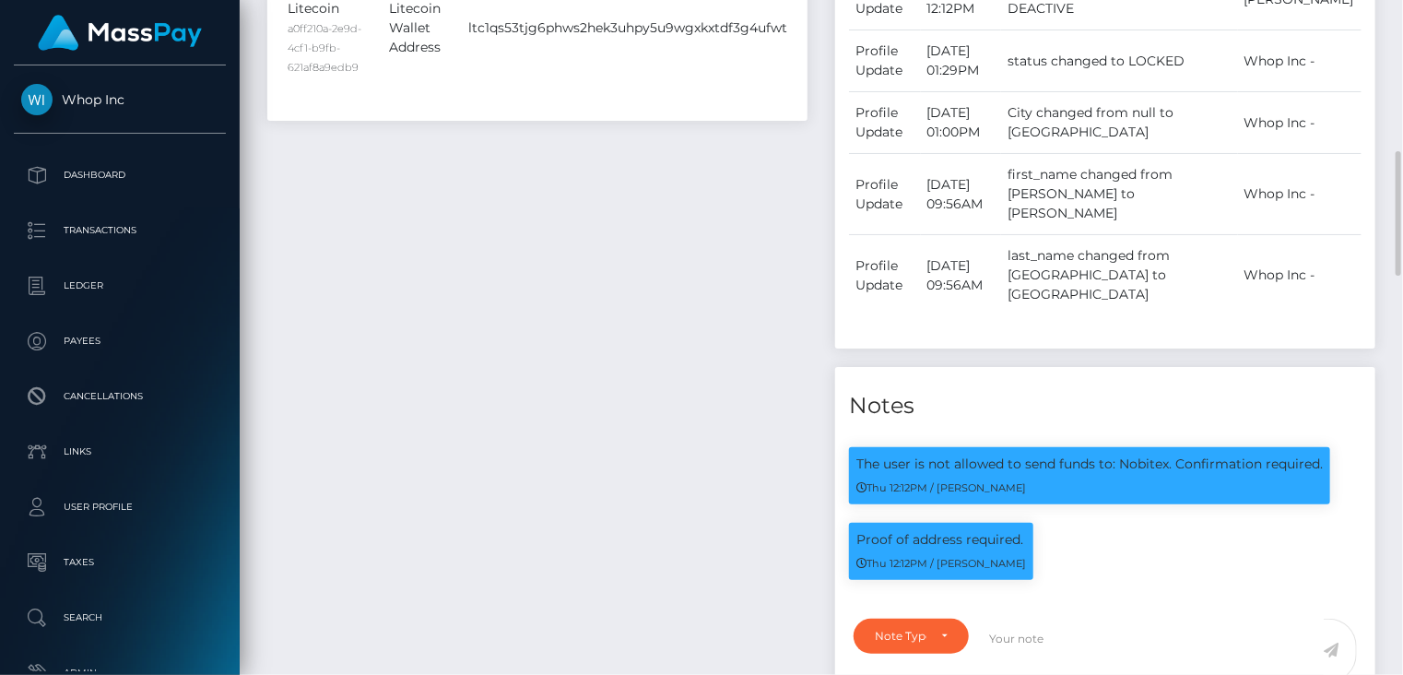
scroll to position [0, 0]
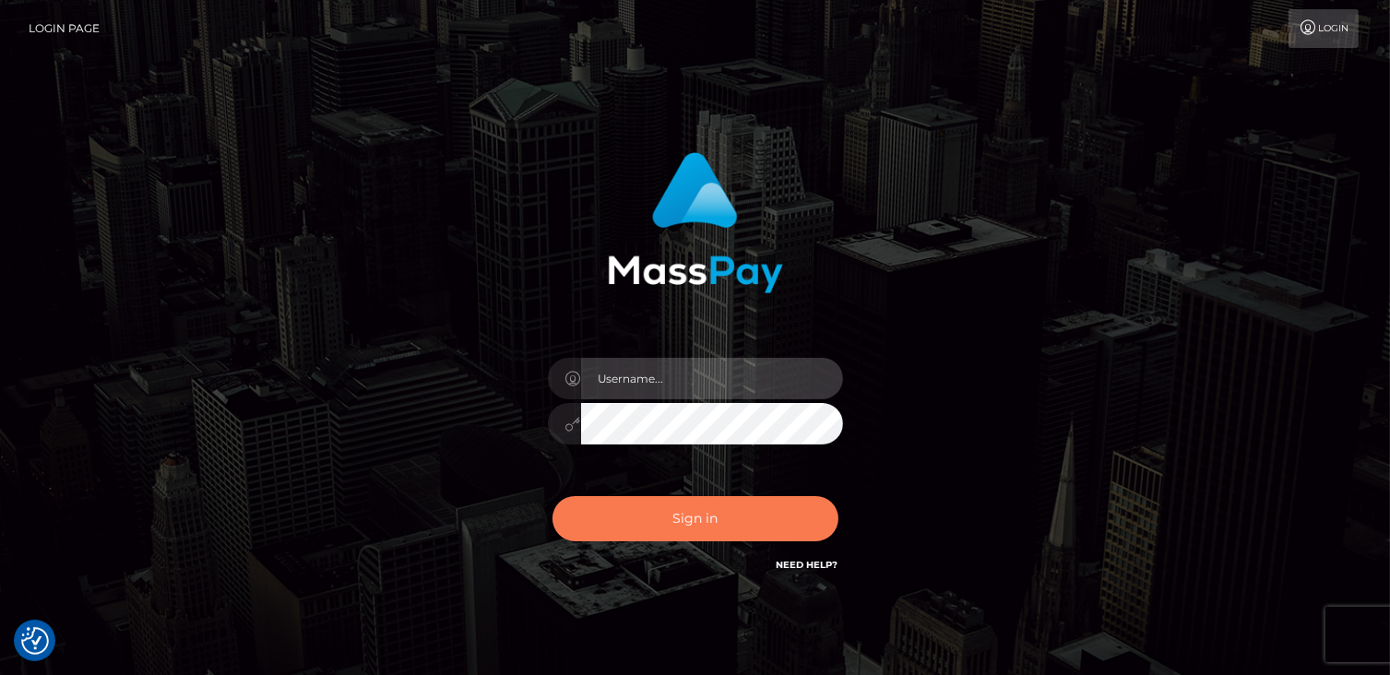
type input "catalinad"
click at [671, 528] on button "Sign in" at bounding box center [695, 518] width 286 height 45
click at [761, 535] on button "Sign in" at bounding box center [695, 518] width 286 height 45
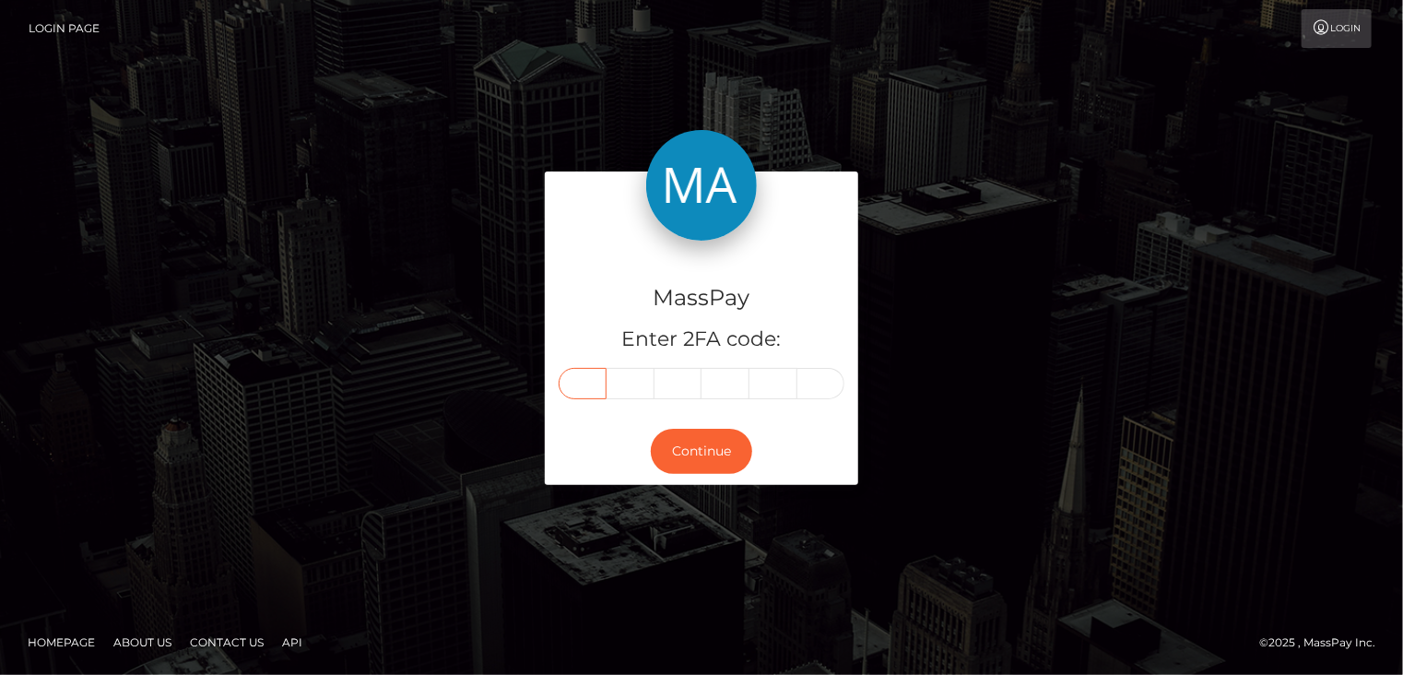
click at [586, 385] on input "text" at bounding box center [583, 383] width 48 height 31
type input "7"
type input "8"
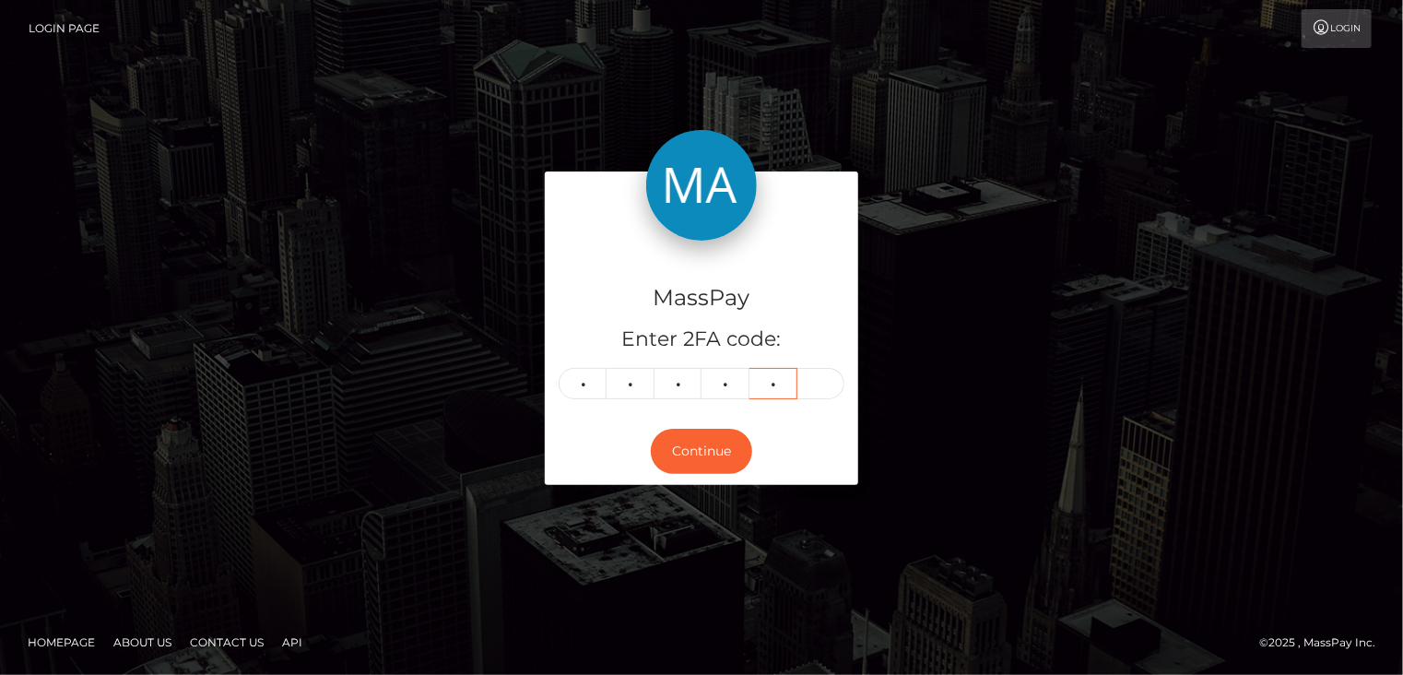
type input "6"
type input "9"
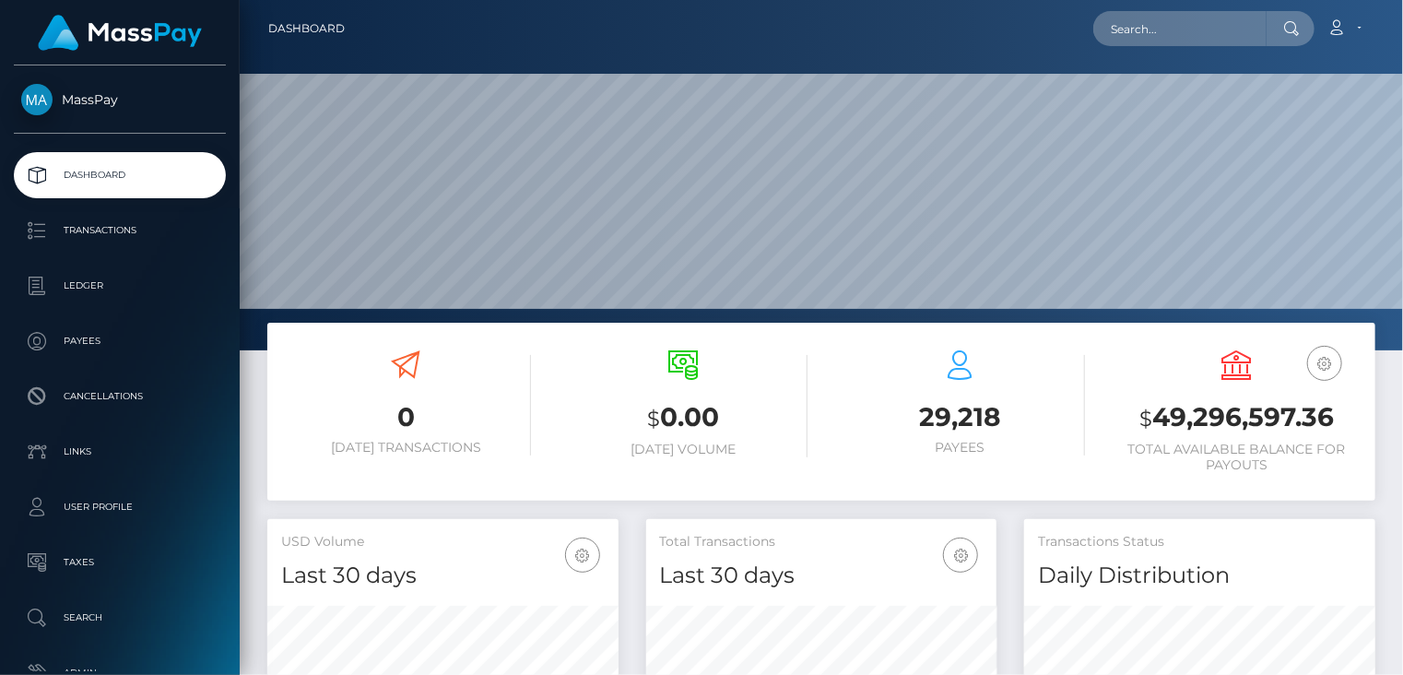
scroll to position [326, 350]
